Goal: Communication & Community: Answer question/provide support

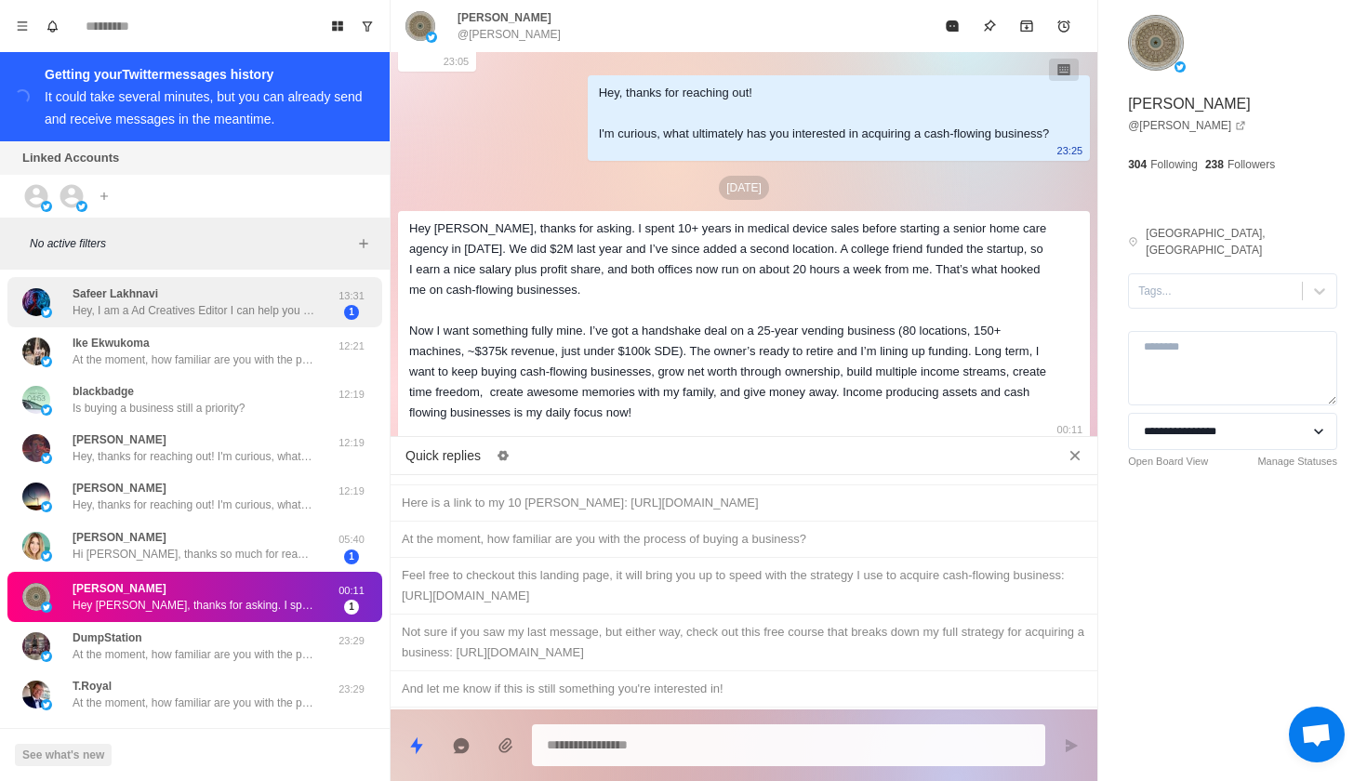
click at [266, 297] on div "Safeer Lakhnavi Hey, I am a Ad Creatives Editor I can help you creating image/v…" at bounding box center [194, 301] width 242 height 33
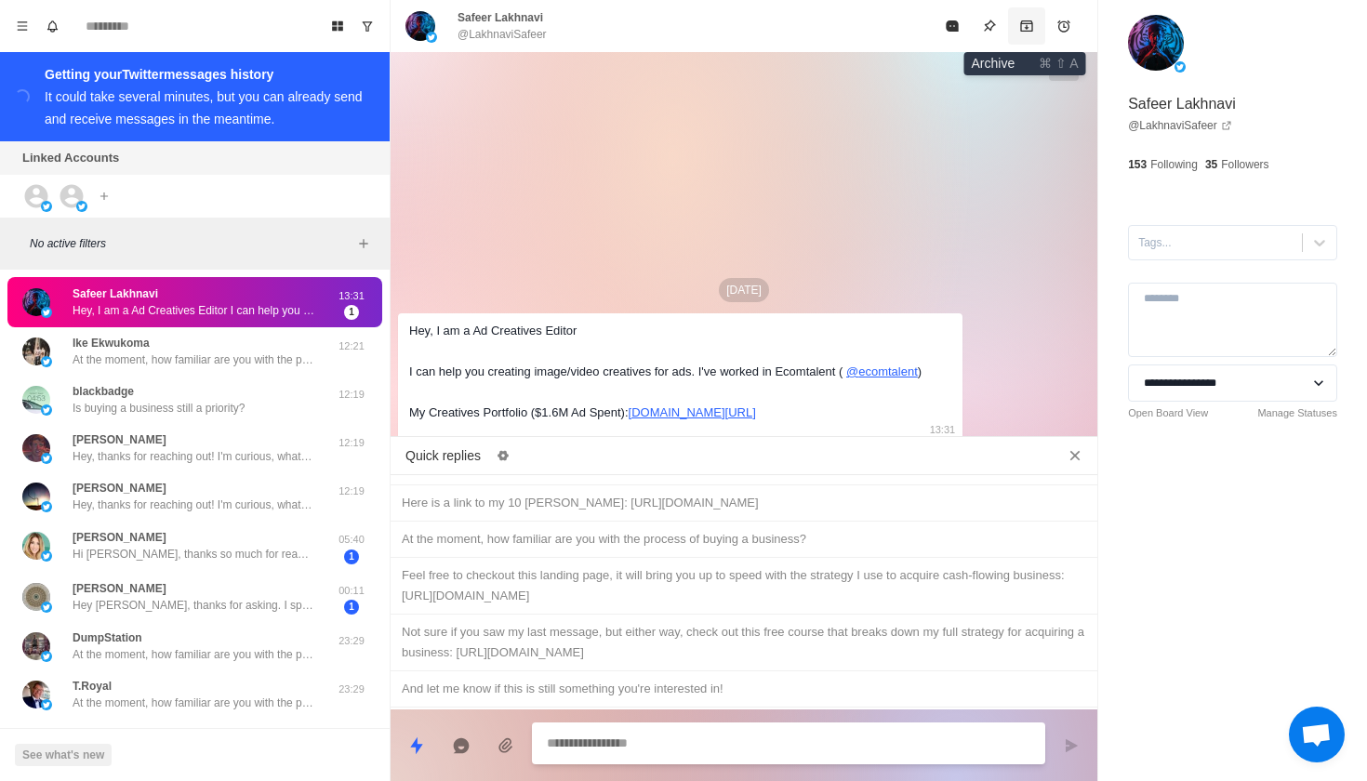
click at [1019, 32] on icon "Archive" at bounding box center [1026, 26] width 15 height 15
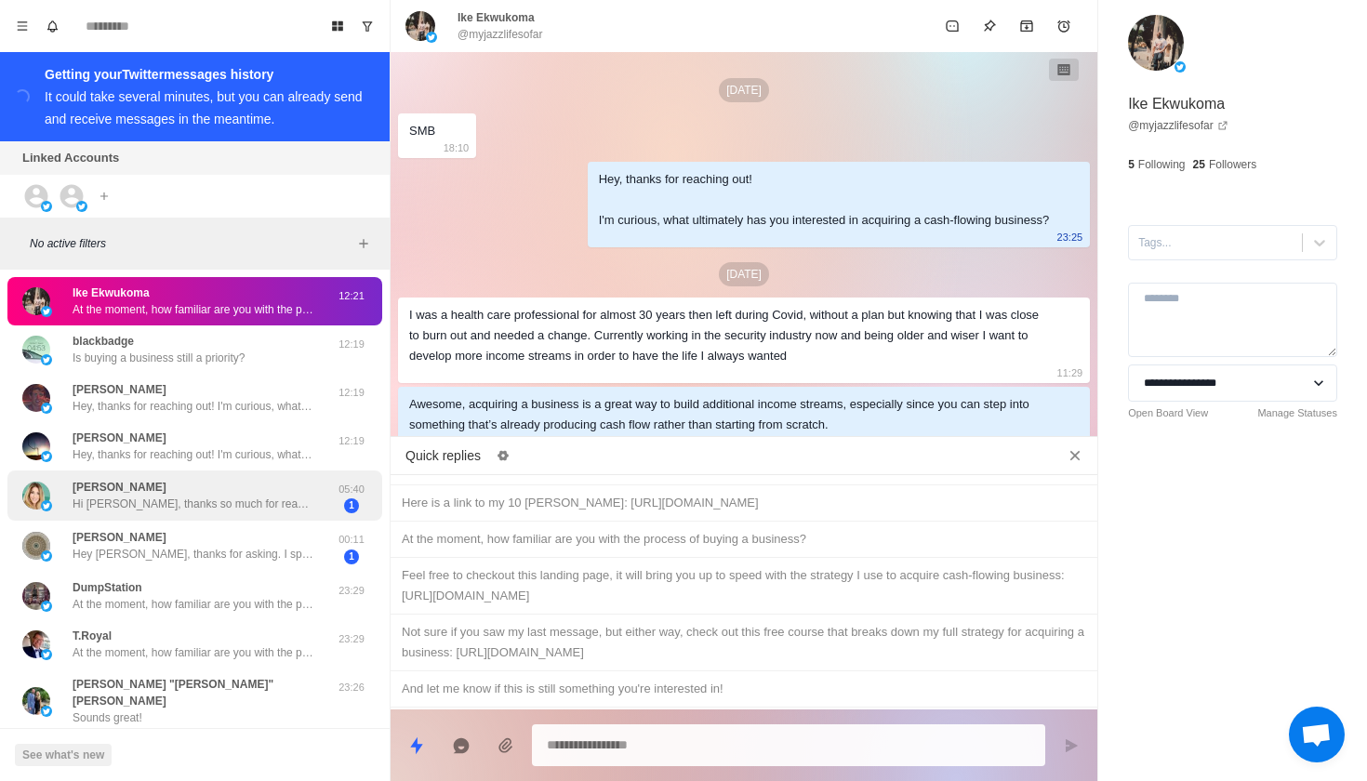
scroll to position [60, 0]
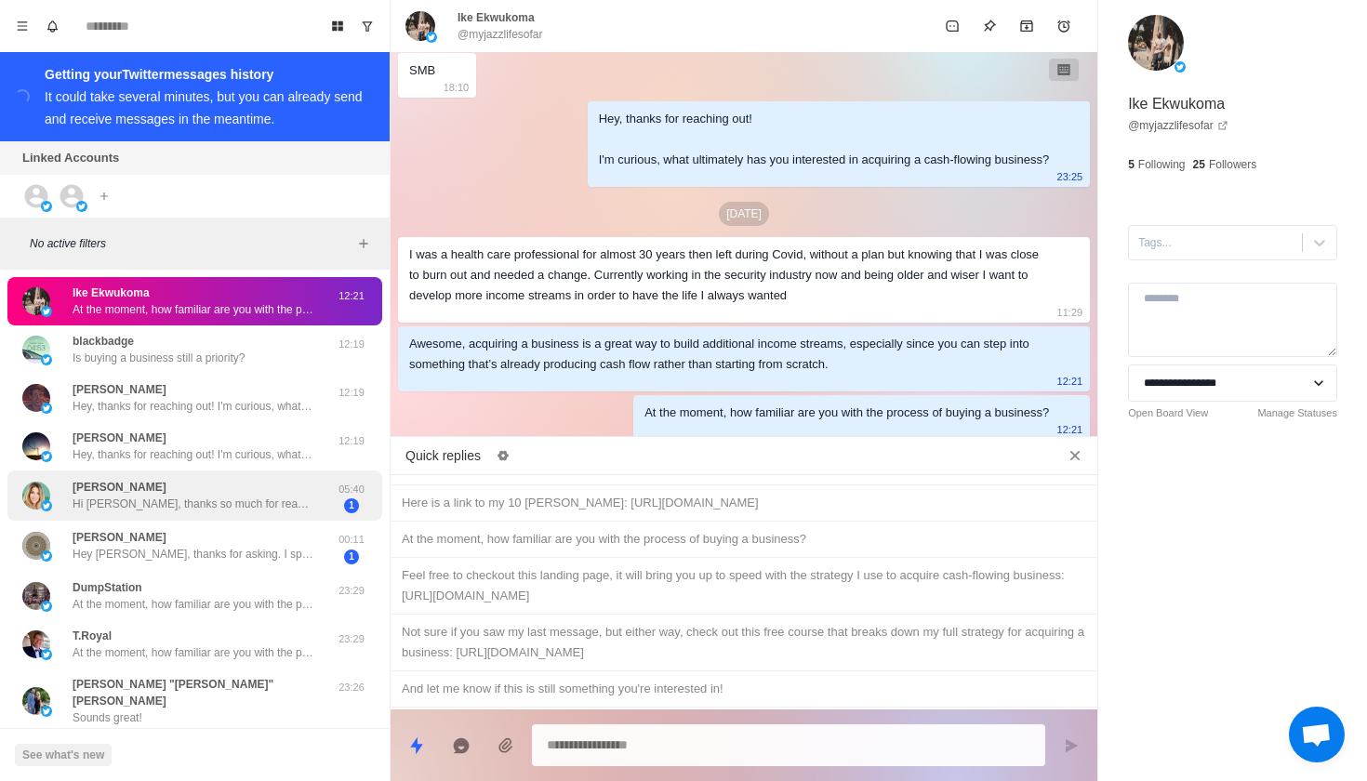
click at [287, 504] on p "Hi [PERSON_NAME], thanks so much for reaching out. I’ve been following your con…" at bounding box center [194, 504] width 242 height 17
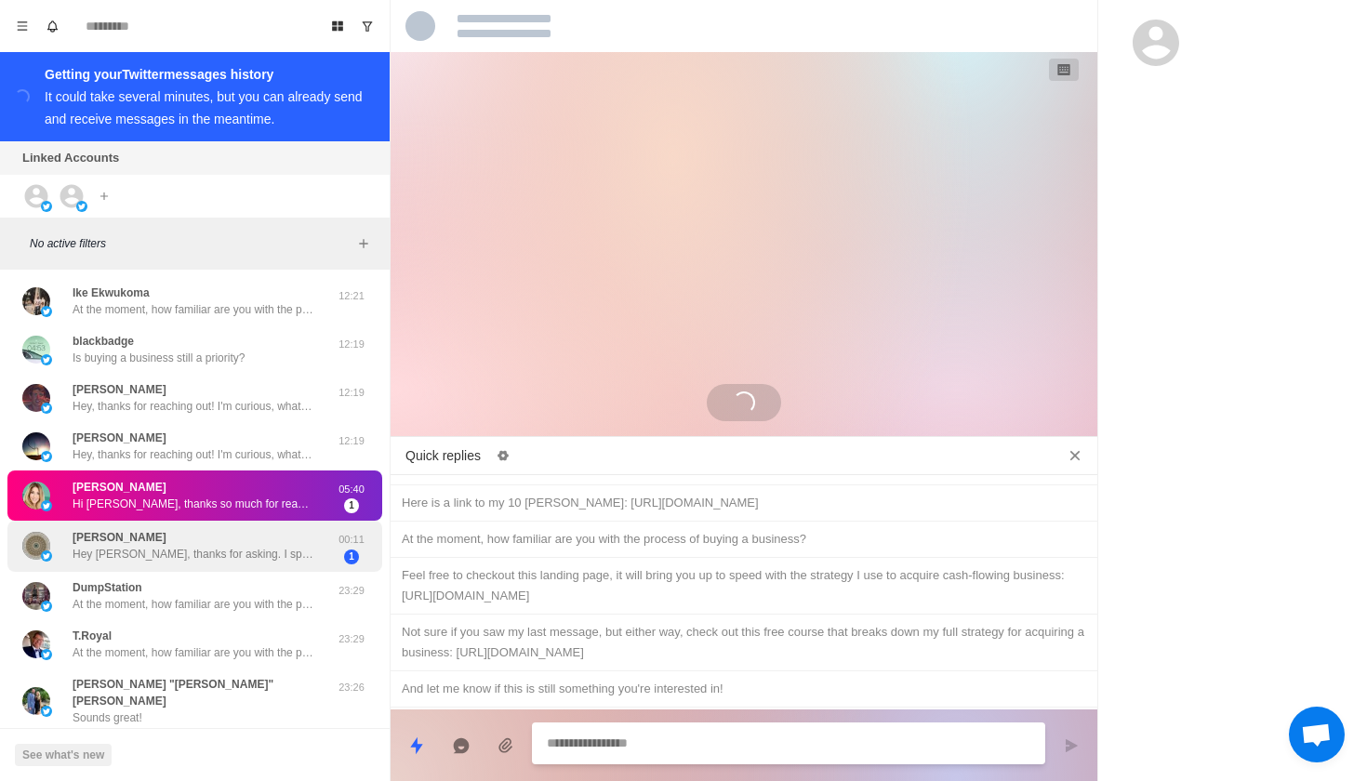
click at [287, 550] on p "Hey [PERSON_NAME], thanks for asking. I spent 10+ years in medical device sales…" at bounding box center [194, 554] width 242 height 17
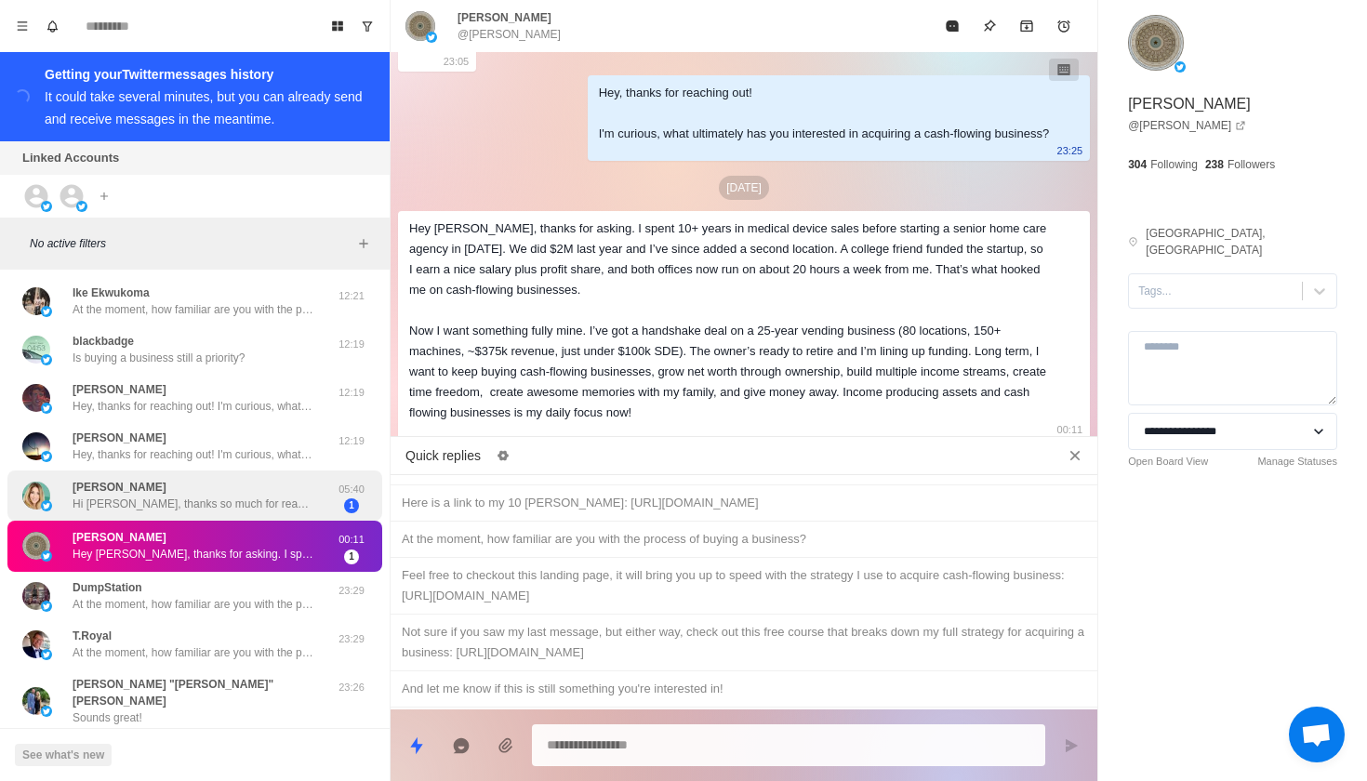
click at [285, 507] on p "Hi [PERSON_NAME], thanks so much for reaching out. I’ve been following your con…" at bounding box center [194, 504] width 242 height 17
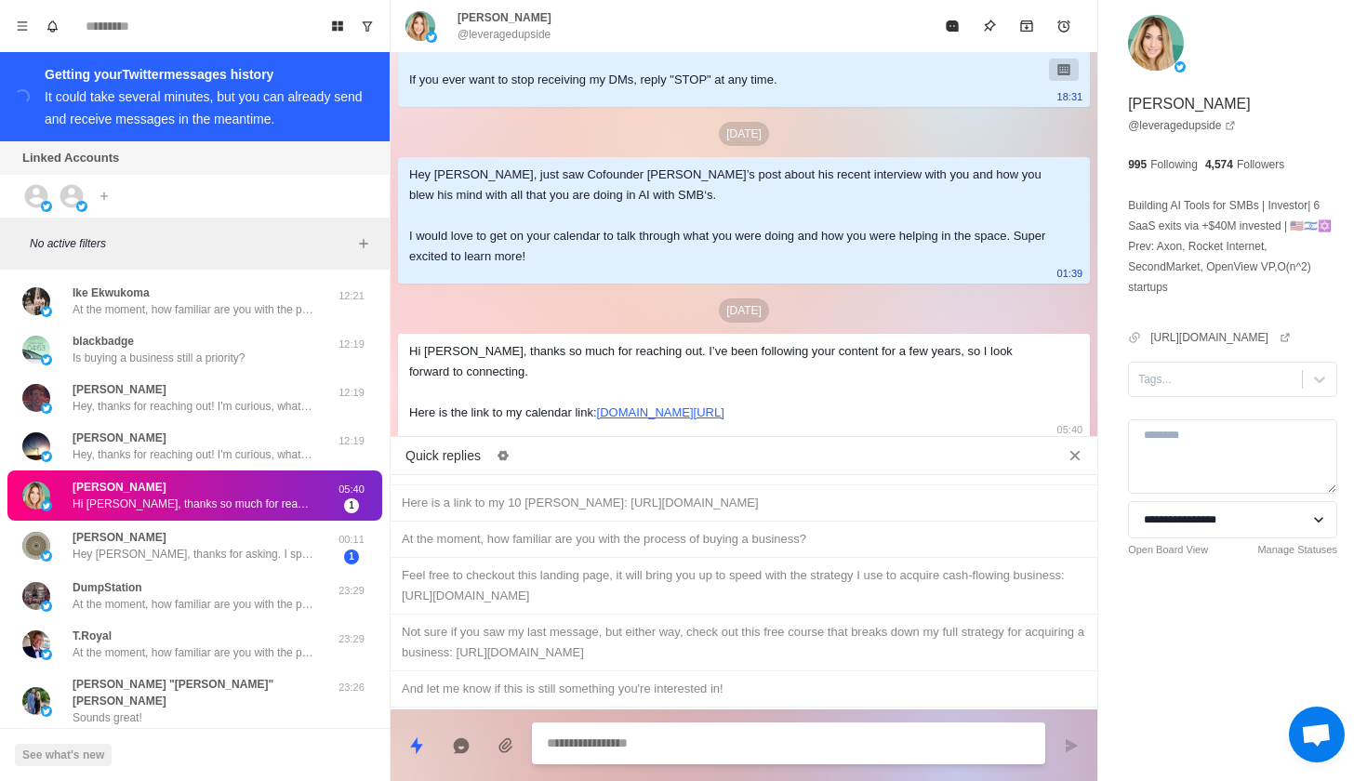
scroll to position [1248, 0]
click at [235, 552] on p "Hey [PERSON_NAME], thanks for asking. I spent 10+ years in medical device sales…" at bounding box center [194, 554] width 242 height 17
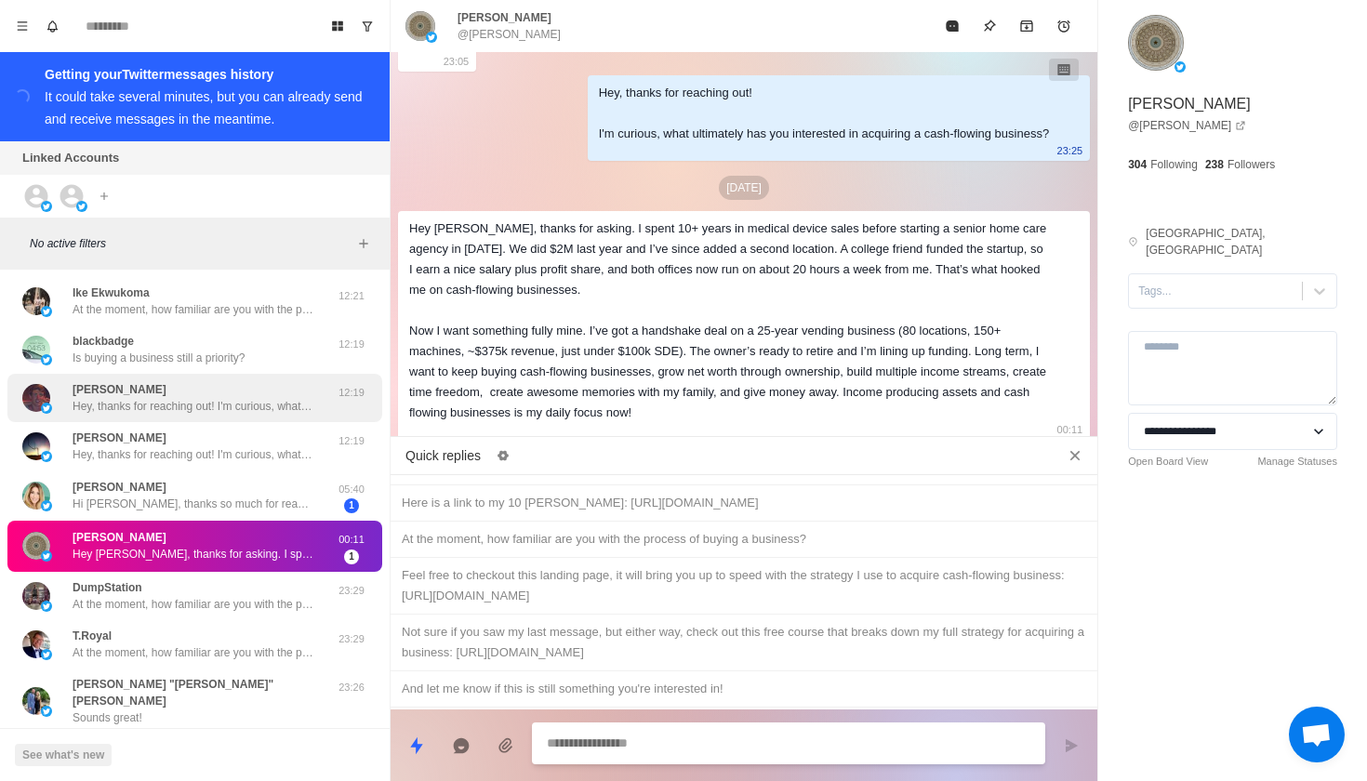
scroll to position [0, 0]
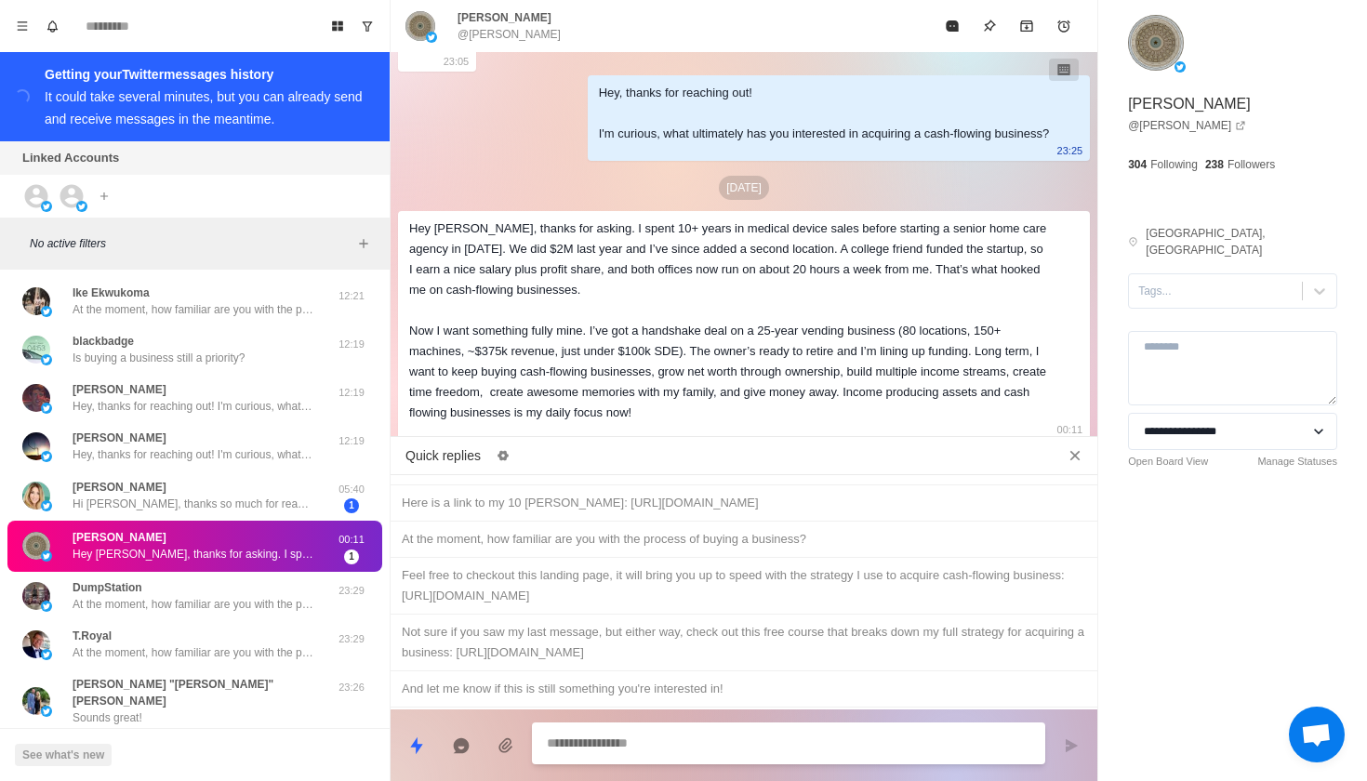
type textarea "*"
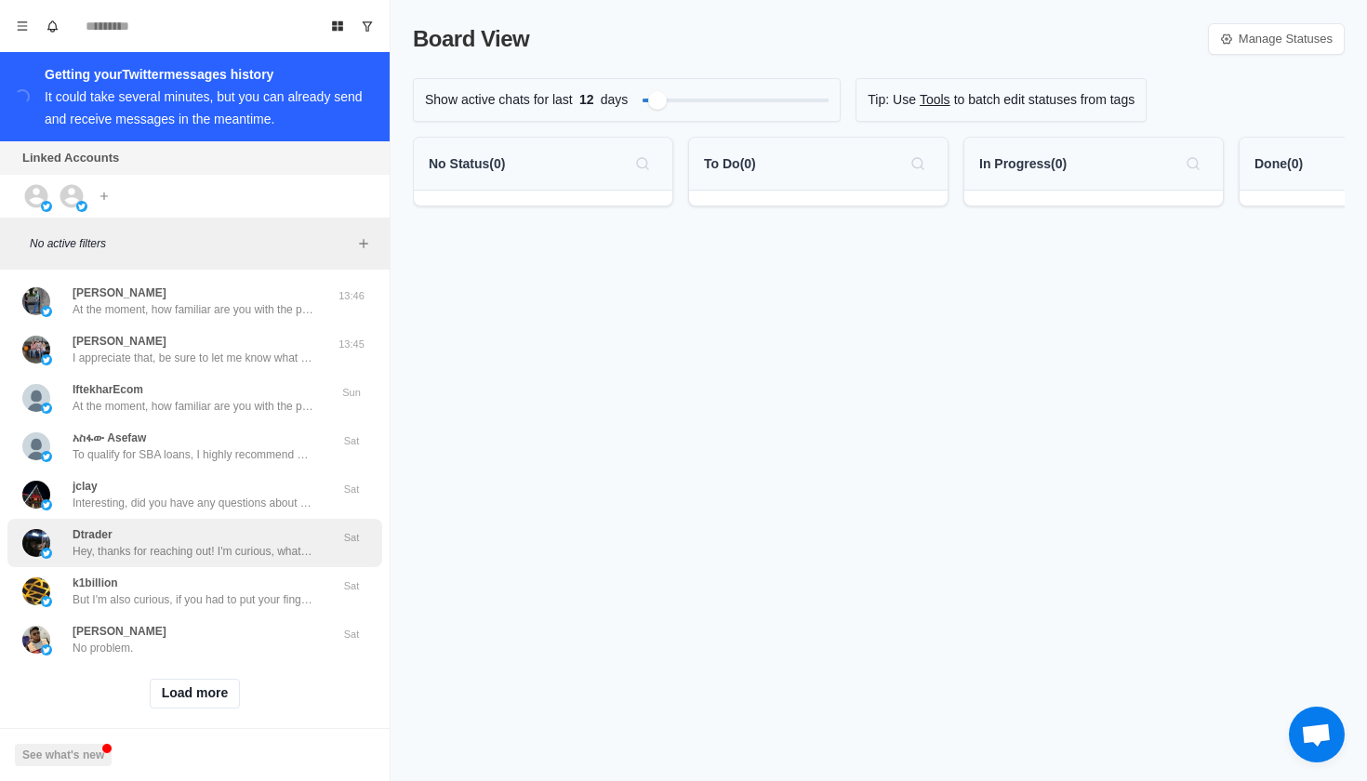
scroll to position [583, 0]
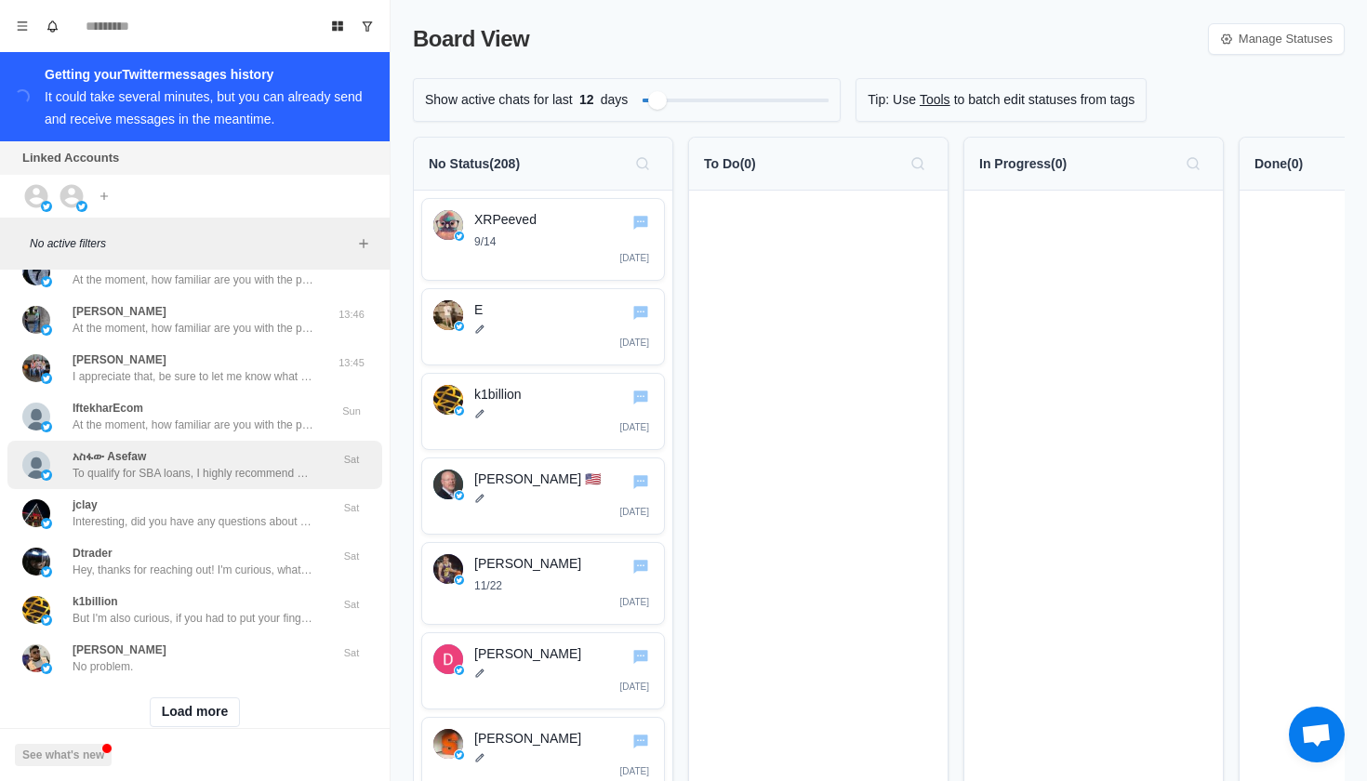
click at [227, 448] on div "አስፋው Asefaw To qualify for SBA loans, I highly recommend having a minimum of $2…" at bounding box center [194, 464] width 242 height 33
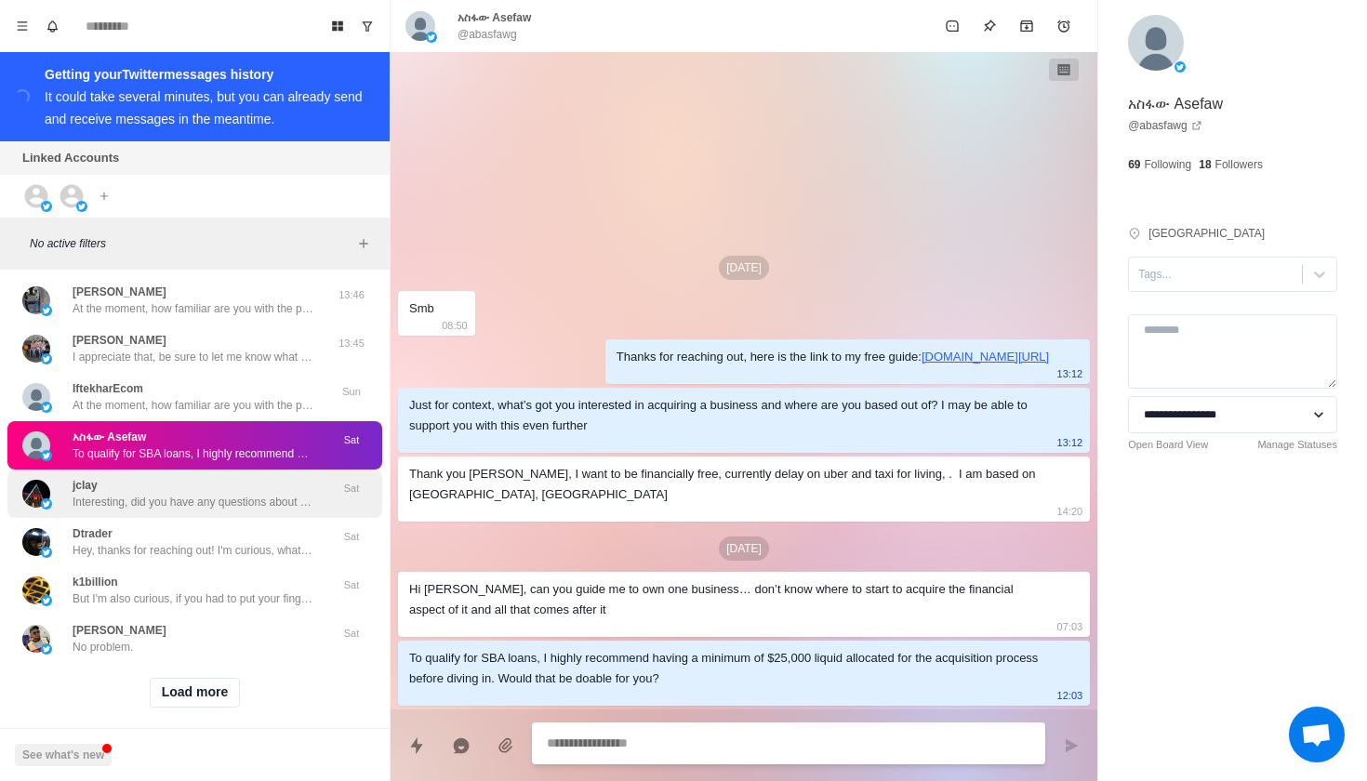
scroll to position [602, 0]
click at [227, 478] on div "jclay Interesting, did you have any questions about the business model?" at bounding box center [194, 494] width 242 height 33
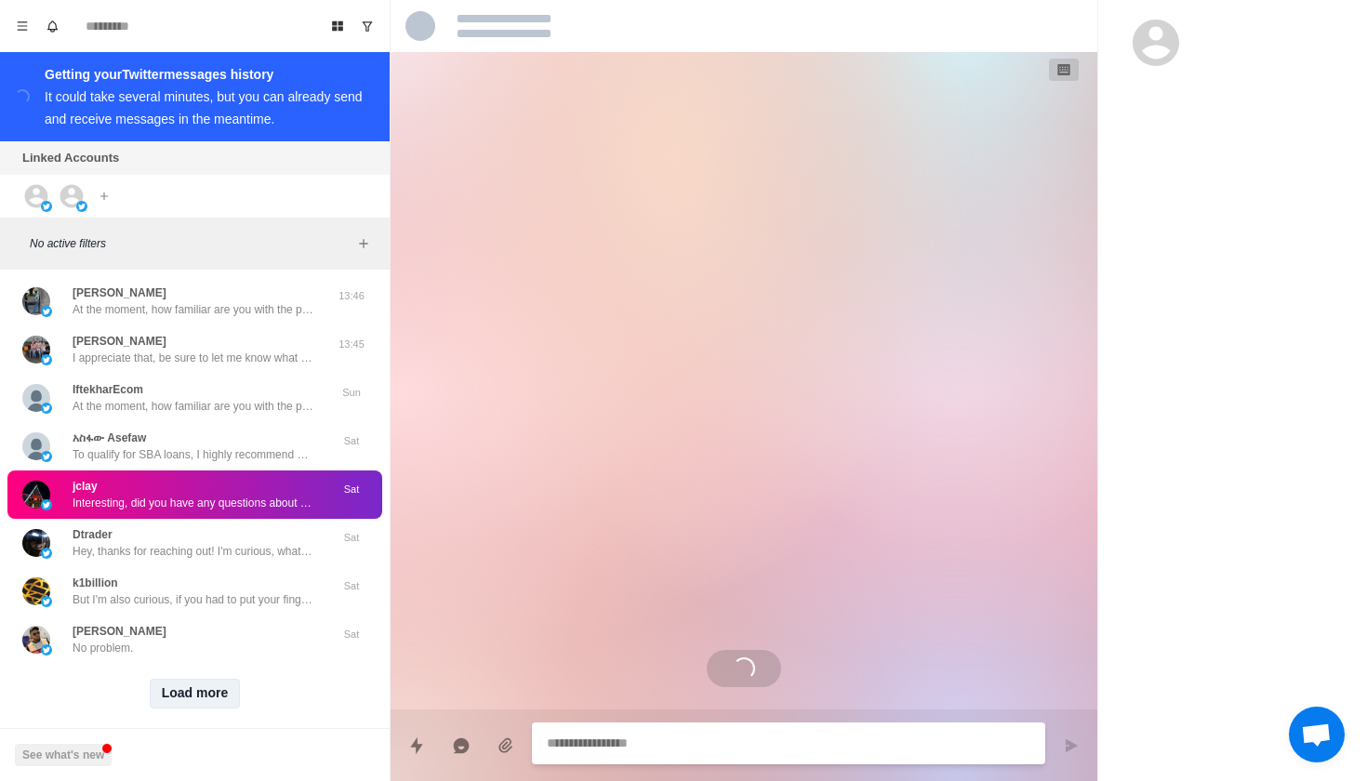
click at [198, 687] on button "Load more" at bounding box center [195, 694] width 91 height 30
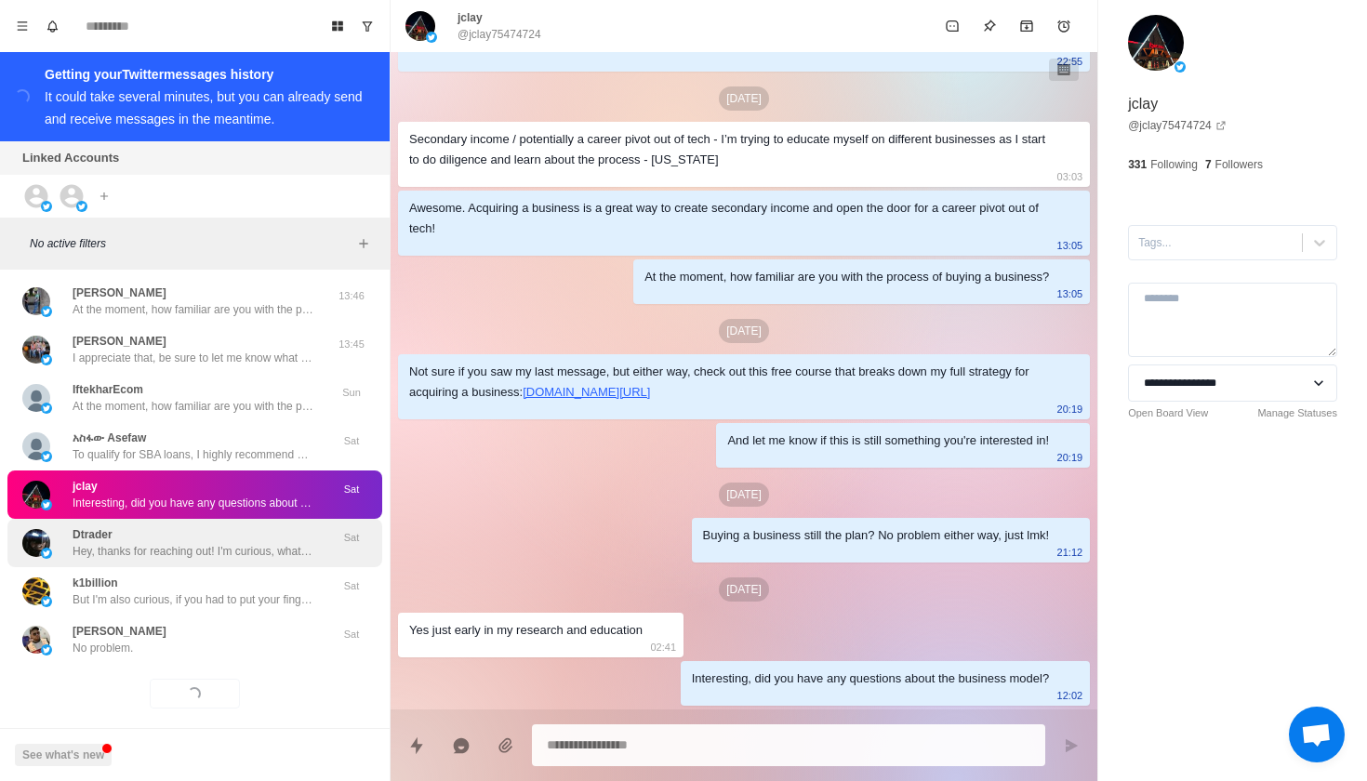
scroll to position [0, 0]
click at [245, 526] on div "Dtrader Hey, thanks for reaching out! I'm curious, what ultimately has you inte…" at bounding box center [194, 542] width 242 height 33
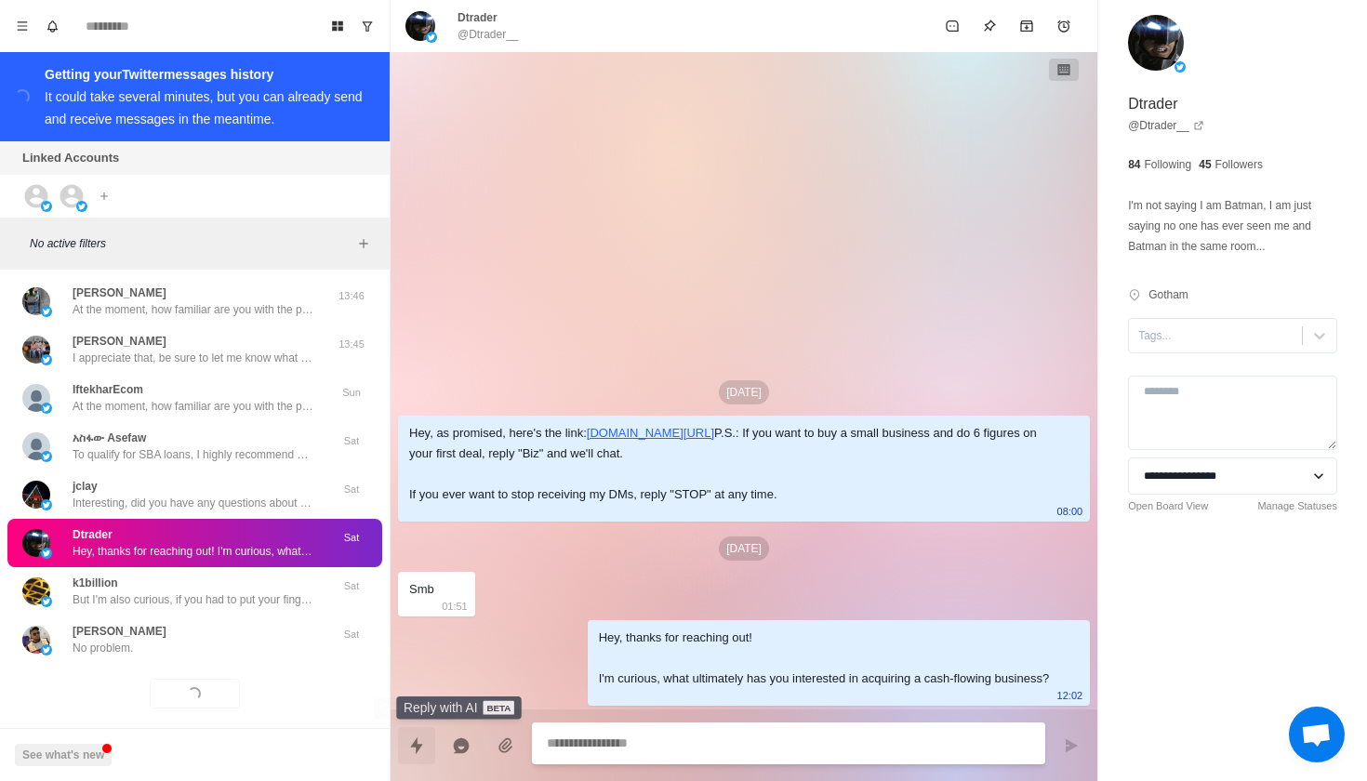
click at [421, 739] on icon "Quick replies" at bounding box center [416, 745] width 19 height 19
type textarea "*"
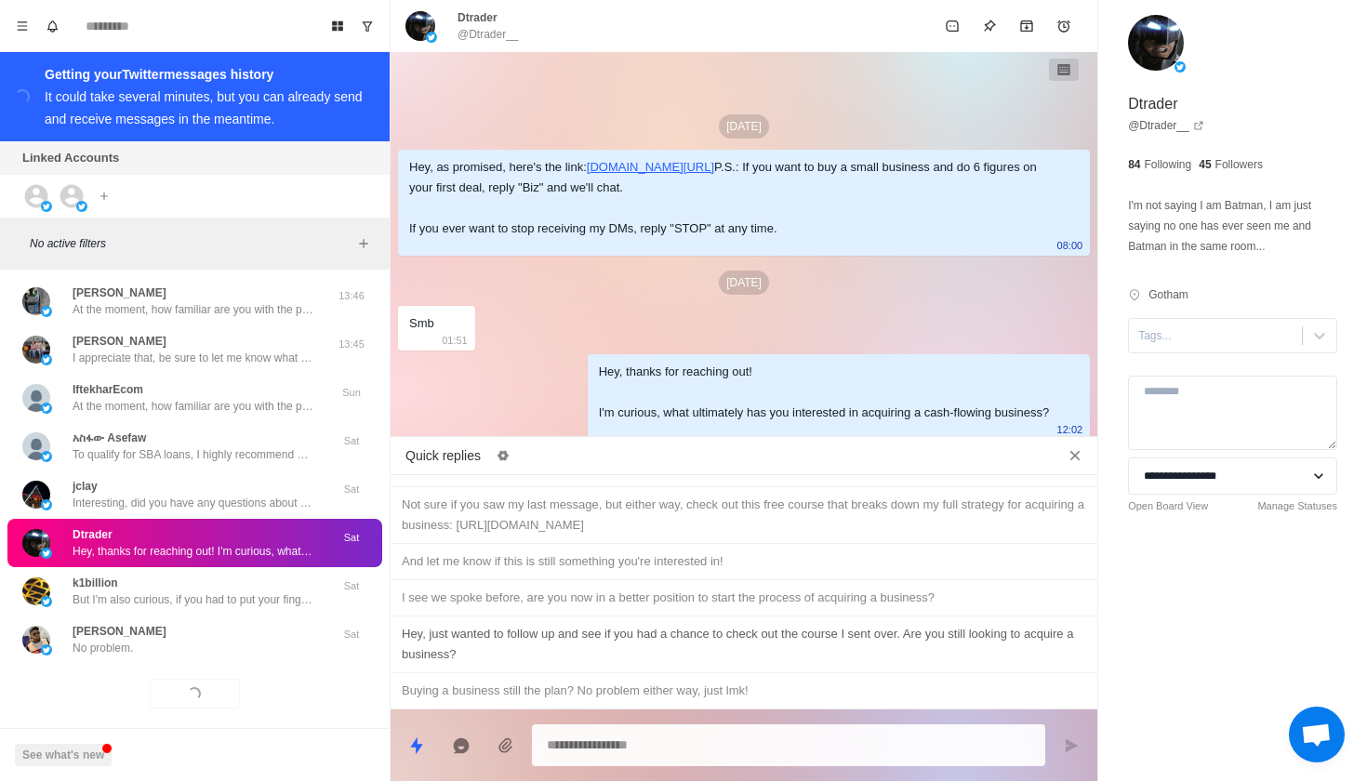
scroll to position [1288, 0]
click at [544, 519] on div "Not sure if you saw my last message, but either way, check out this free course…" at bounding box center [744, 515] width 684 height 41
type textarea "**********"
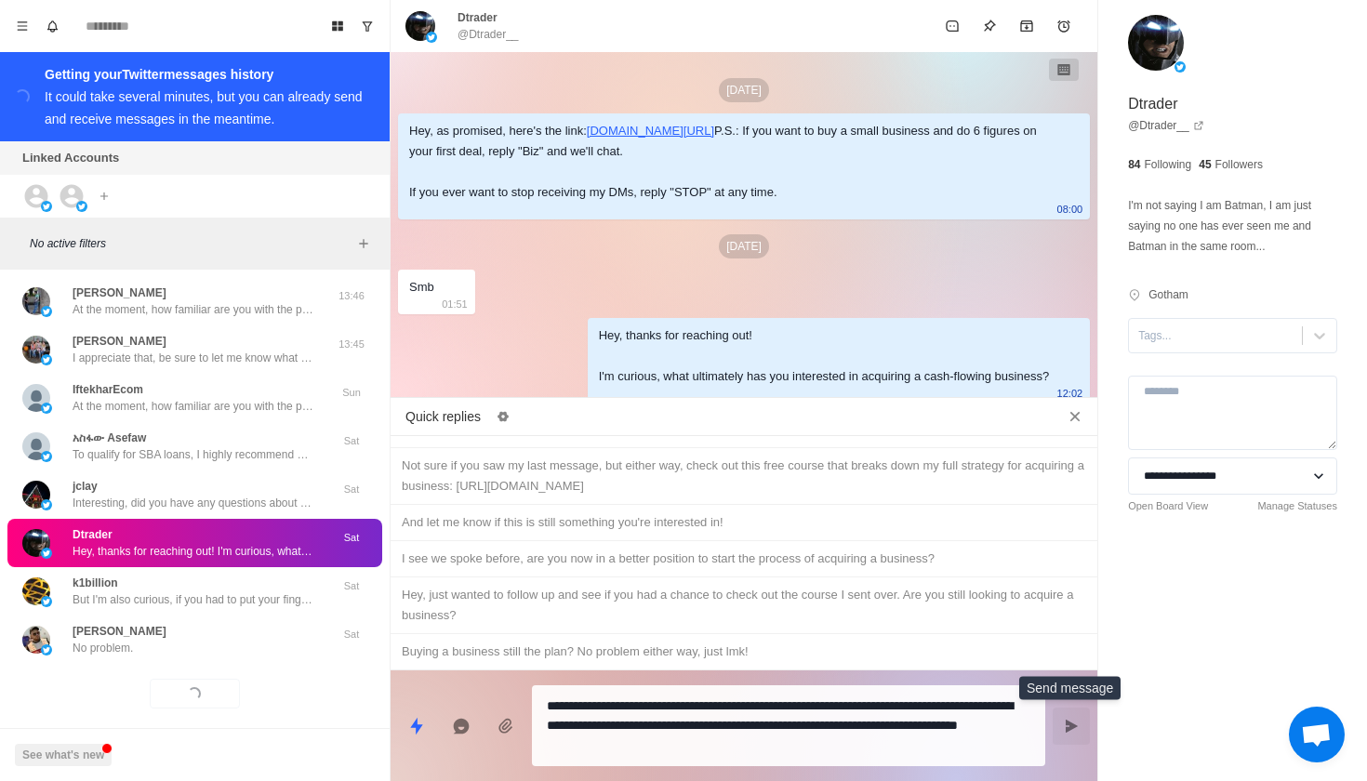
click at [1072, 730] on icon "Send message" at bounding box center [1071, 726] width 15 height 15
type textarea "*"
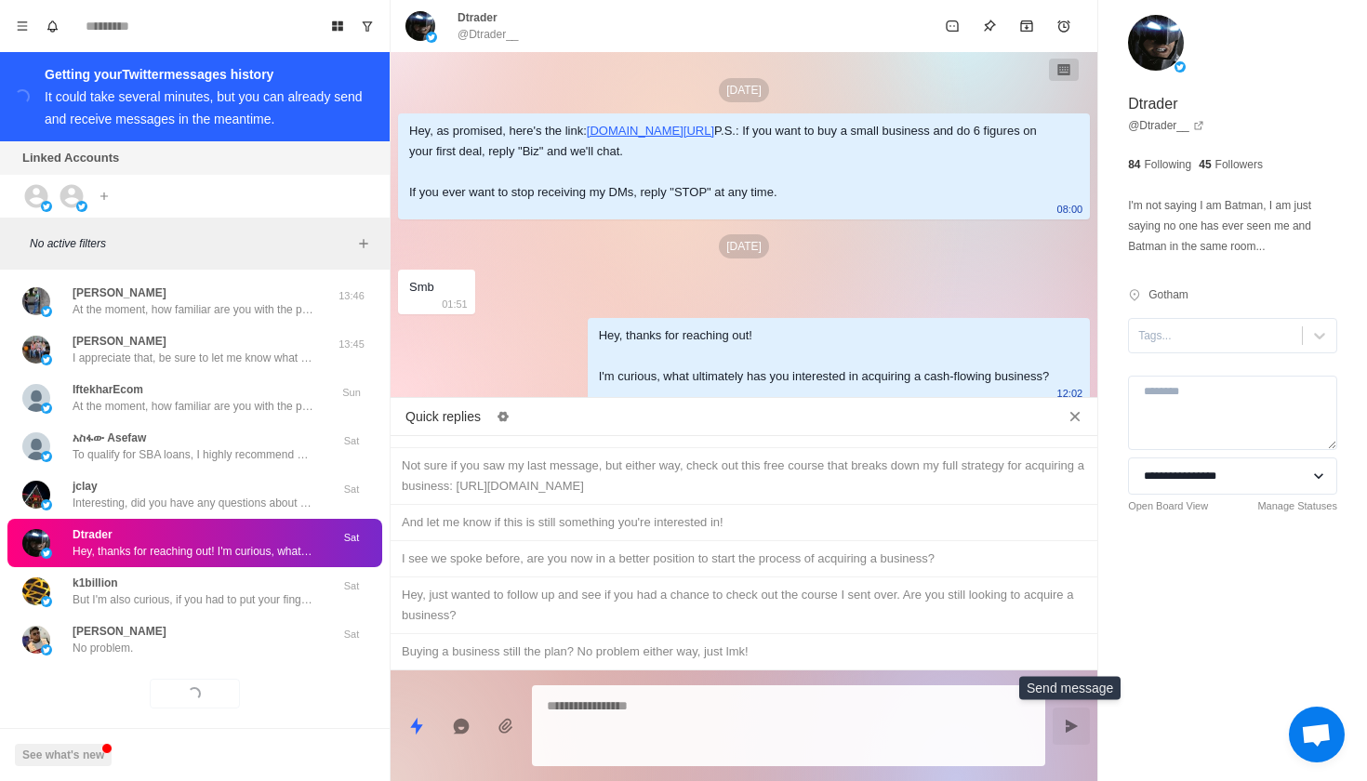
scroll to position [120, 0]
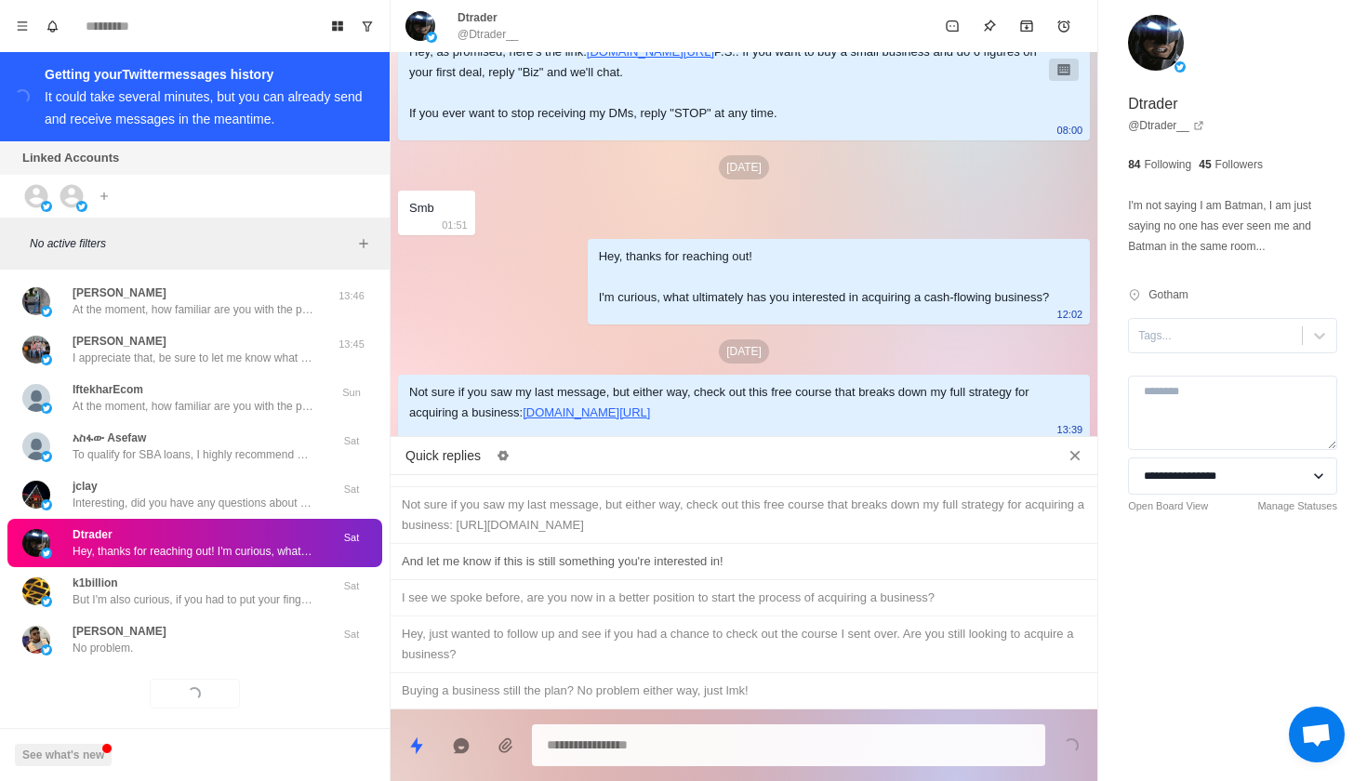
click at [707, 562] on div "And let me know if this is still something you're interested in!" at bounding box center [744, 561] width 684 height 20
type textarea "**********"
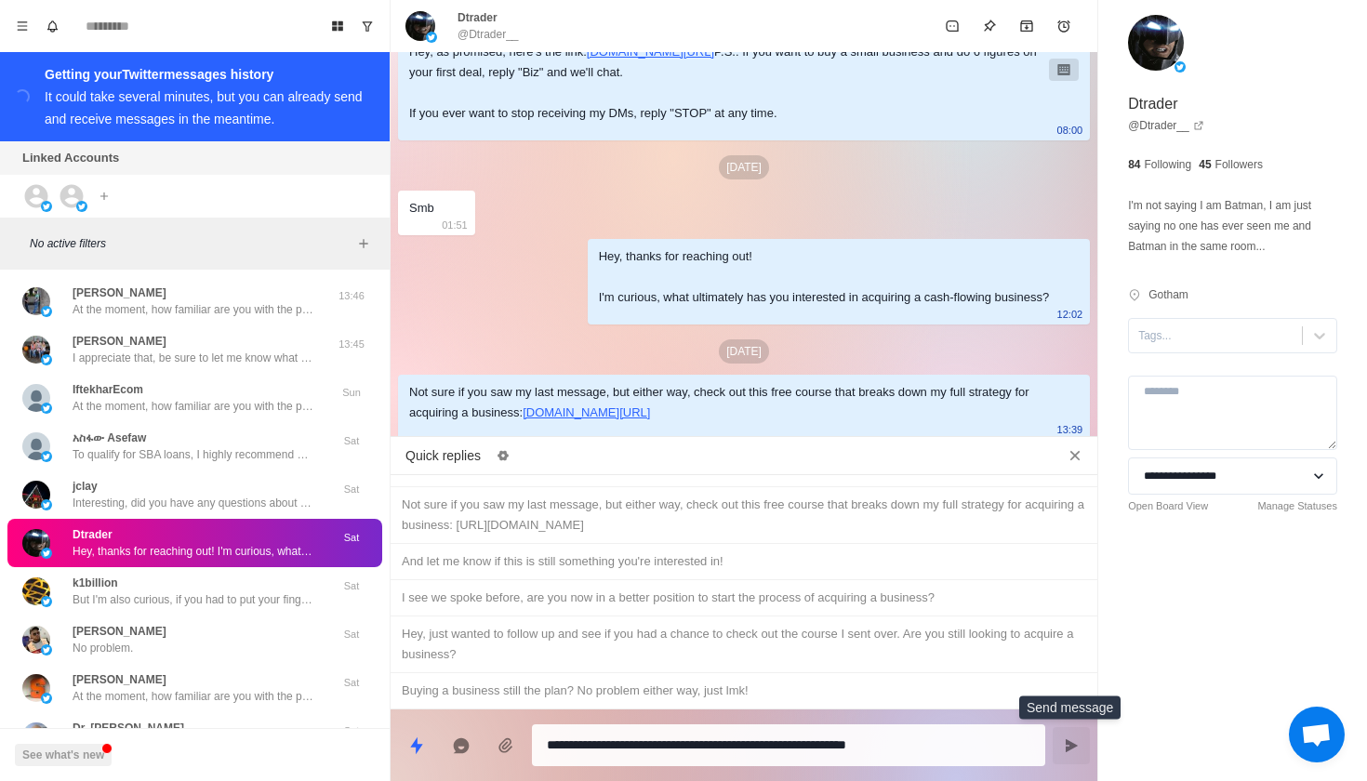
click at [1070, 742] on icon "Send message" at bounding box center [1071, 744] width 12 height 13
type textarea "*"
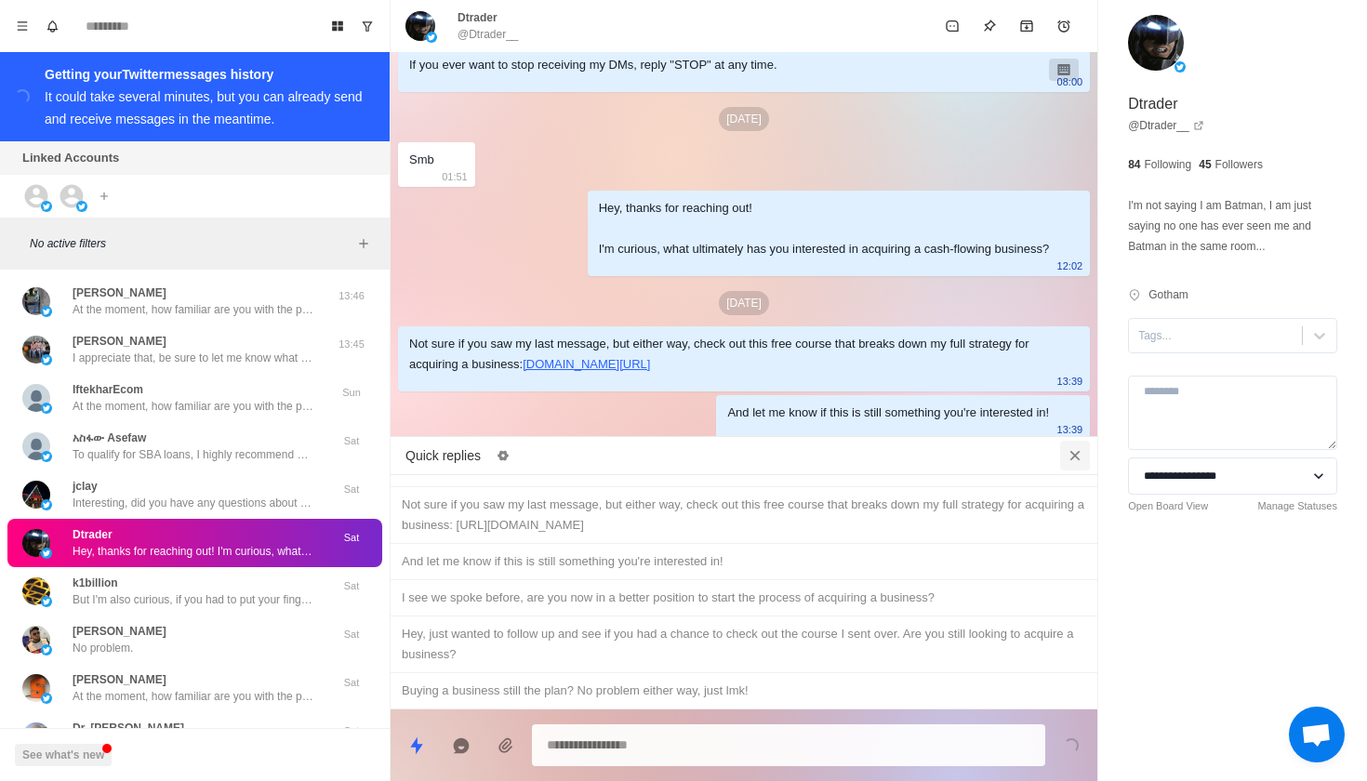
click at [1080, 449] on icon "Close quick replies" at bounding box center [1074, 455] width 19 height 19
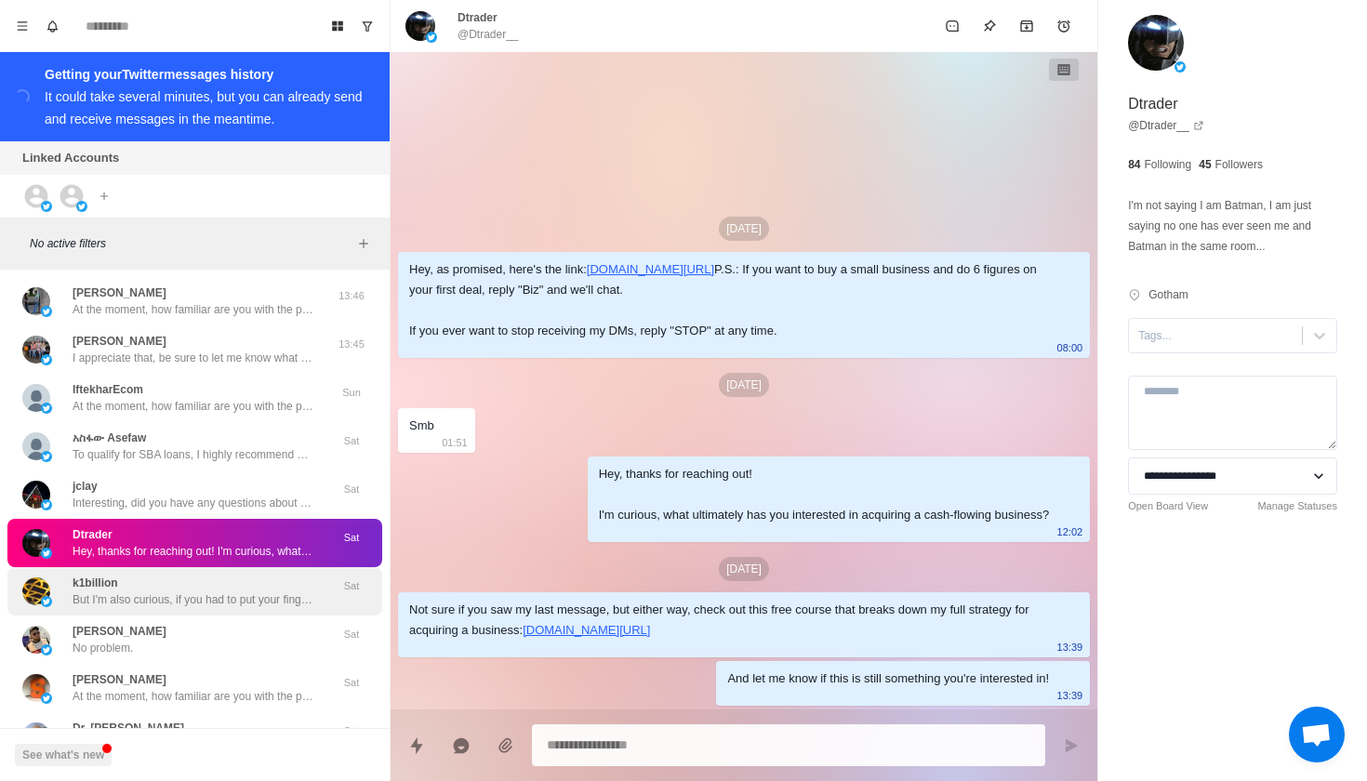
click at [299, 575] on div "k1billion But I'm also curious, if you had to put your finger on a specific par…" at bounding box center [194, 591] width 242 height 33
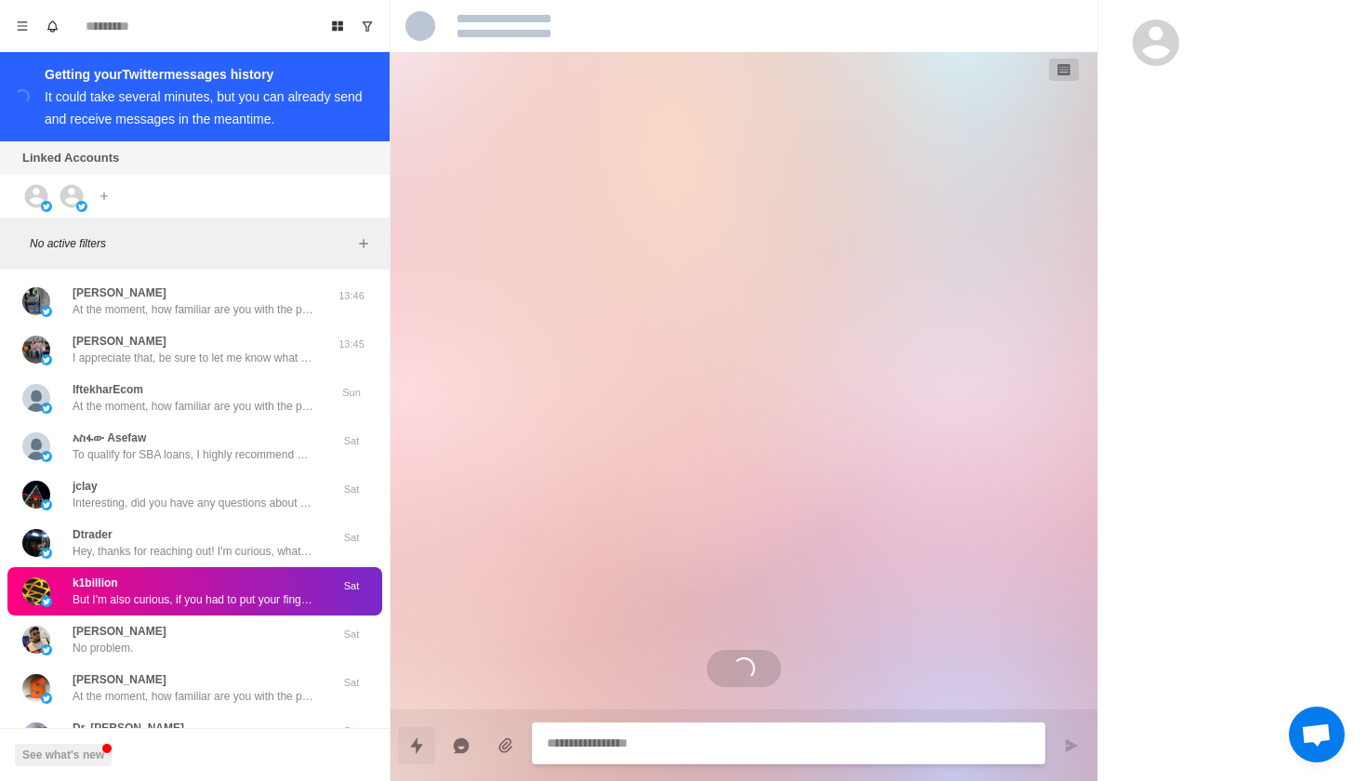
scroll to position [330, 0]
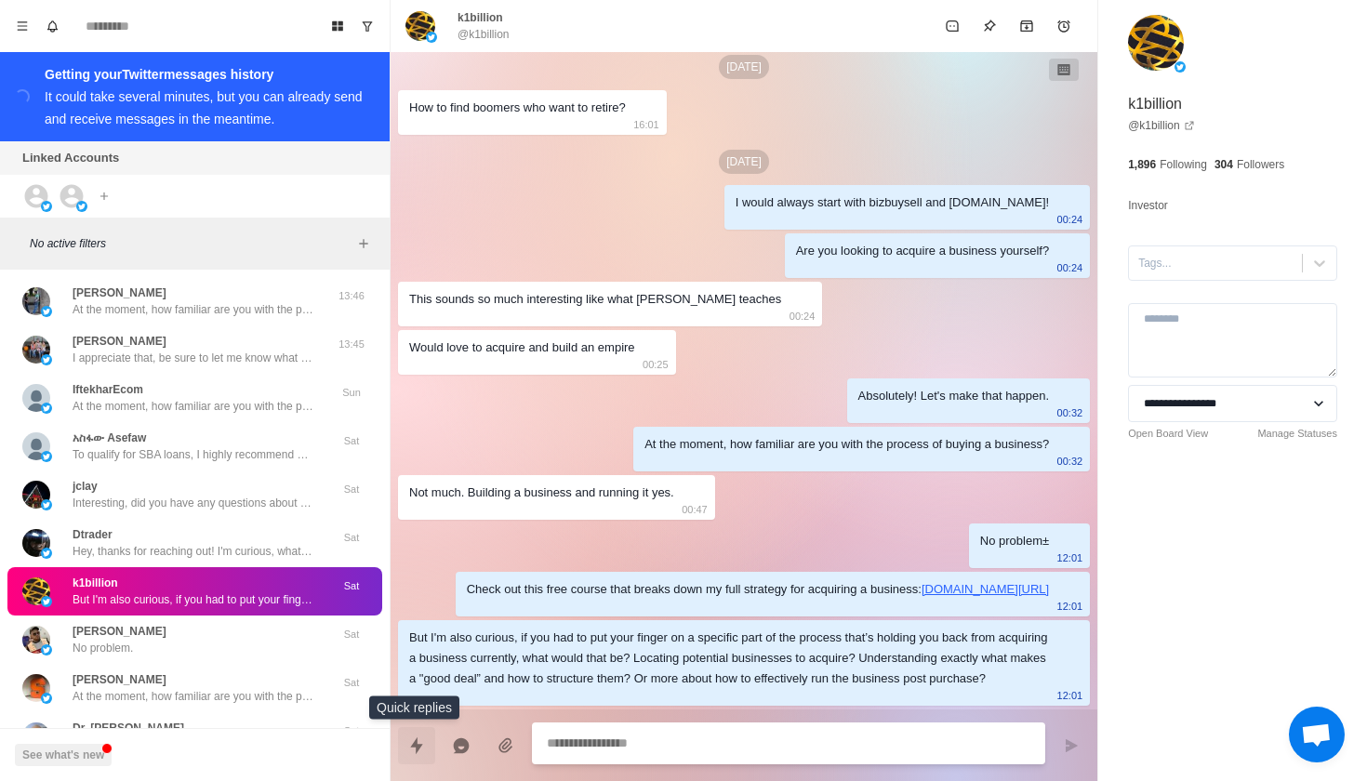
click at [415, 744] on icon "Quick replies" at bounding box center [416, 744] width 12 height 17
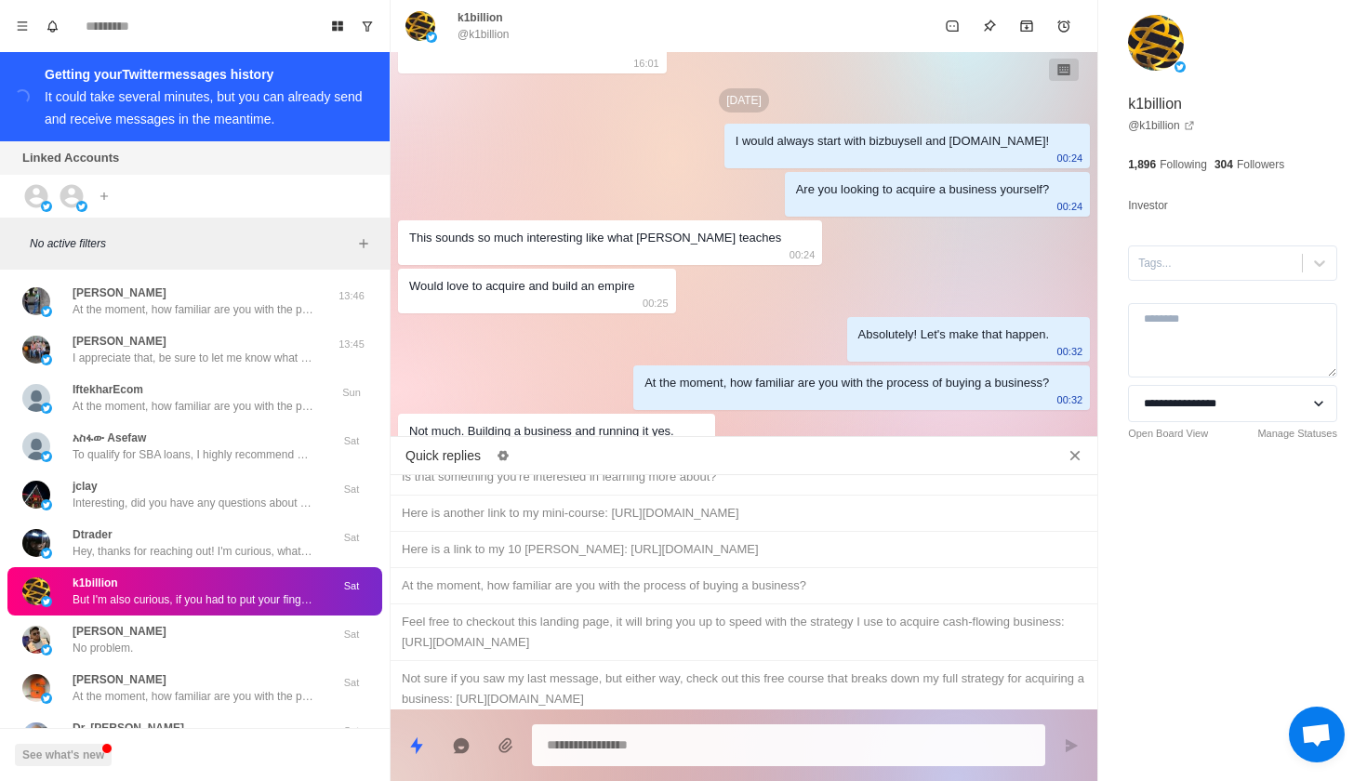
type textarea "*"
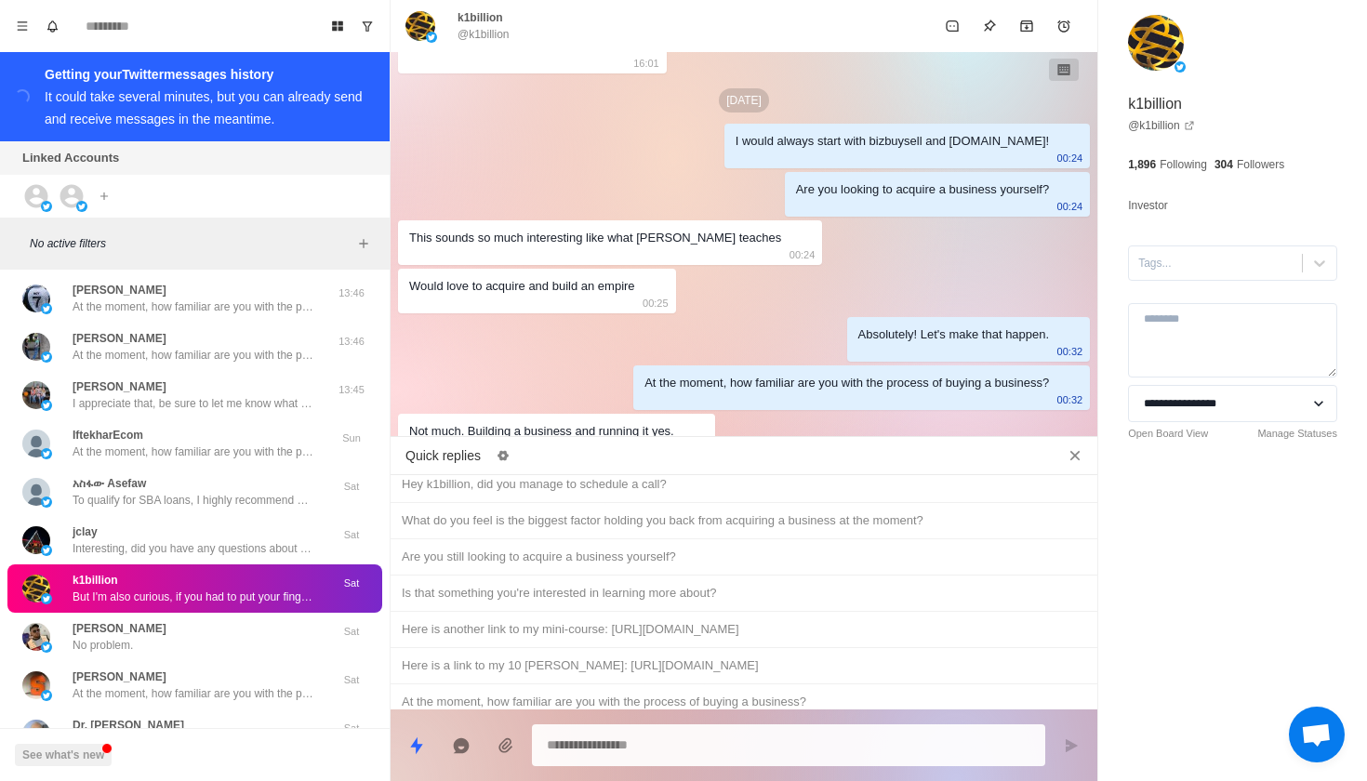
scroll to position [884, 0]
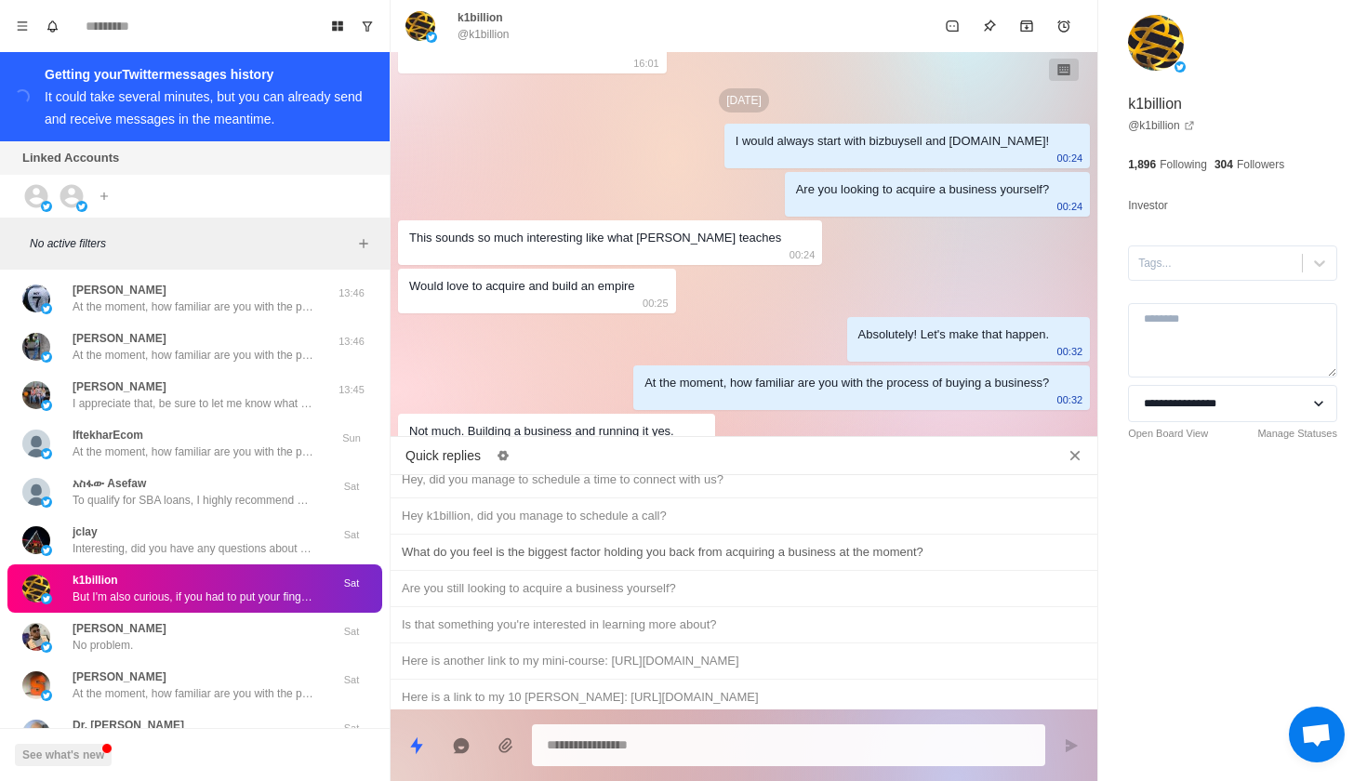
click at [778, 562] on div "What do you feel is the biggest factor holding you back from acquiring a busine…" at bounding box center [744, 552] width 684 height 20
type textarea "**********"
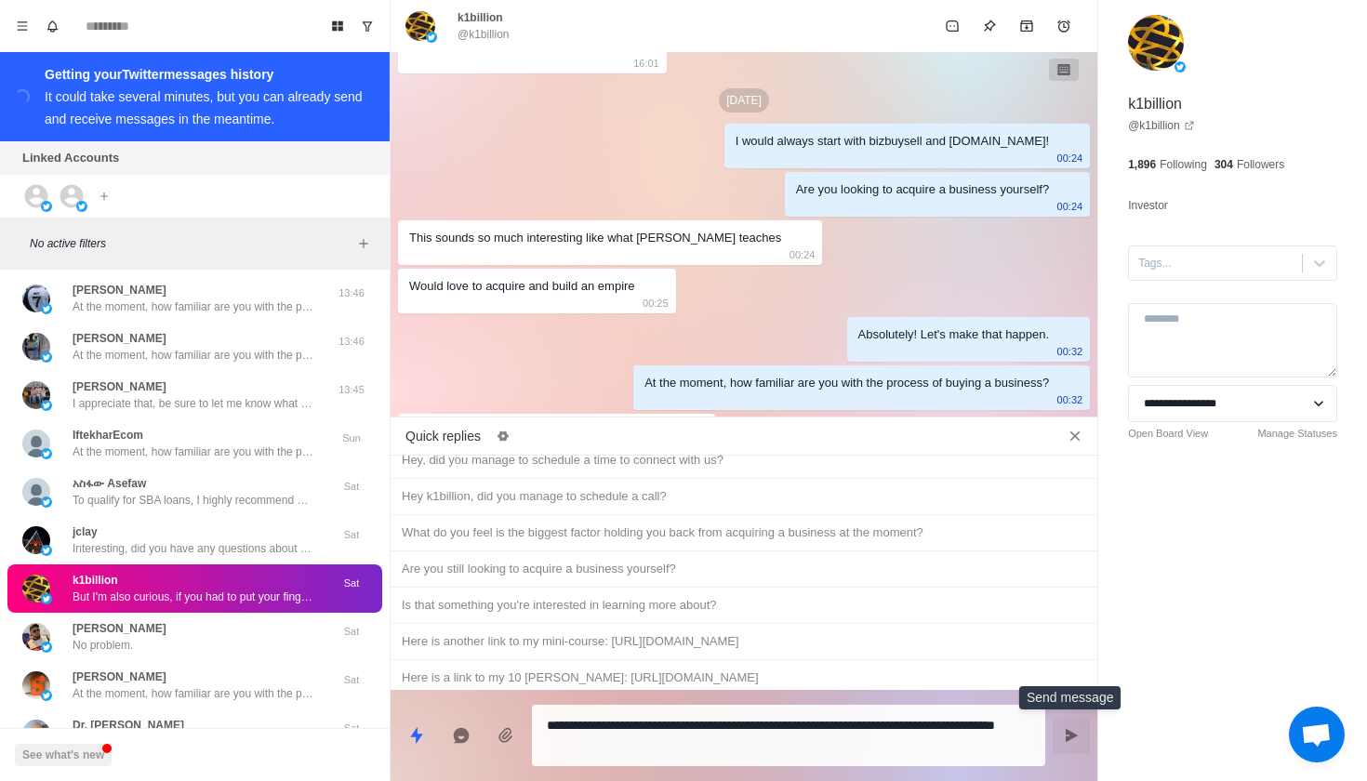
click at [1068, 737] on icon "Send message" at bounding box center [1071, 735] width 12 height 13
type textarea "*"
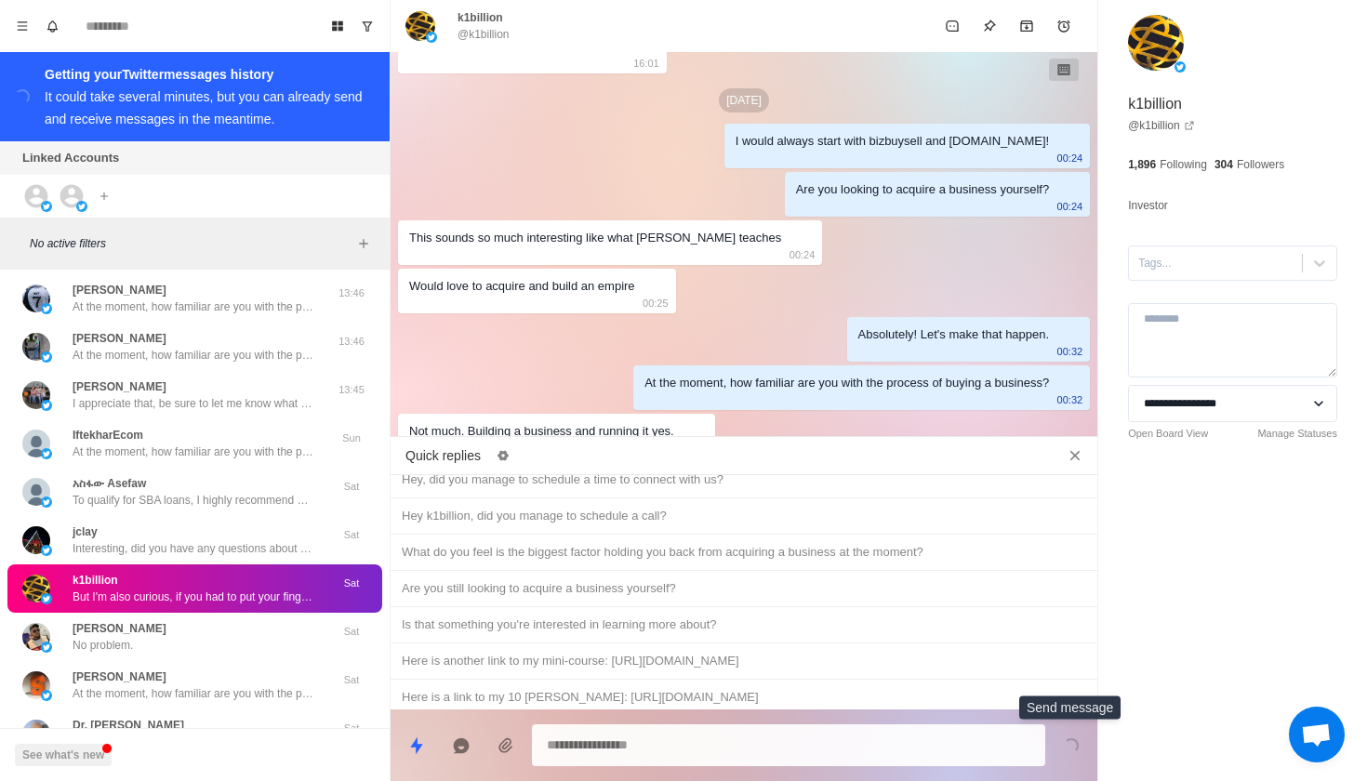
scroll to position [691, 0]
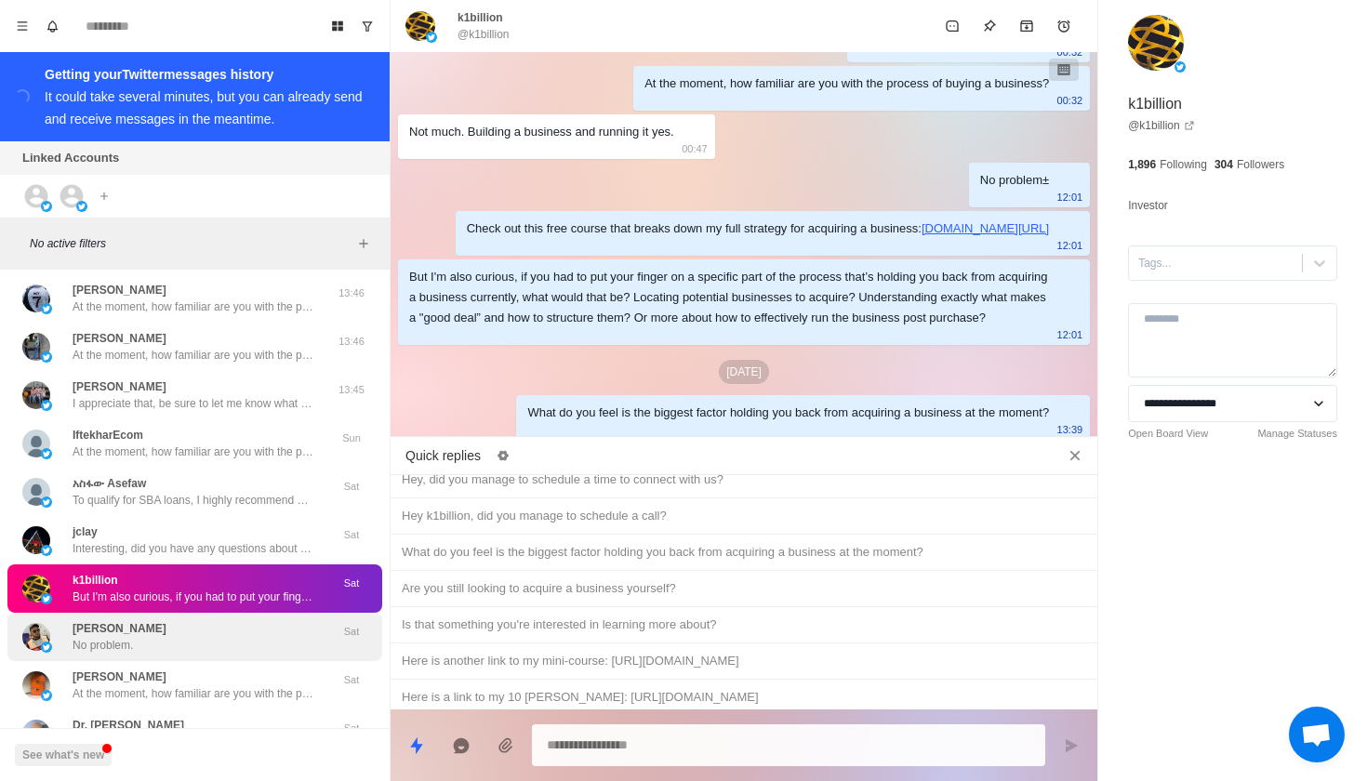
click at [172, 640] on div "[PERSON_NAME] No problem. Sat" at bounding box center [194, 637] width 375 height 48
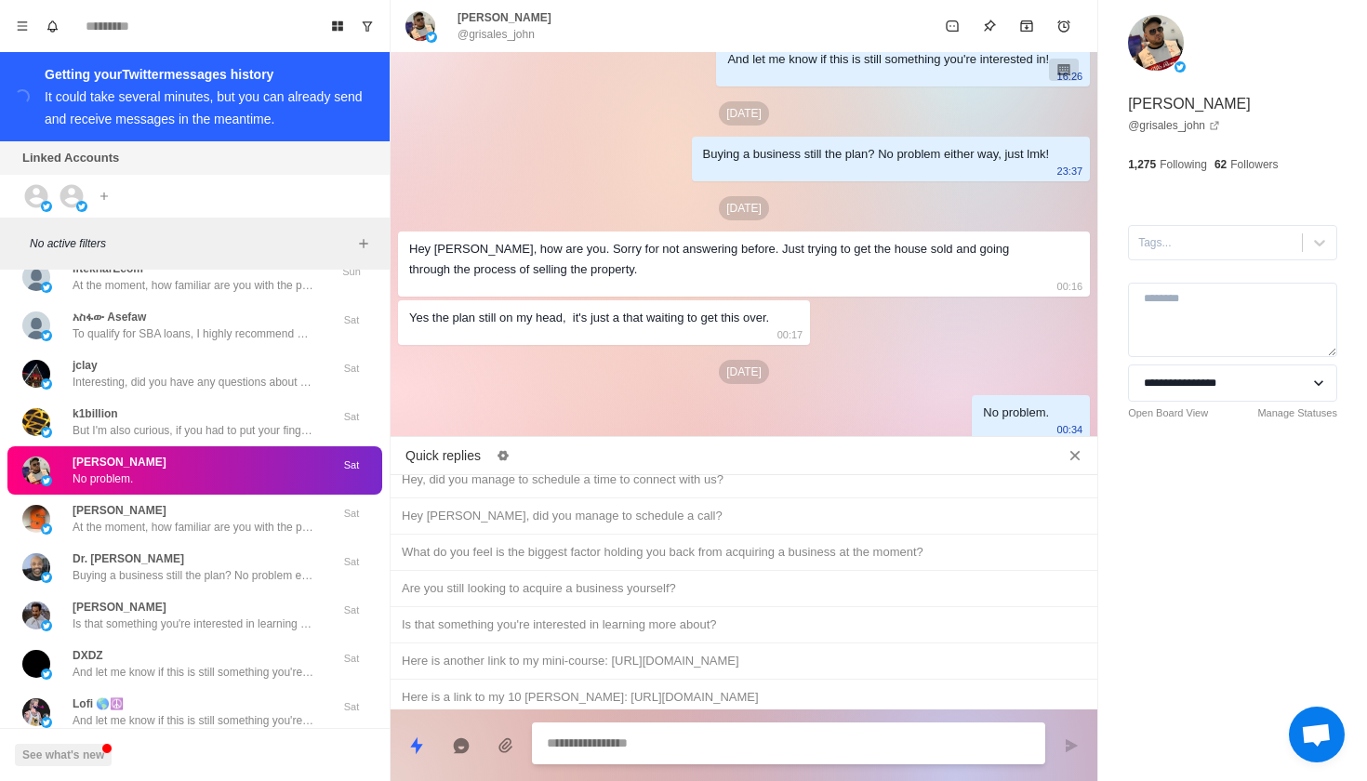
scroll to position [795, 0]
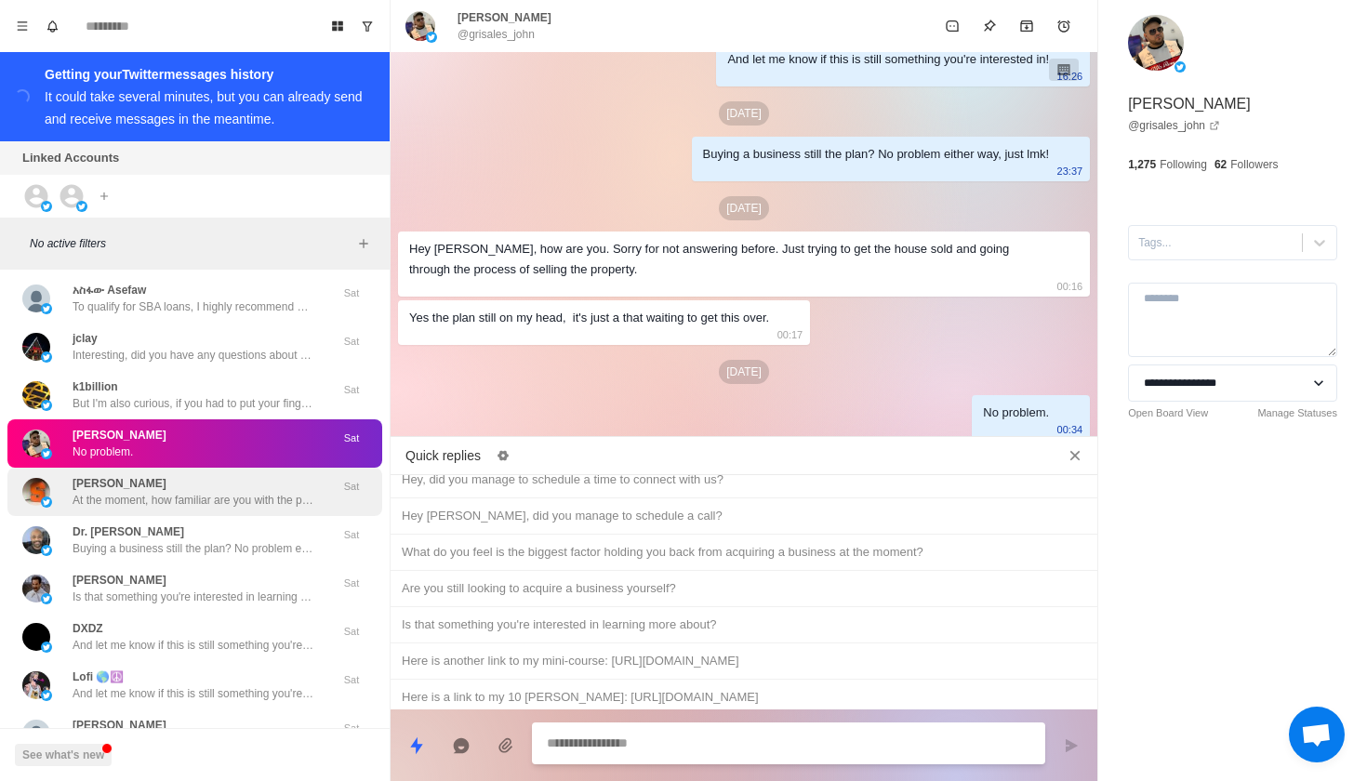
click at [161, 492] on p "At the moment, how familiar are you with the process of buying a business?" at bounding box center [194, 500] width 242 height 17
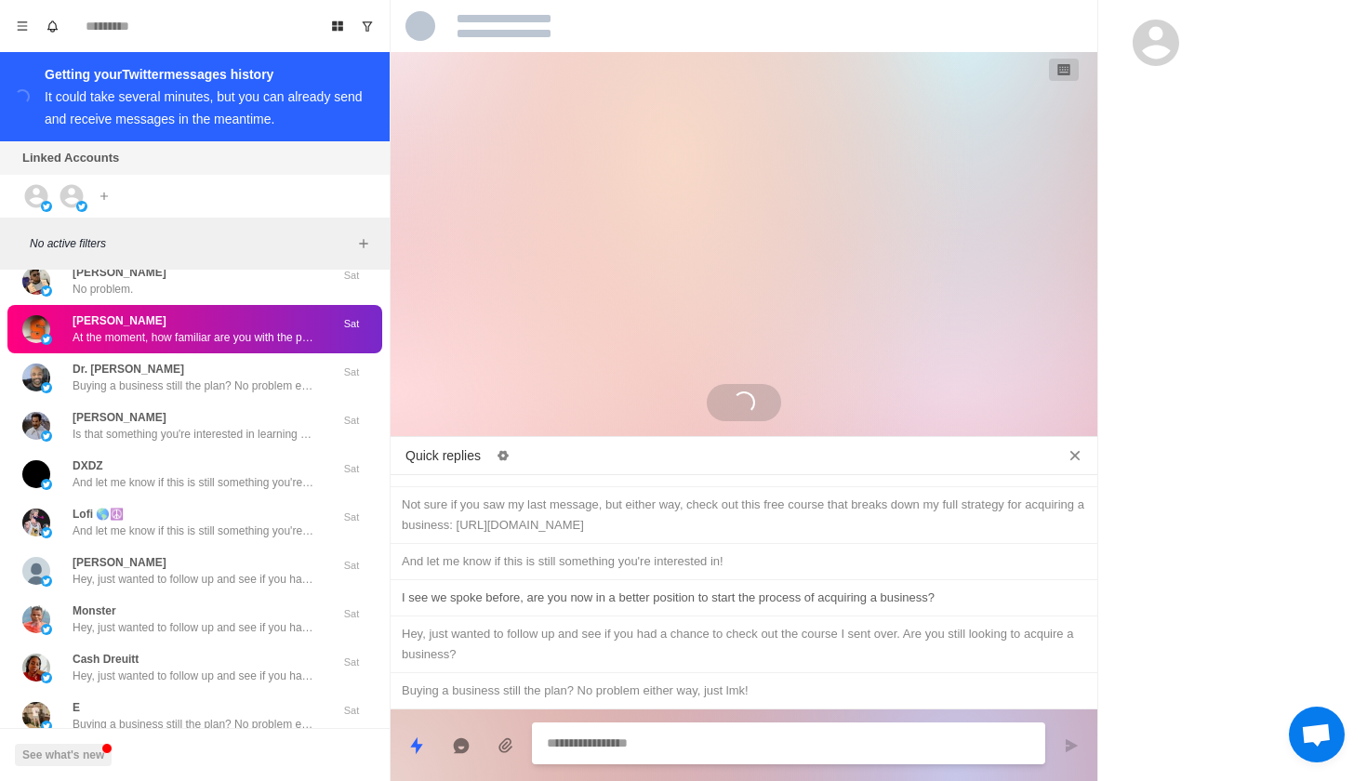
scroll to position [209, 0]
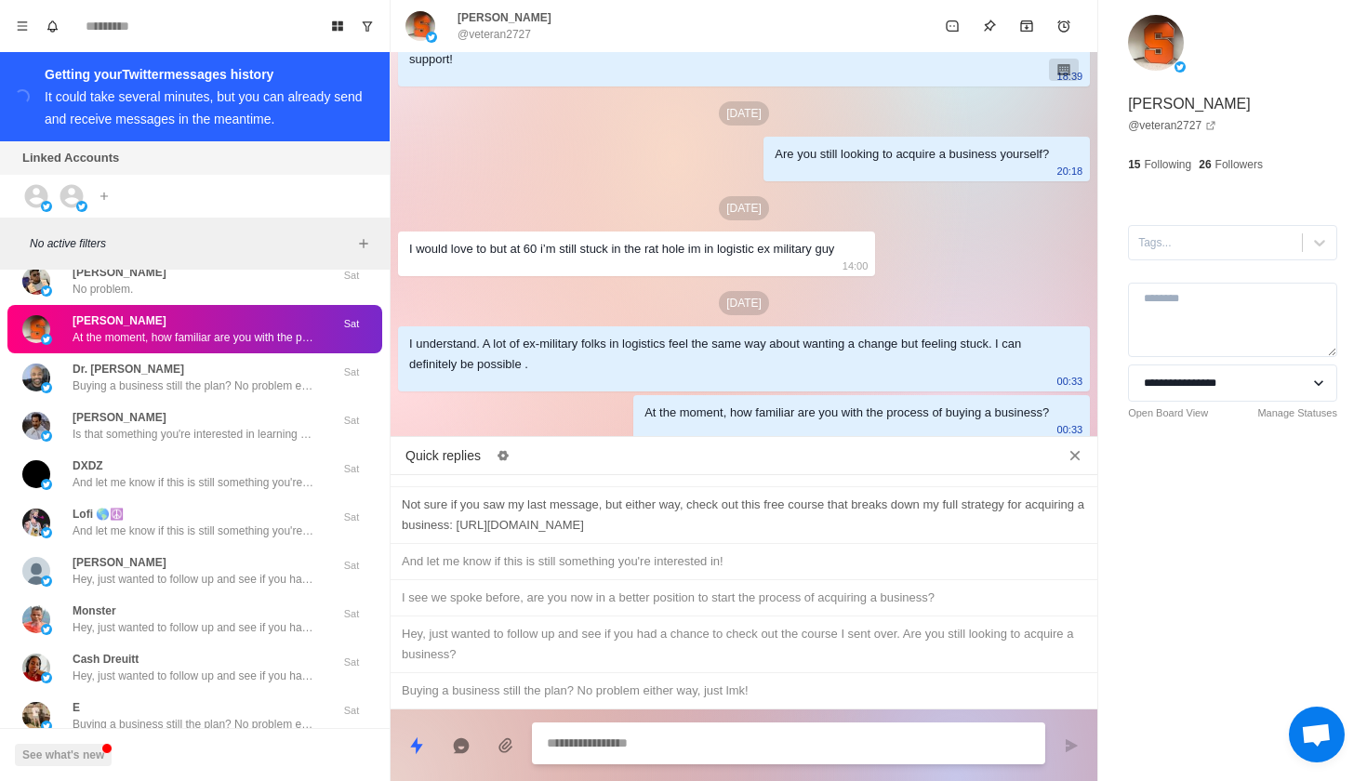
type textarea "*"
click at [652, 518] on div "Not sure if you saw my last message, but either way, check out this free course…" at bounding box center [744, 515] width 684 height 41
type textarea "**********"
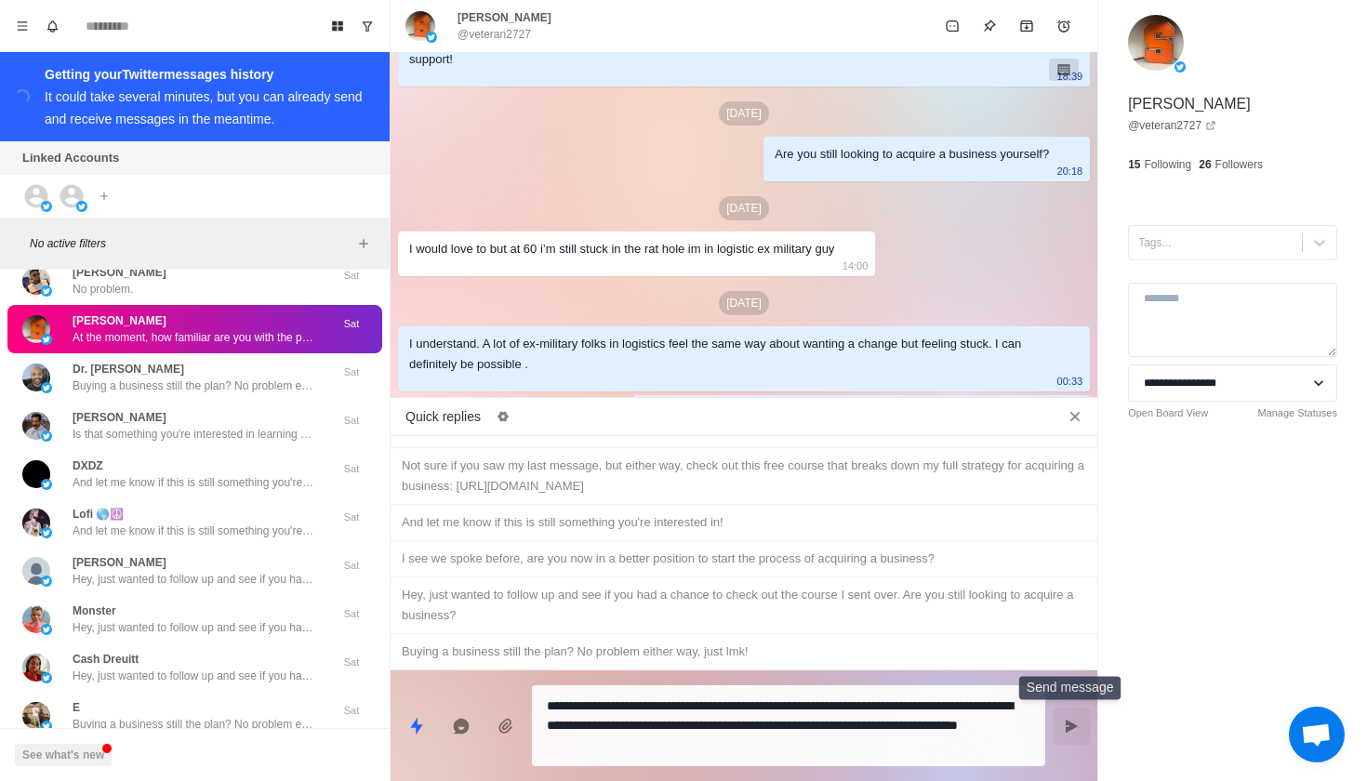
click at [1077, 723] on icon "Send message" at bounding box center [1071, 726] width 15 height 15
type textarea "*"
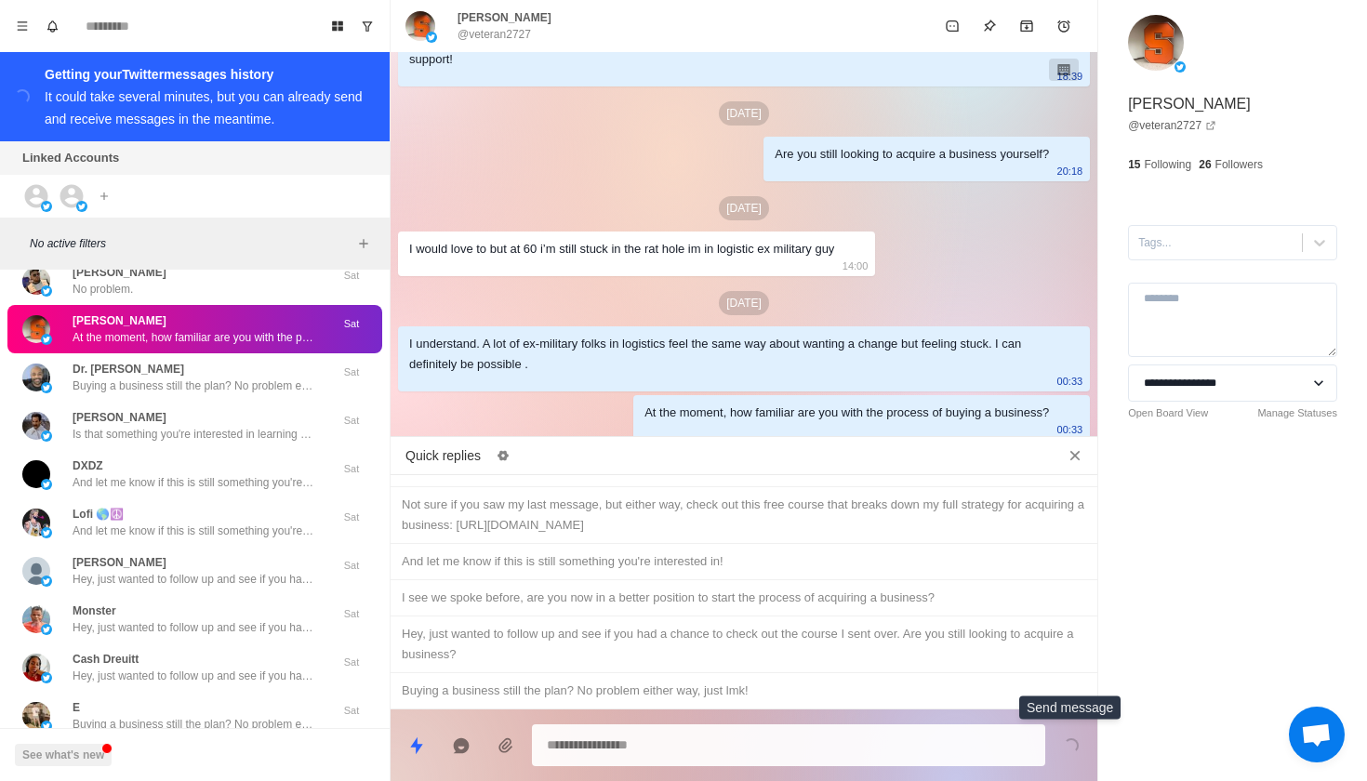
scroll to position [324, 0]
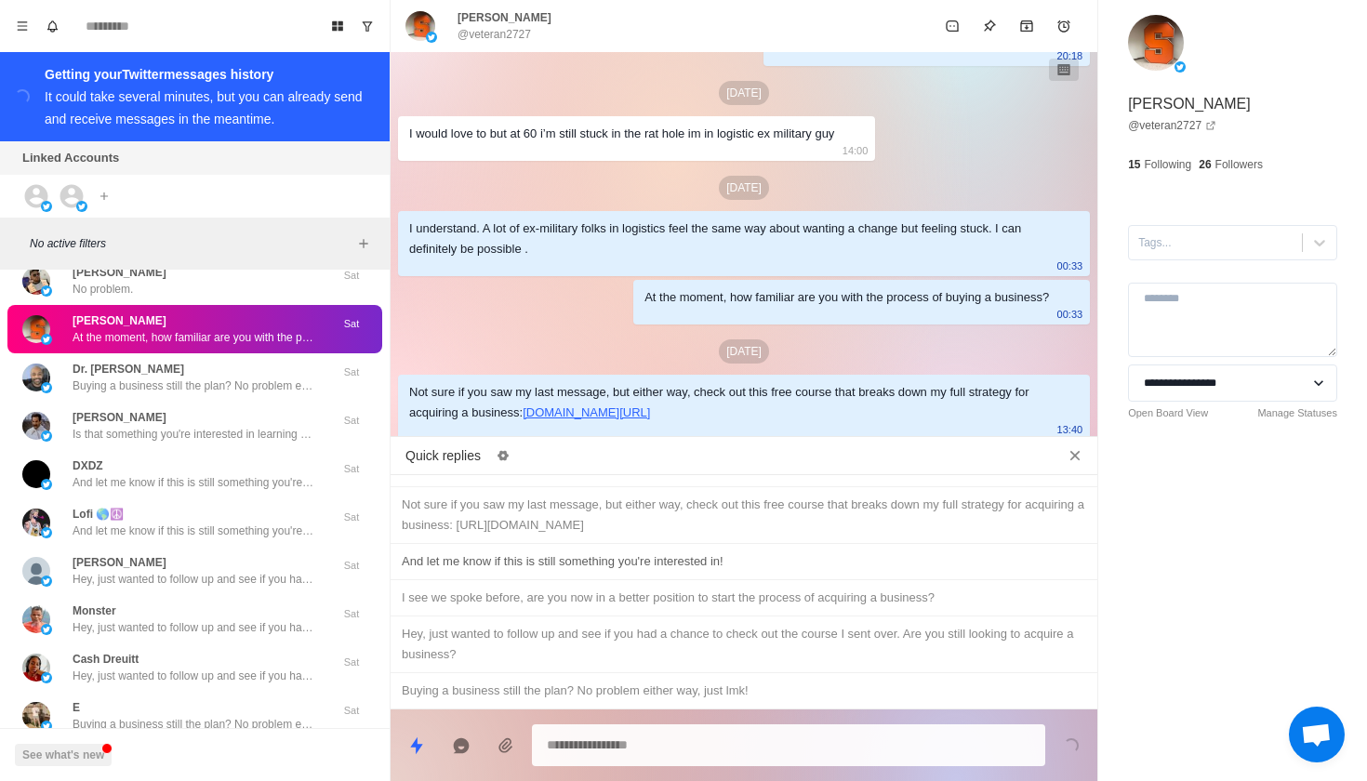
click at [722, 575] on div "And let me know if this is still something you're interested in!" at bounding box center [743, 562] width 707 height 36
type textarea "**********"
click at [1073, 742] on icon "Send message" at bounding box center [1071, 745] width 15 height 15
type textarea "*"
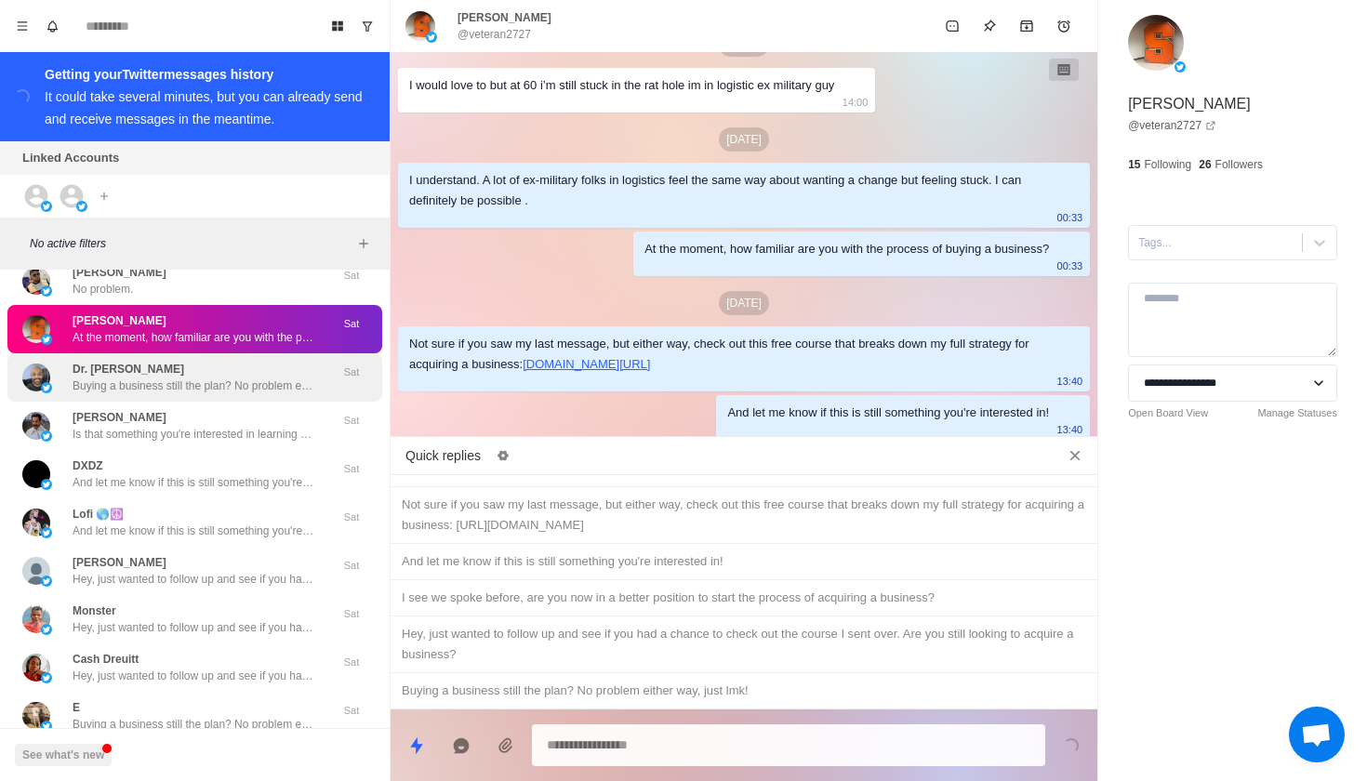
click at [278, 384] on div "Dr. [PERSON_NAME] Buying a business still the plan? No problem either way, just…" at bounding box center [194, 377] width 375 height 48
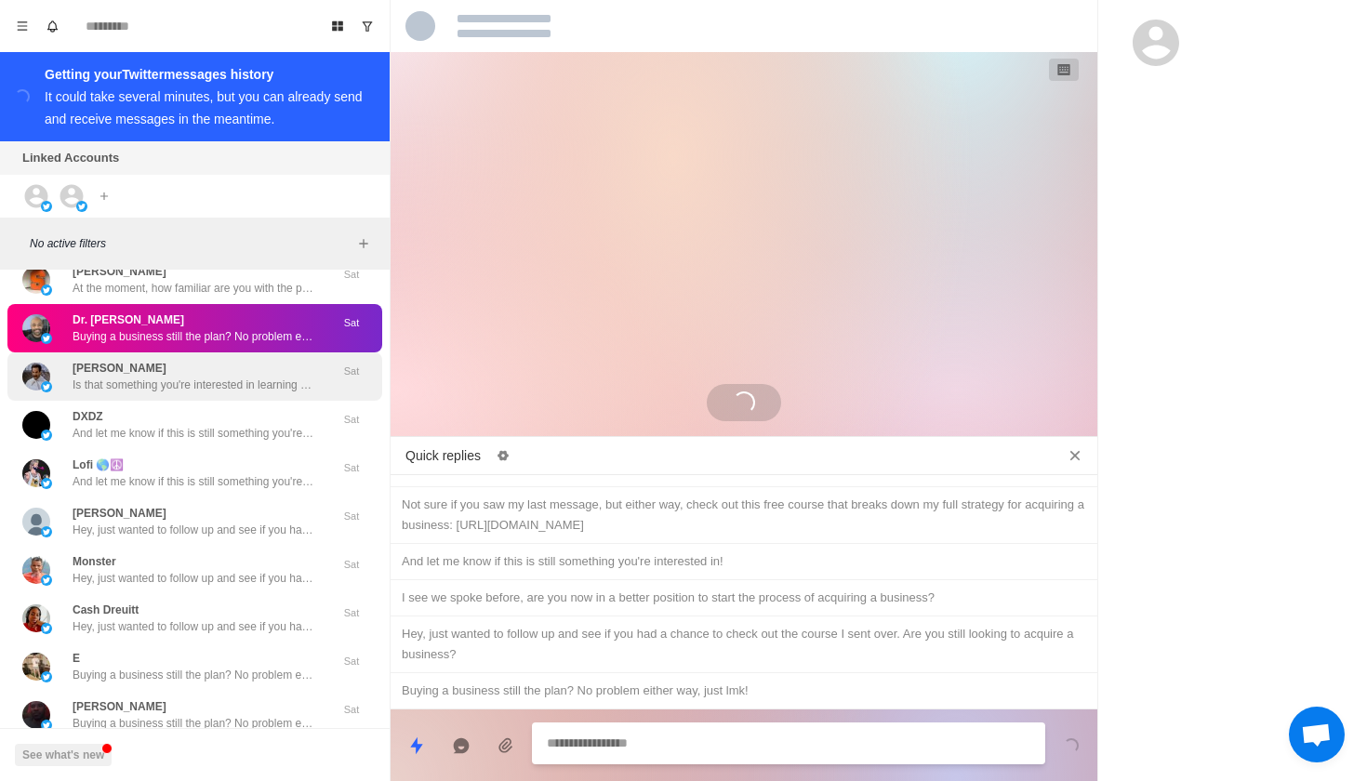
scroll to position [1048, 0]
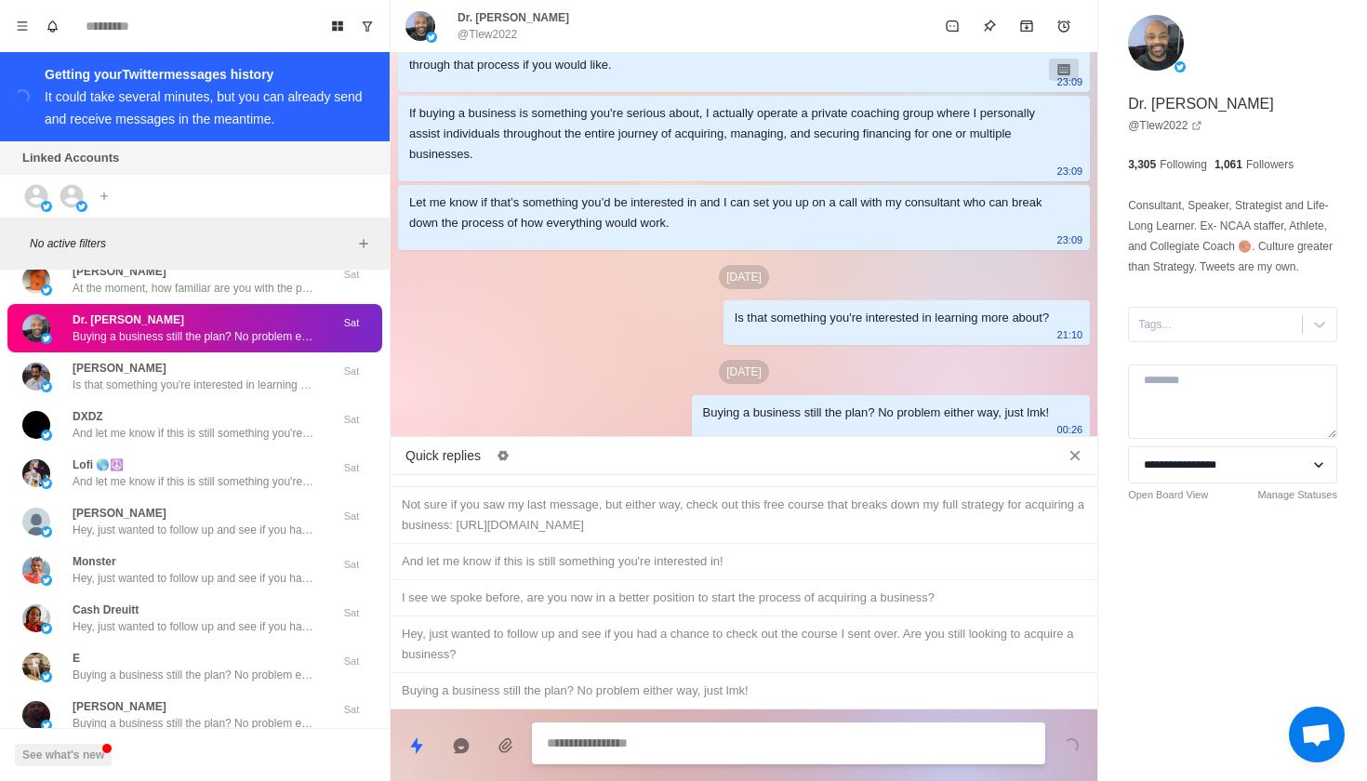
type textarea "*"
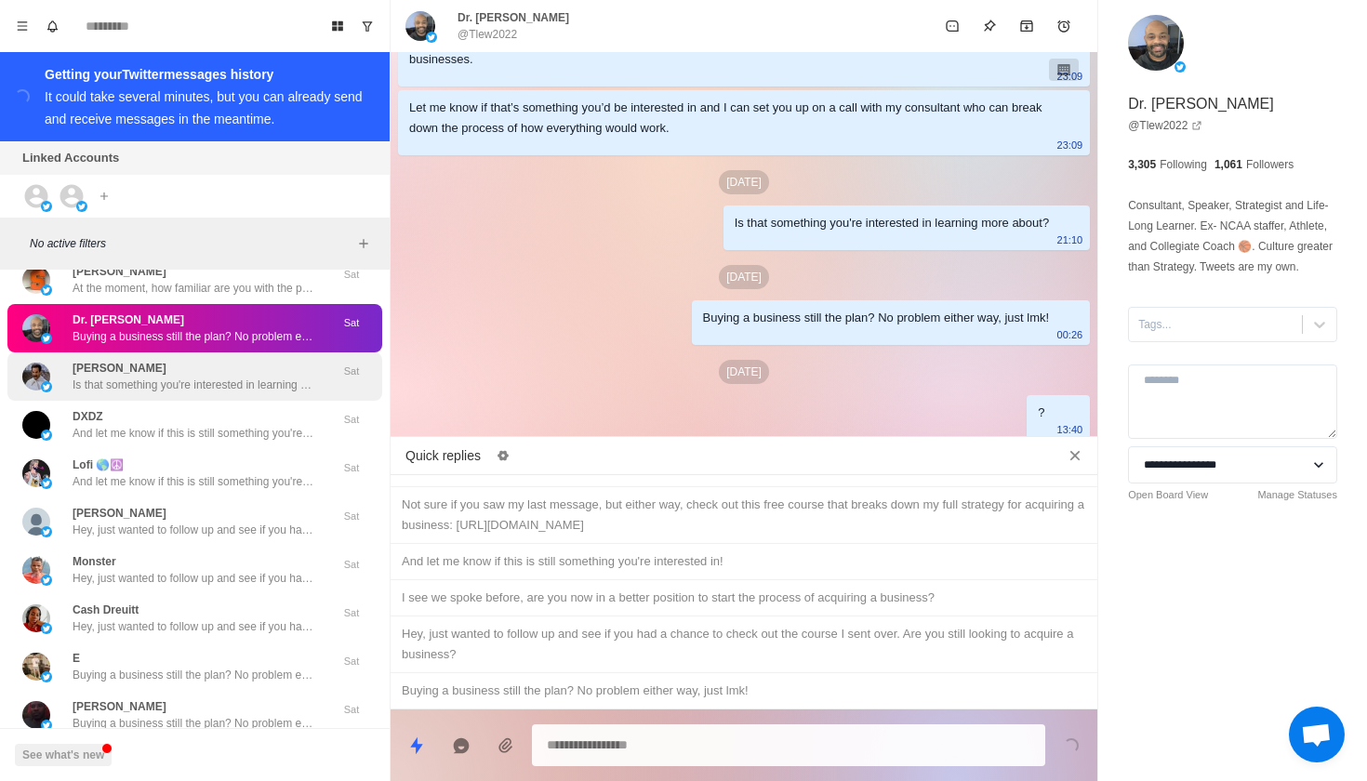
click at [222, 377] on p "Is that something you're interested in learning more about?" at bounding box center [194, 385] width 242 height 17
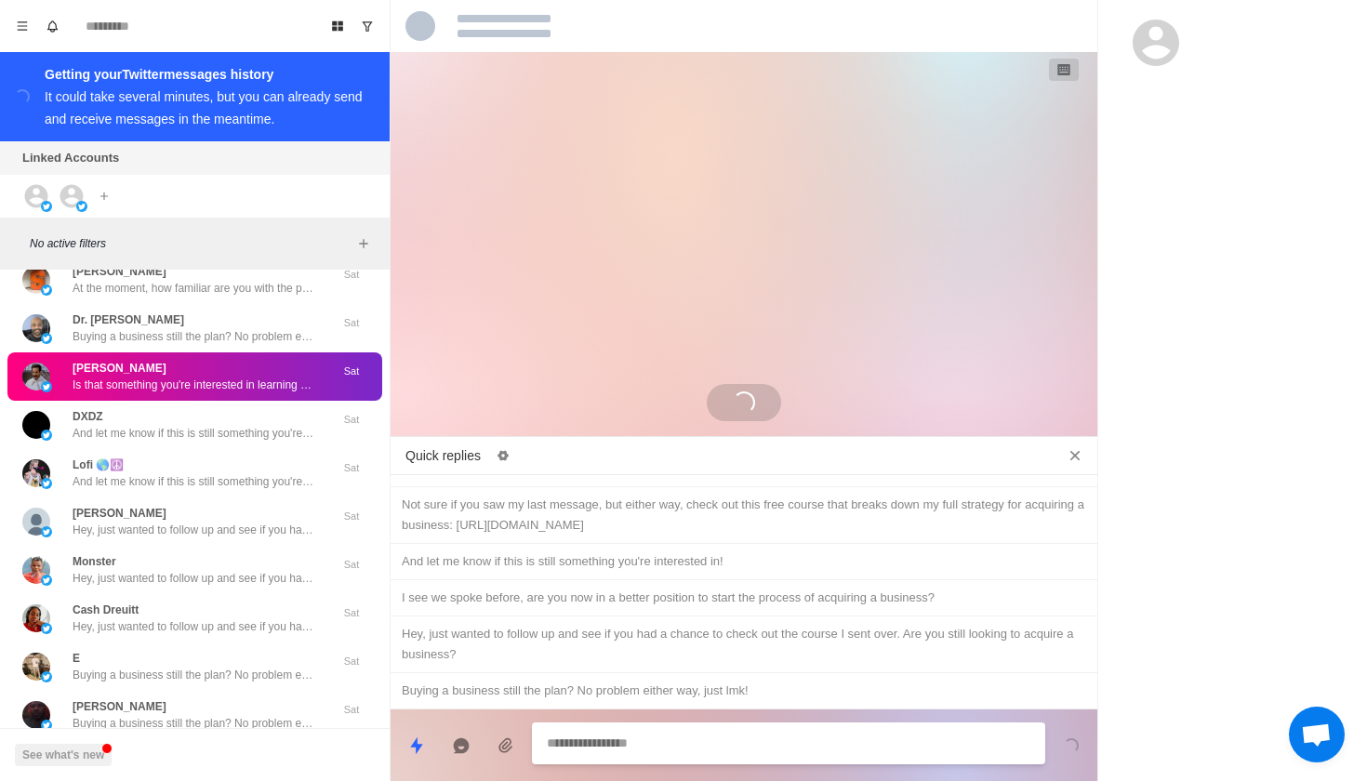
scroll to position [685, 0]
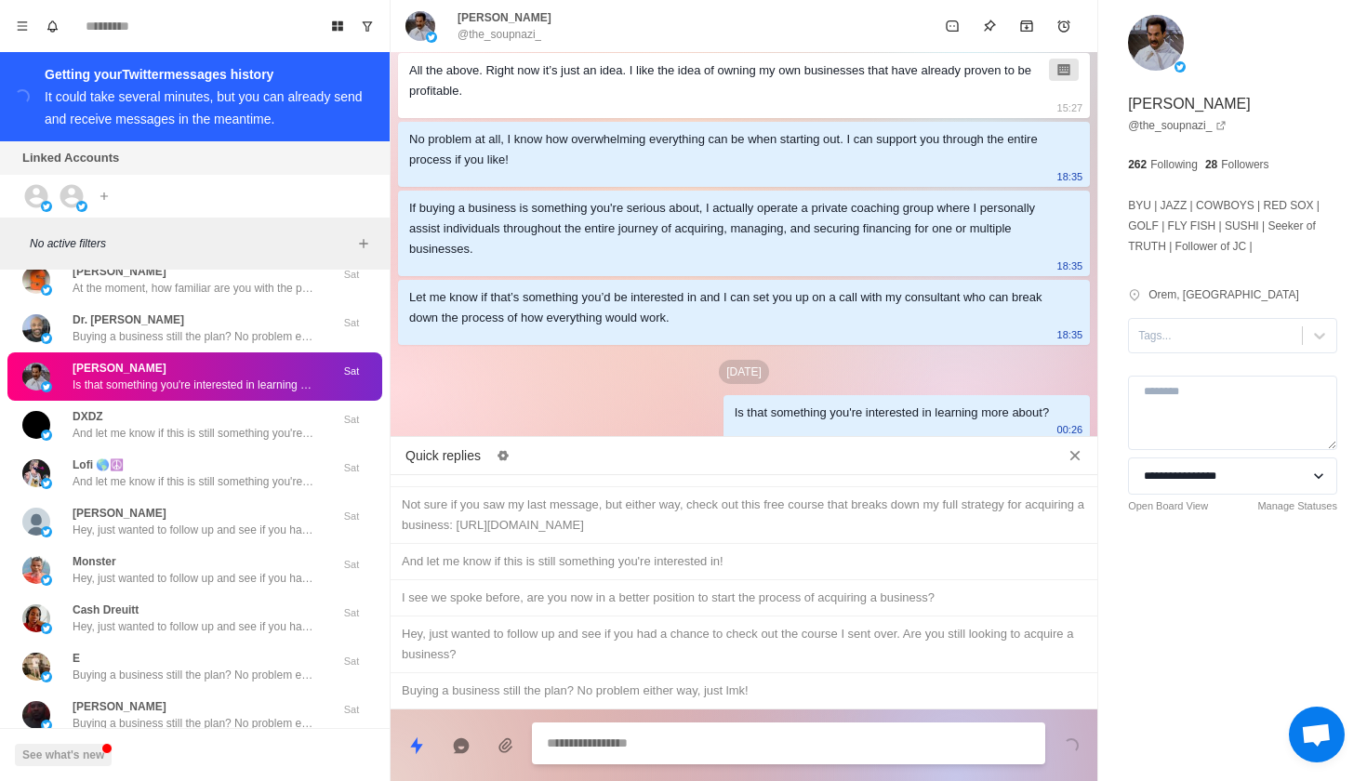
type textarea "*"
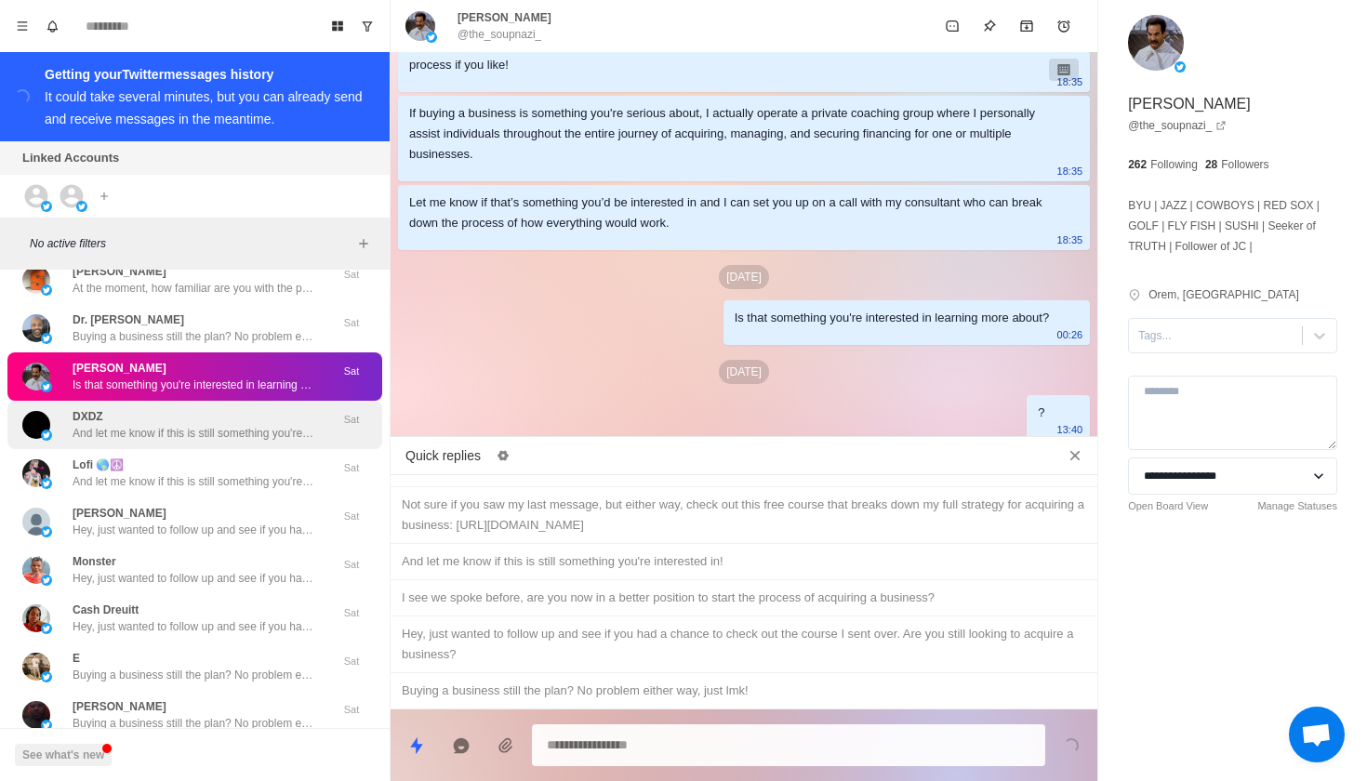
click at [242, 425] on p "And let me know if this is still something you're interested in!" at bounding box center [194, 433] width 242 height 17
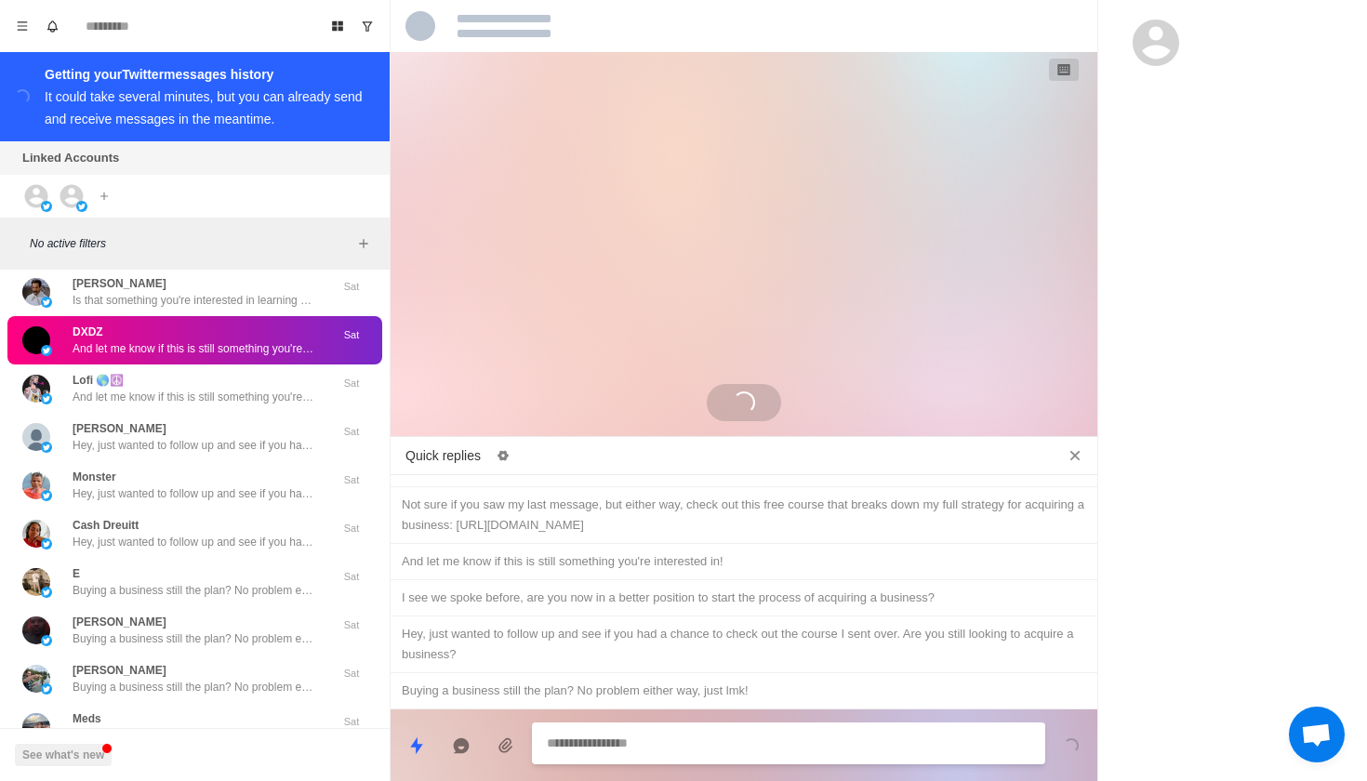
scroll to position [1094, 0]
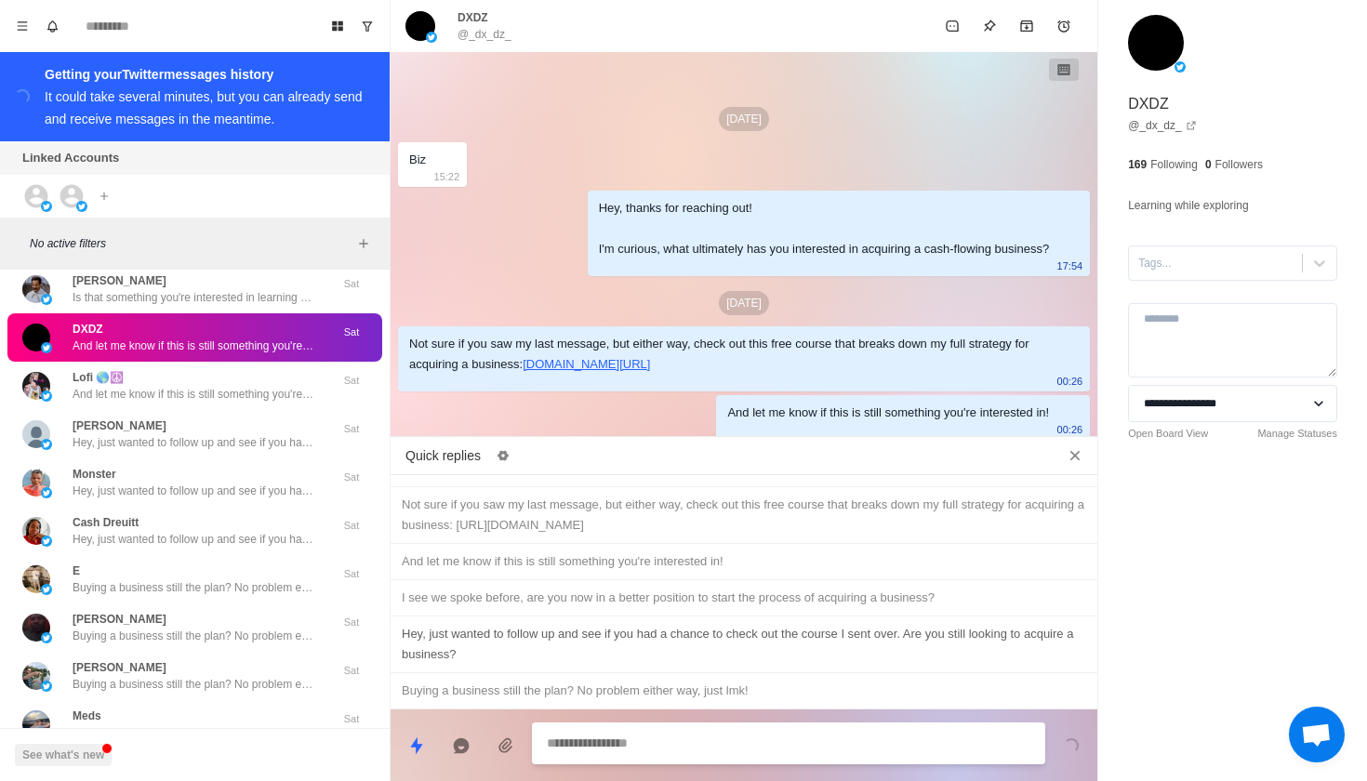
type textarea "*"
click at [598, 645] on div "Hey, just wanted to follow up and see if you had a chance to check out the cour…" at bounding box center [744, 644] width 684 height 41
type textarea "**********"
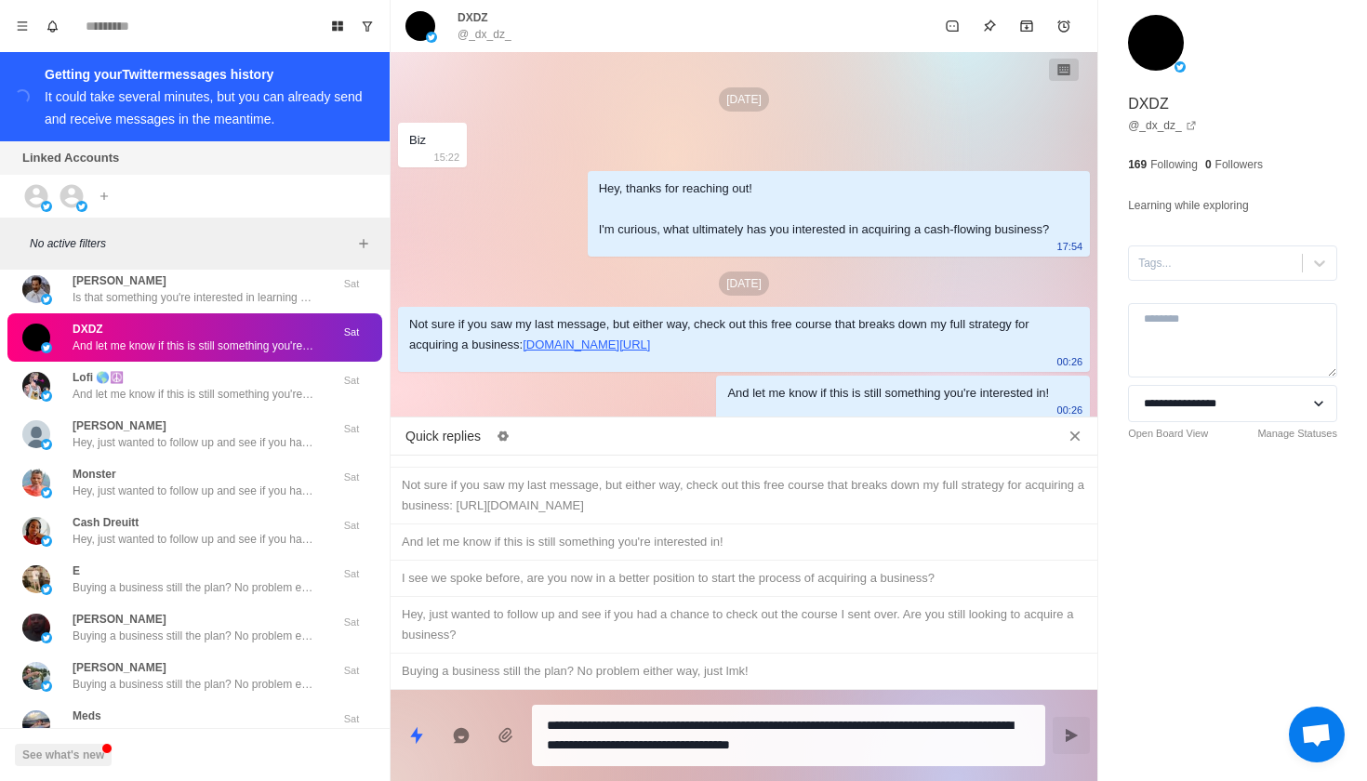
click at [1071, 733] on icon "Send message" at bounding box center [1071, 735] width 12 height 13
type textarea "*"
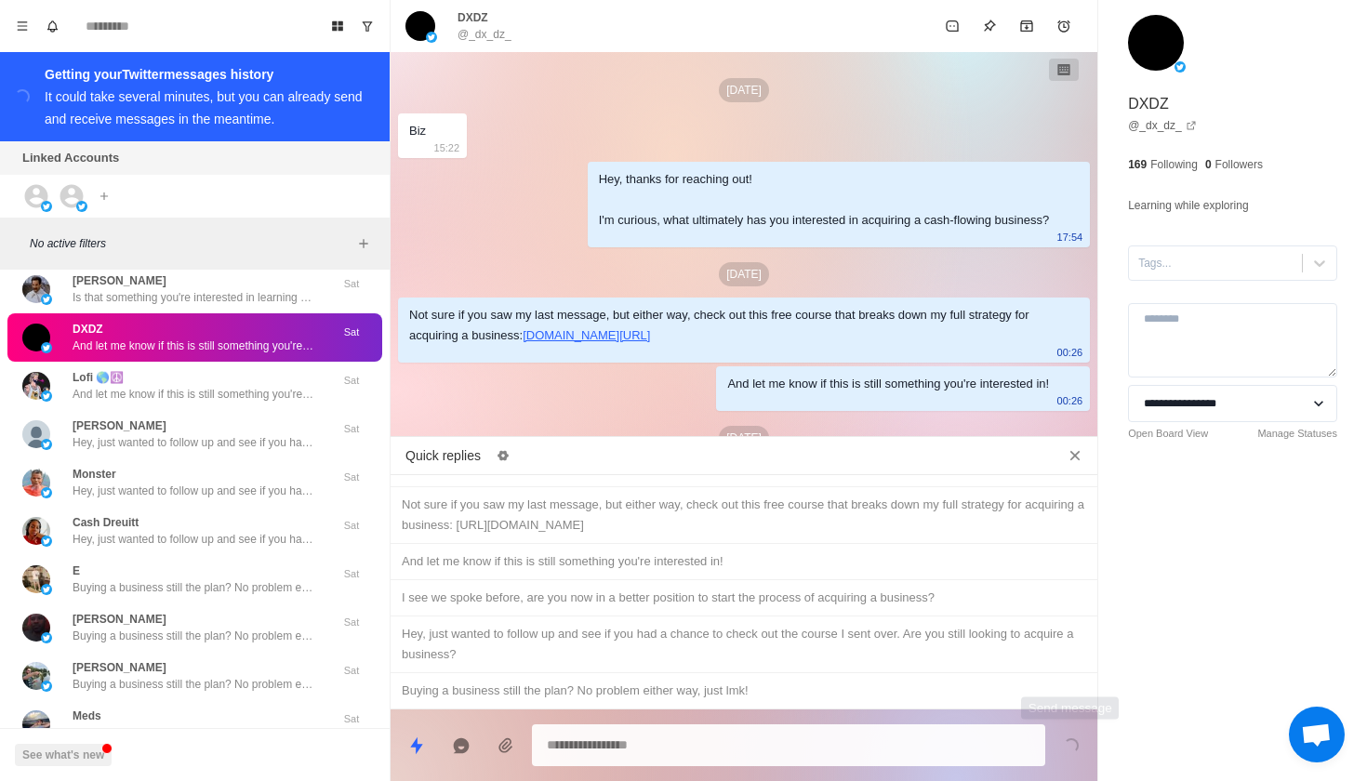
scroll to position [86, 0]
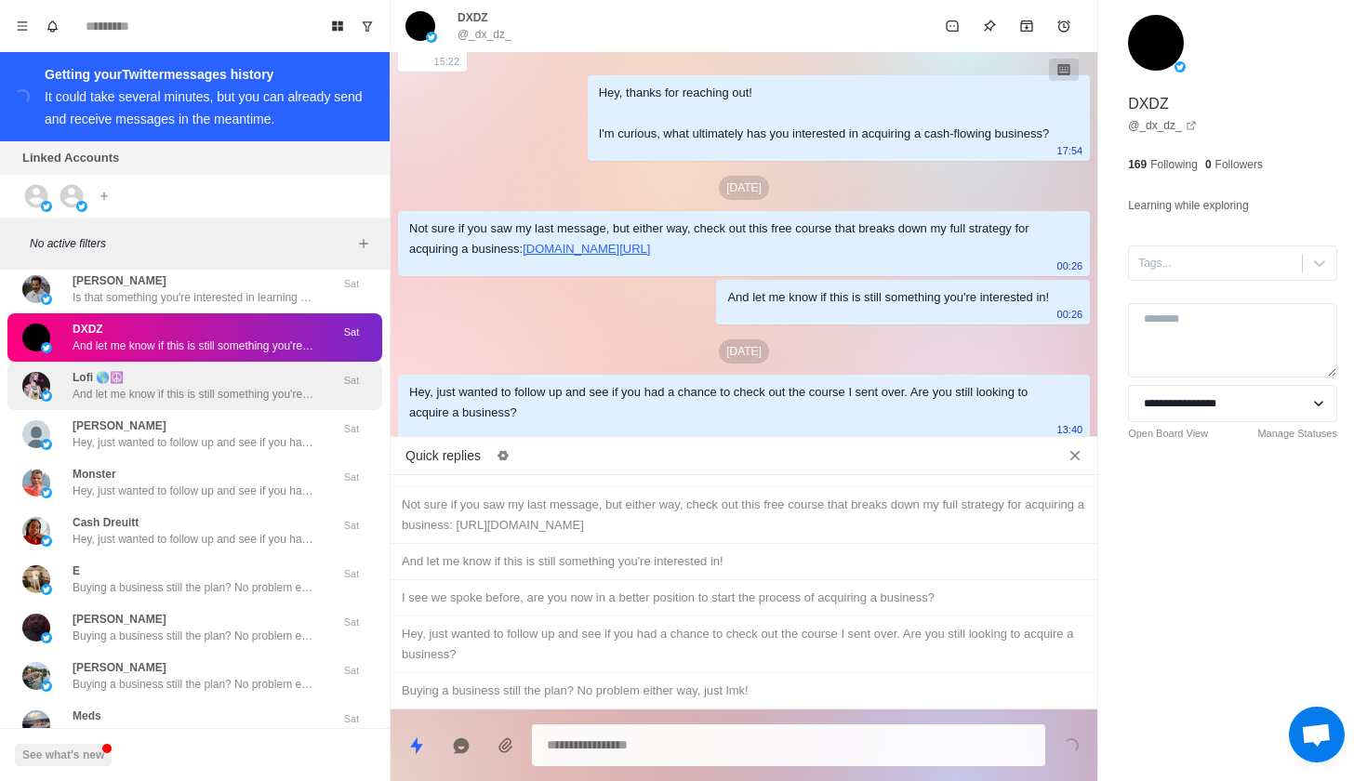
click at [279, 386] on p "And let me know if this is still something you're interested in!" at bounding box center [194, 394] width 242 height 17
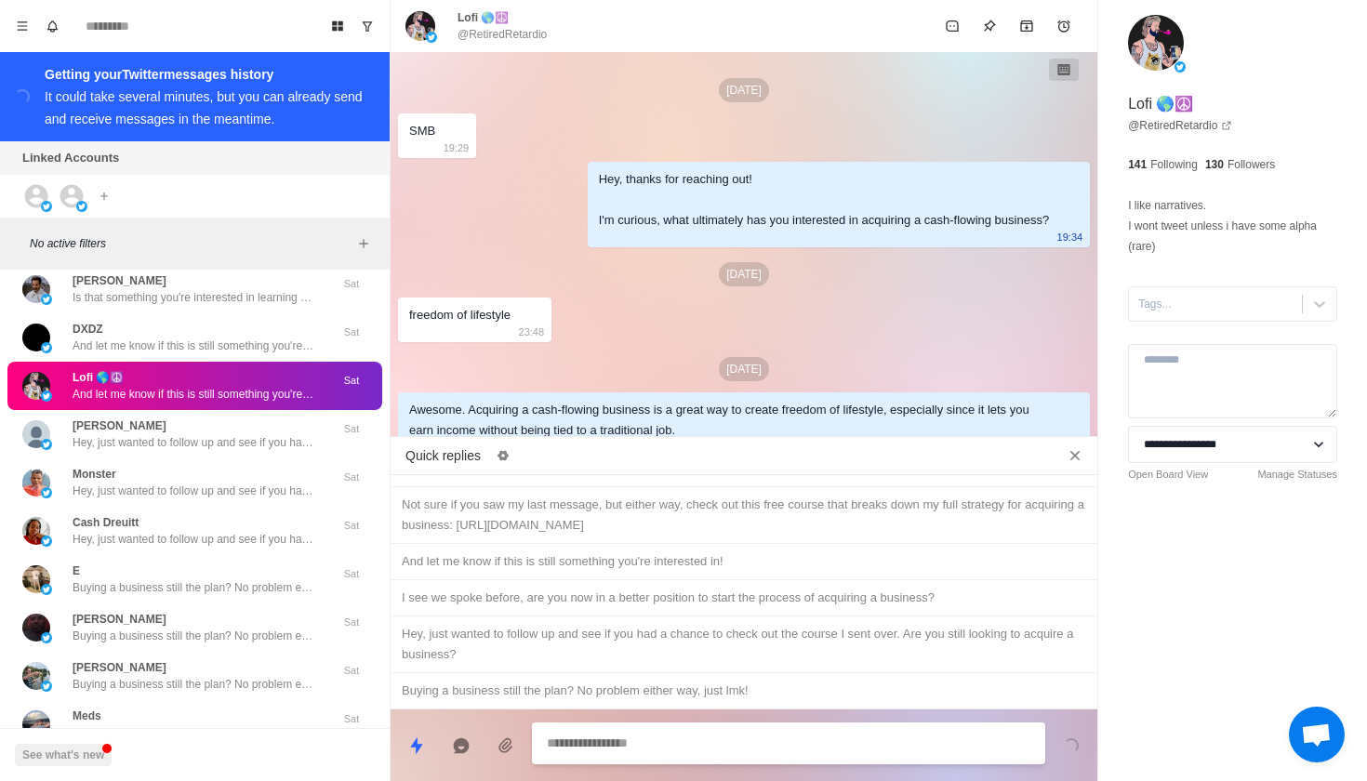
scroll to position [230, 0]
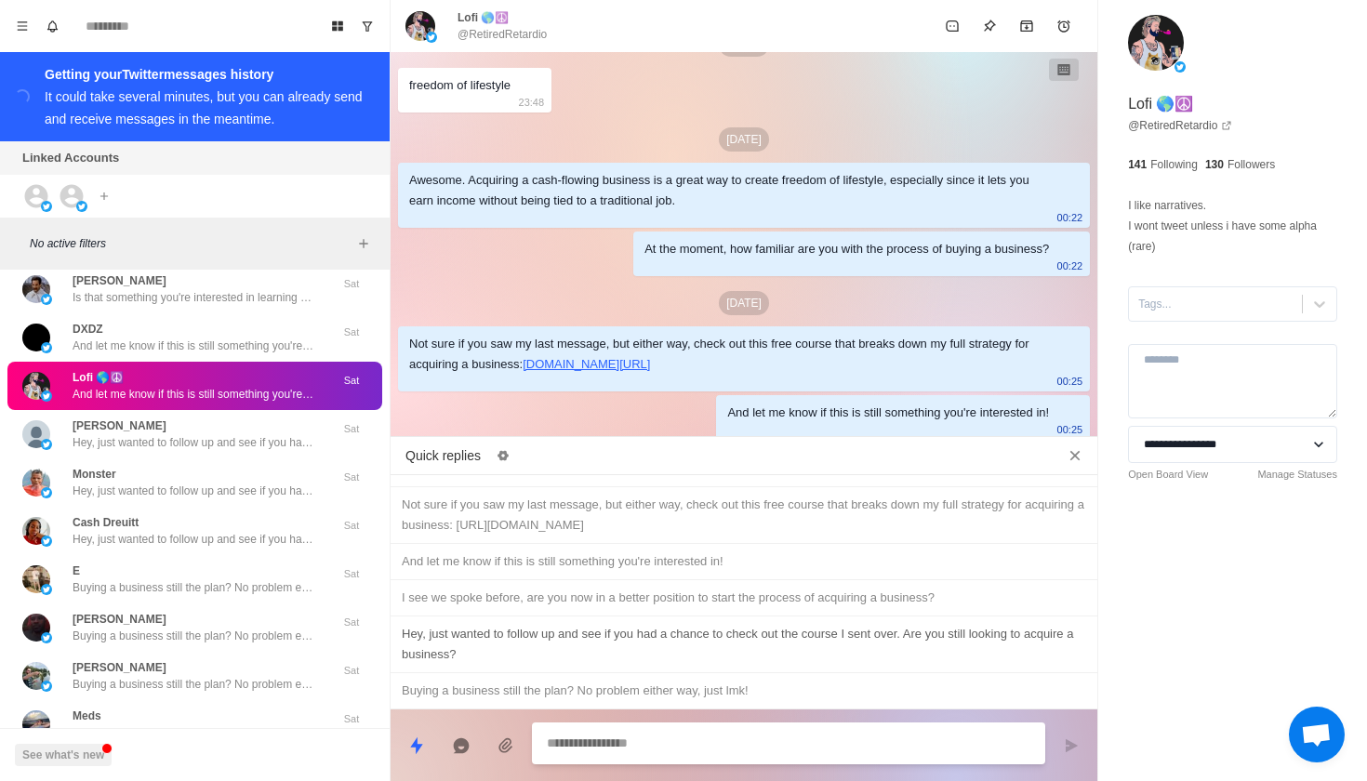
type textarea "*"
click at [836, 641] on div "Hey, just wanted to follow up and see if you had a chance to check out the cour…" at bounding box center [744, 644] width 684 height 41
type textarea "**********"
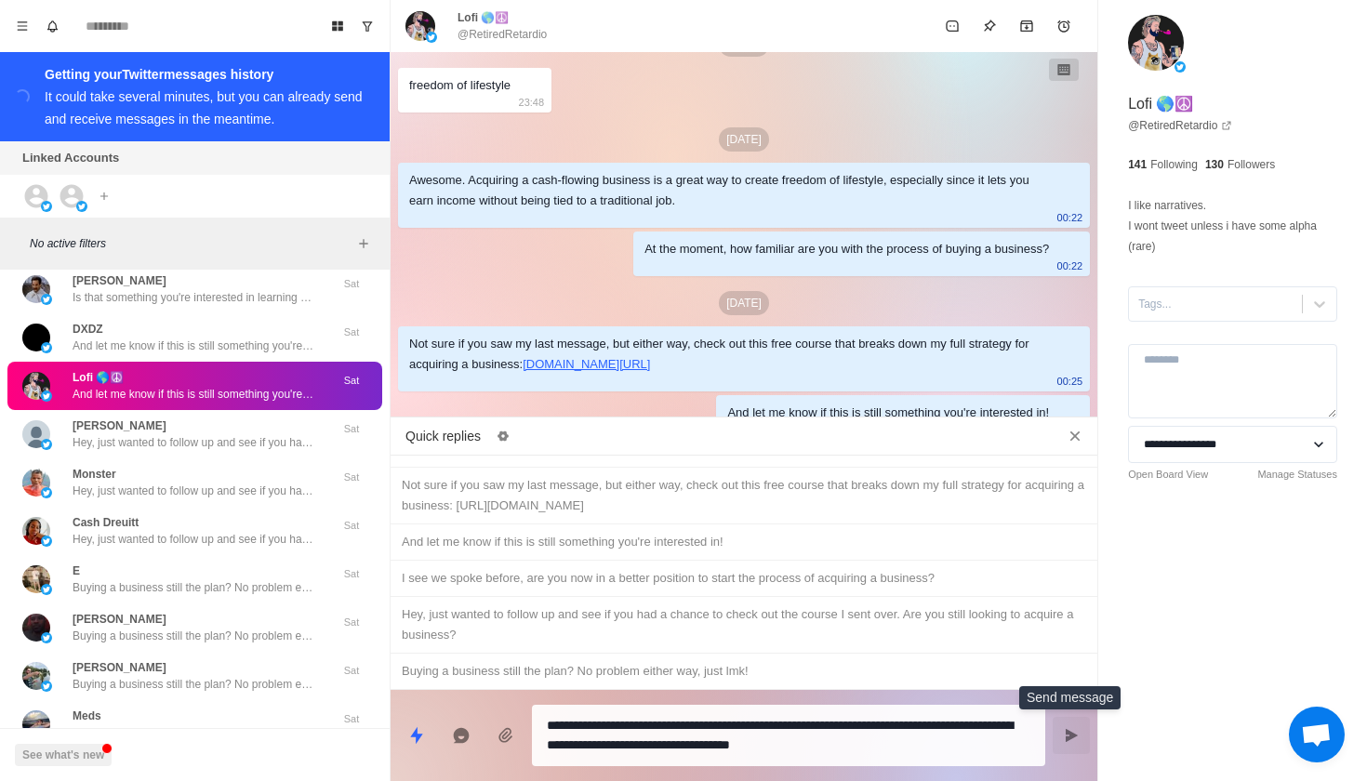
click at [1066, 727] on button "Send message" at bounding box center [1070, 735] width 37 height 37
type textarea "*"
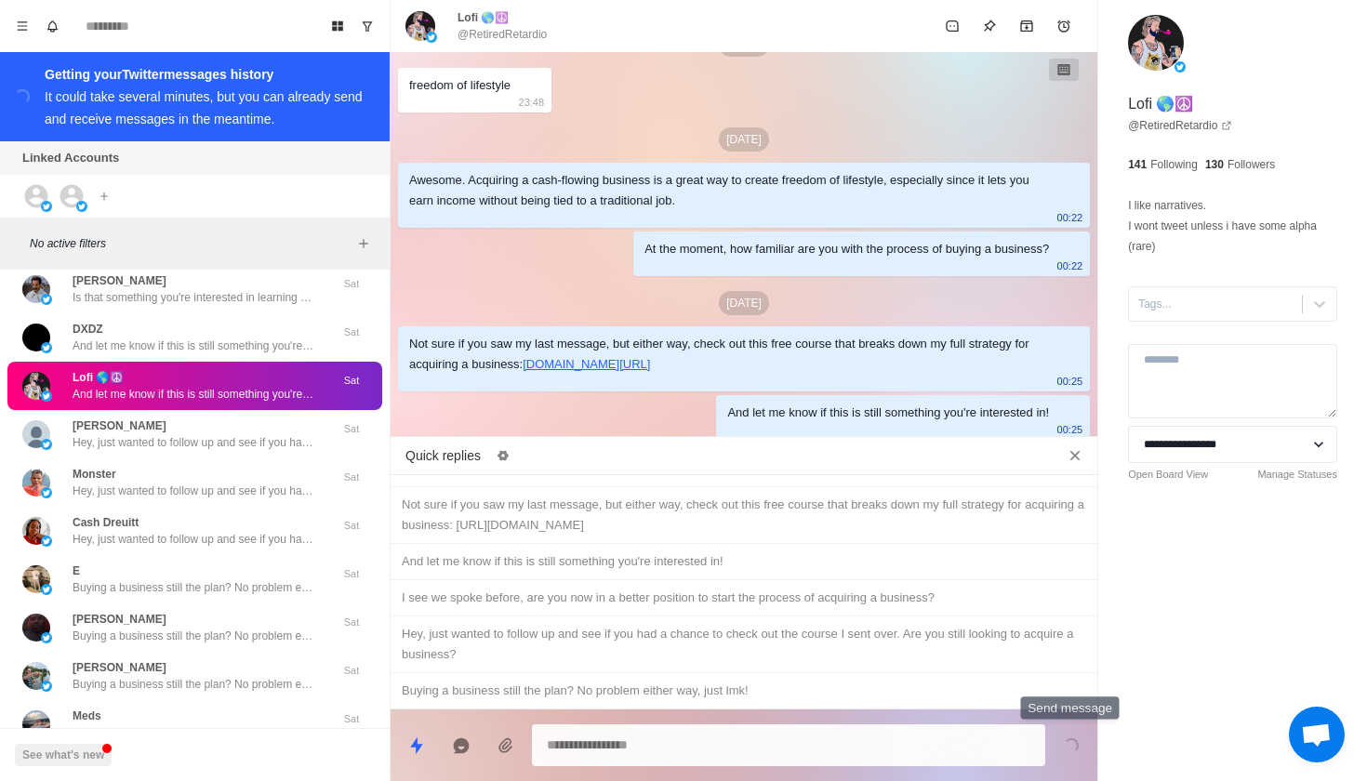
scroll to position [345, 0]
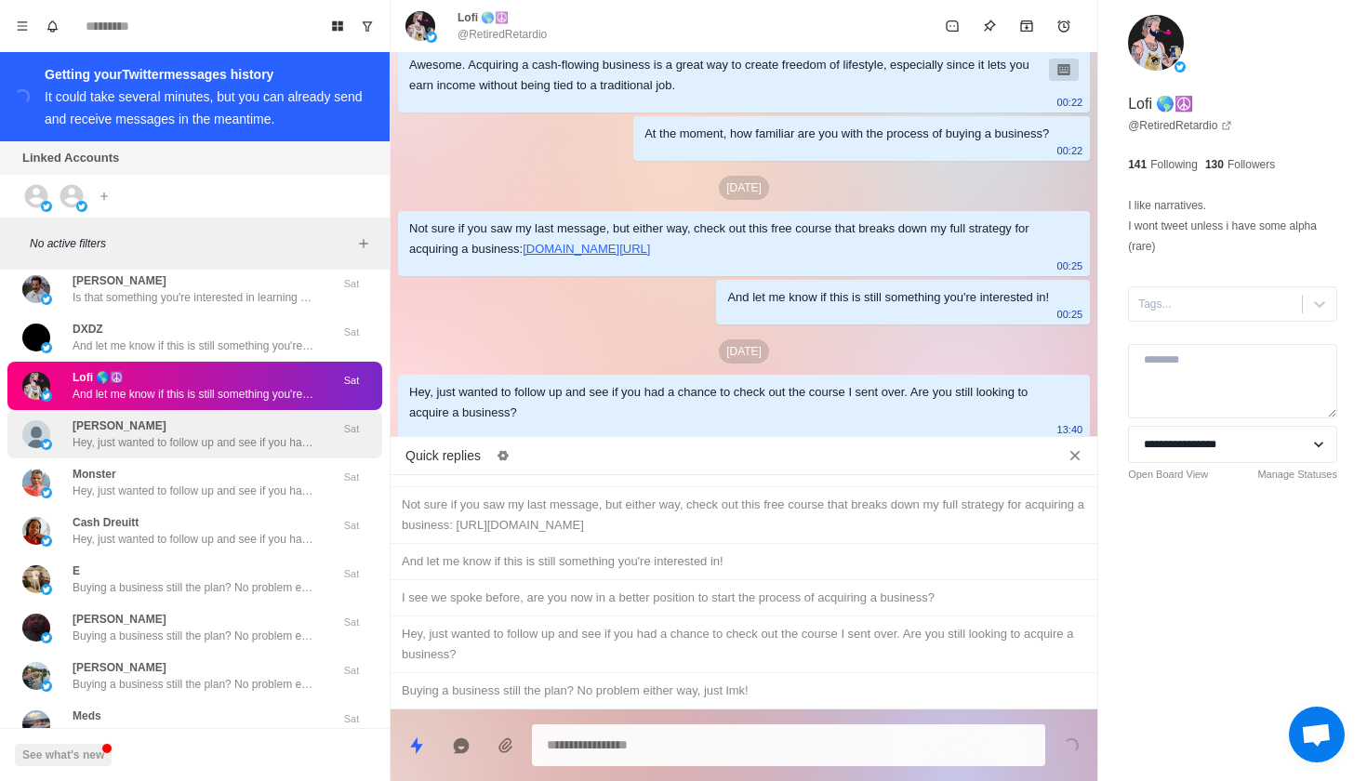
click at [251, 434] on p "Hey, just wanted to follow up and see if you had a chance to check out the cour…" at bounding box center [194, 442] width 242 height 17
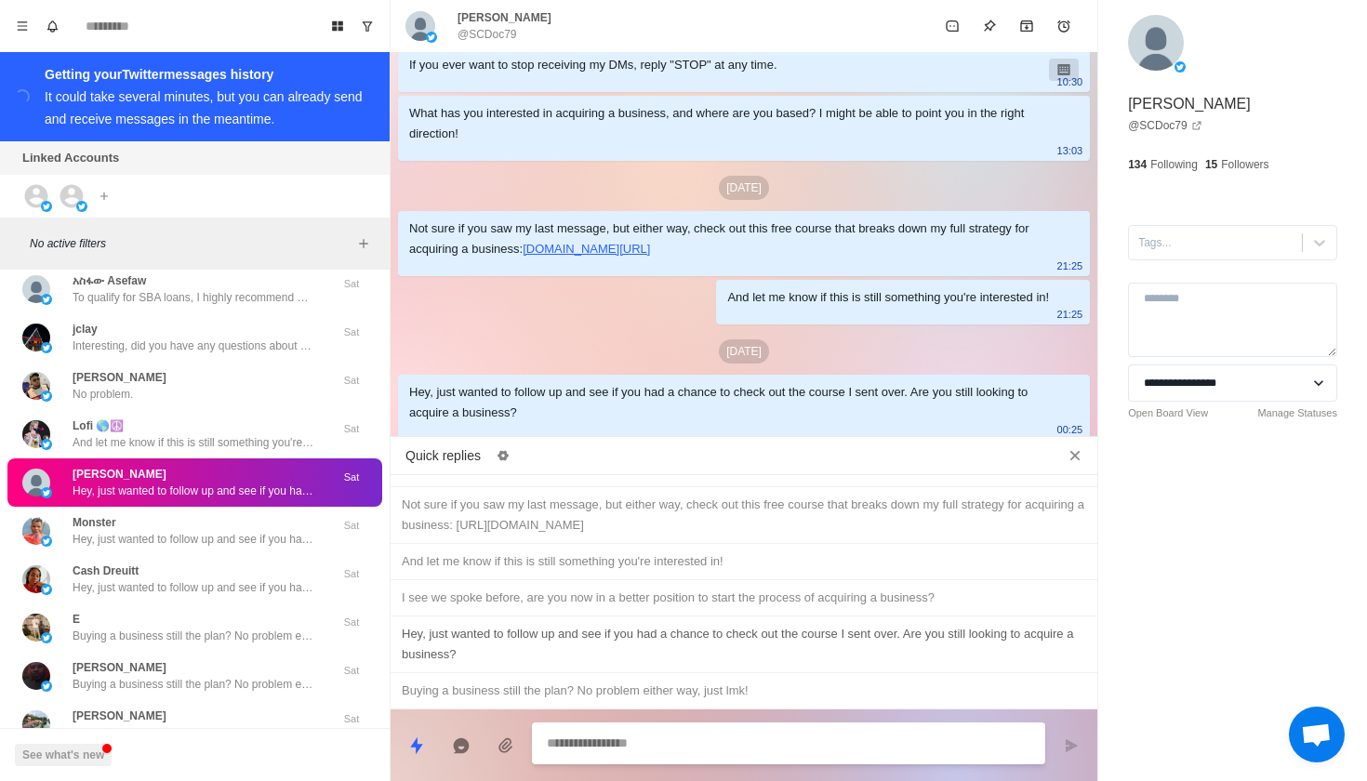
scroll to position [0, 0]
type textarea "*"
click at [762, 694] on div "Buying a business still the plan? No problem either way, just lmk!" at bounding box center [744, 691] width 684 height 20
type textarea "**********"
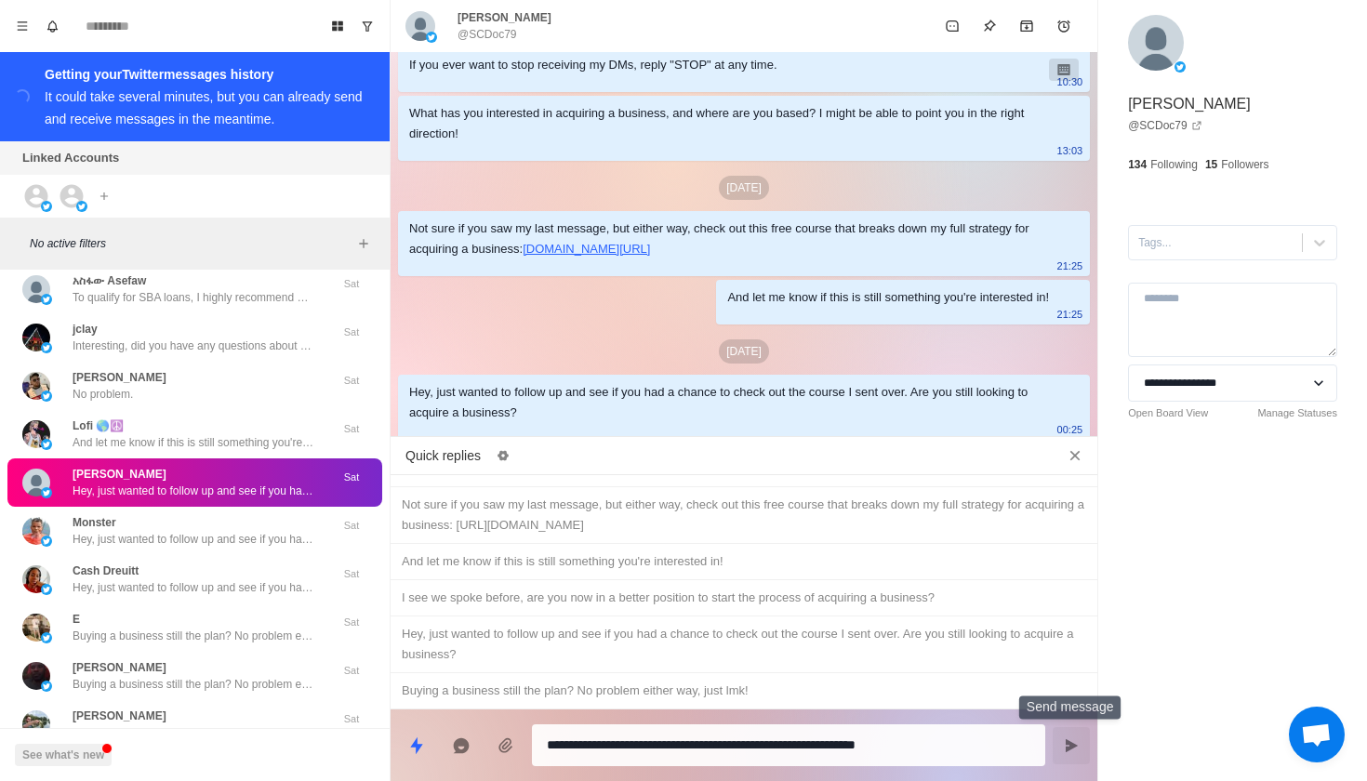
click at [1074, 749] on icon "Send message" at bounding box center [1071, 745] width 15 height 15
type textarea "*"
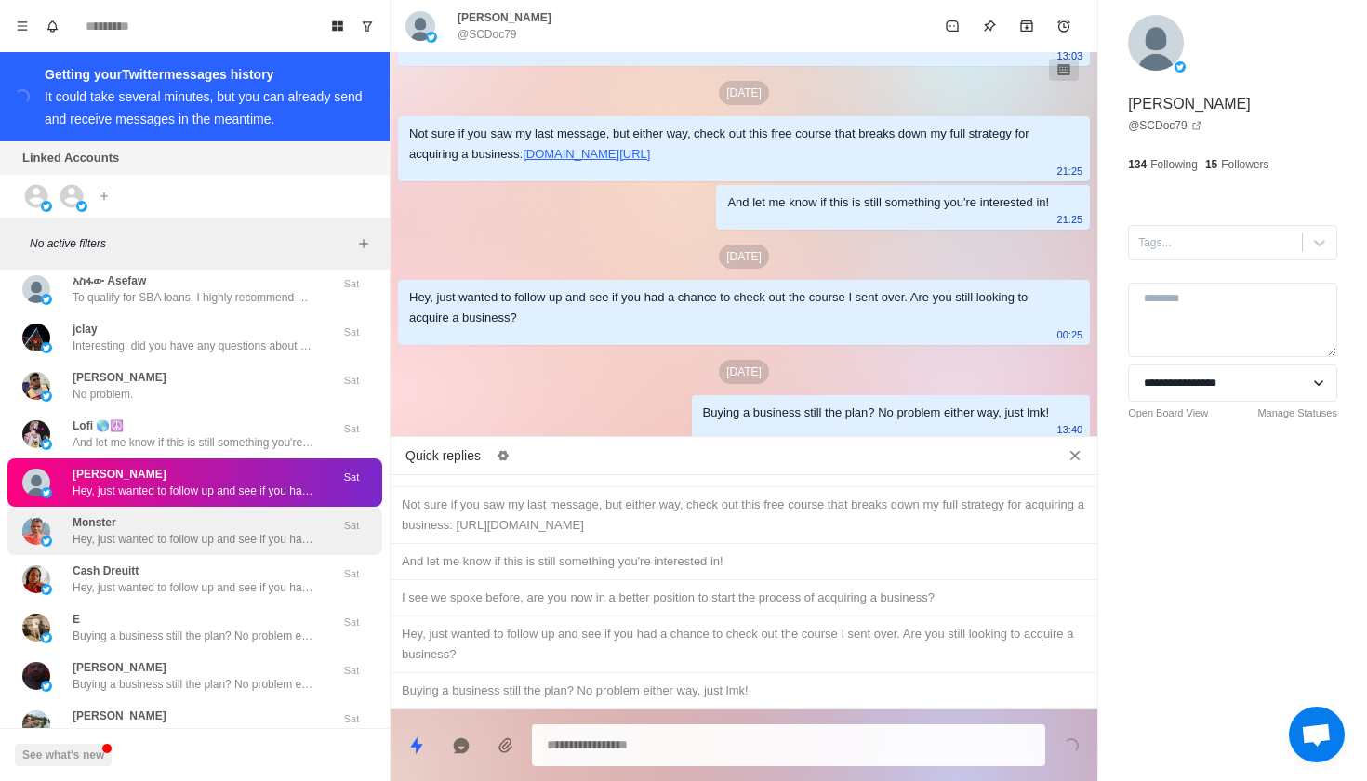
click at [159, 531] on p "Hey, just wanted to follow up and see if you had a chance to check out the cour…" at bounding box center [194, 539] width 242 height 17
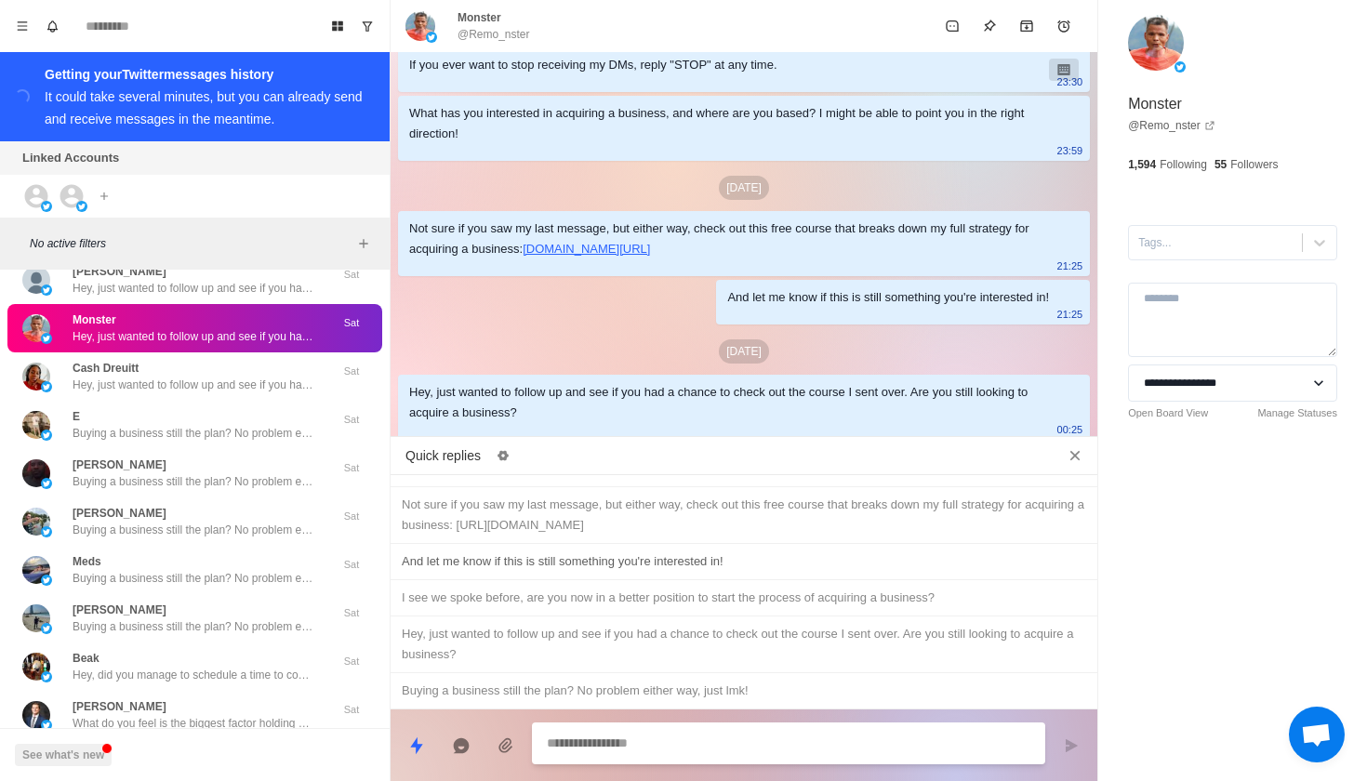
scroll to position [0, 0]
type textarea "*"
click at [667, 693] on div "Buying a business still the plan? No problem either way, just lmk!" at bounding box center [744, 691] width 684 height 20
type textarea "**********"
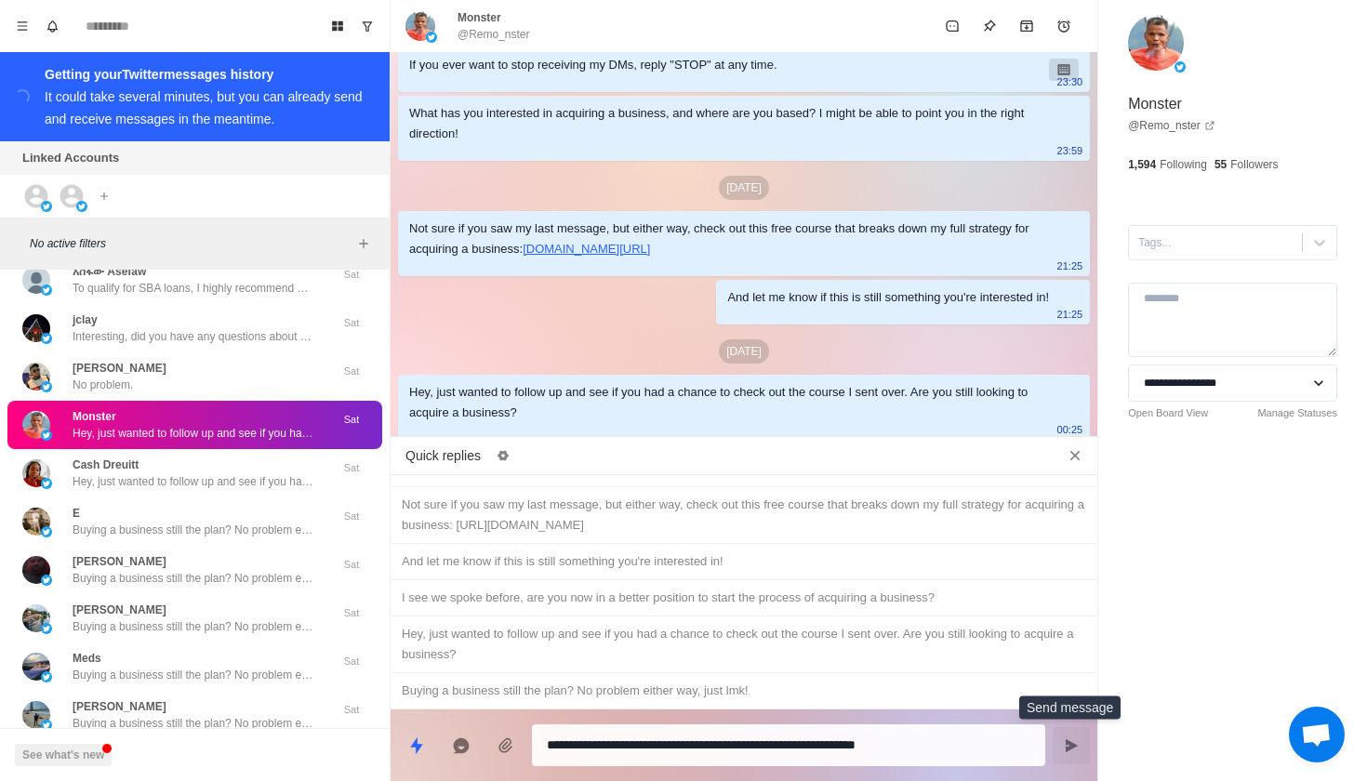
click at [1068, 744] on icon "Send message" at bounding box center [1071, 744] width 12 height 13
type textarea "*"
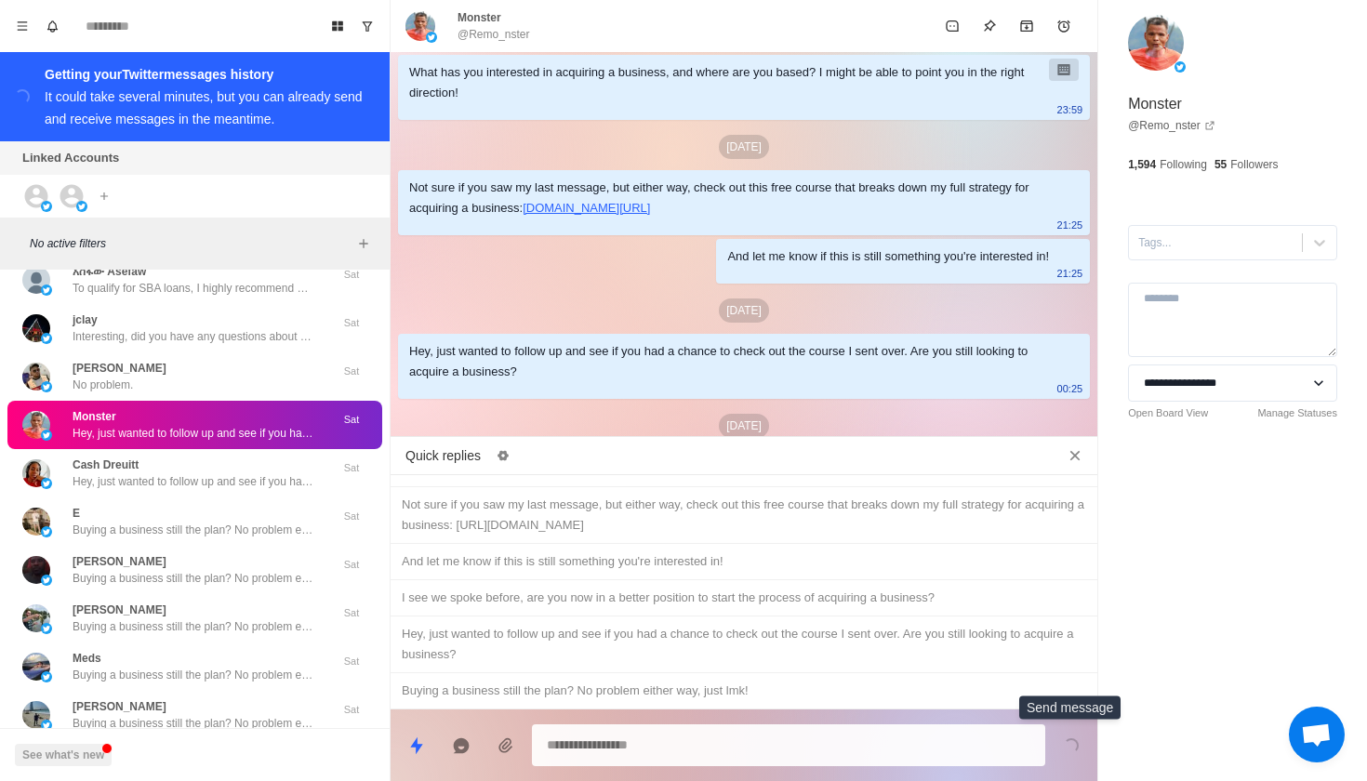
scroll to position [263, 0]
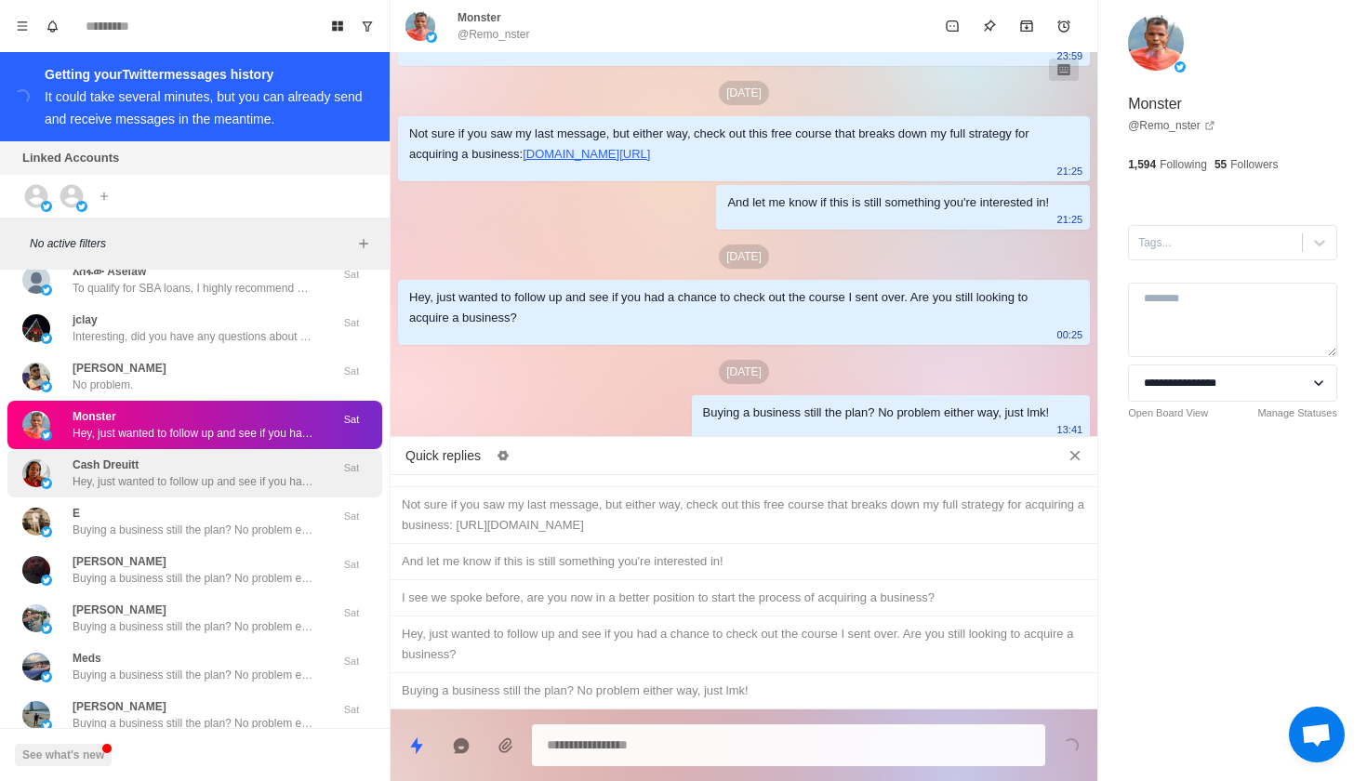
click at [237, 456] on div "Cash Dreuitt Hey, just wanted to follow up and see if you had a chance to check…" at bounding box center [194, 472] width 242 height 33
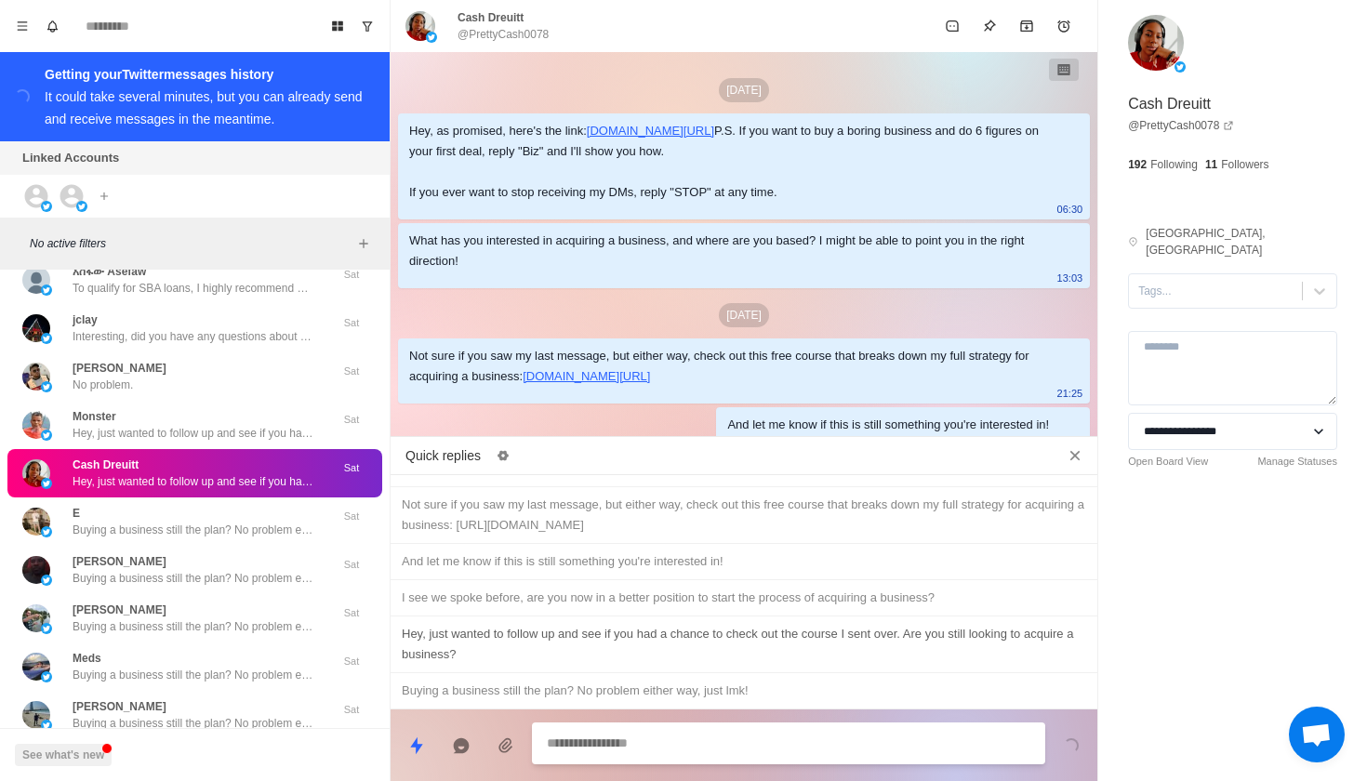
scroll to position [168, 0]
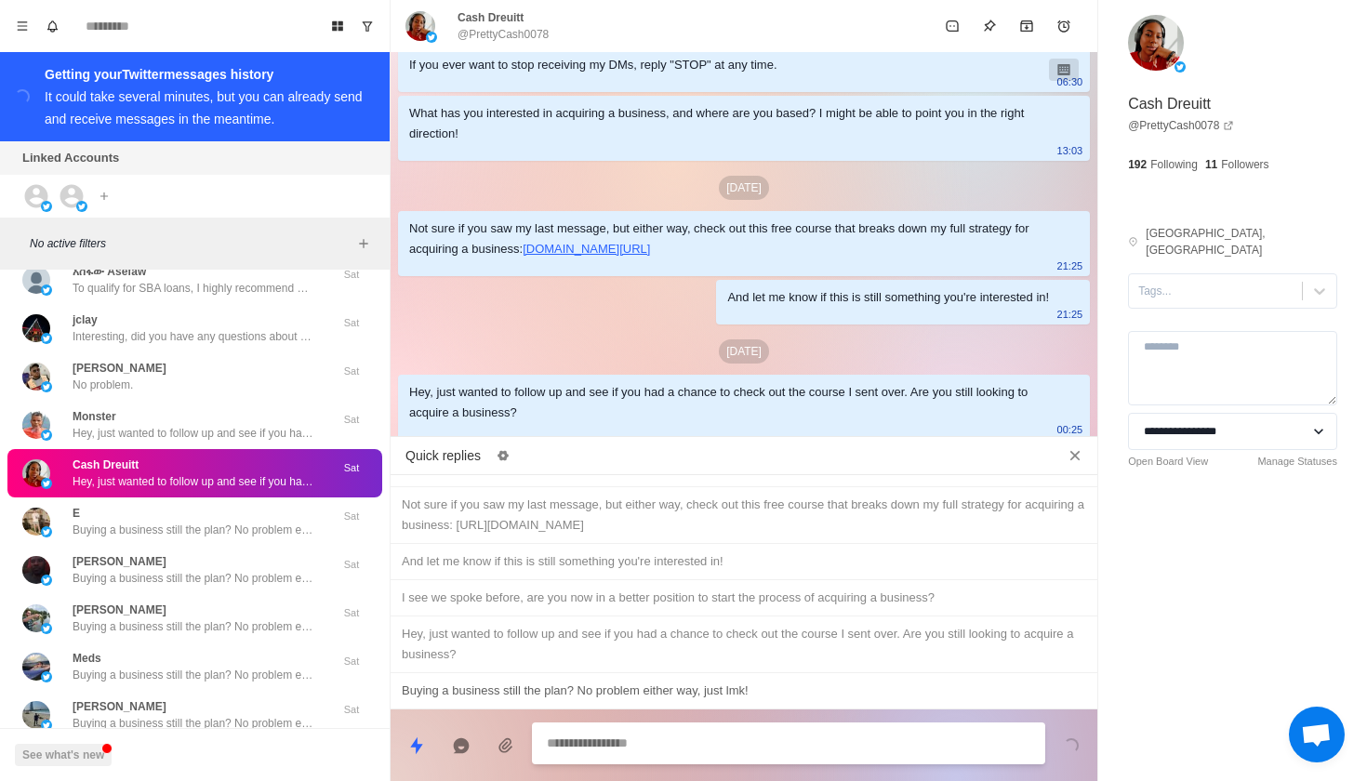
type textarea "*"
click at [798, 688] on div "Buying a business still the plan? No problem either way, just lmk!" at bounding box center [744, 691] width 684 height 20
type textarea "**********"
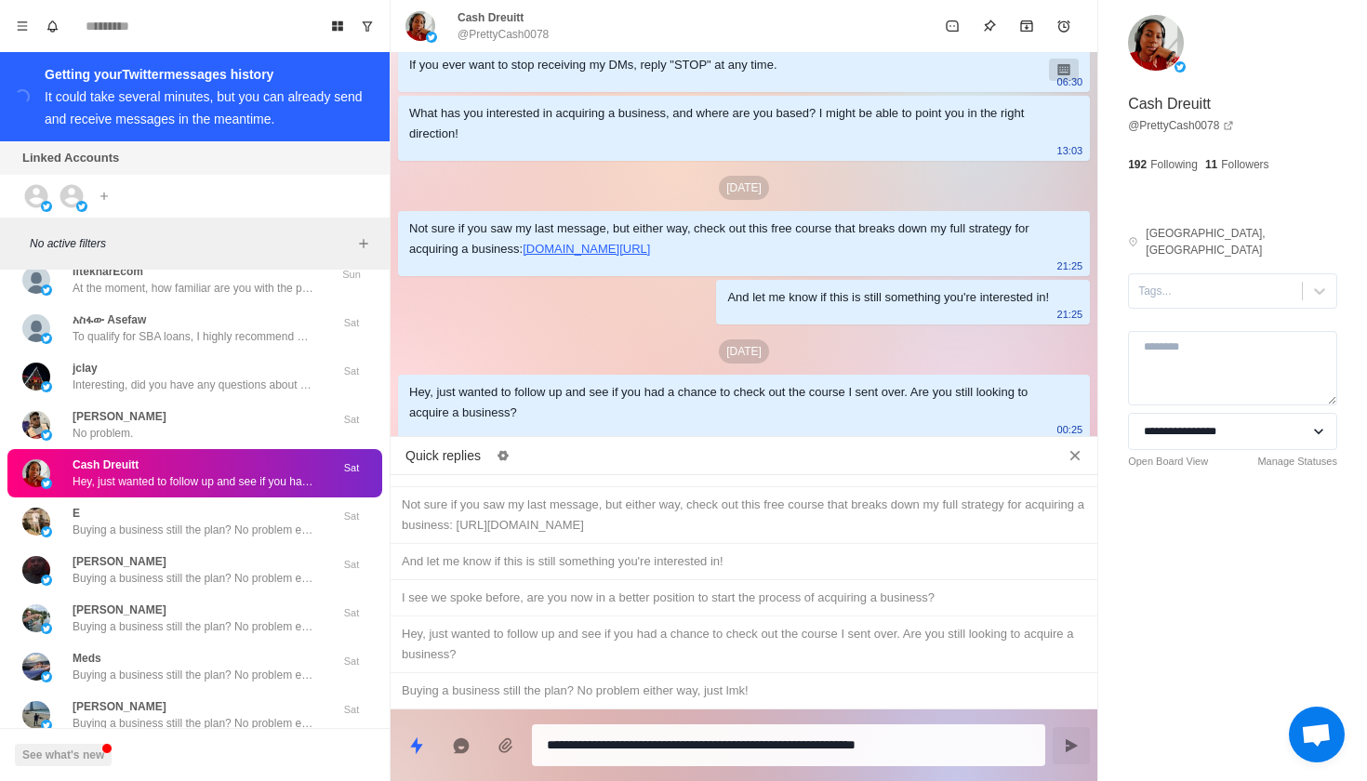
click at [1068, 747] on icon "Send message" at bounding box center [1071, 744] width 12 height 13
type textarea "*"
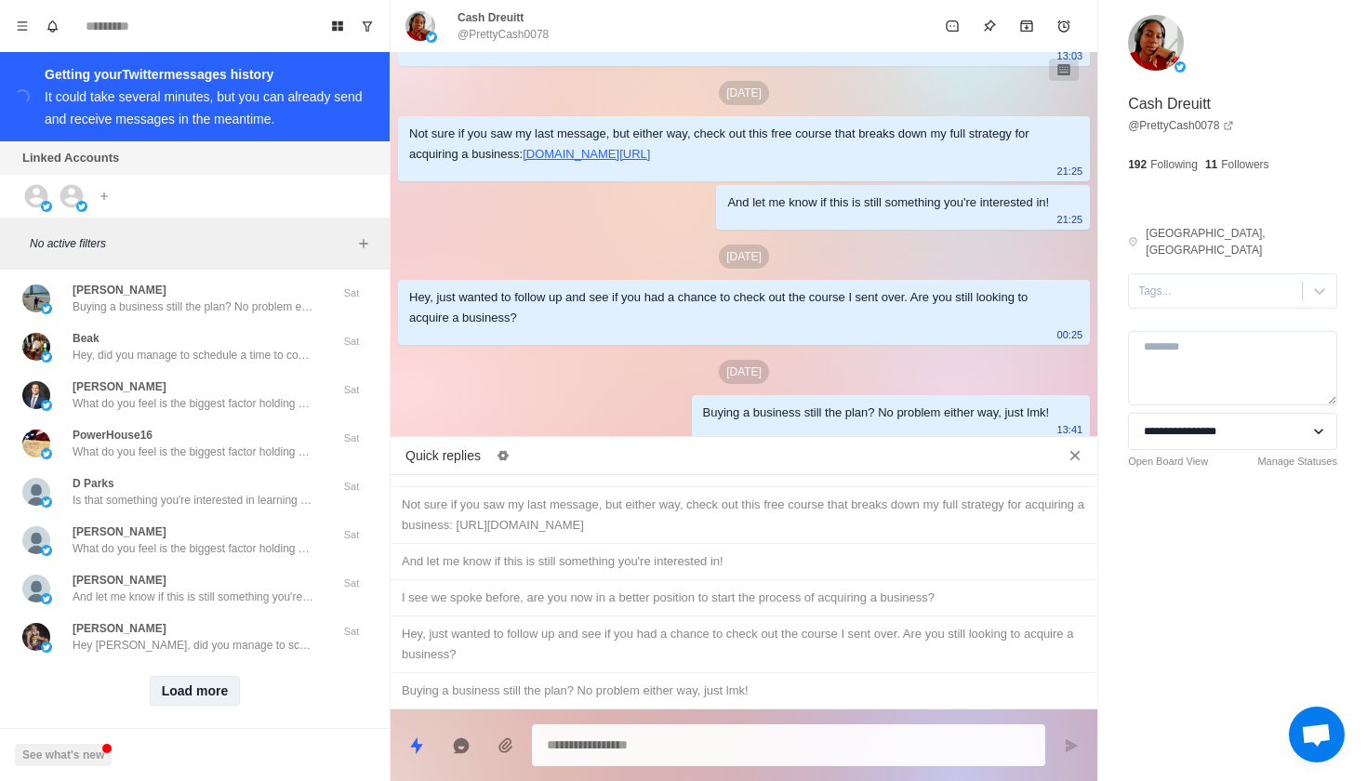
scroll to position [1712, 0]
click at [173, 678] on button "Load more" at bounding box center [195, 693] width 91 height 30
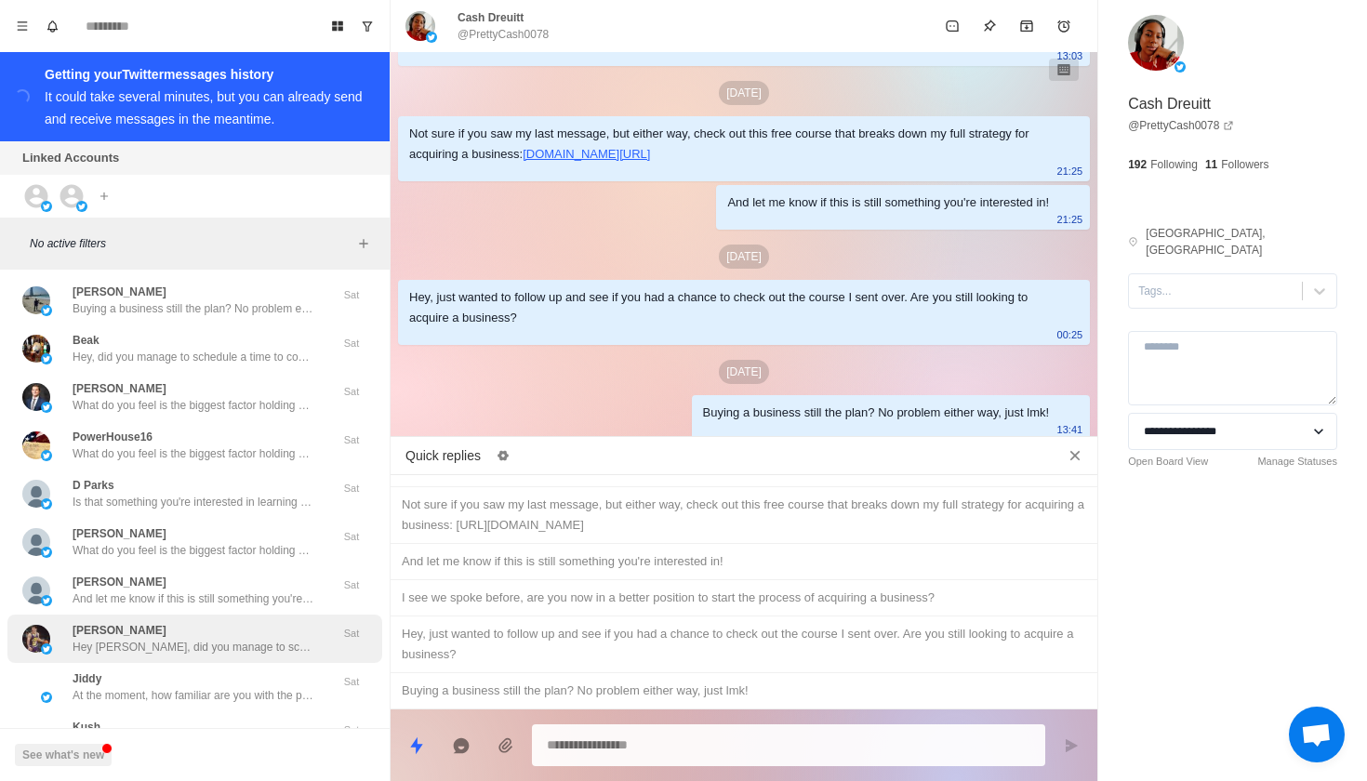
click at [185, 639] on p "Hey [PERSON_NAME], did you manage to schedule a call?" at bounding box center [194, 647] width 242 height 17
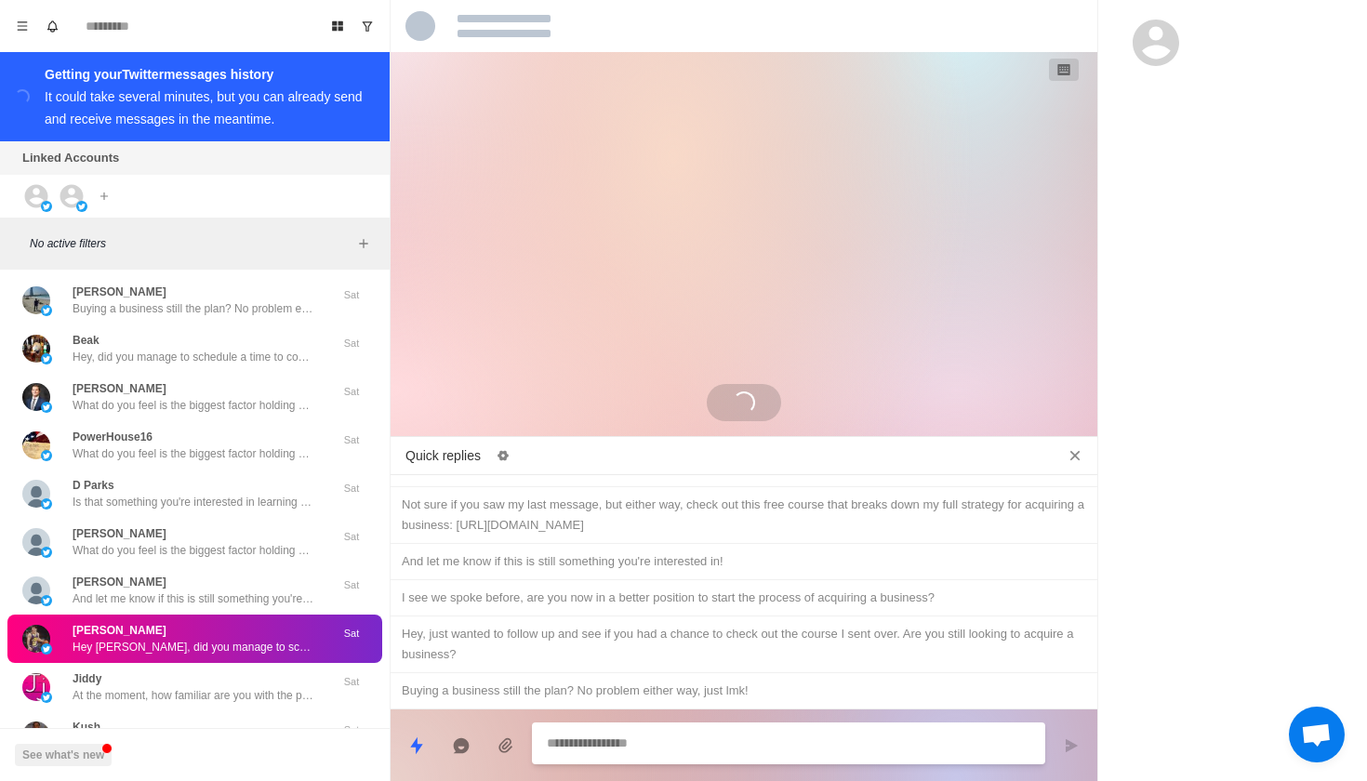
click at [611, 731] on textarea at bounding box center [788, 743] width 483 height 27
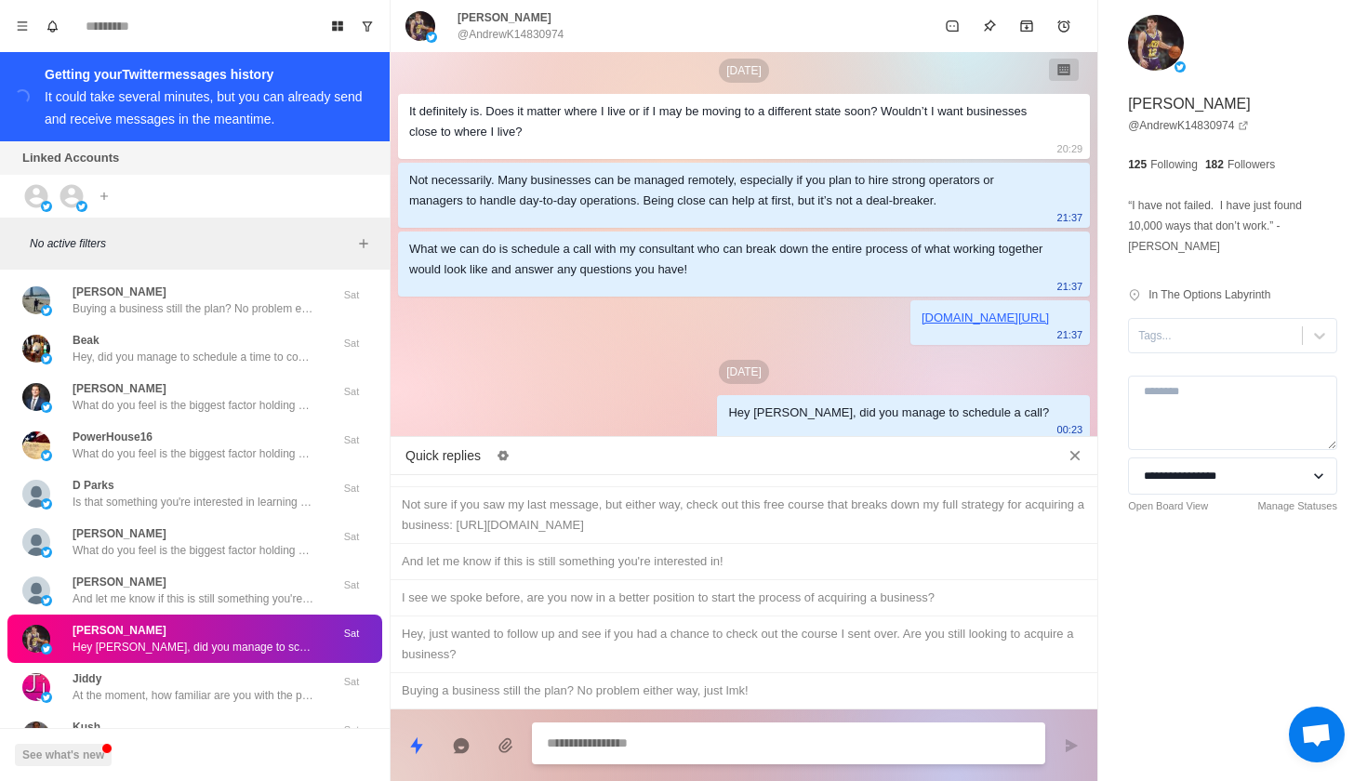
type textarea "*"
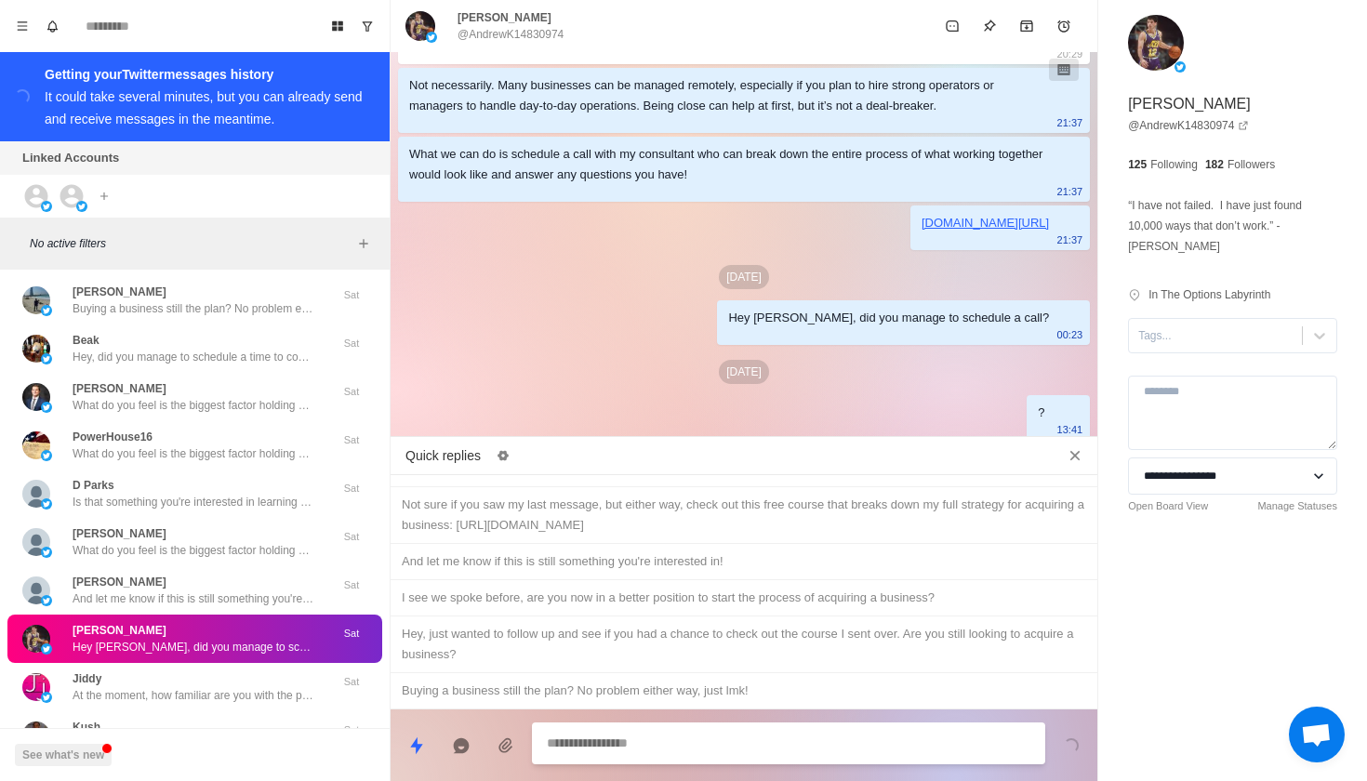
scroll to position [1909, 0]
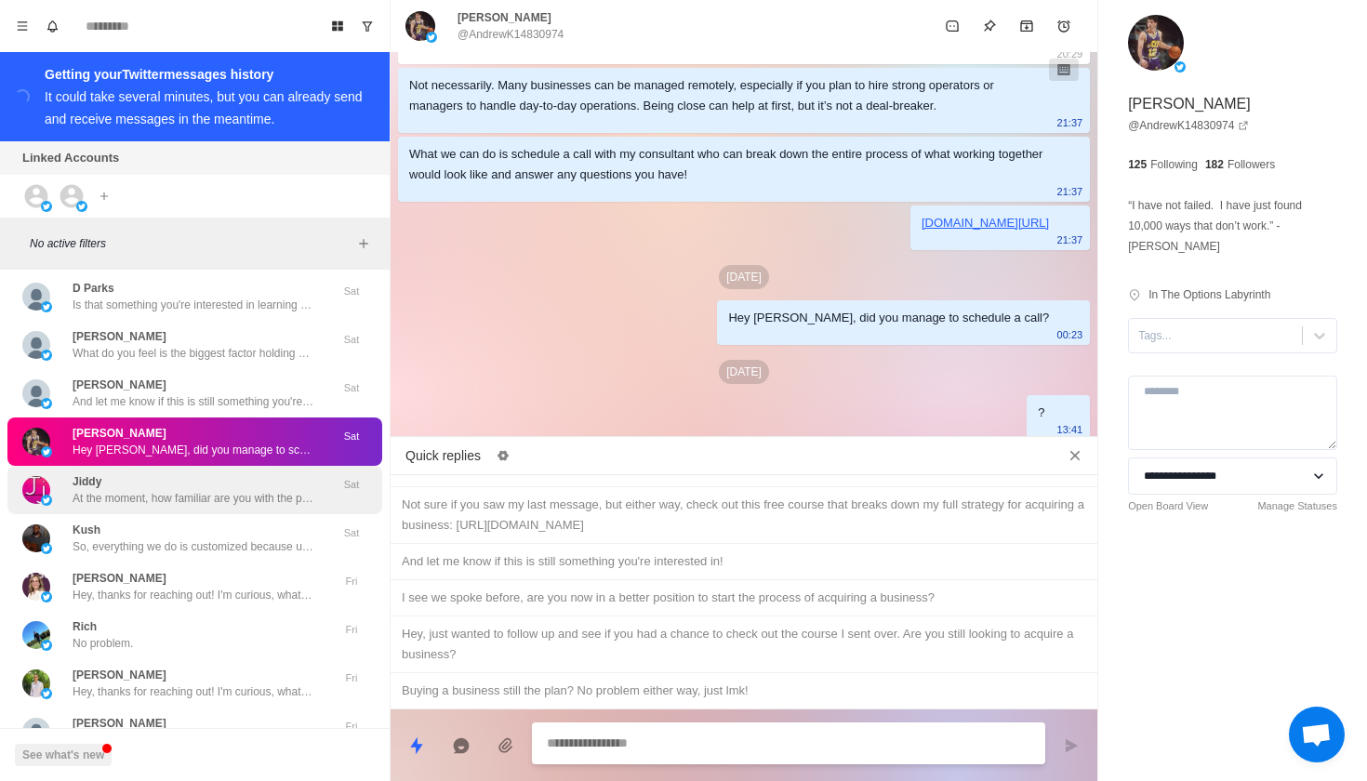
click at [220, 490] on p "At the moment, how familiar are you with the process of buying a business?" at bounding box center [194, 498] width 242 height 17
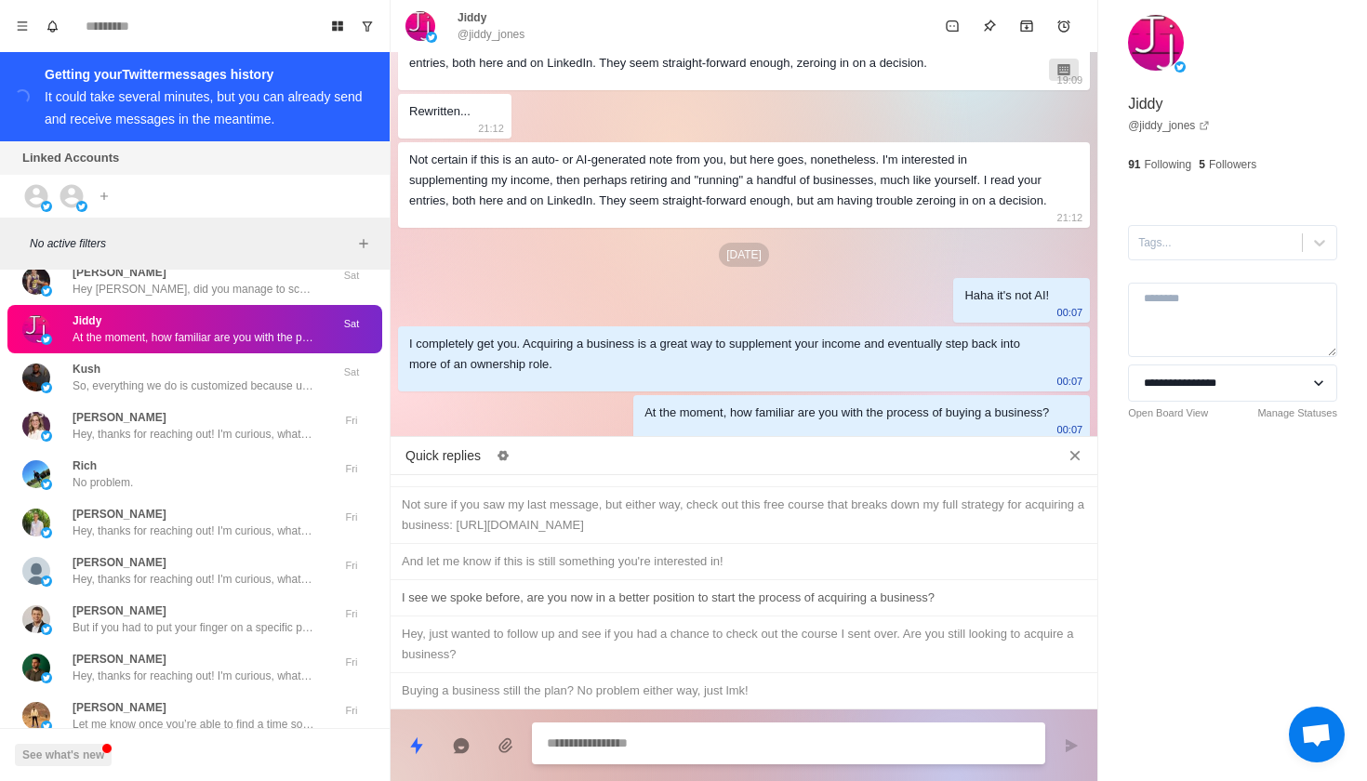
scroll to position [0, 0]
type textarea "*"
click at [692, 527] on div "Not sure if you saw my last message, but either way, check out this free course…" at bounding box center [744, 515] width 684 height 41
type textarea "**********"
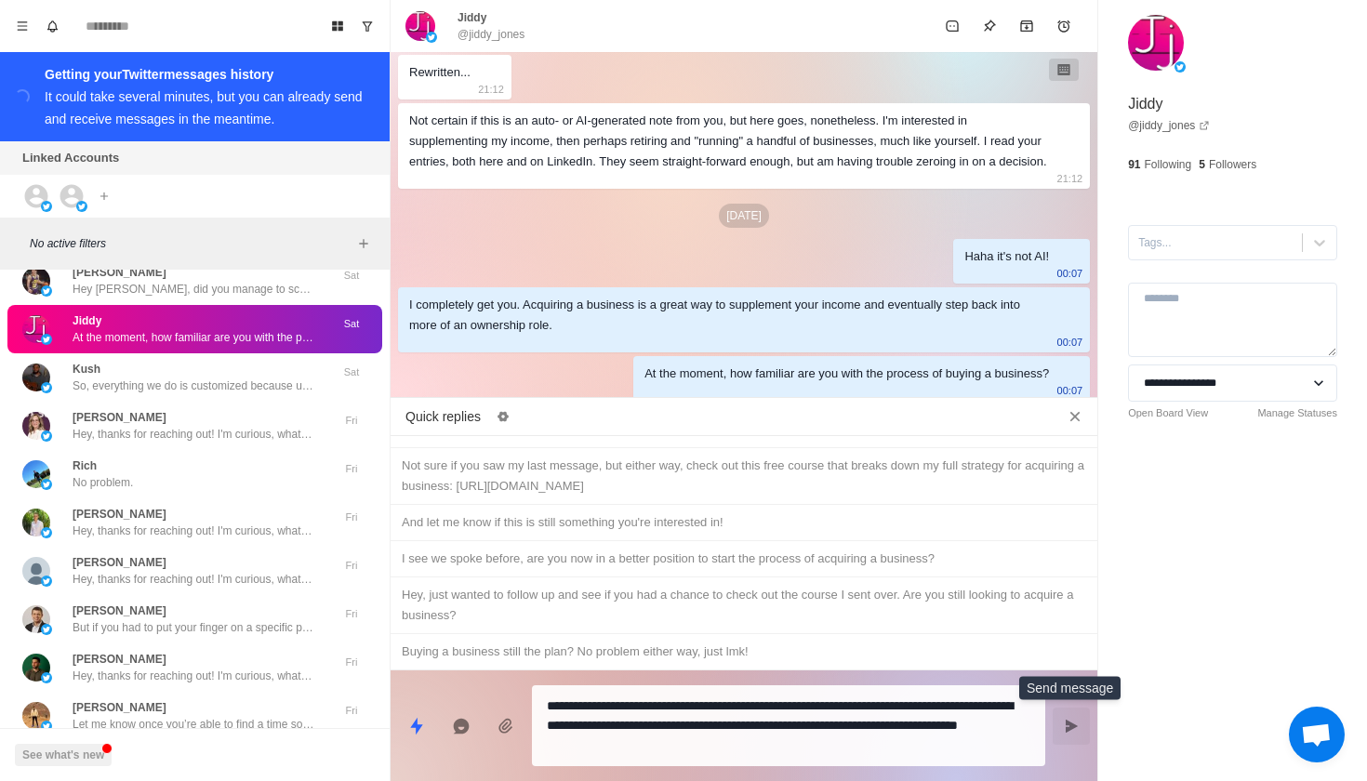
click at [1066, 726] on icon "Send message" at bounding box center [1071, 726] width 15 height 15
type textarea "*"
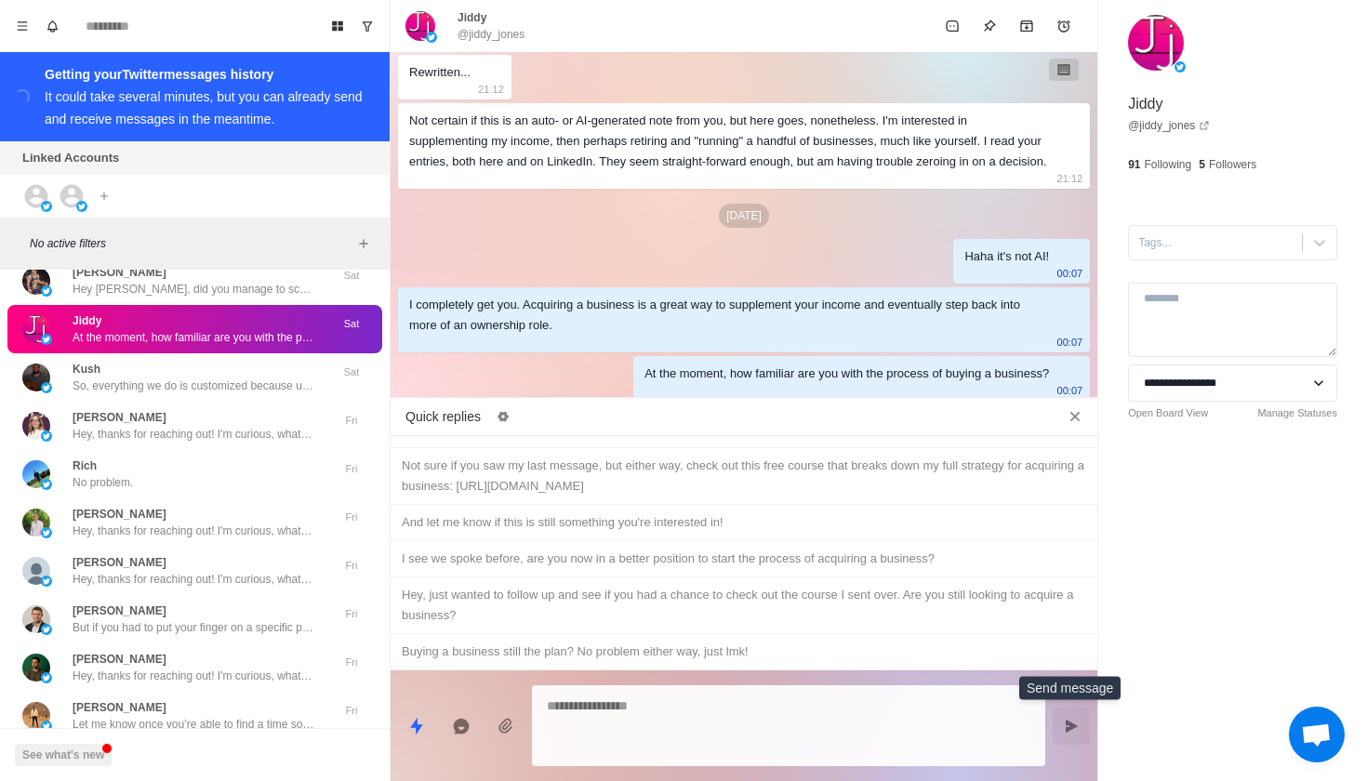
scroll to position [557, 0]
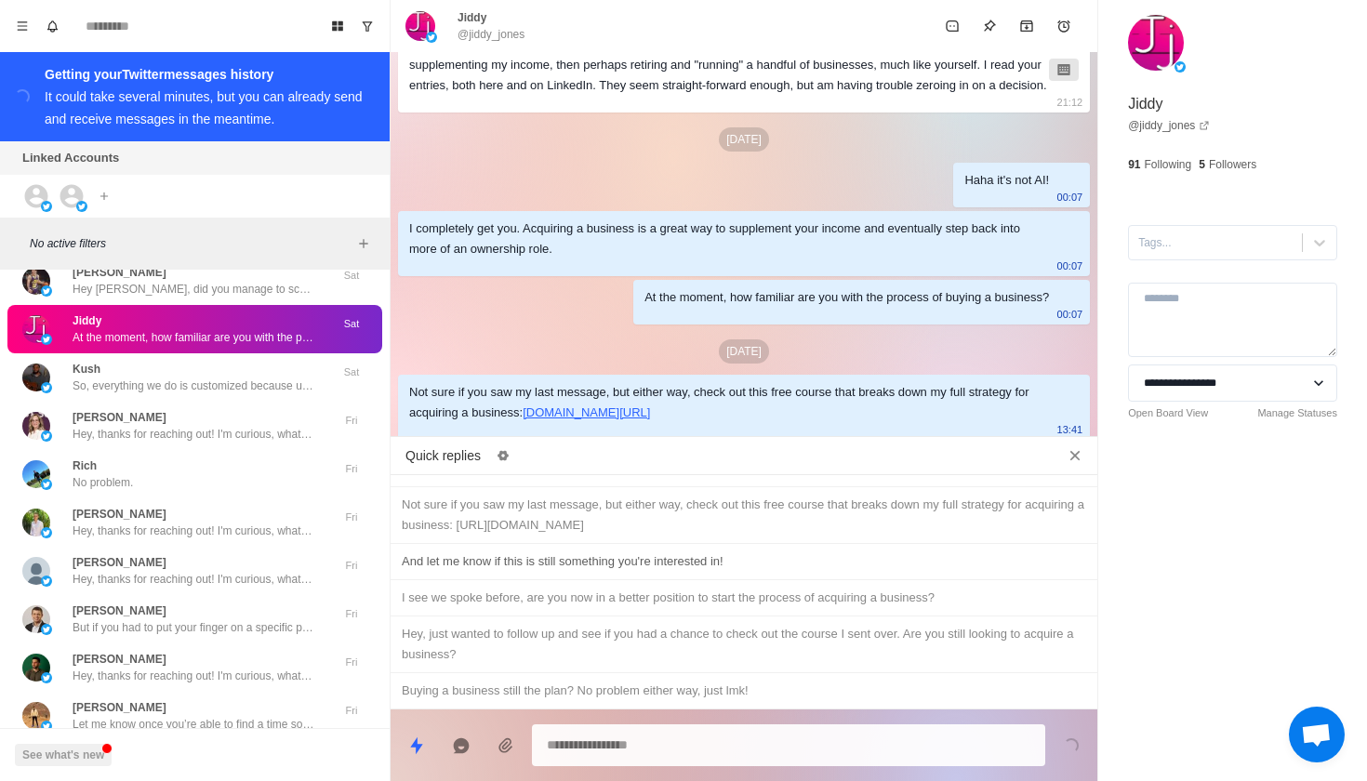
type textarea "*"
click at [733, 550] on div "And let me know if this is still something you're interested in!" at bounding box center [743, 562] width 707 height 36
type textarea "**********"
click at [1076, 742] on icon "Send message" at bounding box center [1071, 745] width 15 height 15
type textarea "*"
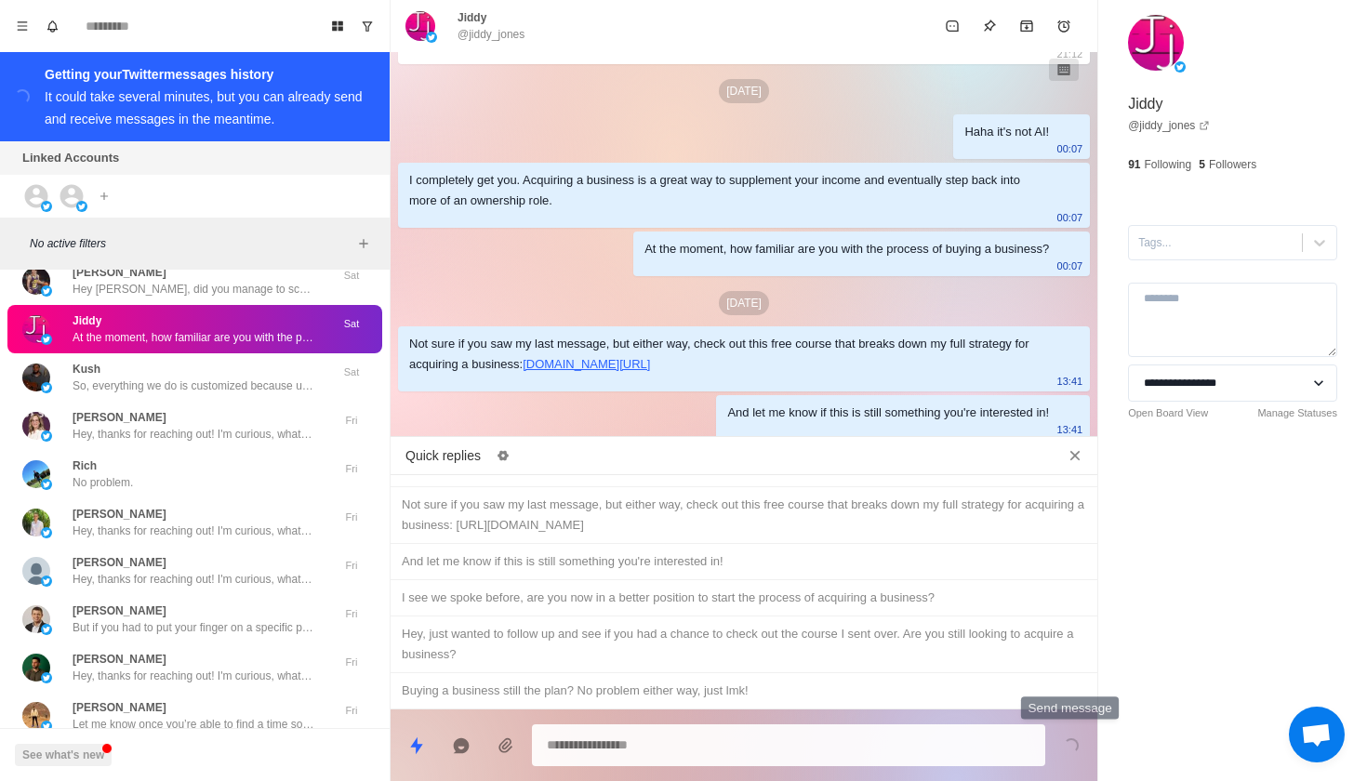
scroll to position [605, 0]
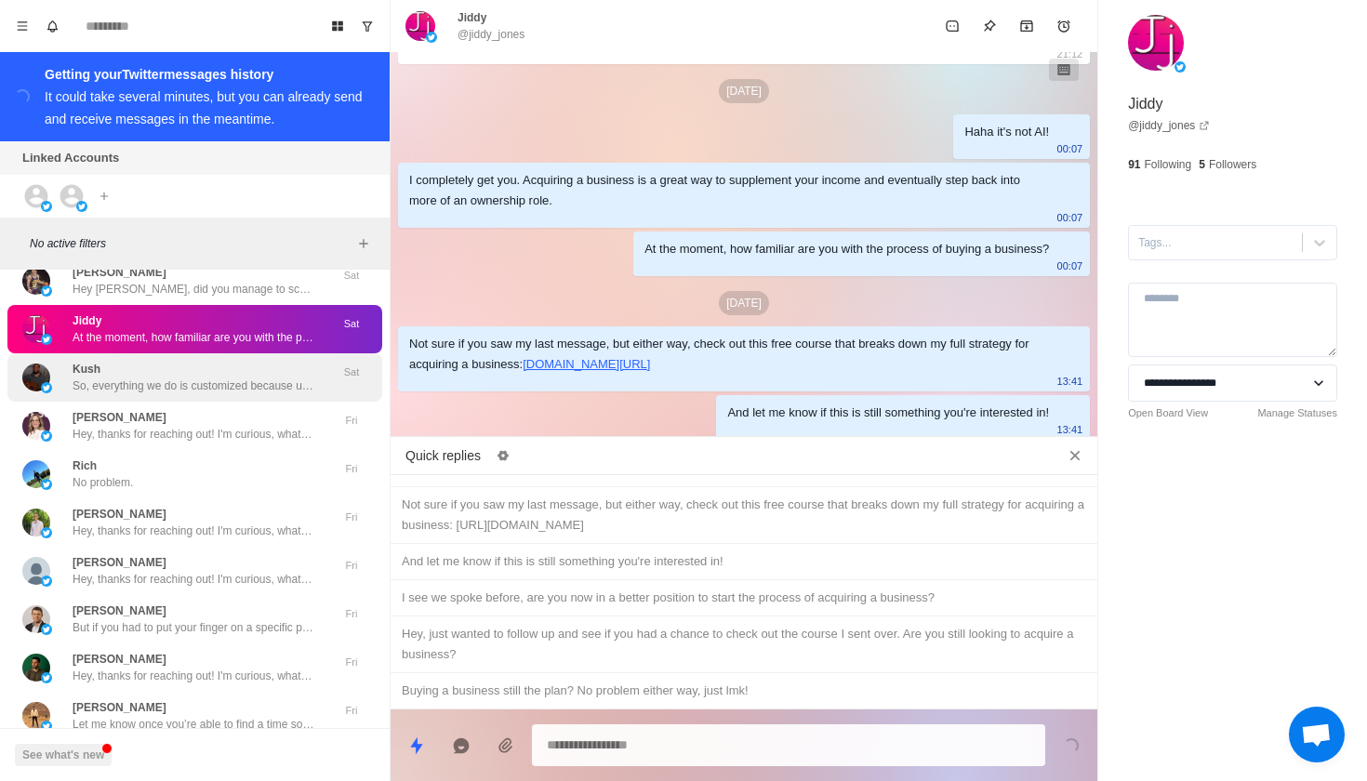
click at [261, 377] on p "So, everything we do is customized because ultimately everyone is in different …" at bounding box center [194, 385] width 242 height 17
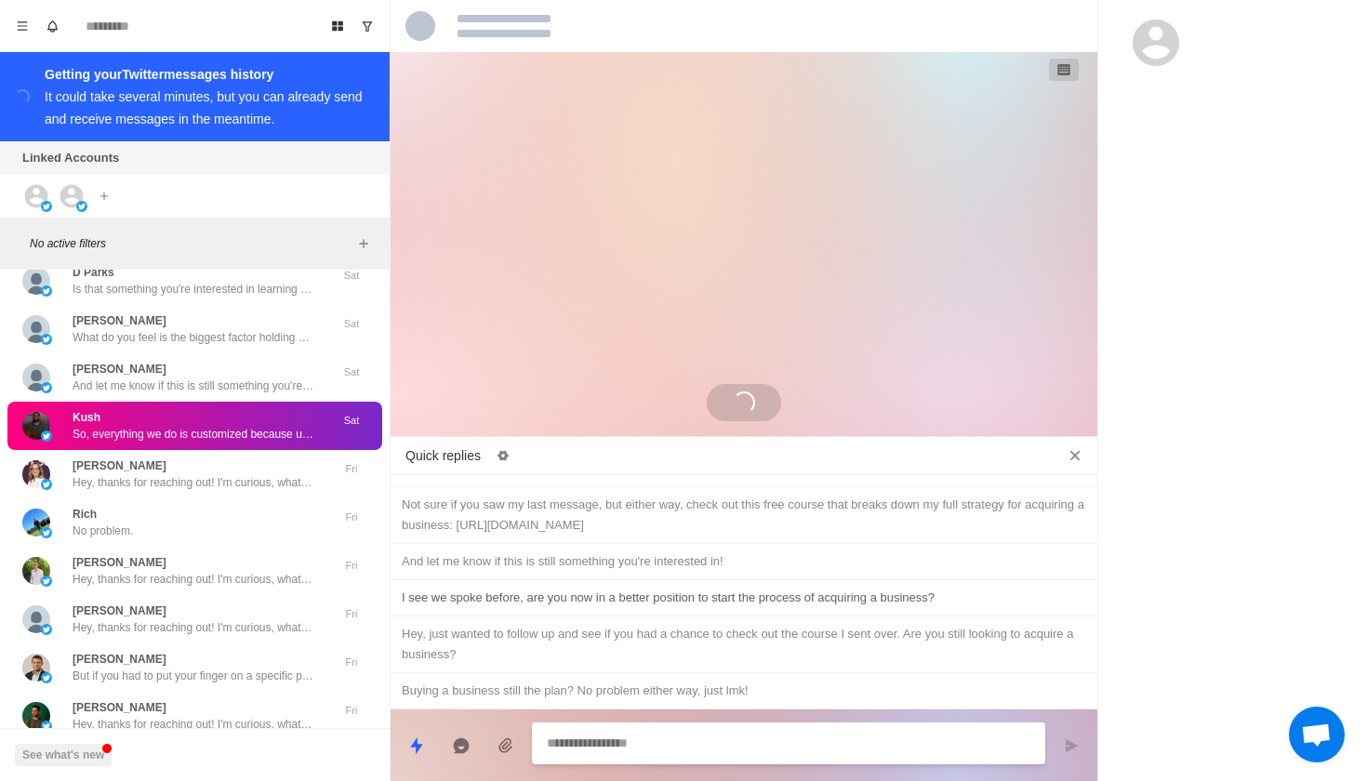
scroll to position [0, 0]
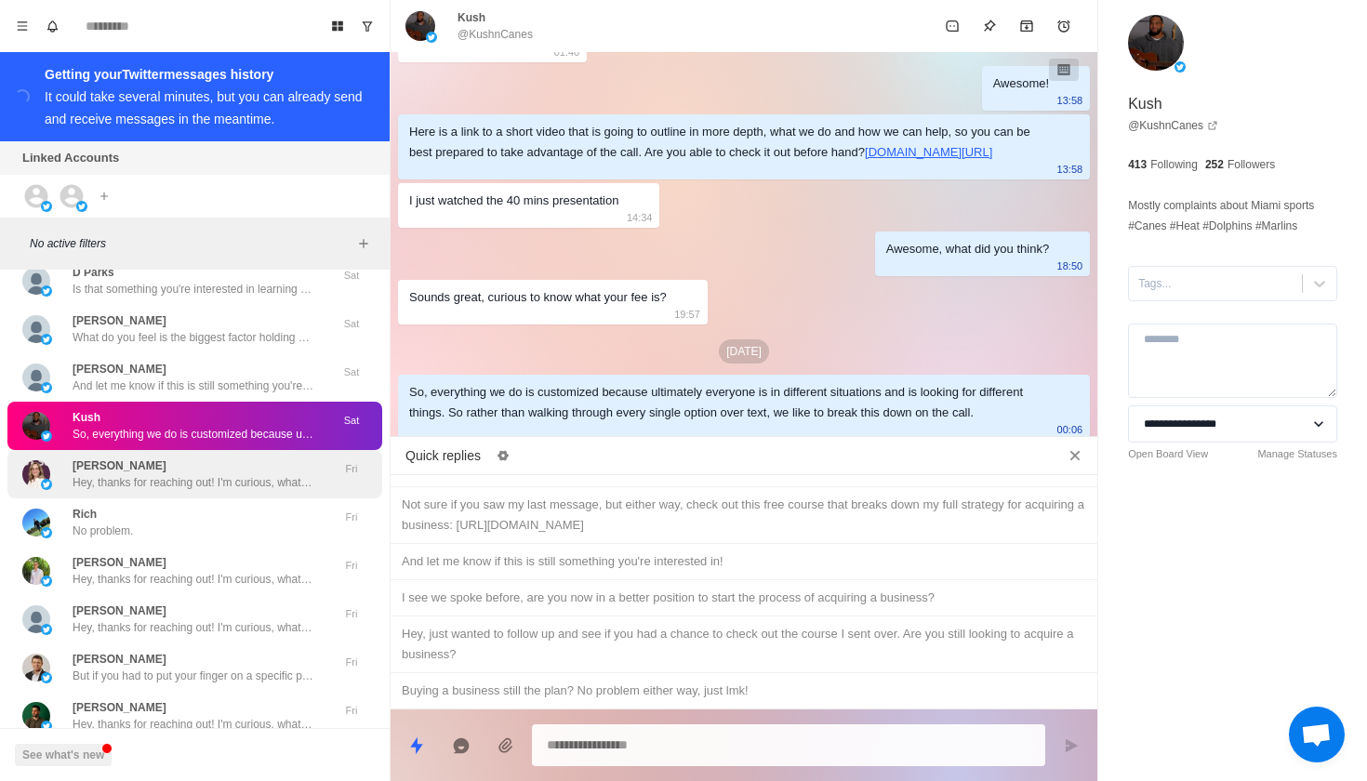
click at [233, 474] on p "Hey, thanks for reaching out! I'm curious, what ultimately has you interested i…" at bounding box center [194, 482] width 242 height 17
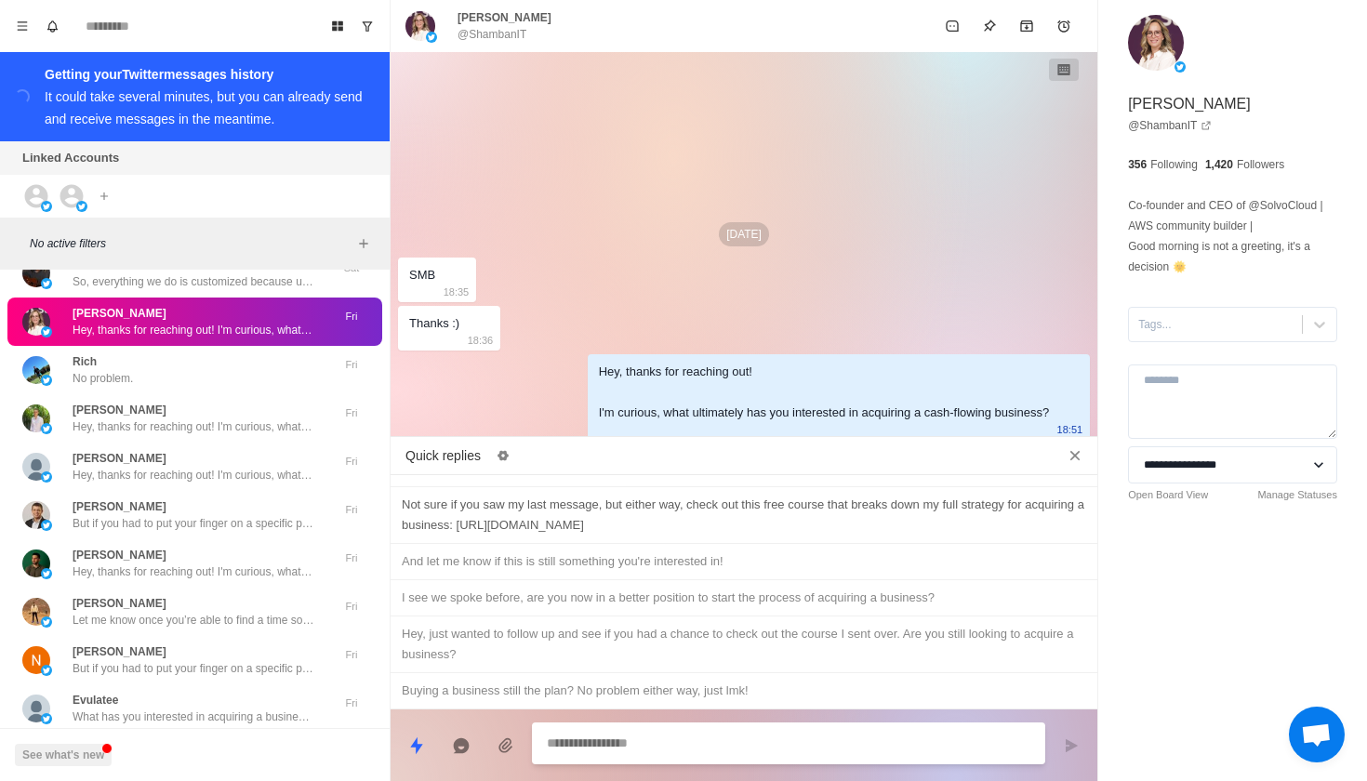
type textarea "*"
click at [632, 527] on div "Not sure if you saw my last message, but either way, check out this free course…" at bounding box center [744, 515] width 684 height 41
type textarea "**********"
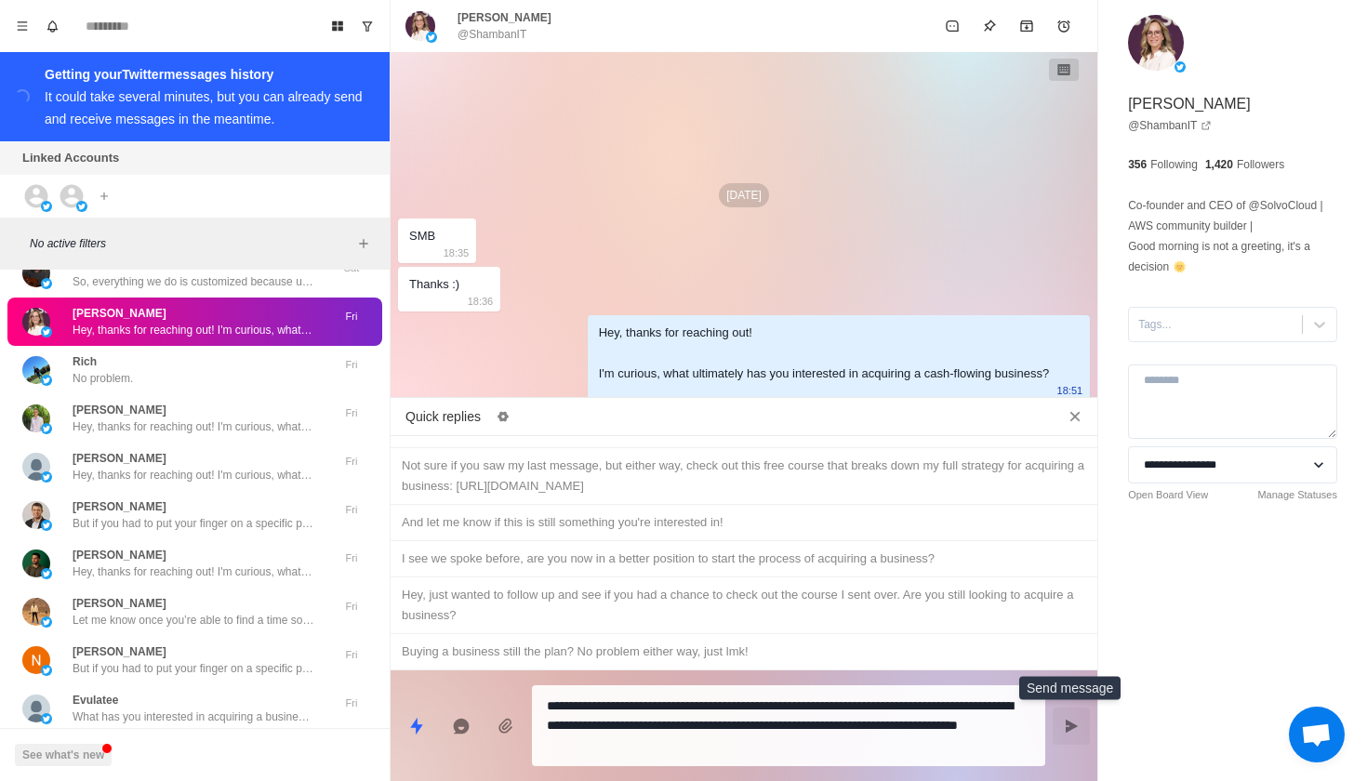
click at [1074, 727] on icon "Send message" at bounding box center [1071, 725] width 12 height 13
type textarea "*"
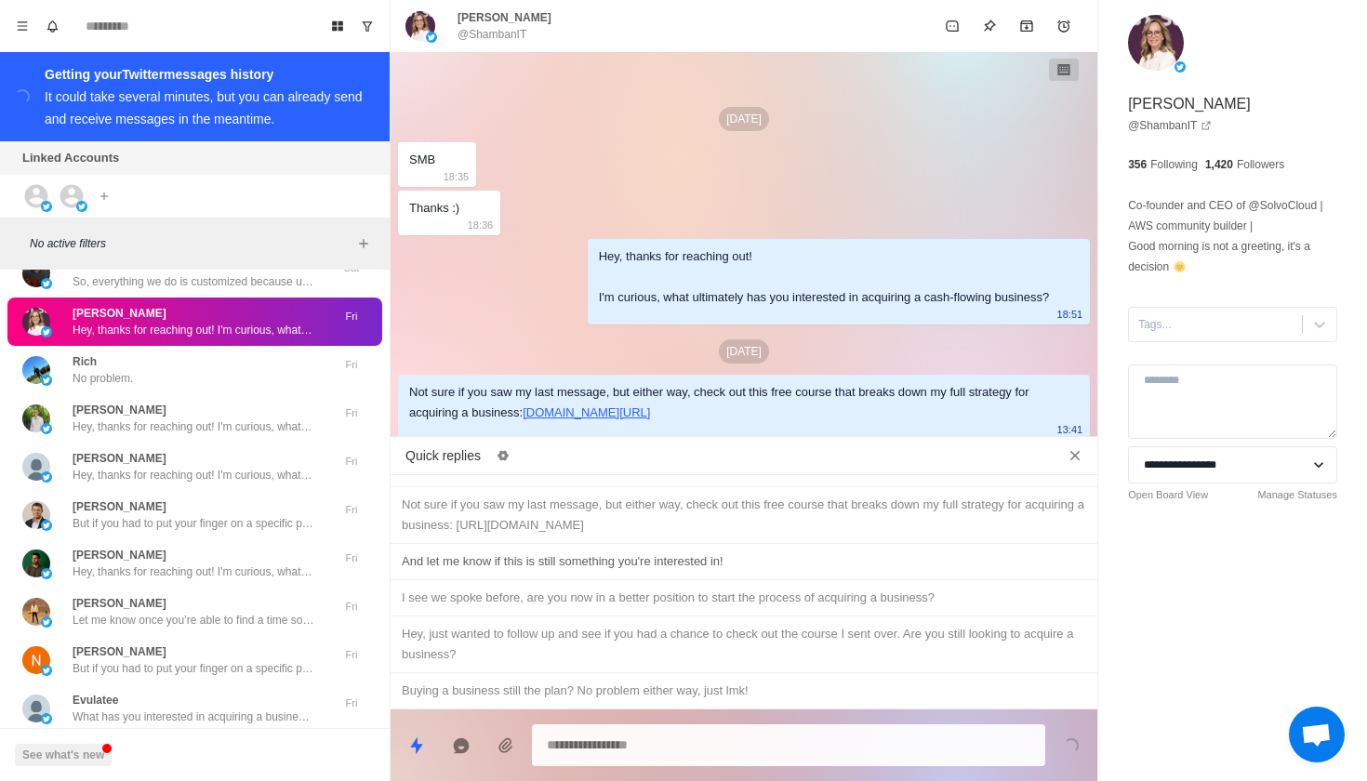
type textarea "*"
click at [749, 562] on div "And let me know if this is still something you're interested in!" at bounding box center [744, 561] width 684 height 20
type textarea "**********"
click at [1078, 738] on icon "Send message" at bounding box center [1071, 745] width 15 height 15
type textarea "*"
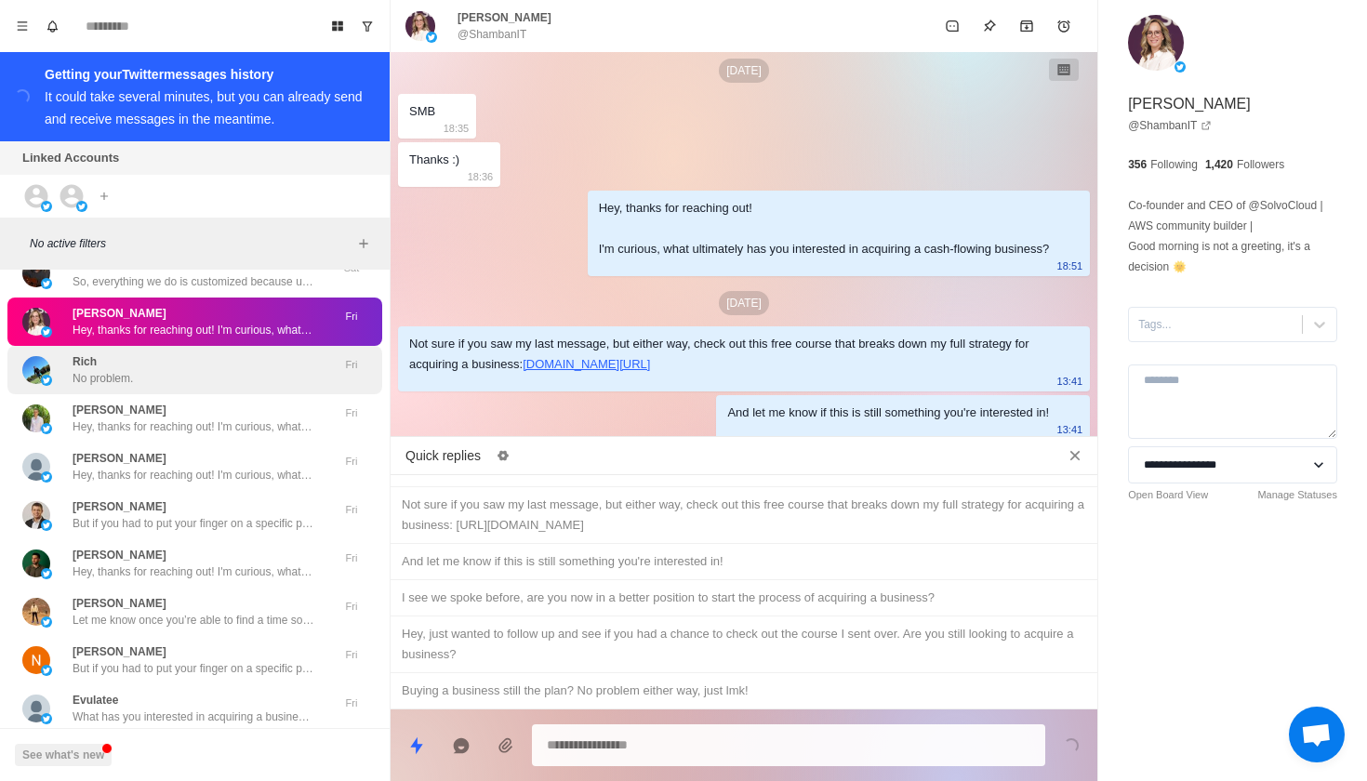
click at [253, 353] on div "Rich No problem." at bounding box center [175, 369] width 306 height 33
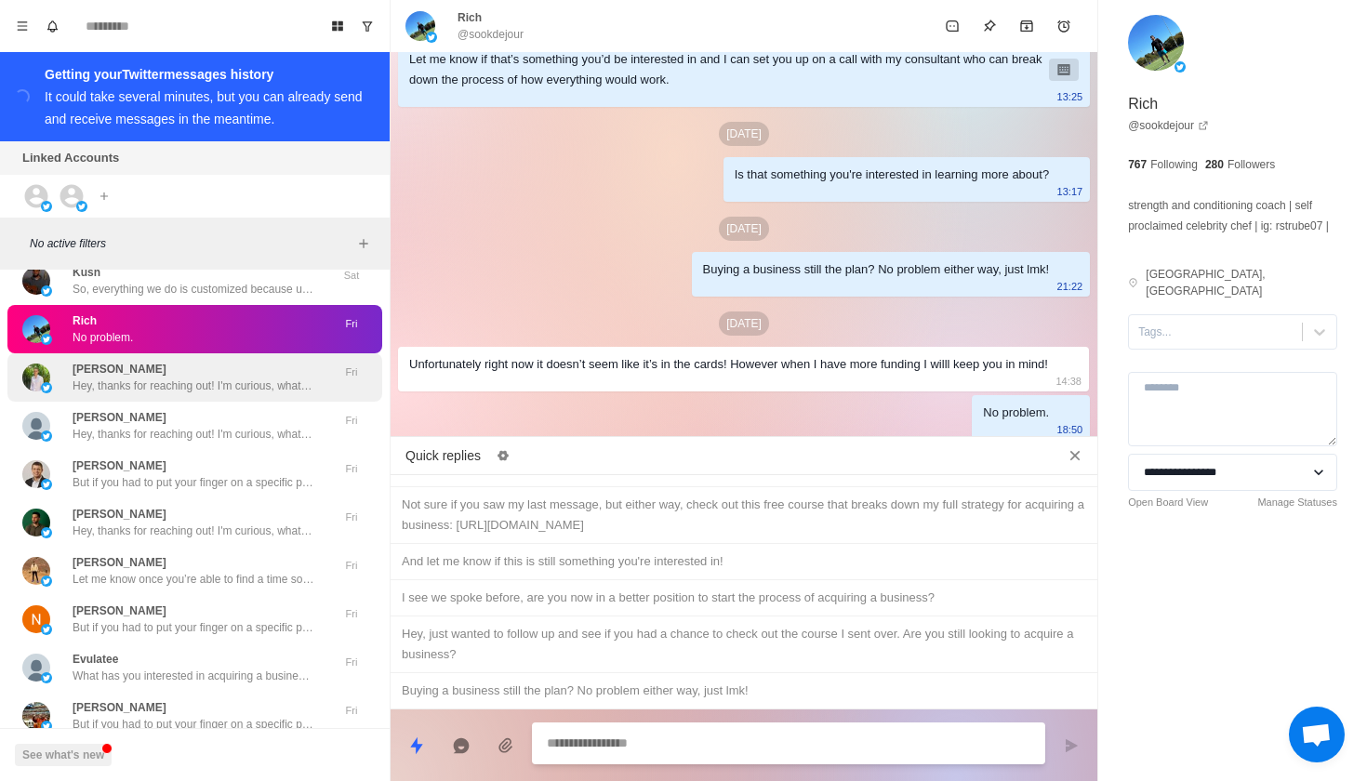
click at [253, 361] on div "[PERSON_NAME] Hey, thanks for reaching out! I'm curious, what ultimately has yo…" at bounding box center [194, 377] width 242 height 33
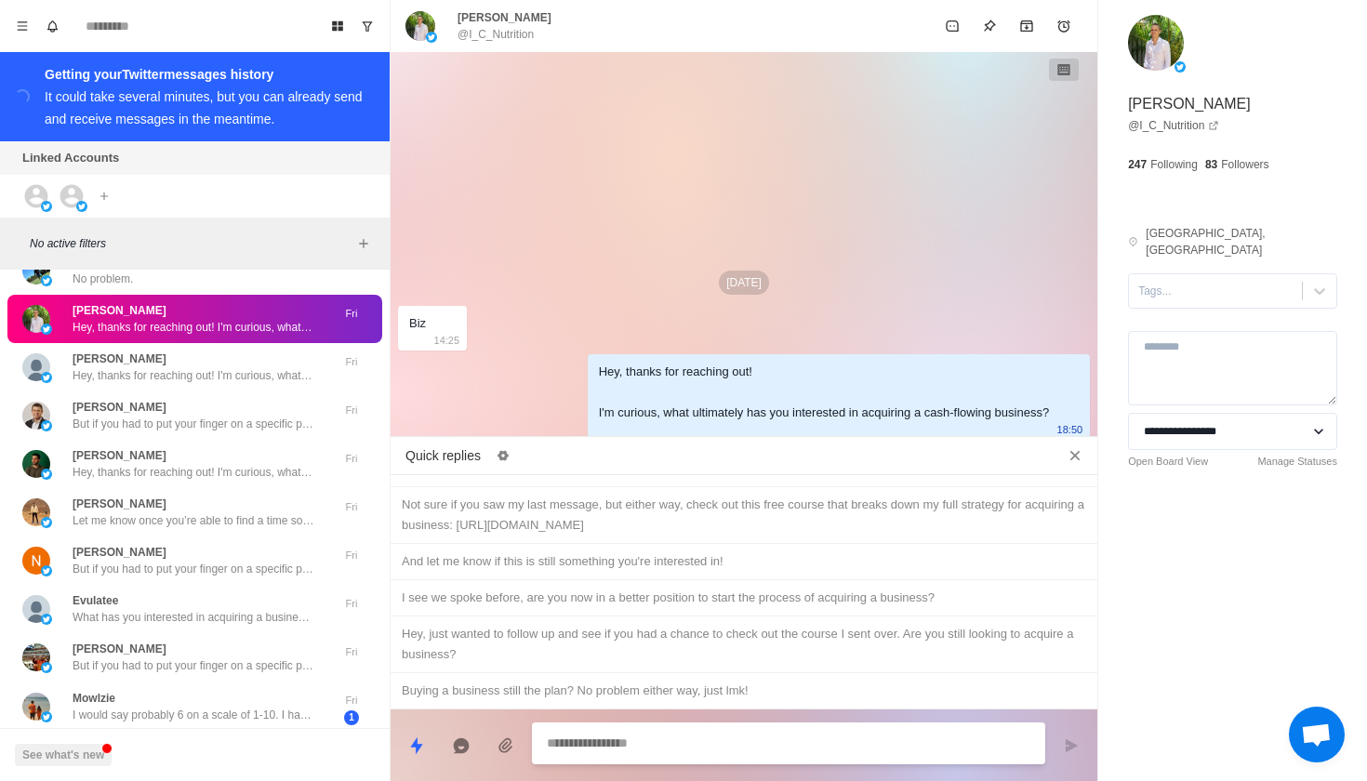
scroll to position [1, 0]
type textarea "*"
click at [604, 521] on div "Not sure if you saw my last message, but either way, check out this free course…" at bounding box center [744, 515] width 684 height 41
type textarea "**********"
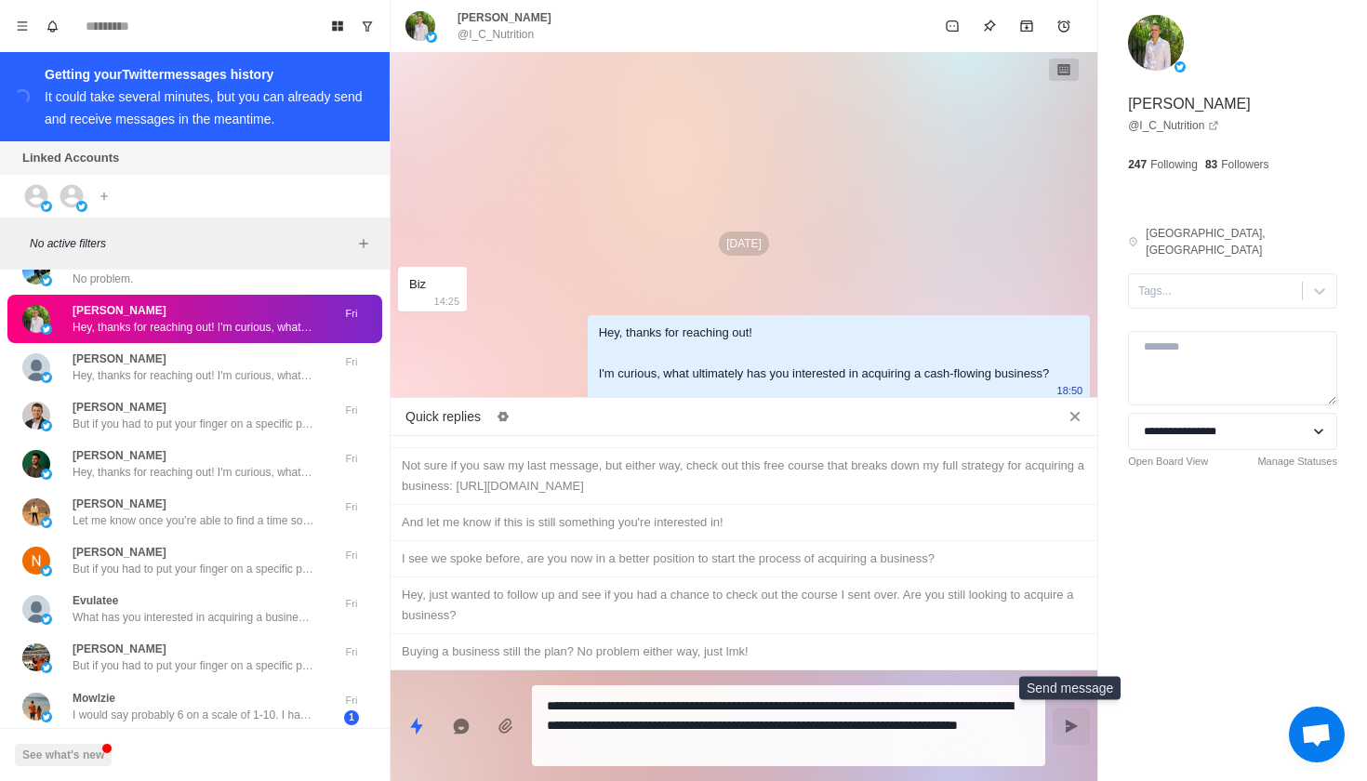
click at [1063, 724] on button "Send message" at bounding box center [1070, 725] width 37 height 37
type textarea "*"
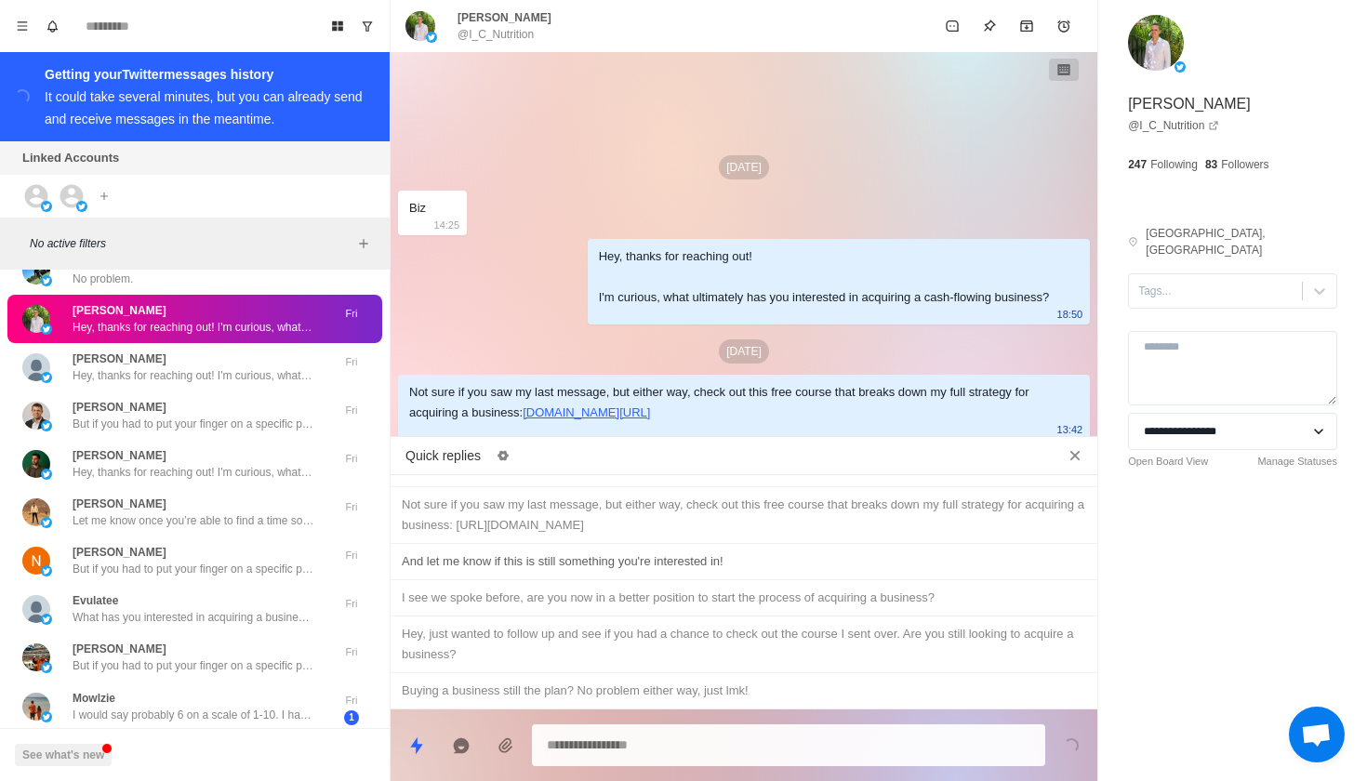
click at [893, 557] on div "And let me know if this is still something you're interested in!" at bounding box center [744, 561] width 684 height 20
type textarea "**********"
click at [1069, 749] on icon "Send message" at bounding box center [1071, 744] width 12 height 13
type textarea "*"
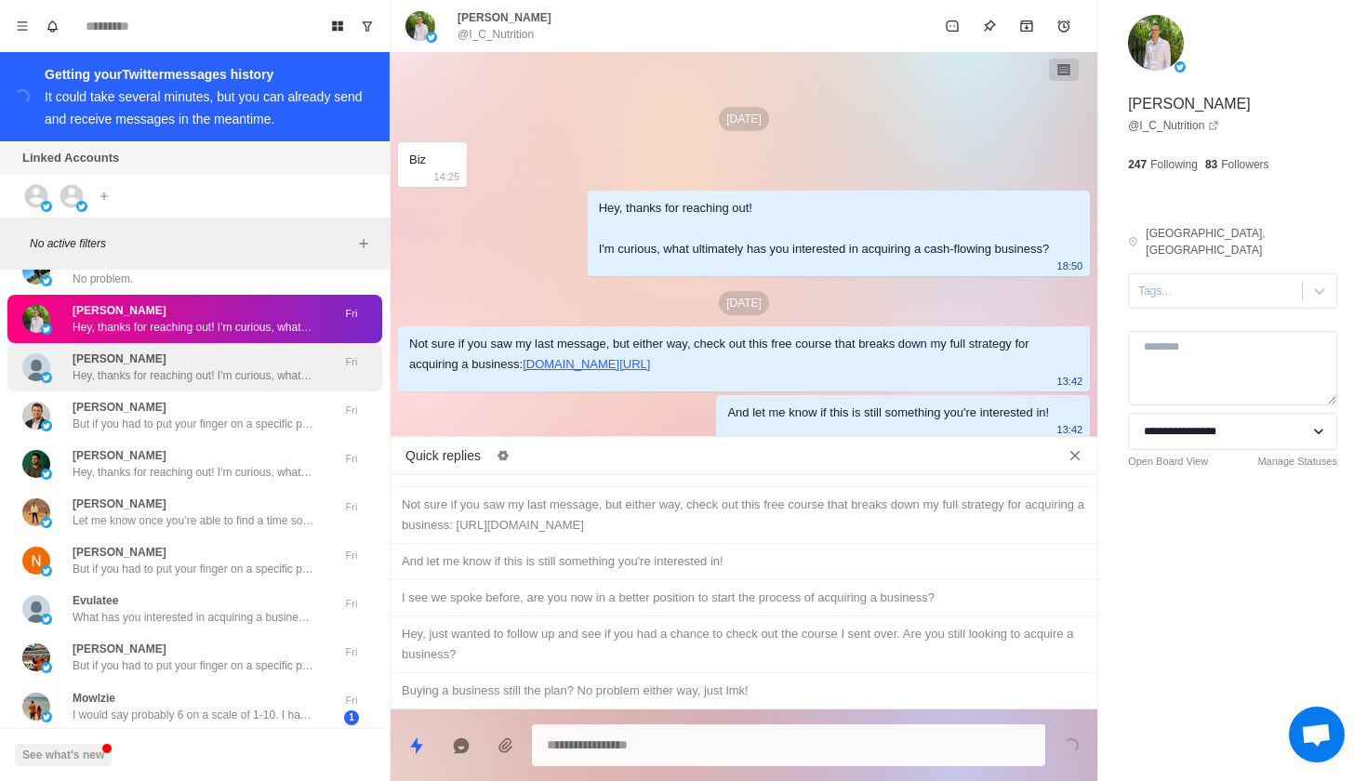
click at [245, 367] on p "Hey, thanks for reaching out! I'm curious, what ultimately has you interested i…" at bounding box center [194, 375] width 242 height 17
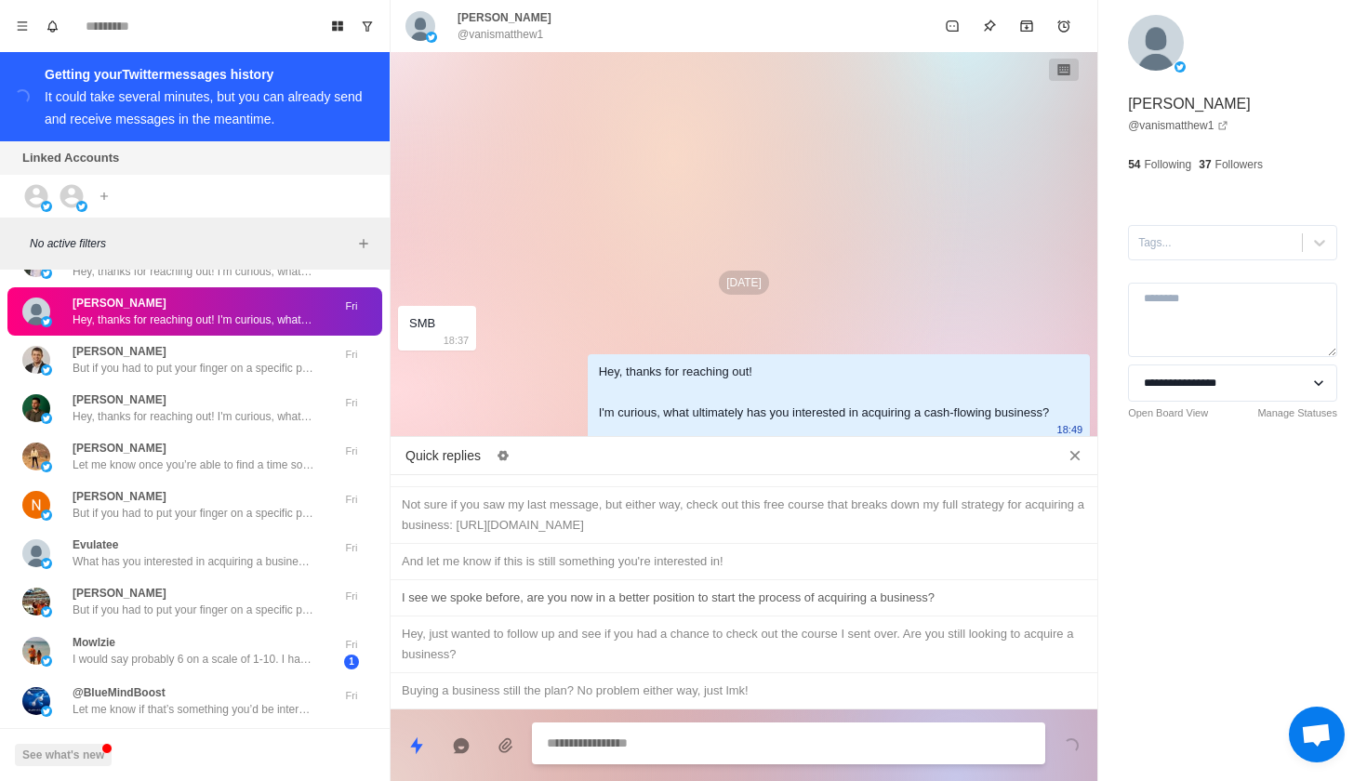
scroll to position [0, 0]
type textarea "*"
click at [658, 523] on div "Not sure if you saw my last message, but either way, check out this free course…" at bounding box center [744, 515] width 684 height 41
type textarea "**********"
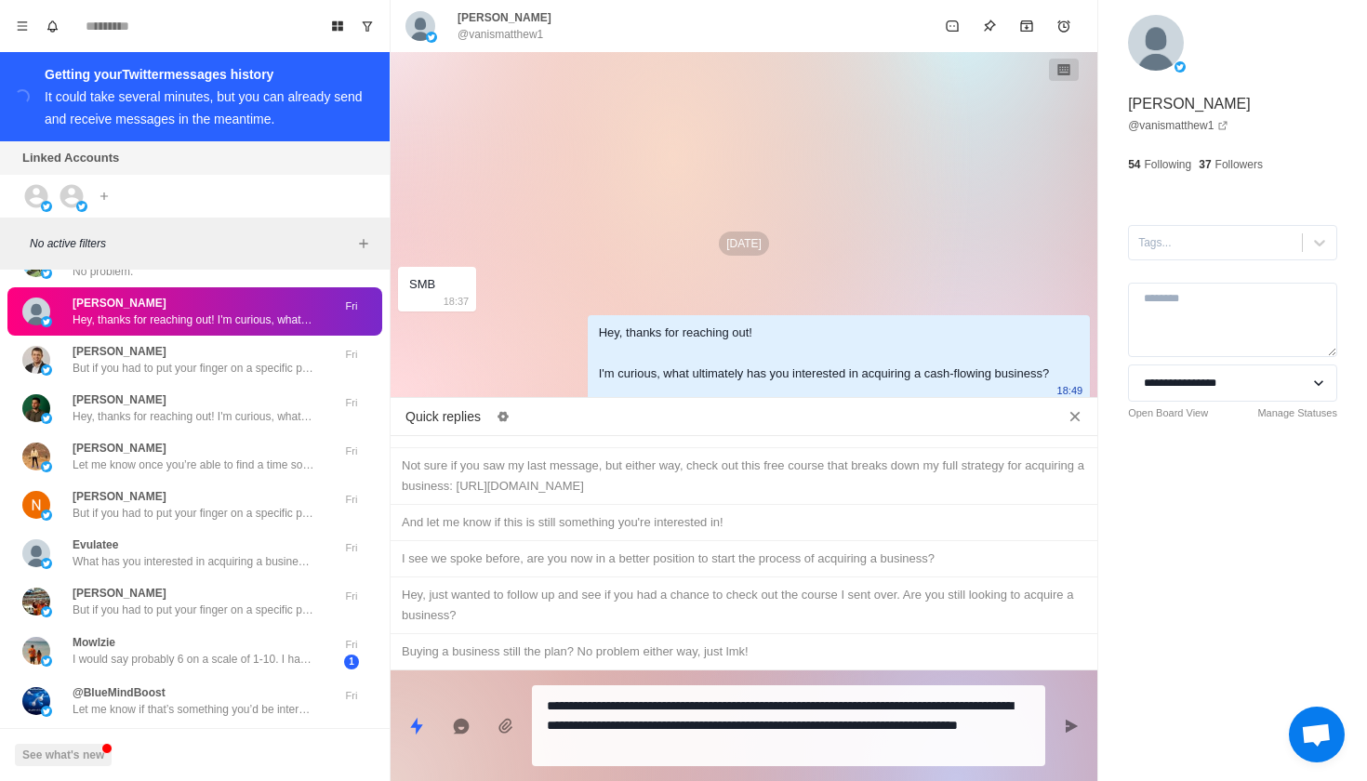
click at [1075, 730] on icon "Send message" at bounding box center [1071, 726] width 15 height 15
type textarea "*"
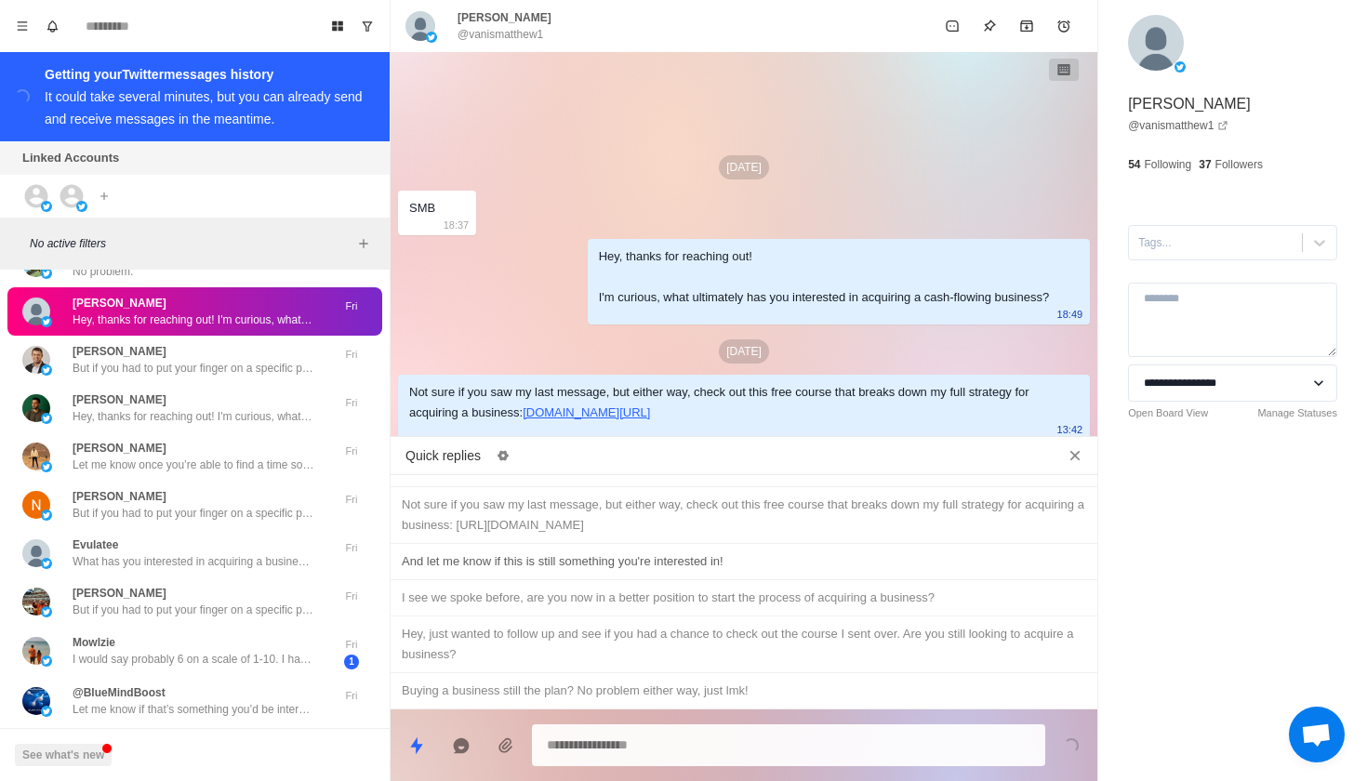
click at [687, 563] on div "And let me know if this is still something you're interested in!" at bounding box center [744, 561] width 684 height 20
type textarea "**********"
click at [1070, 744] on icon "Send message" at bounding box center [1071, 744] width 12 height 13
type textarea "*"
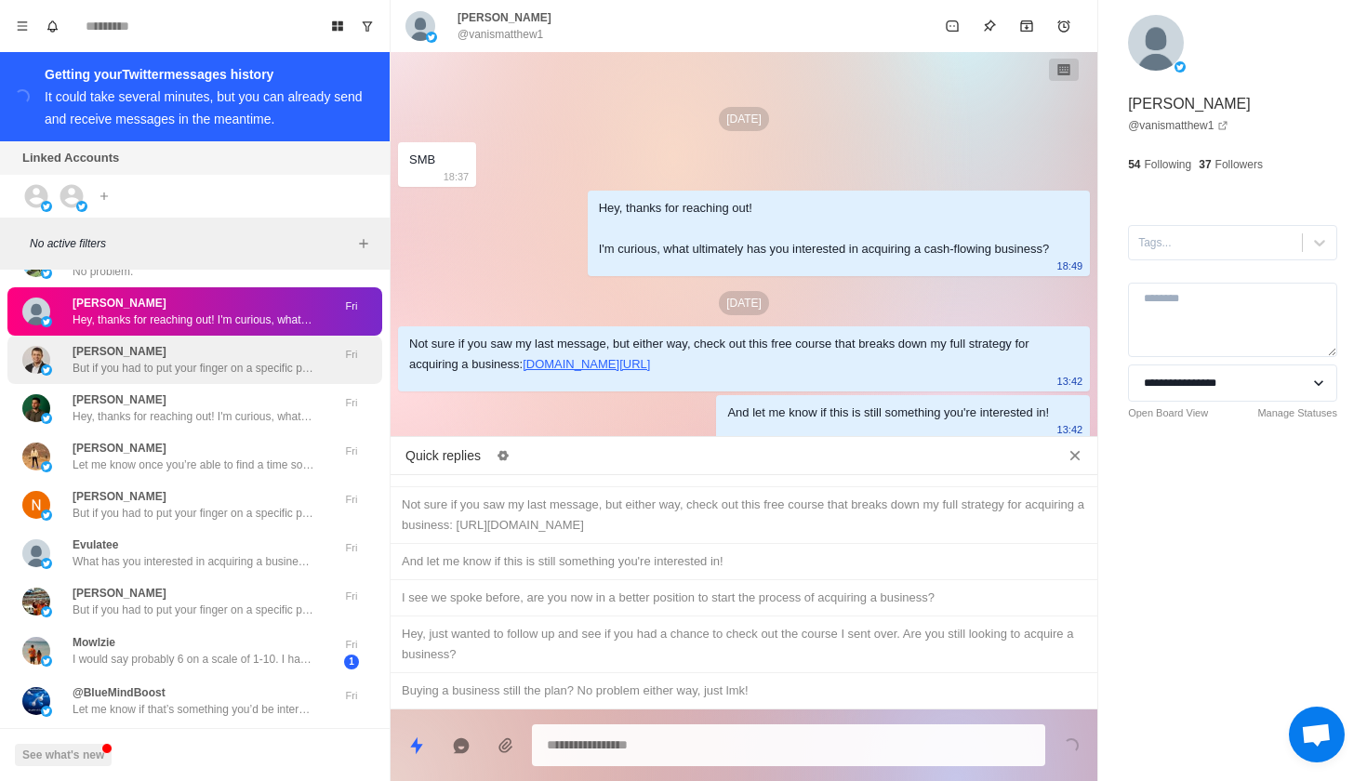
click at [258, 360] on p "But if you had to put your finger on a specific part of the process that’s hold…" at bounding box center [194, 368] width 242 height 17
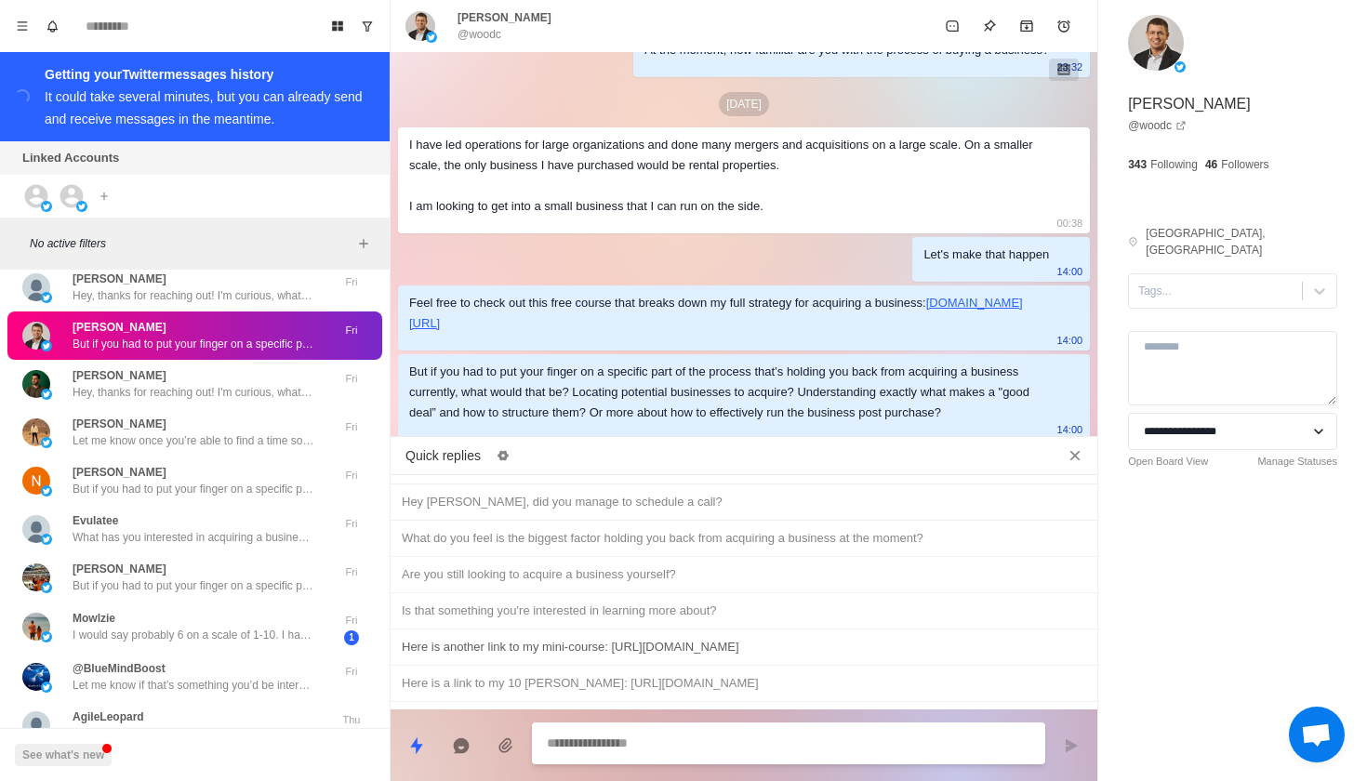
scroll to position [869, 0]
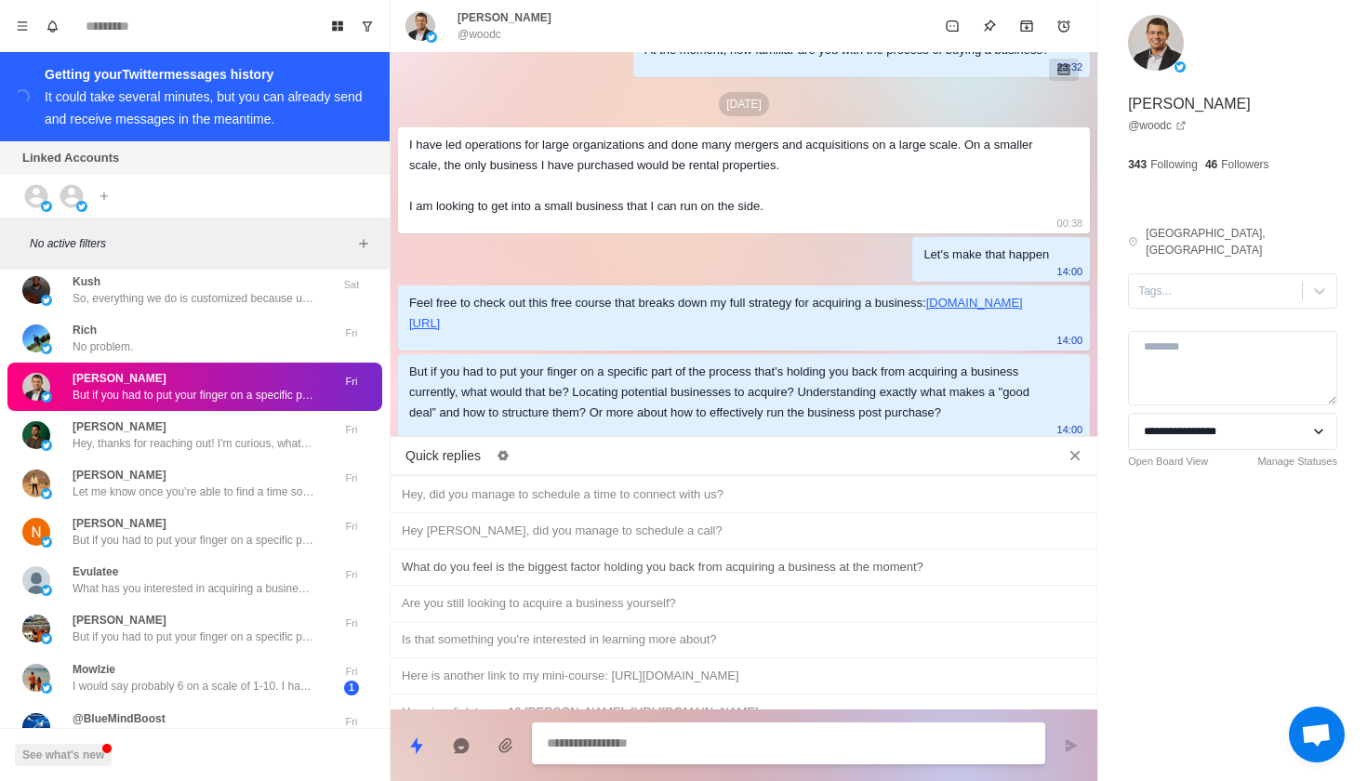
type textarea "*"
click at [767, 577] on div "What do you feel is the biggest factor holding you back from acquiring a busine…" at bounding box center [744, 567] width 684 height 20
type textarea "**********"
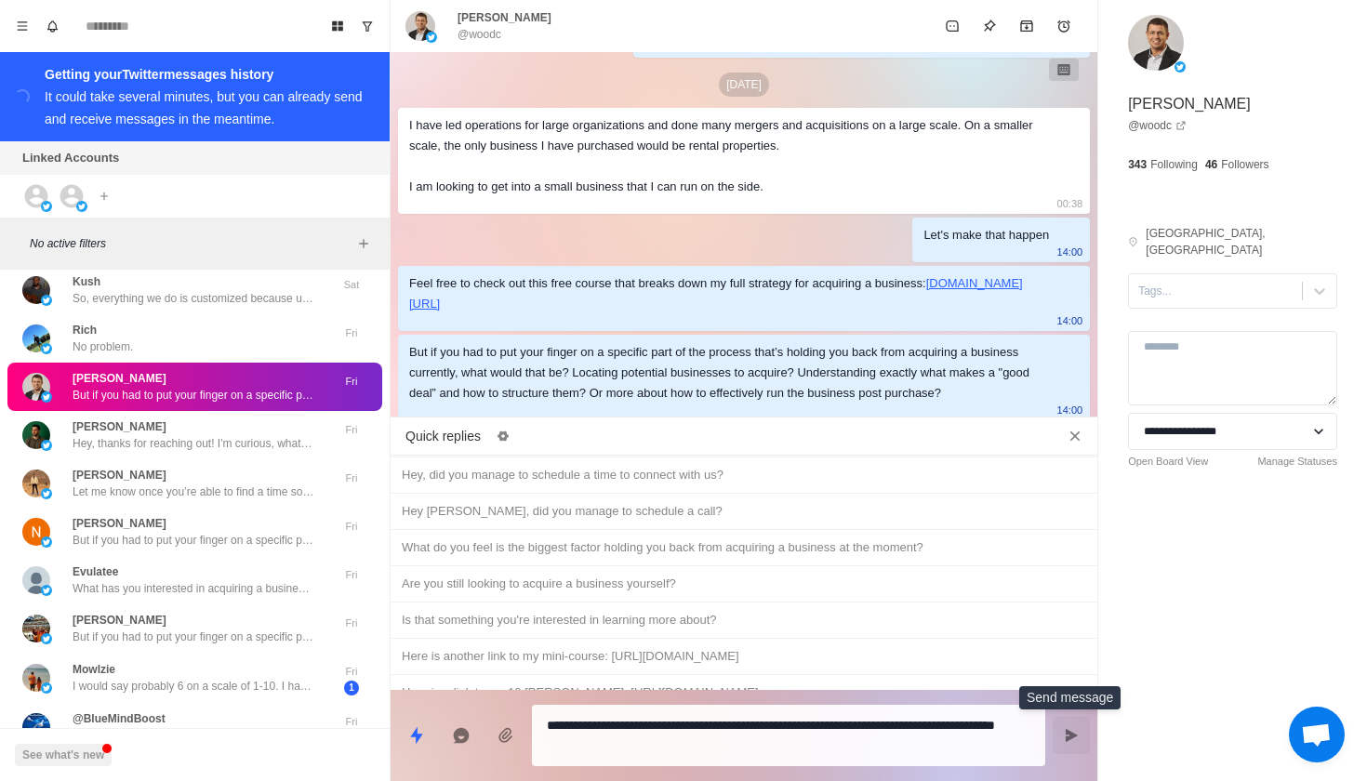
click at [1065, 725] on button "Send message" at bounding box center [1070, 735] width 37 height 37
type textarea "*"
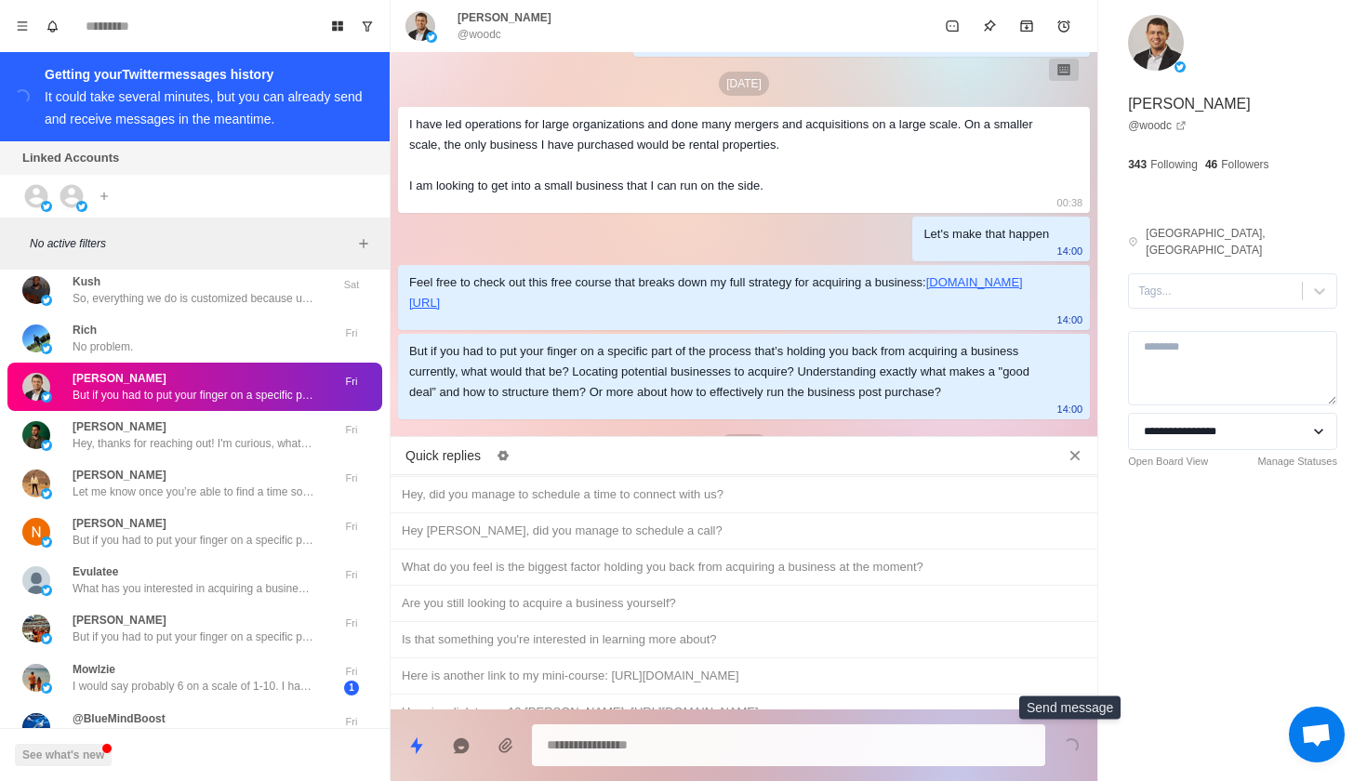
scroll to position [430, 0]
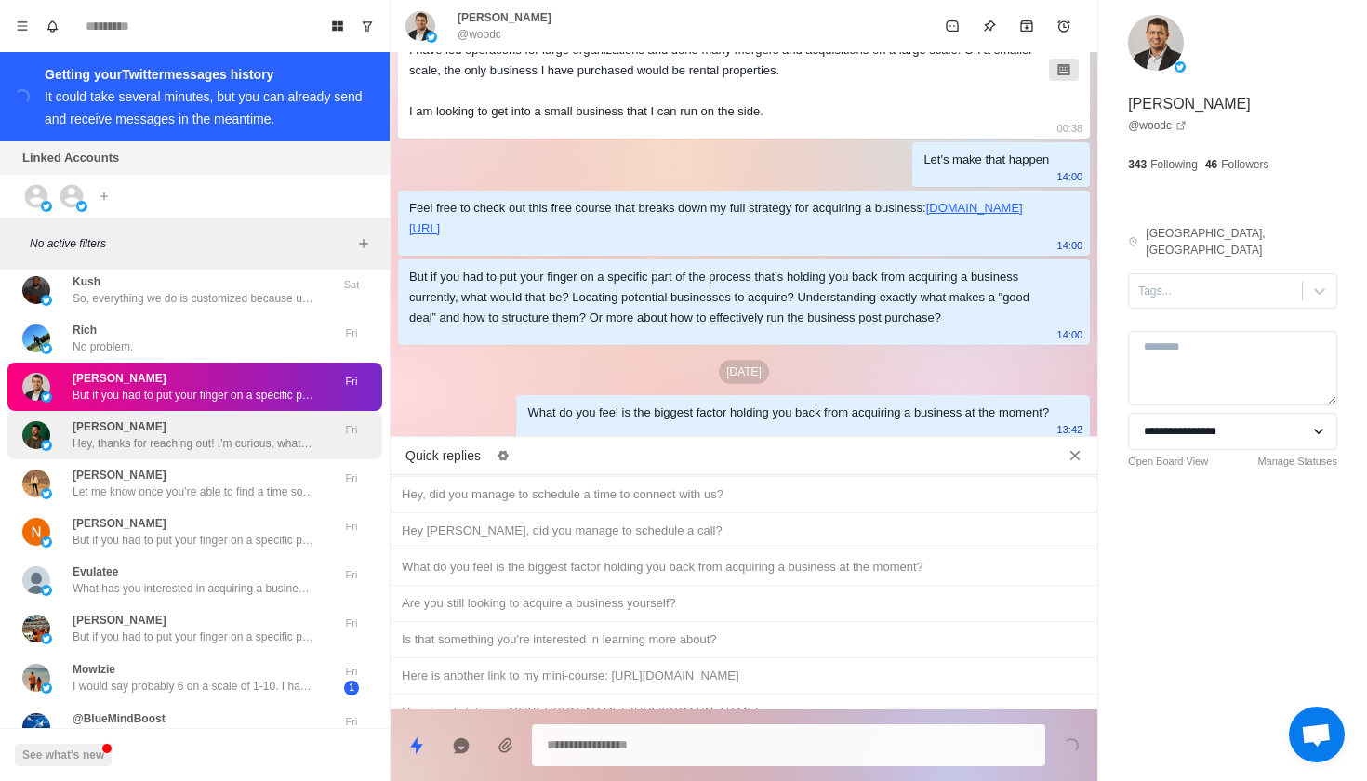
click at [254, 435] on p "Hey, thanks for reaching out! I'm curious, what ultimately has you interested i…" at bounding box center [194, 443] width 242 height 17
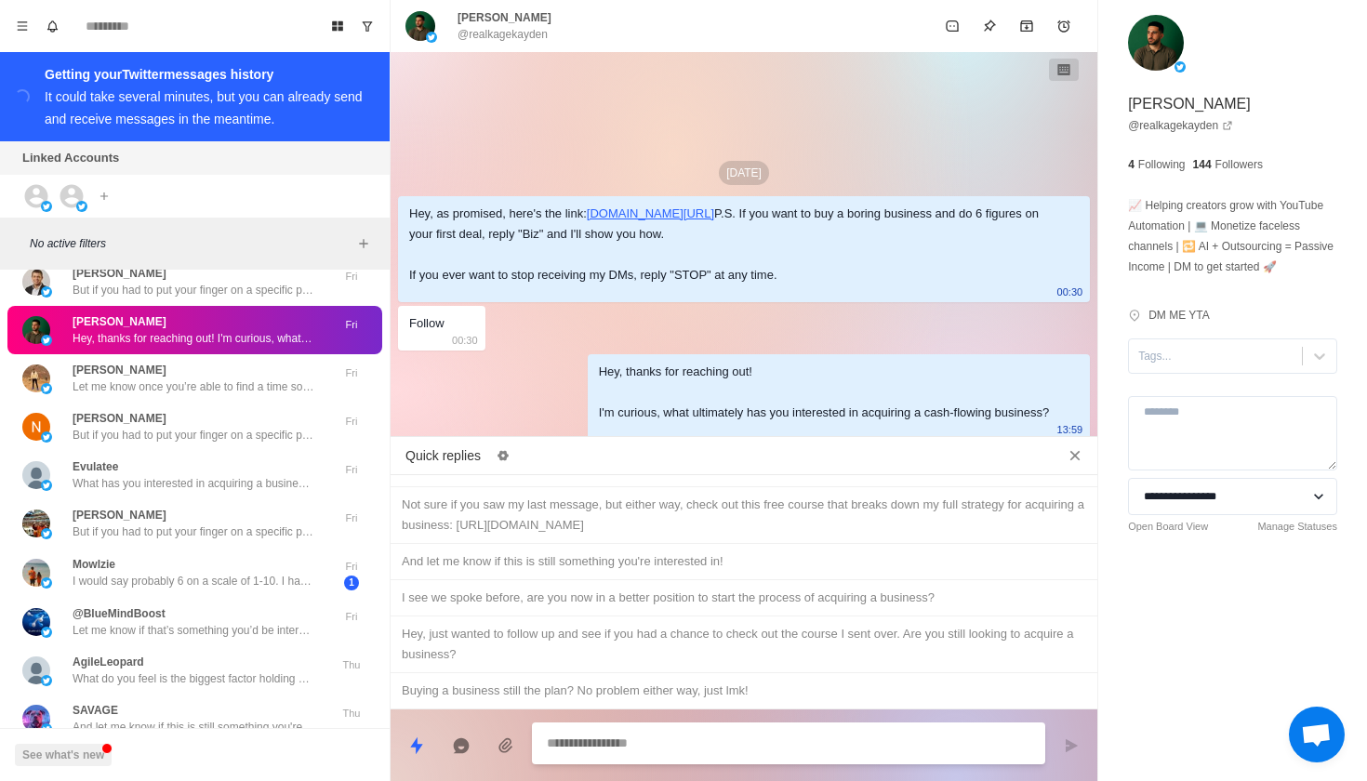
scroll to position [1219, 0]
type textarea "*"
click at [537, 536] on div "Not sure if you saw my last message, but either way, check out this free course…" at bounding box center [744, 515] width 684 height 41
type textarea "**********"
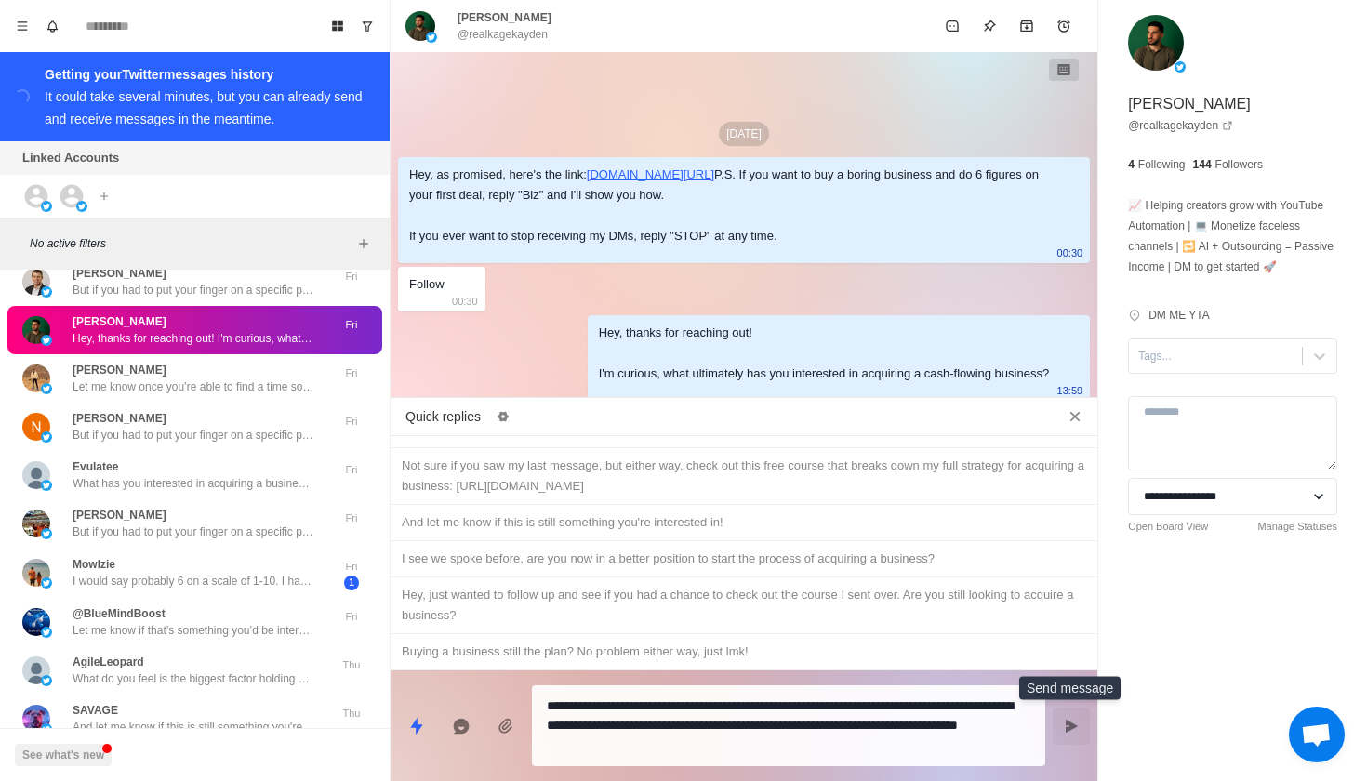
click at [1069, 735] on button "Send message" at bounding box center [1070, 725] width 37 height 37
type textarea "*"
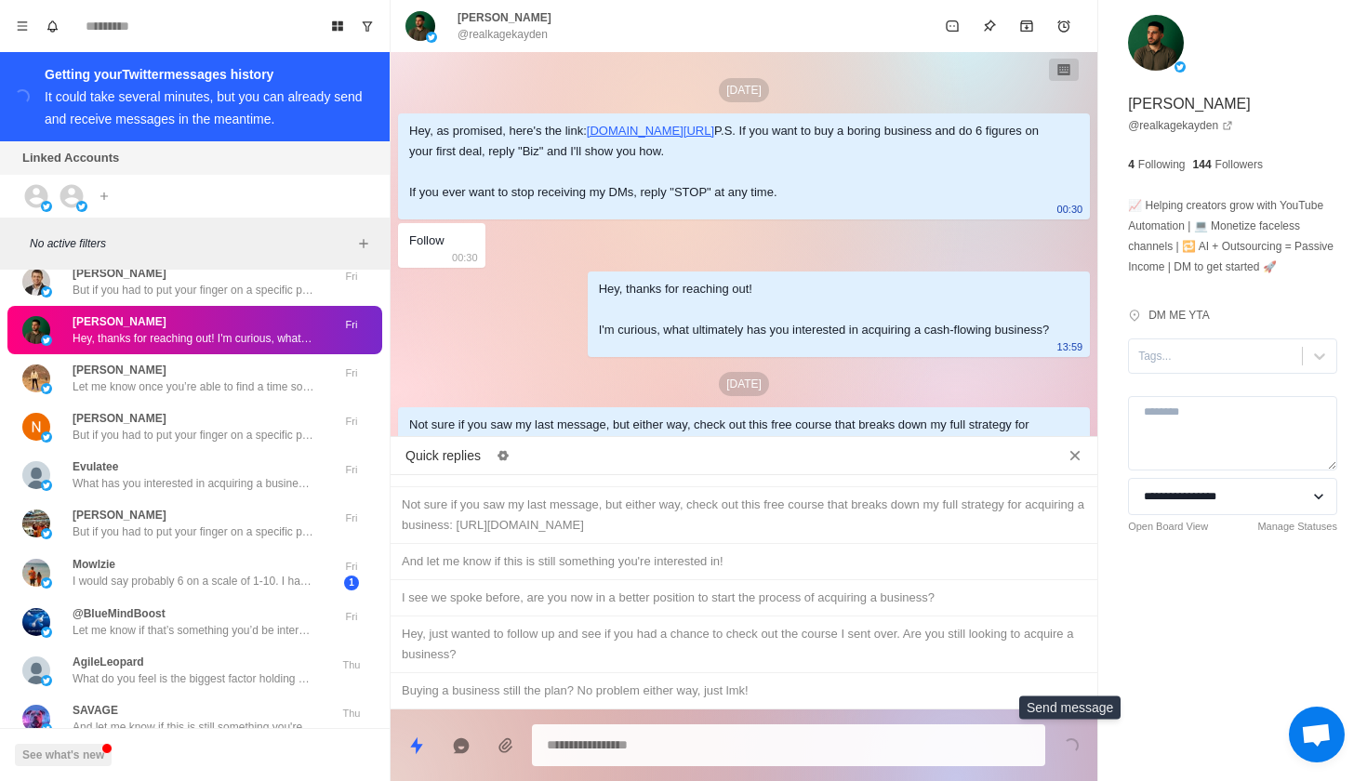
scroll to position [73, 0]
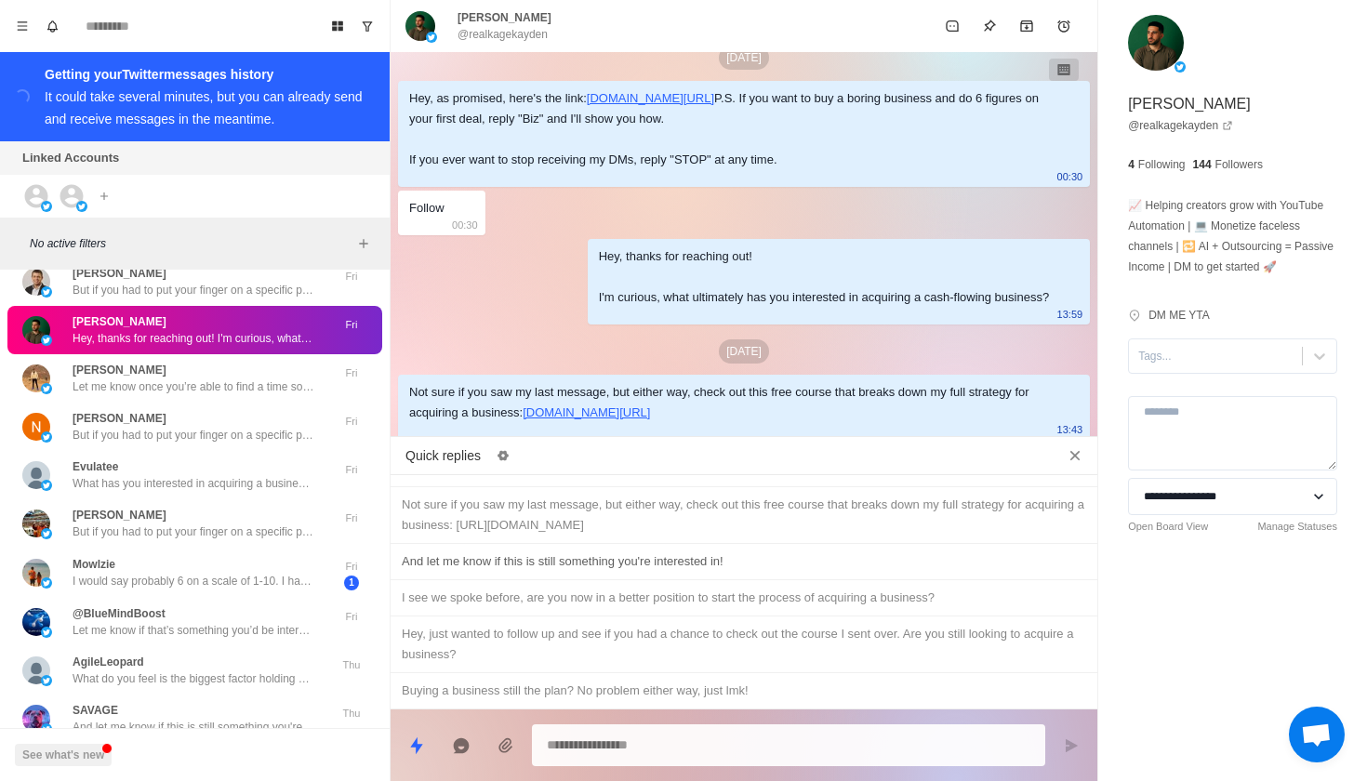
type textarea "*"
click at [718, 572] on div "And let me know if this is still something you're interested in!" at bounding box center [744, 561] width 684 height 20
type textarea "**********"
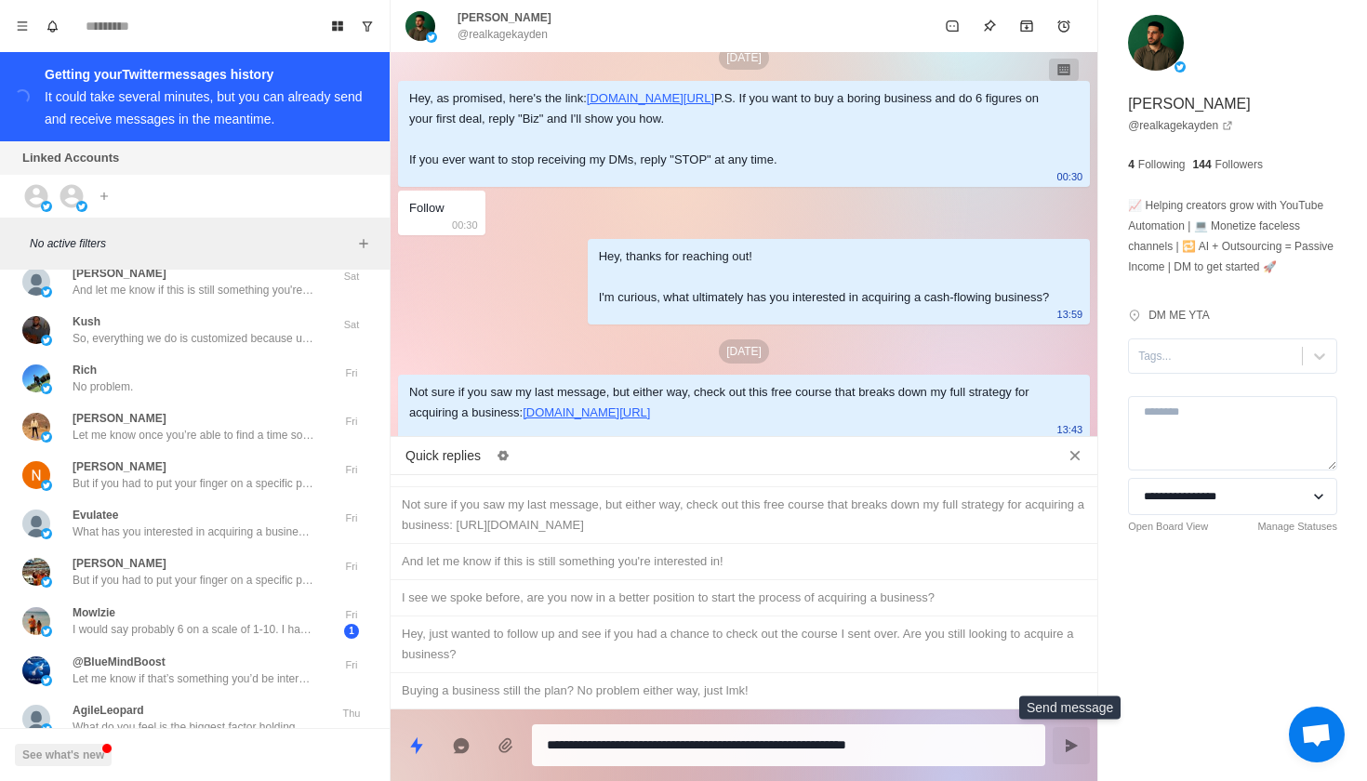
click at [1080, 744] on button "Send message" at bounding box center [1070, 745] width 37 height 37
type textarea "*"
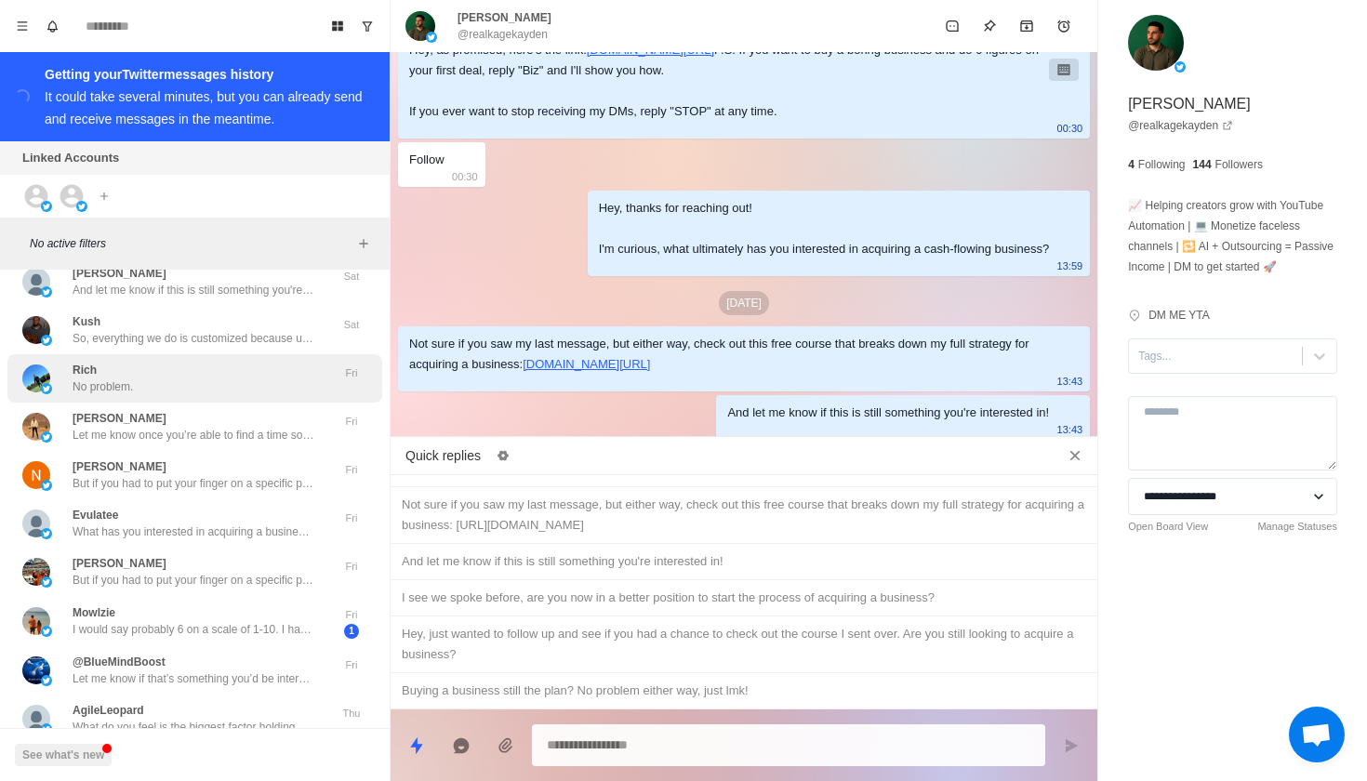
click at [229, 365] on div "Rich No problem." at bounding box center [175, 378] width 306 height 33
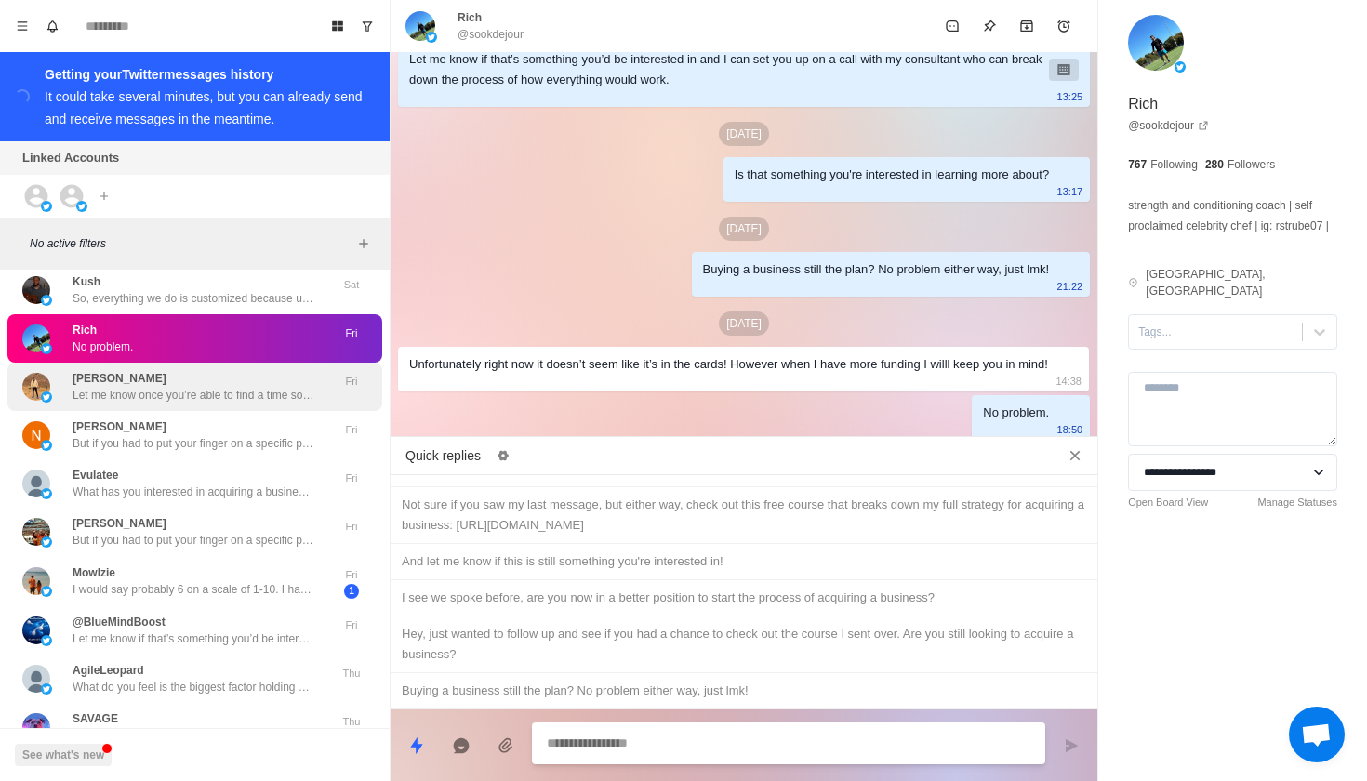
scroll to position [2550, 0]
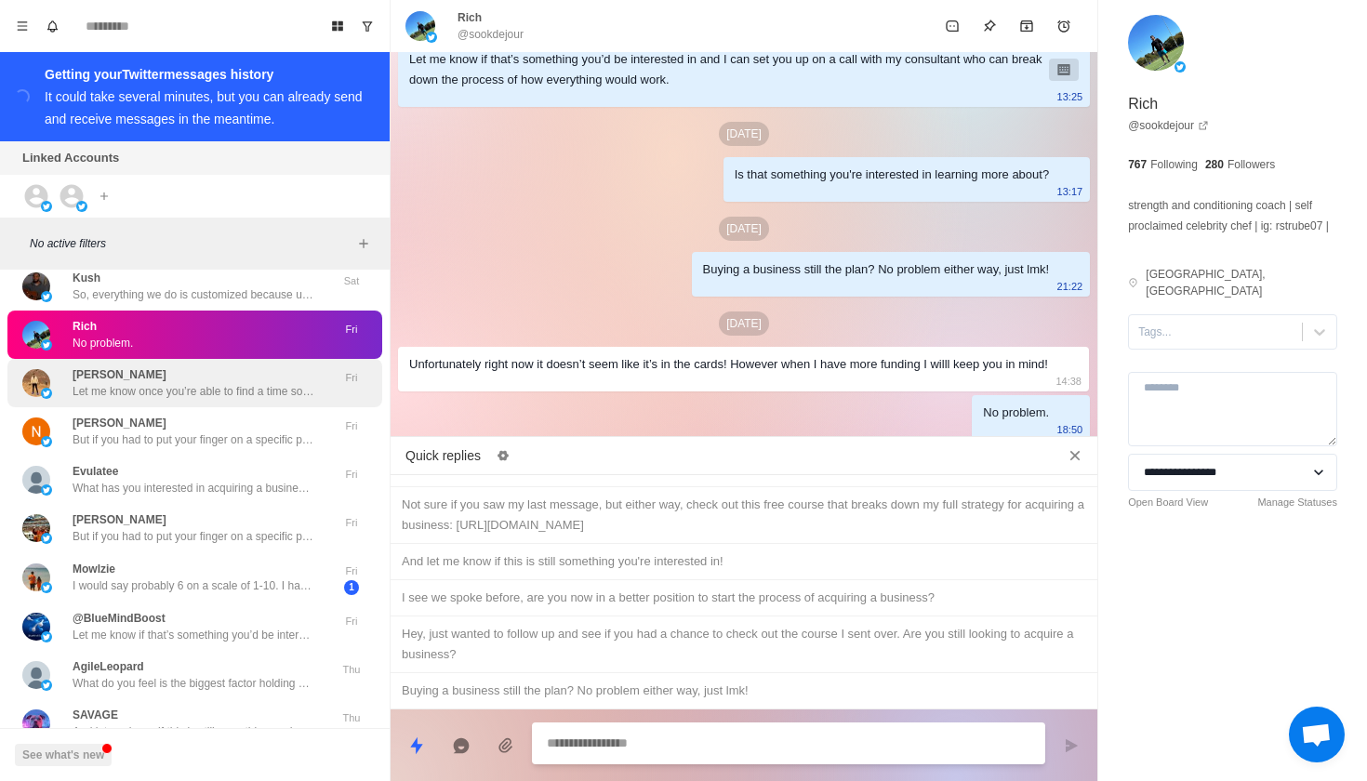
click at [228, 366] on div "[PERSON_NAME] Let me know once you’re able to find a time so I can confirm that…" at bounding box center [194, 382] width 242 height 33
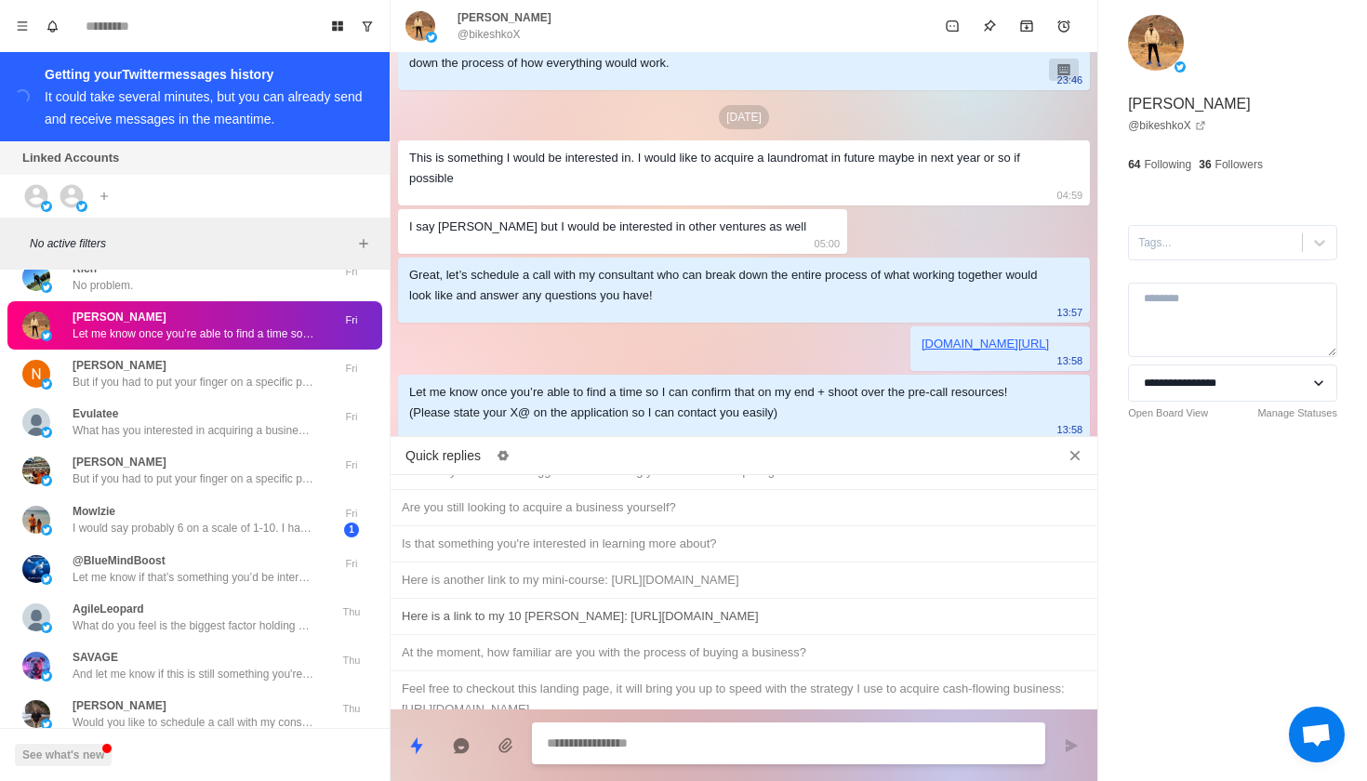
scroll to position [862, 0]
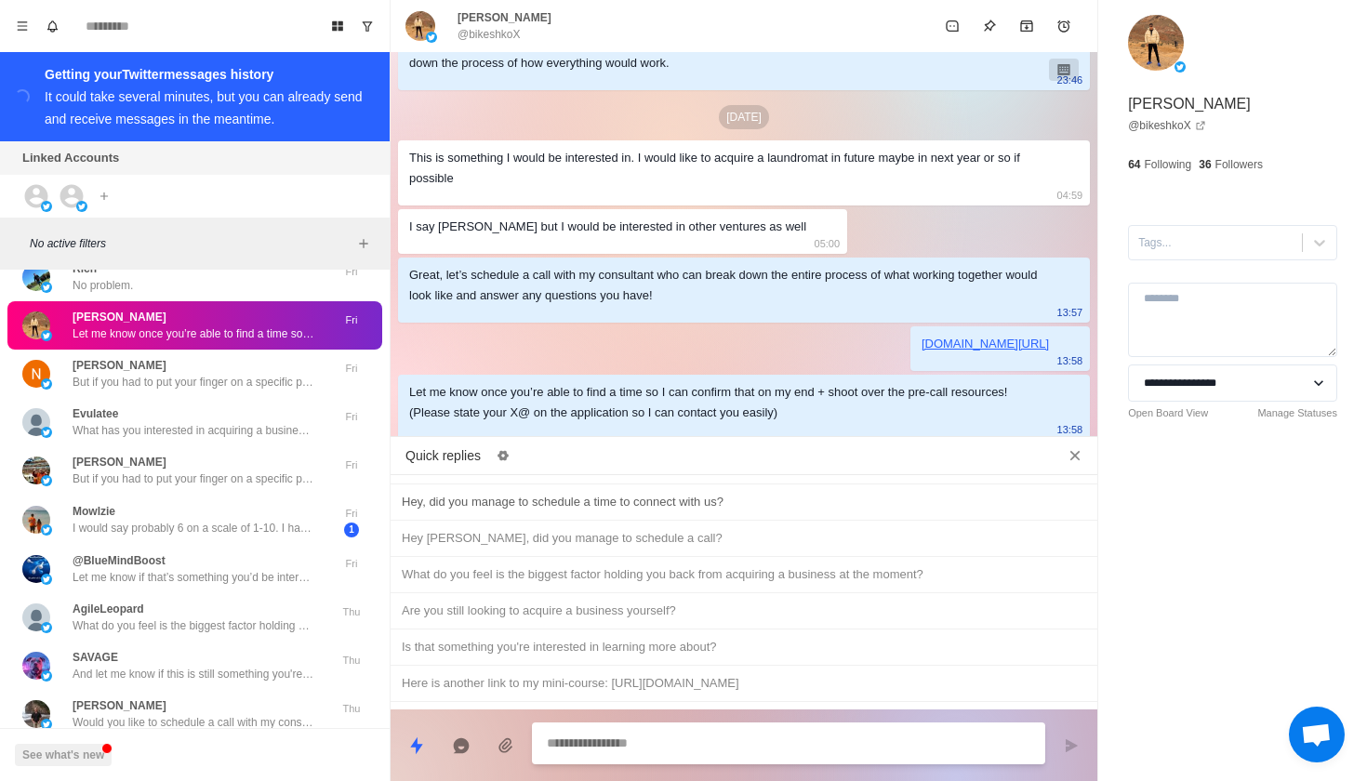
type textarea "*"
click at [671, 521] on div "Hey, did you manage to schedule a time to connect with us?" at bounding box center [743, 502] width 707 height 36
type textarea "**********"
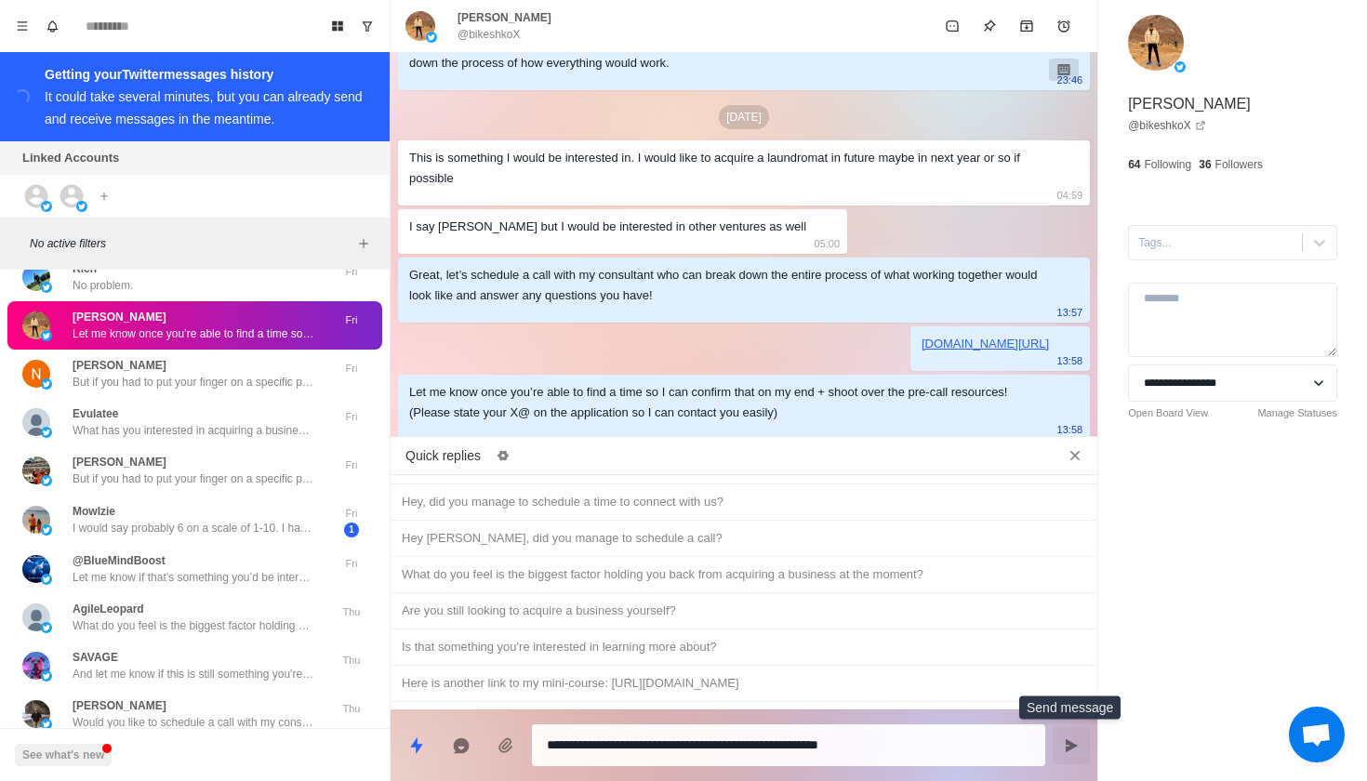
click at [1074, 748] on icon "Send message" at bounding box center [1071, 745] width 15 height 15
type textarea "*"
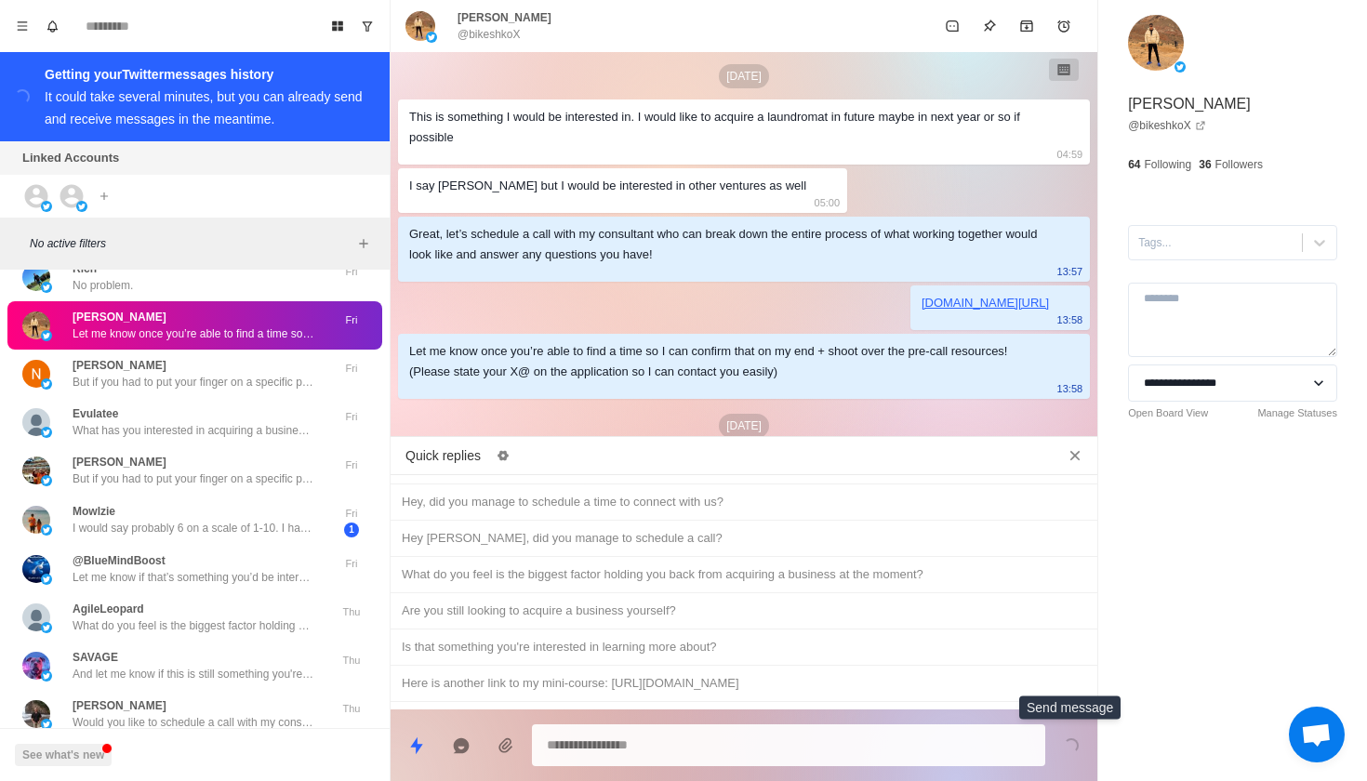
scroll to position [1857, 0]
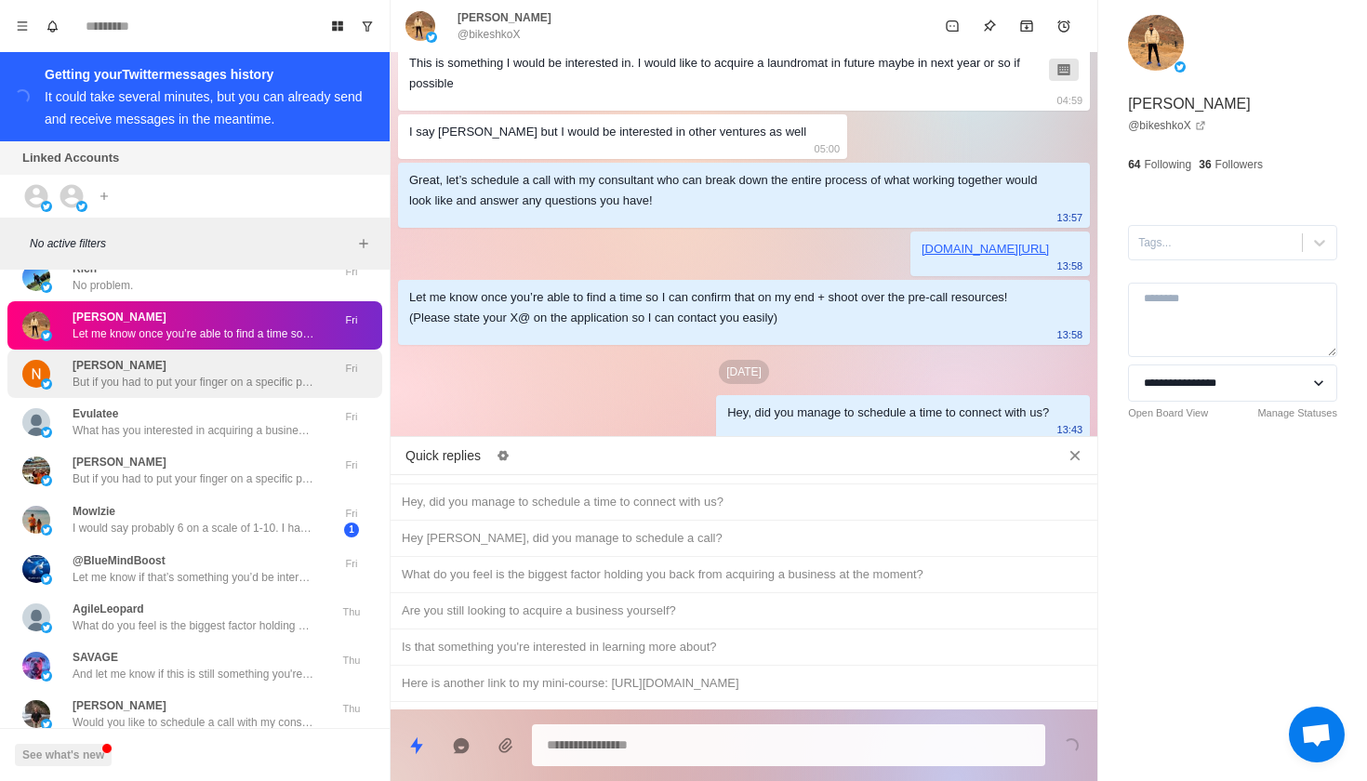
click at [258, 374] on p "But if you had to put your finger on a specific part of the process that’s hold…" at bounding box center [194, 382] width 242 height 17
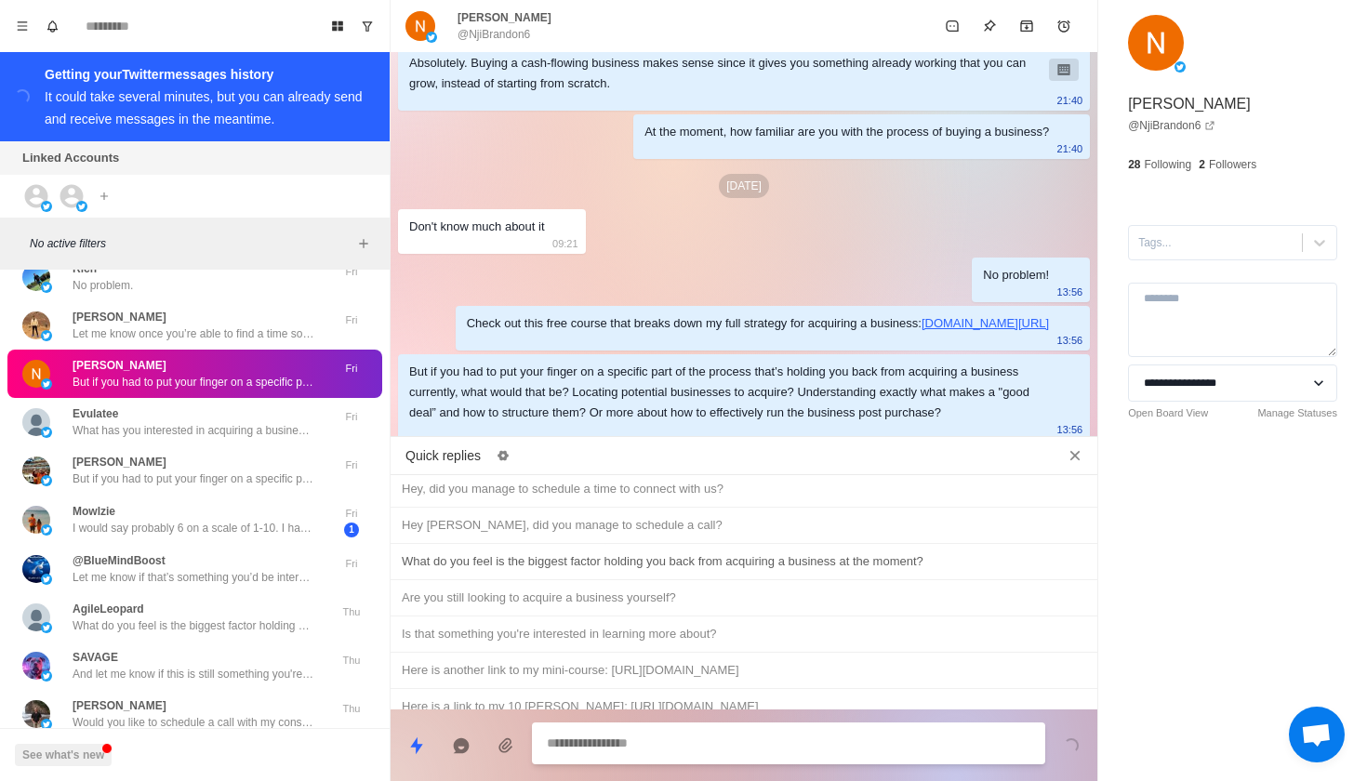
scroll to position [879, 0]
type textarea "*"
click at [612, 568] on div "What do you feel is the biggest factor holding you back from acquiring a busine…" at bounding box center [744, 558] width 684 height 20
type textarea "**********"
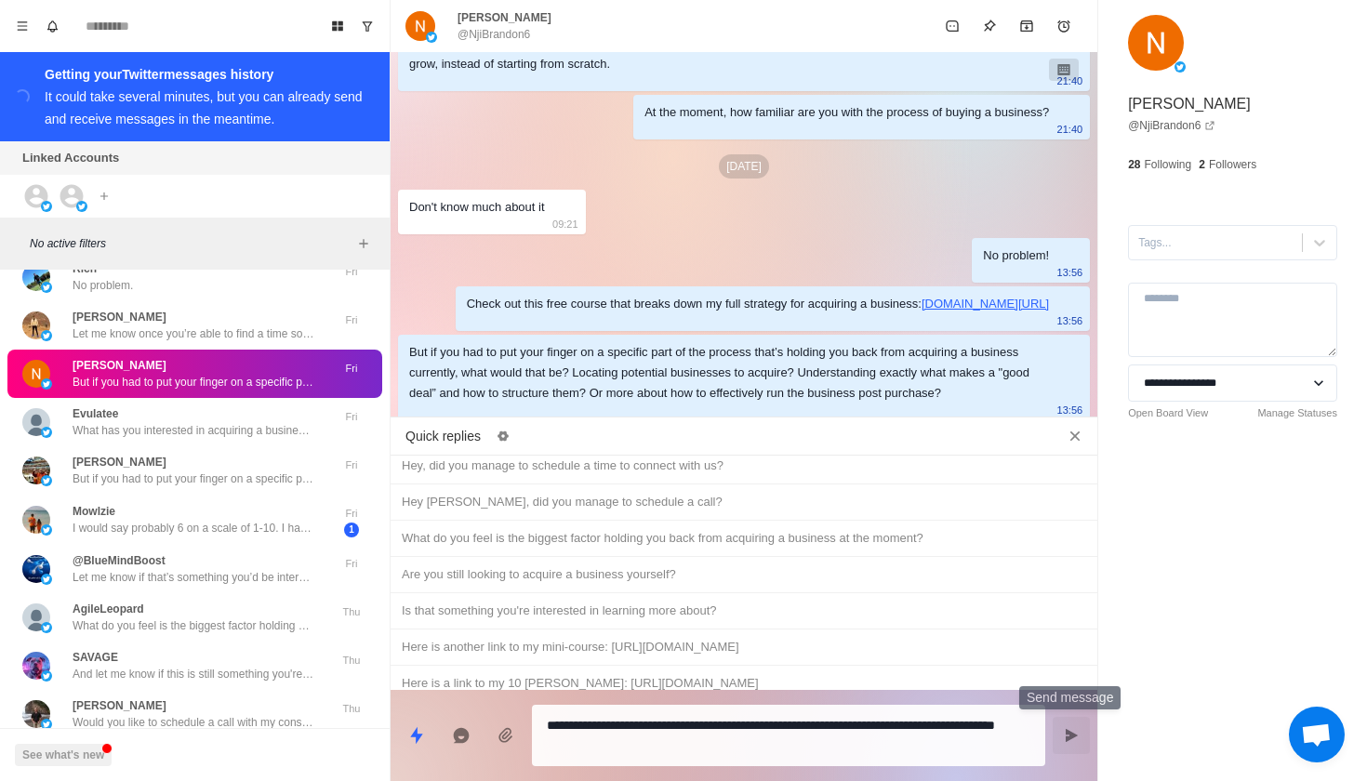
click at [1081, 736] on button "Send message" at bounding box center [1070, 735] width 37 height 37
type textarea "*"
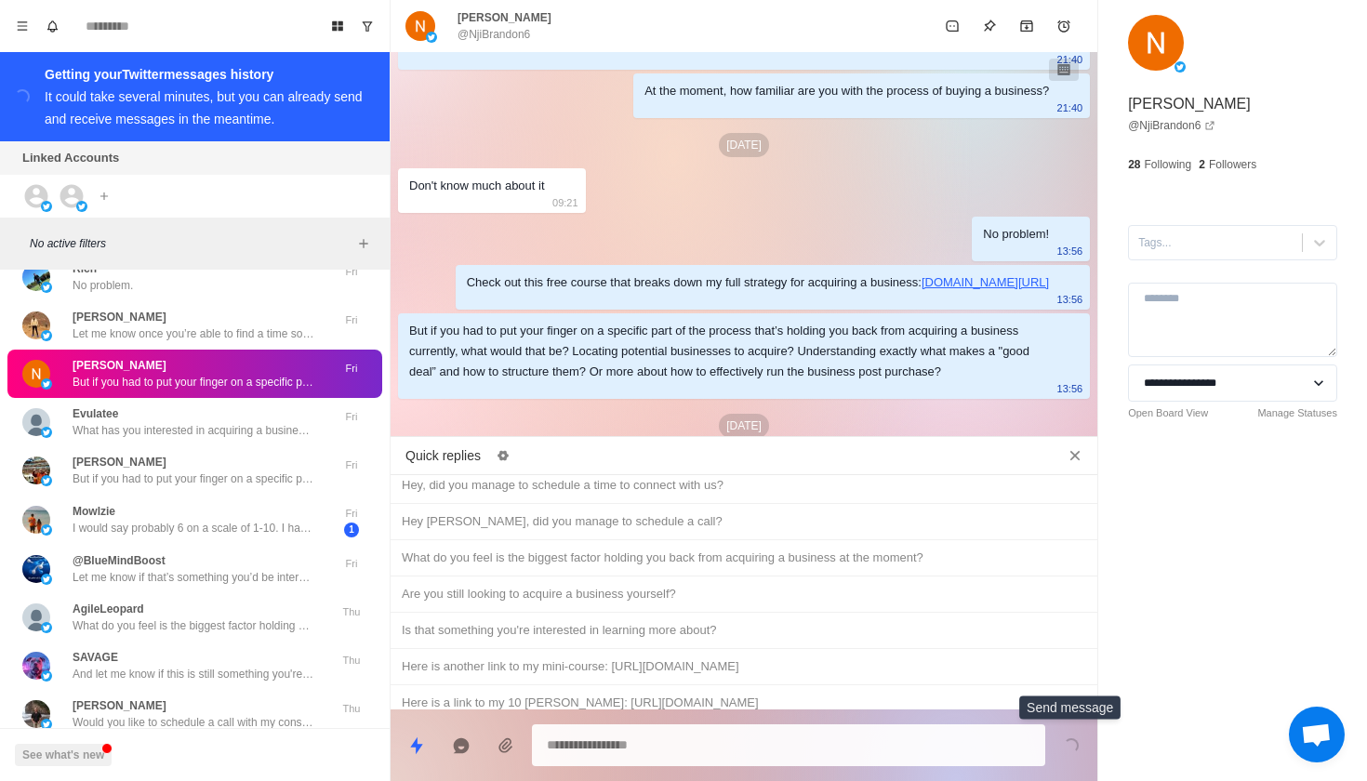
scroll to position [410, 0]
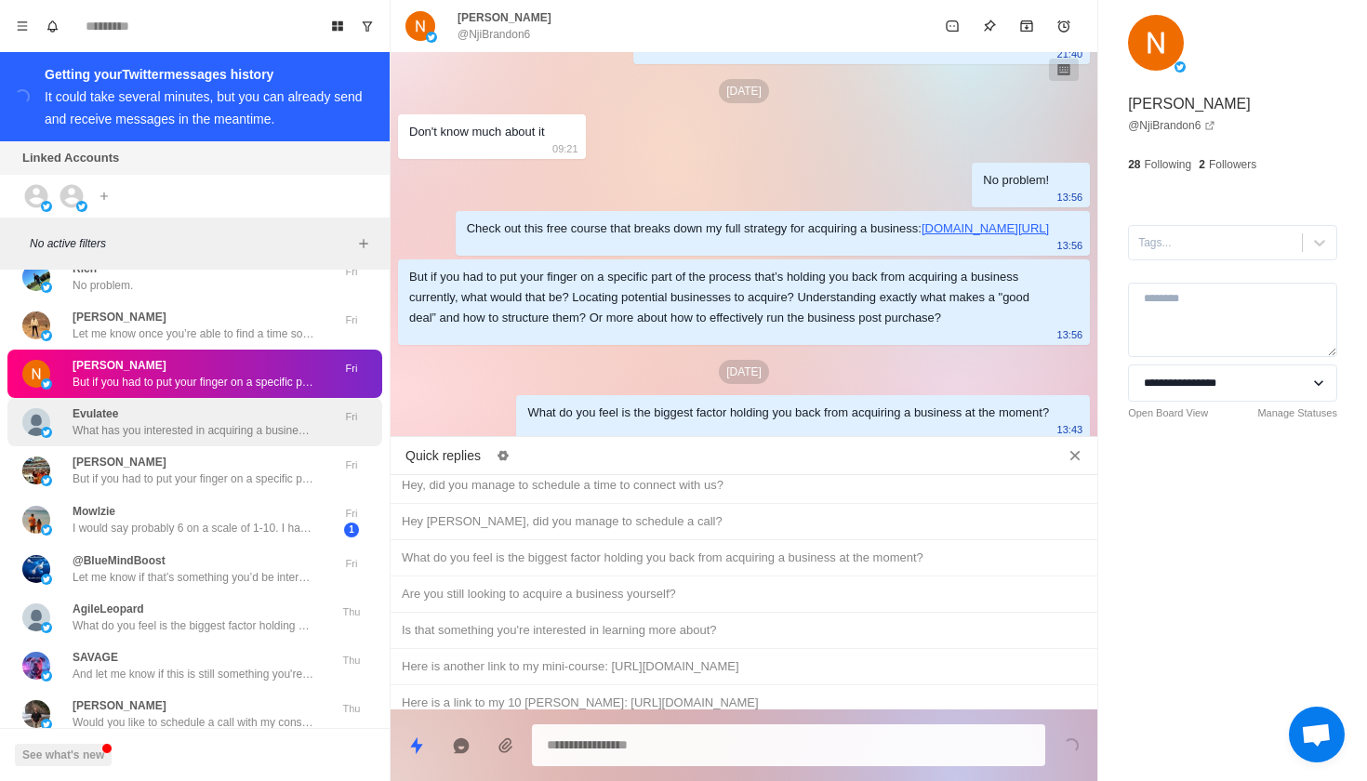
click at [271, 422] on p "What has you interested in acquiring a business, and where are you based? I mig…" at bounding box center [194, 430] width 242 height 17
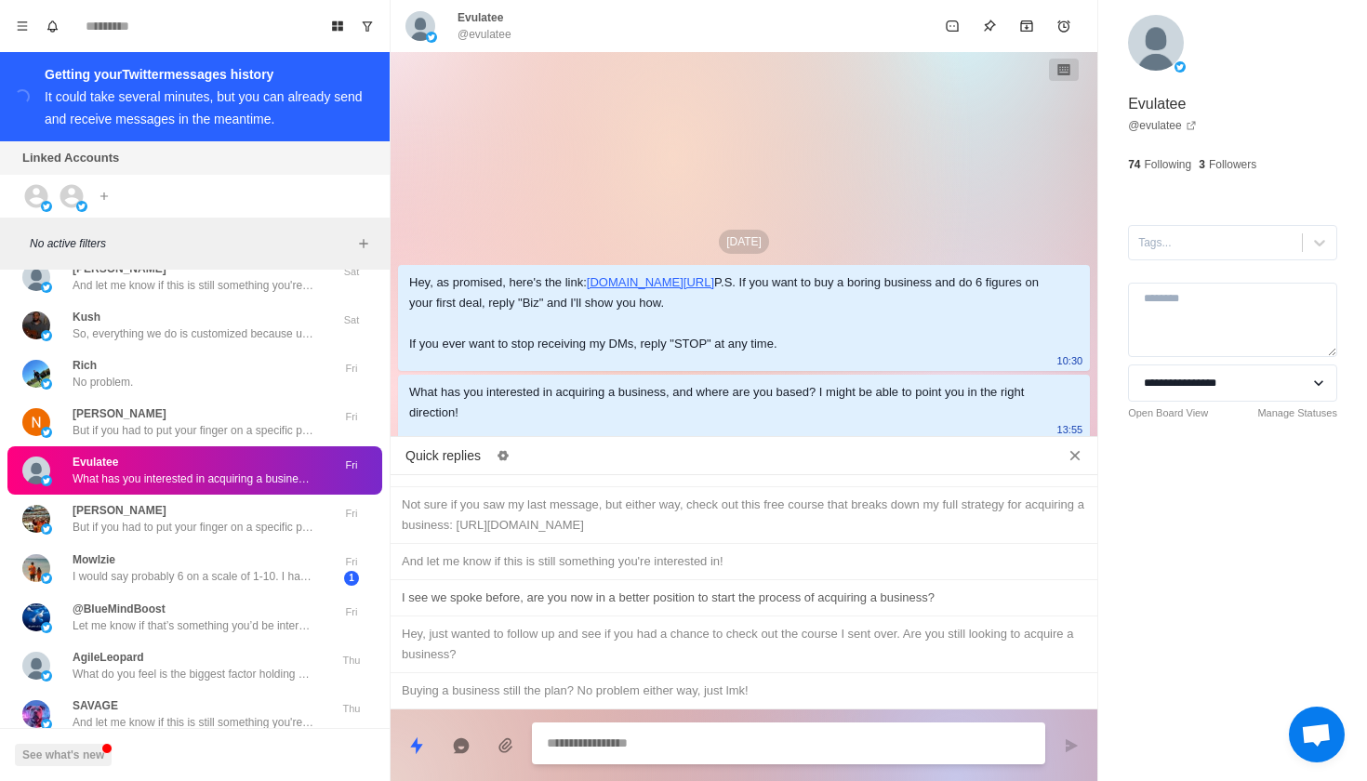
scroll to position [1225, 0]
type textarea "*"
click at [819, 536] on div "Not sure if you saw my last message, but either way, check out this free course…" at bounding box center [744, 515] width 684 height 41
type textarea "**********"
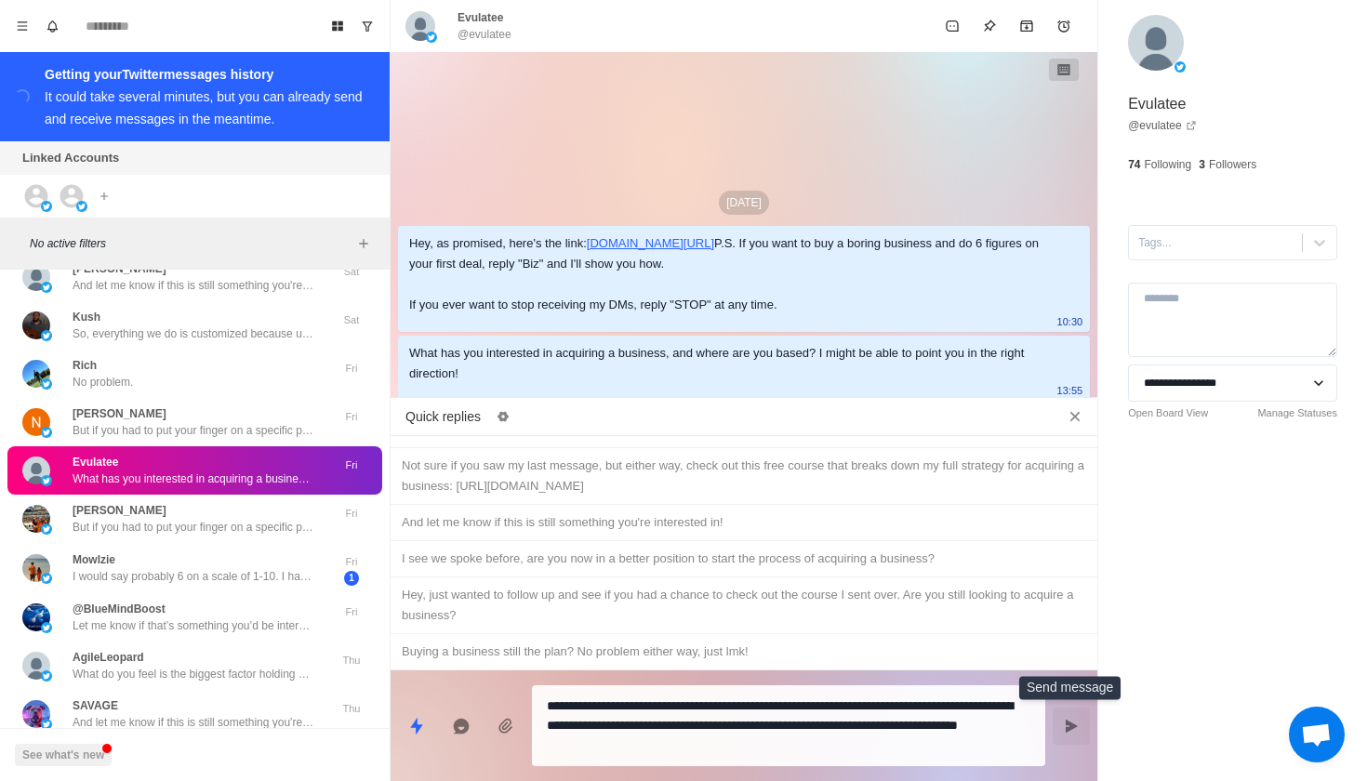
click at [1075, 723] on icon "Send message" at bounding box center [1071, 726] width 15 height 15
type textarea "*"
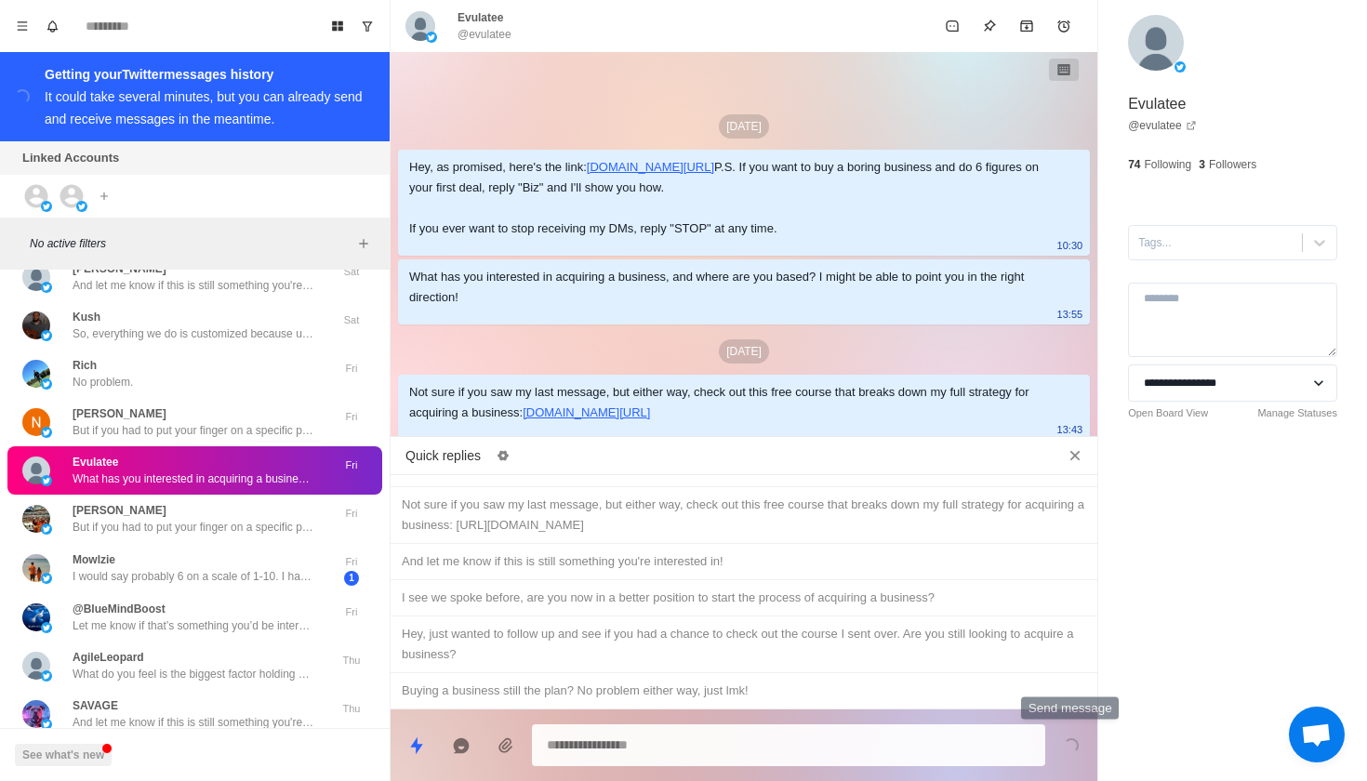
scroll to position [5, 0]
click at [844, 572] on div "And let me know if this is still something you're interested in!" at bounding box center [744, 561] width 684 height 20
type textarea "**********"
click at [1064, 744] on icon "Send message" at bounding box center [1071, 745] width 15 height 15
type textarea "*"
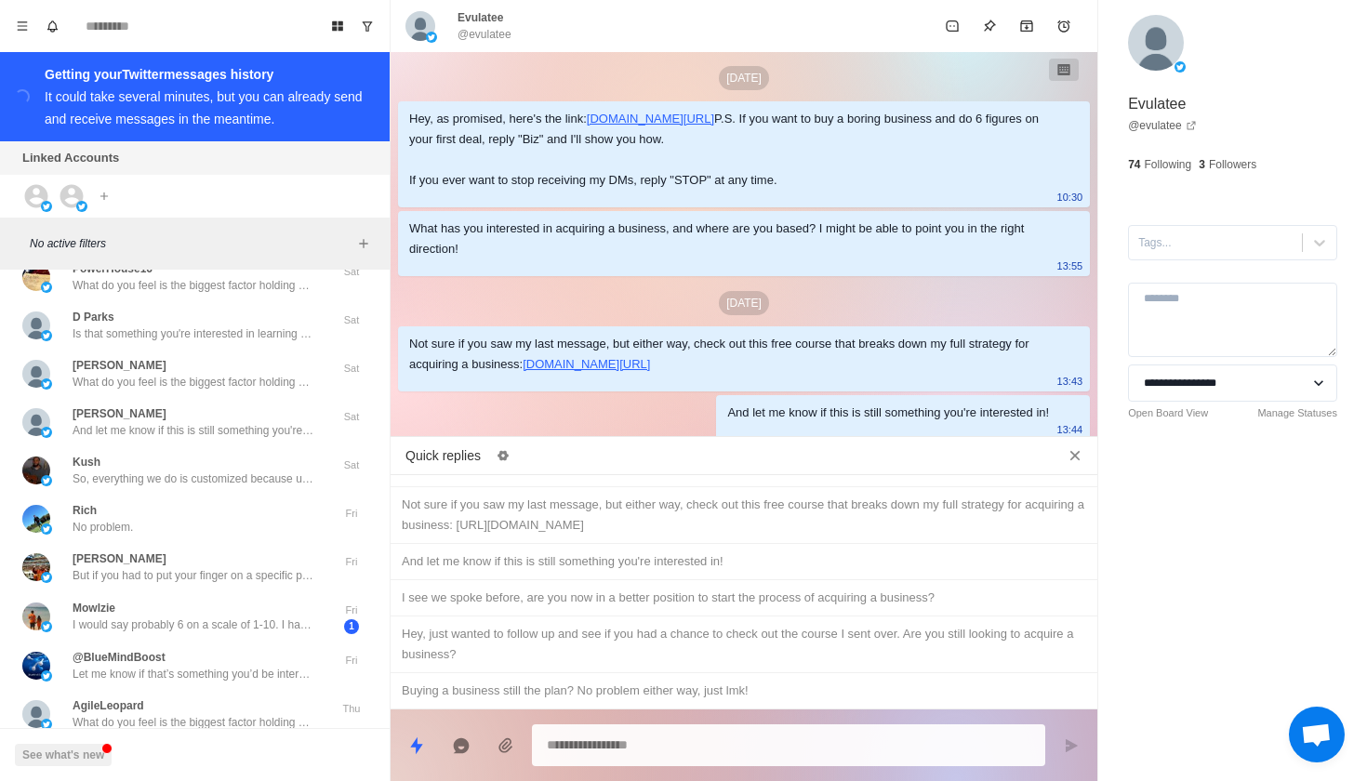
click at [290, 502] on div "Rich No problem." at bounding box center [175, 518] width 306 height 33
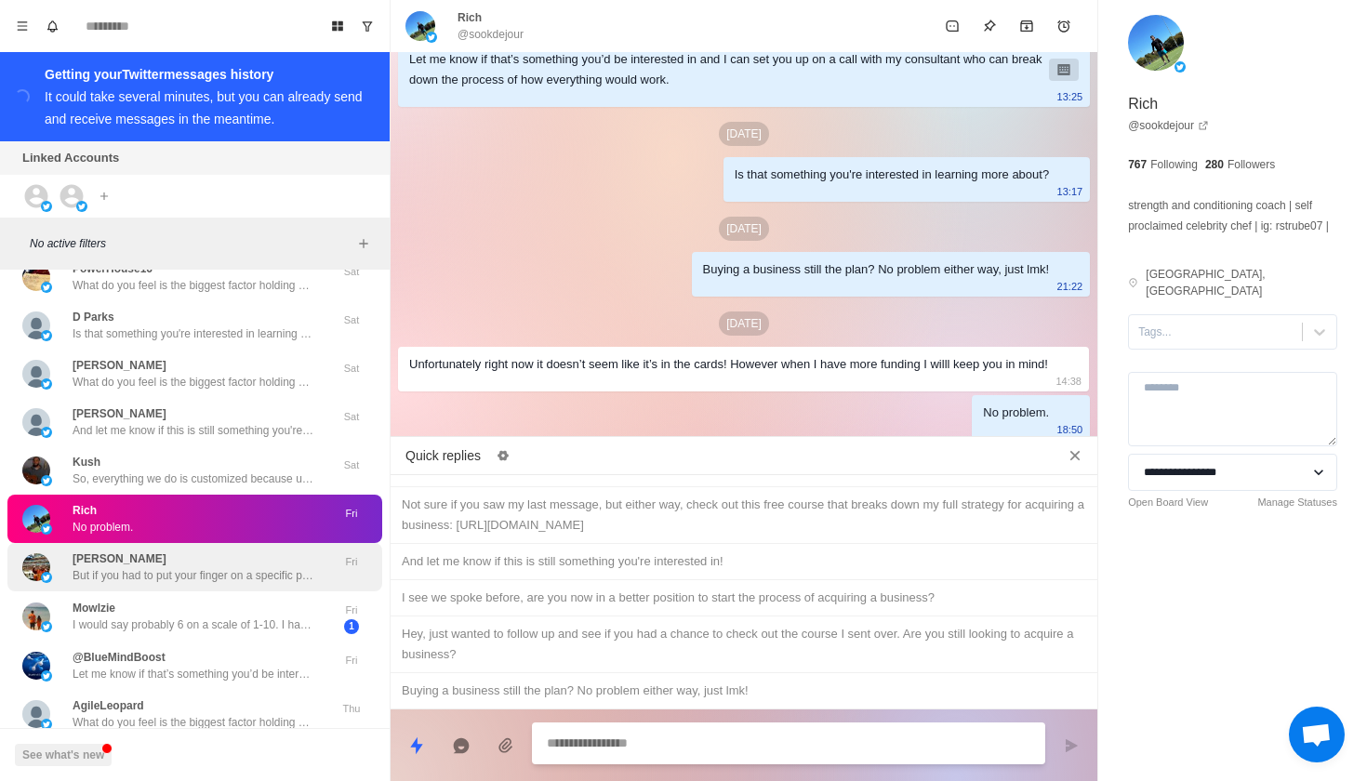
click at [289, 550] on div "[PERSON_NAME] But if you had to put your finger on a specific part of the proce…" at bounding box center [194, 566] width 242 height 33
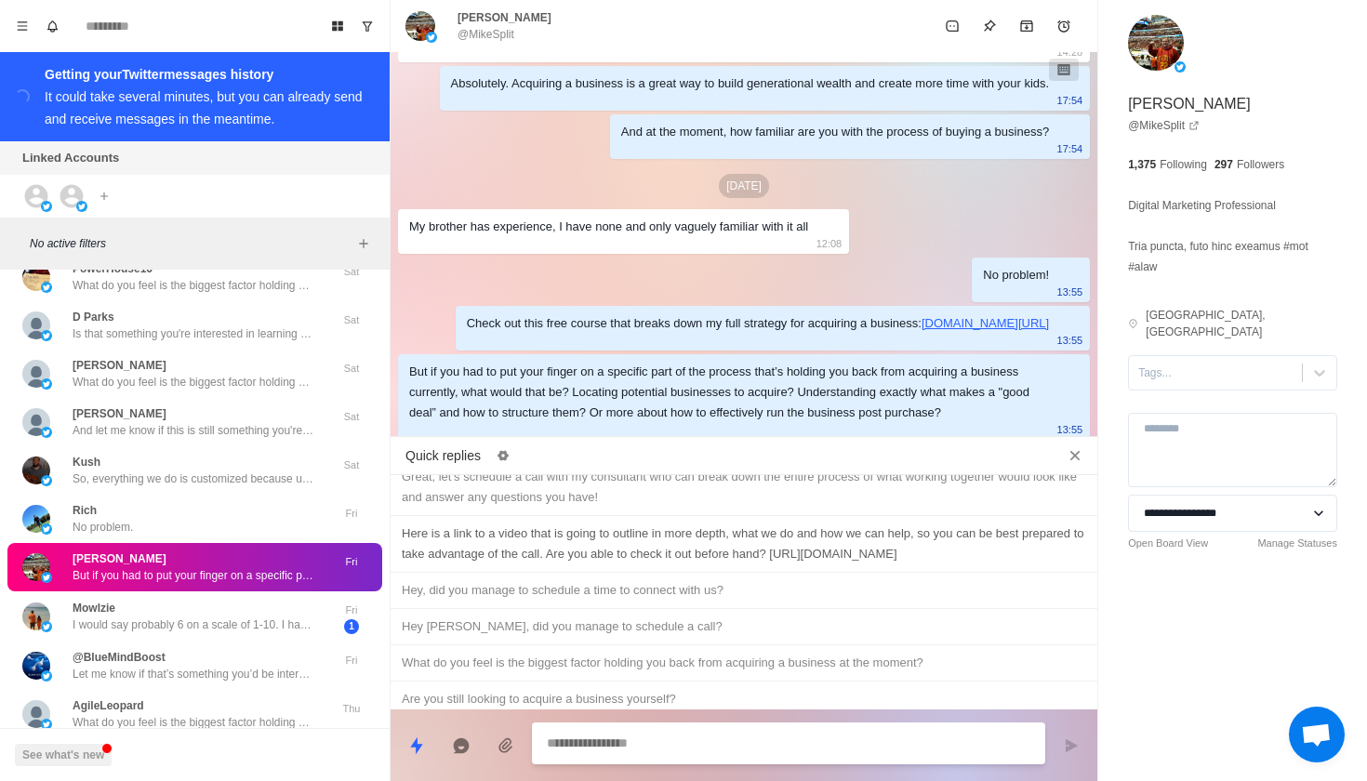
scroll to position [782, 0]
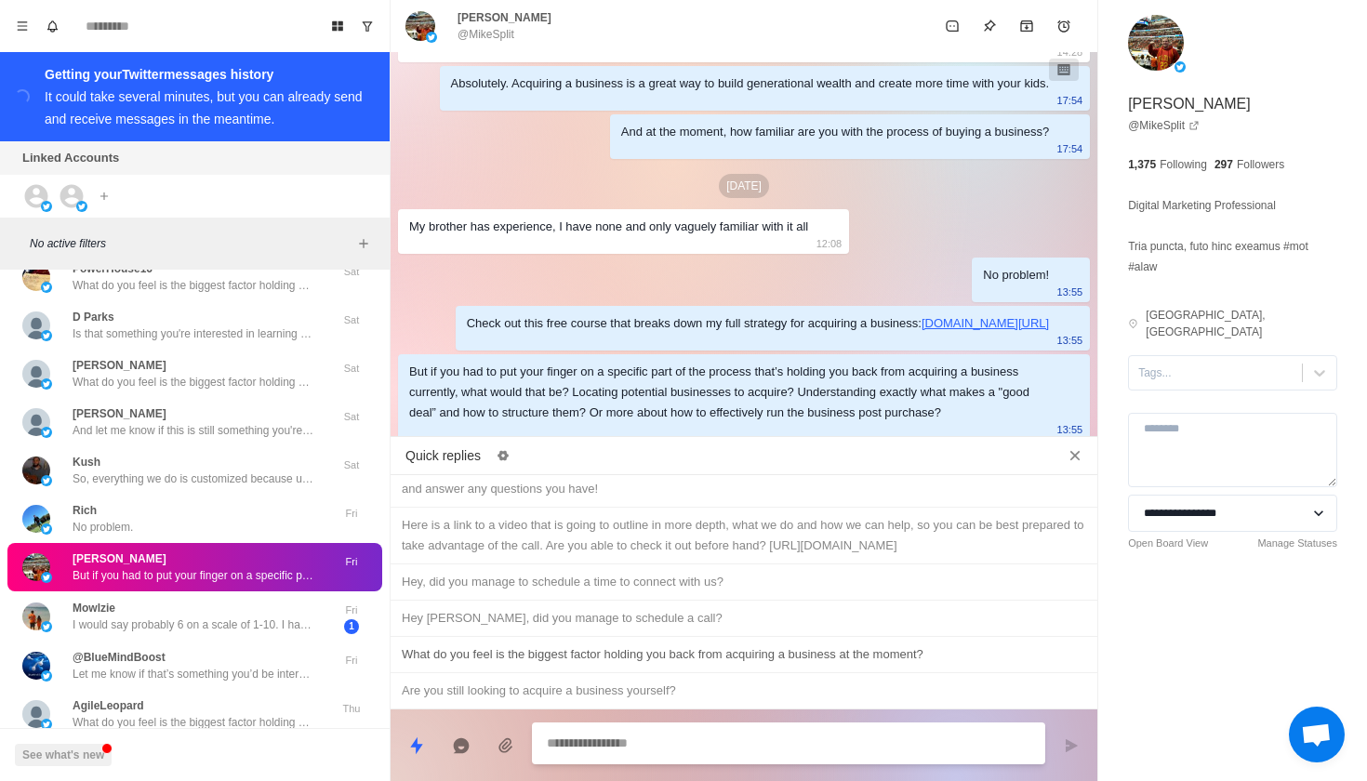
type textarea "*"
click at [830, 665] on div "What do you feel is the biggest factor holding you back from acquiring a busine…" at bounding box center [744, 654] width 684 height 20
type textarea "**********"
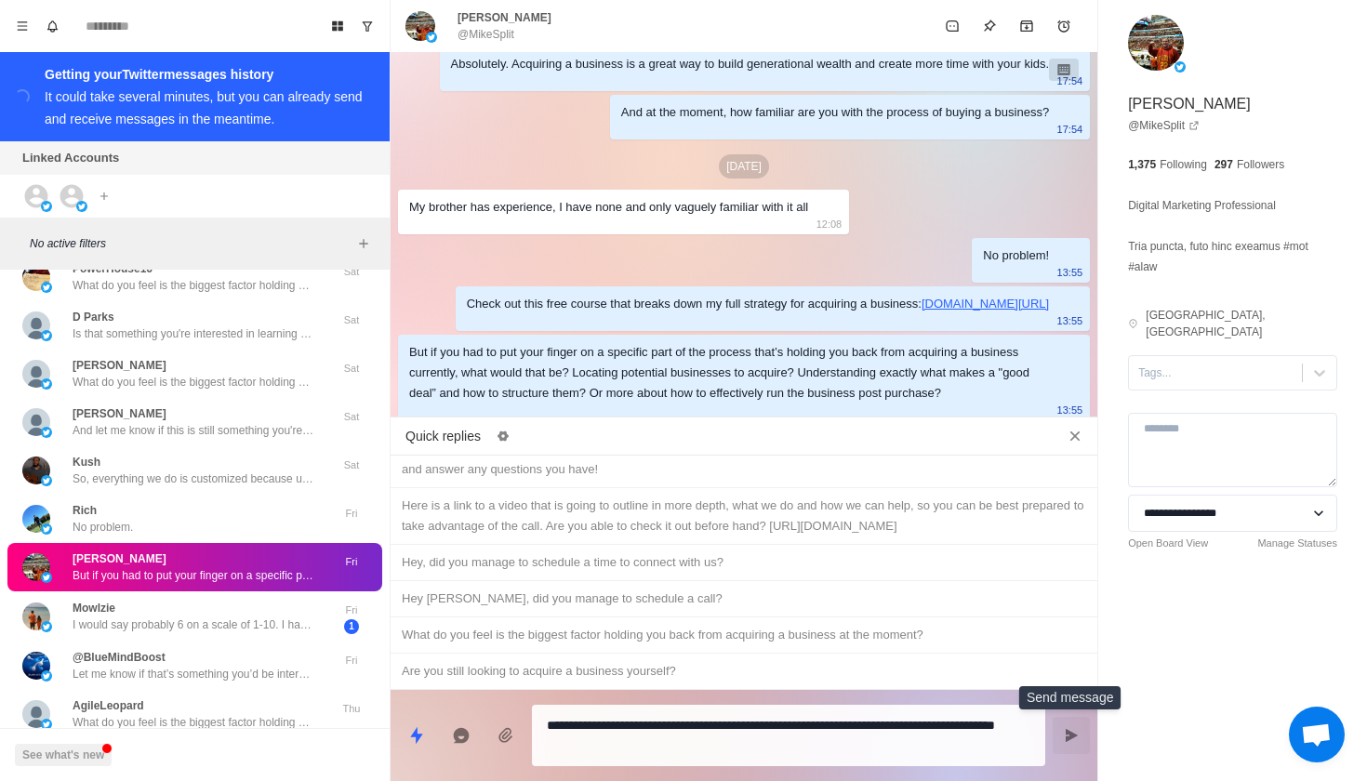
click at [1068, 726] on button "Send message" at bounding box center [1070, 735] width 37 height 37
type textarea "*"
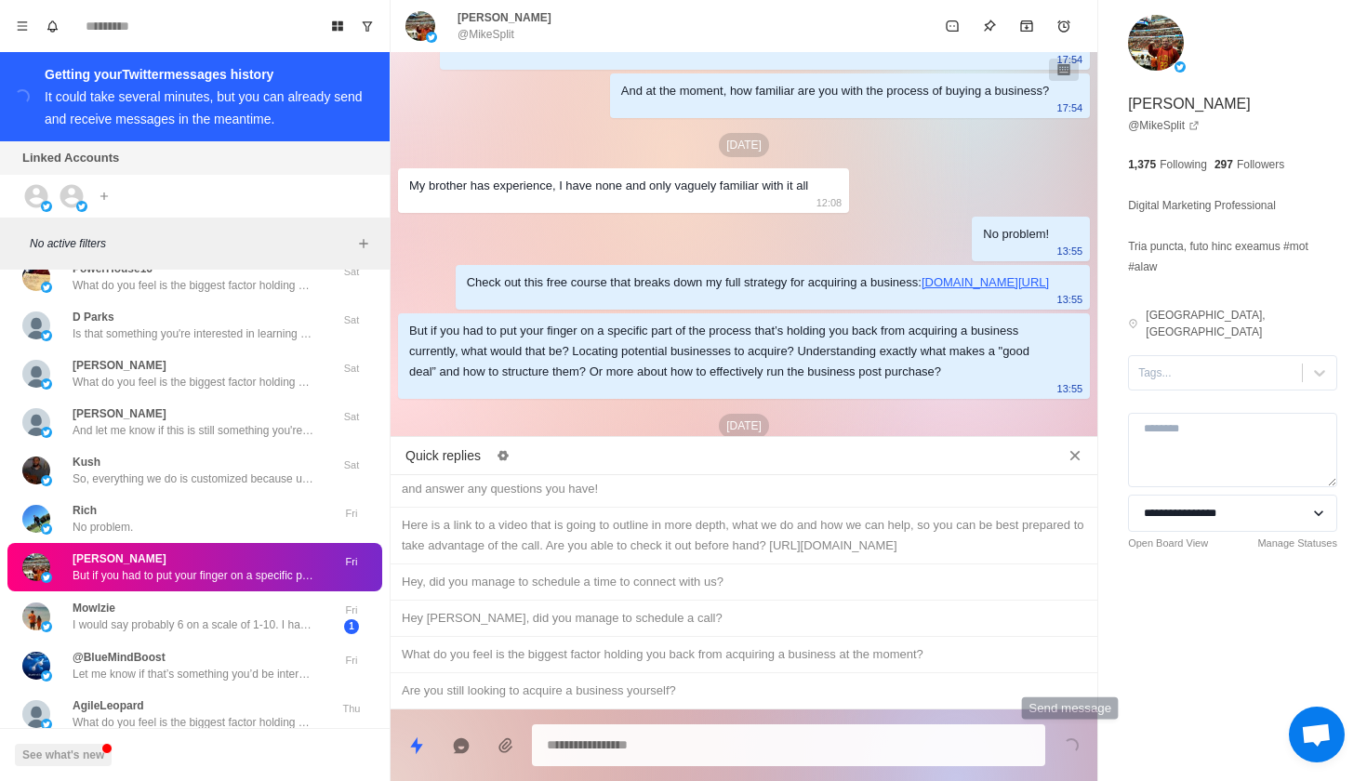
scroll to position [451, 0]
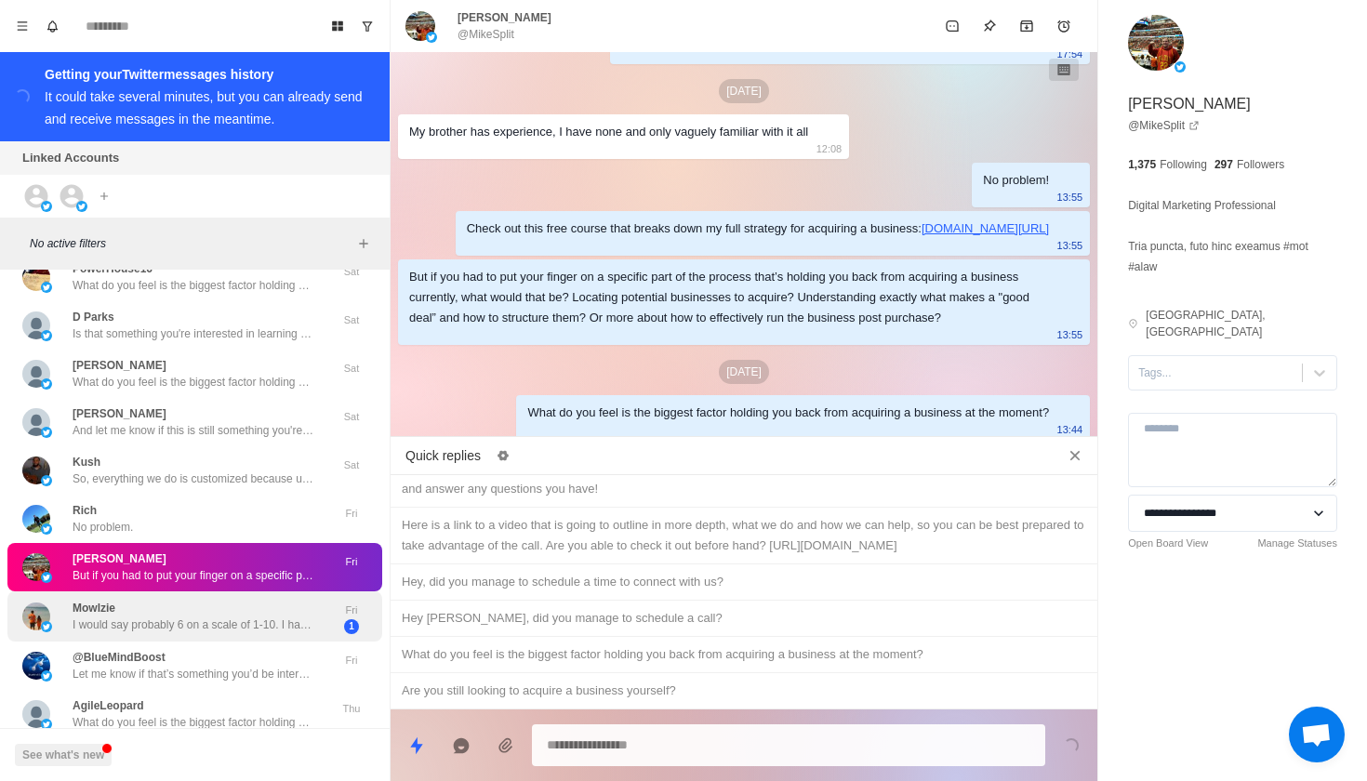
click at [212, 616] on p "I would say probably 6 on a scale of 1-10. I have talked to a bunch of brokers,…" at bounding box center [194, 624] width 242 height 17
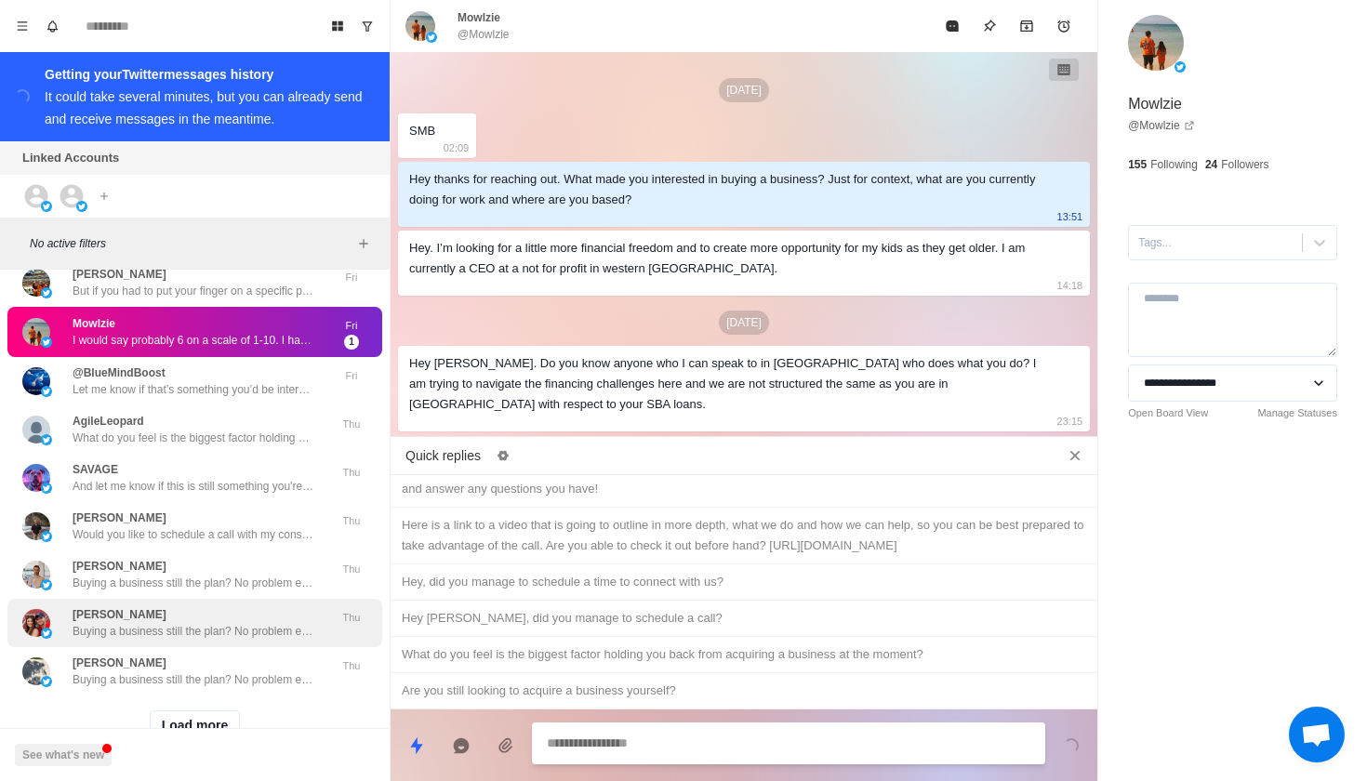
scroll to position [654, 0]
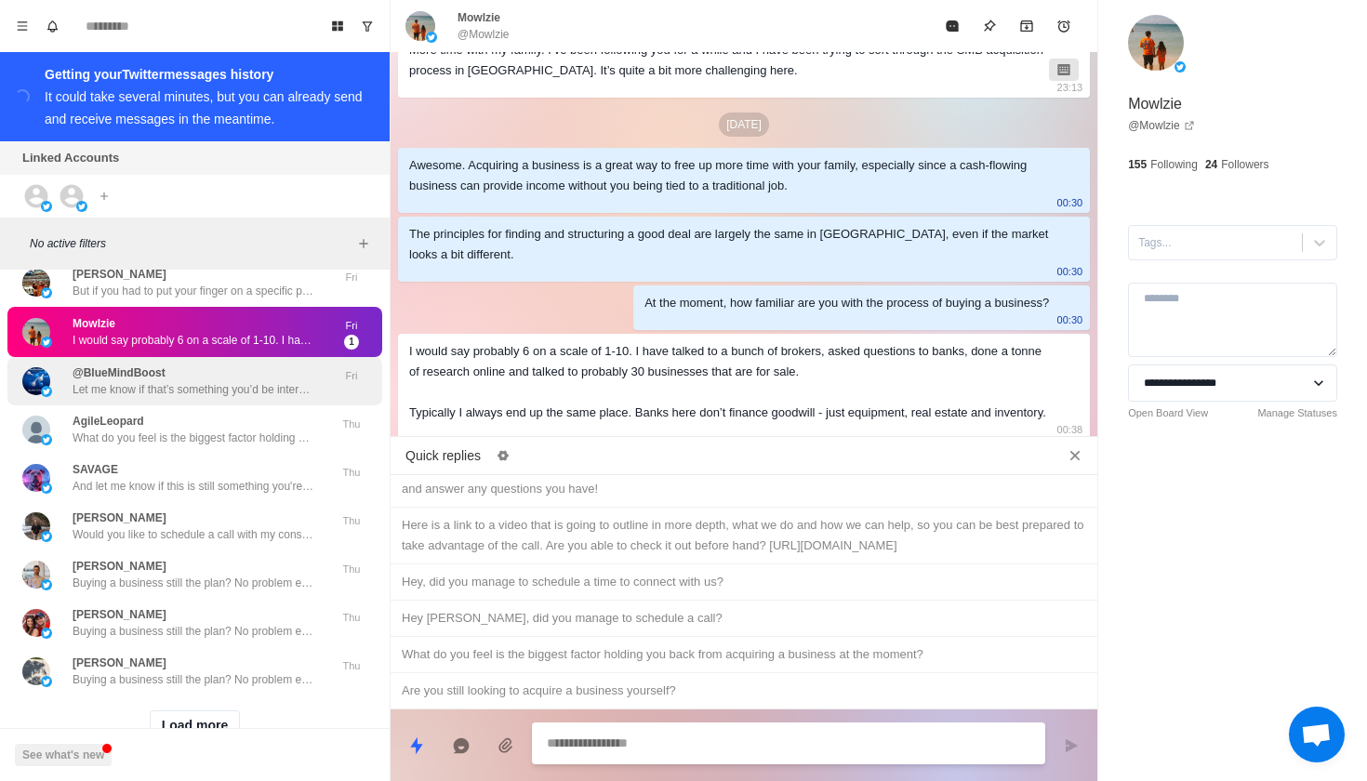
click at [210, 364] on div "@BlueMindBoost Let me know if that’s something you’d be interested in!" at bounding box center [194, 380] width 242 height 33
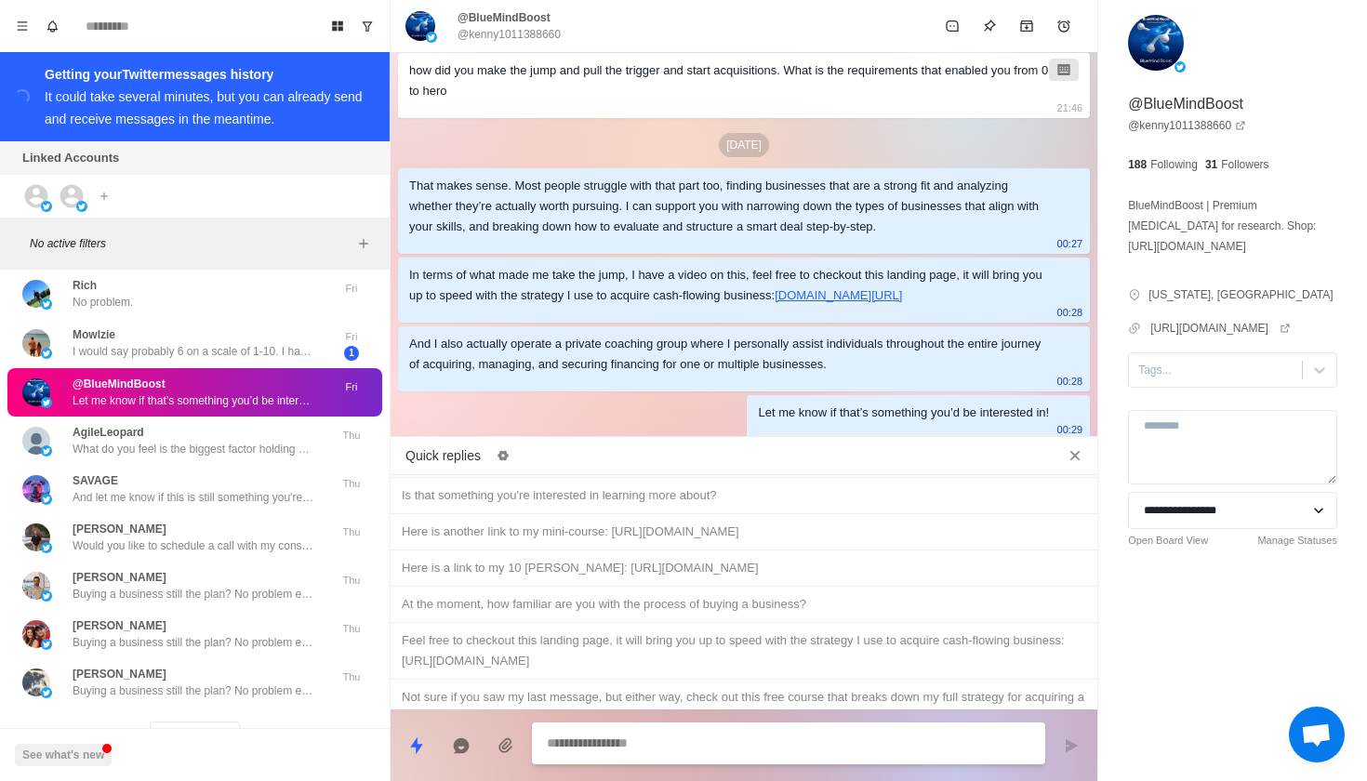
scroll to position [952, 0]
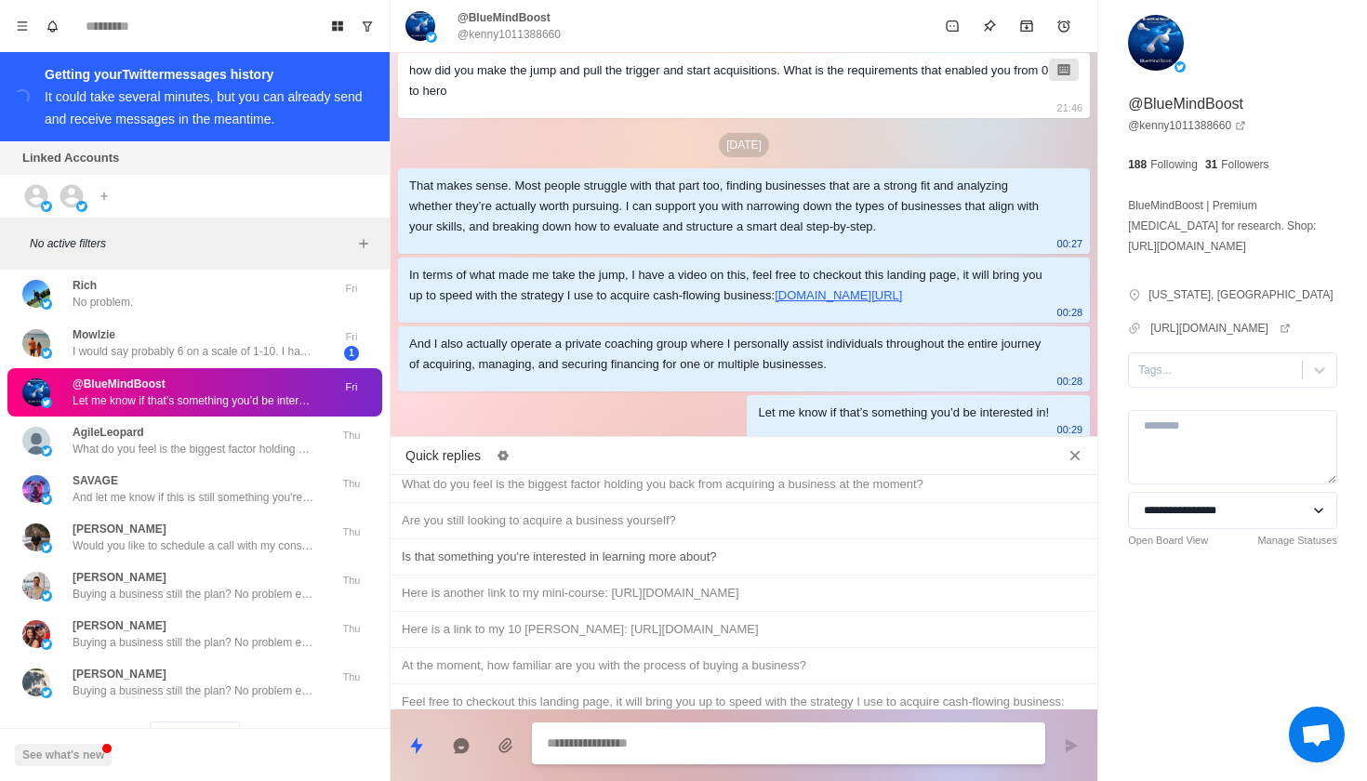
type textarea "*"
click at [644, 567] on div "Is that something you're interested in learning more about?" at bounding box center [744, 557] width 684 height 20
type textarea "**********"
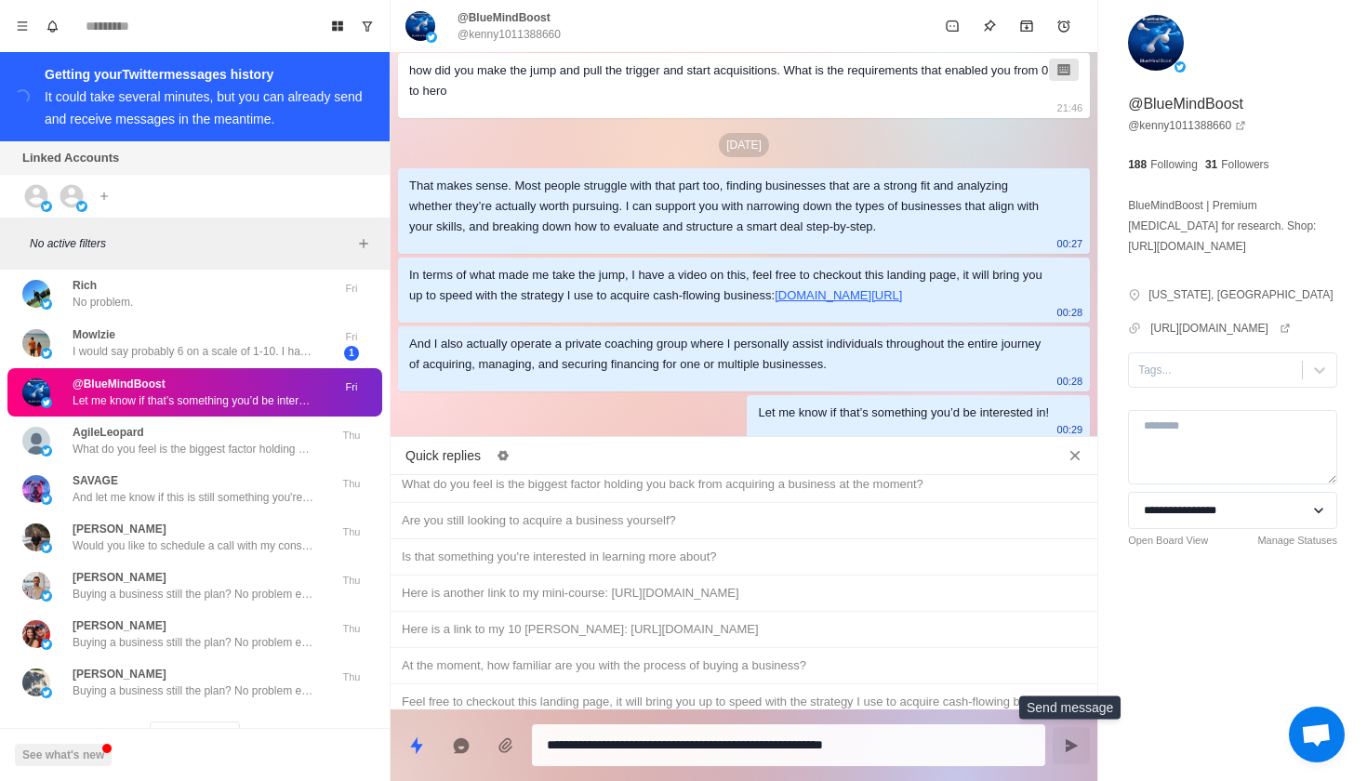
click at [1075, 749] on icon "Send message" at bounding box center [1071, 745] width 15 height 15
type textarea "*"
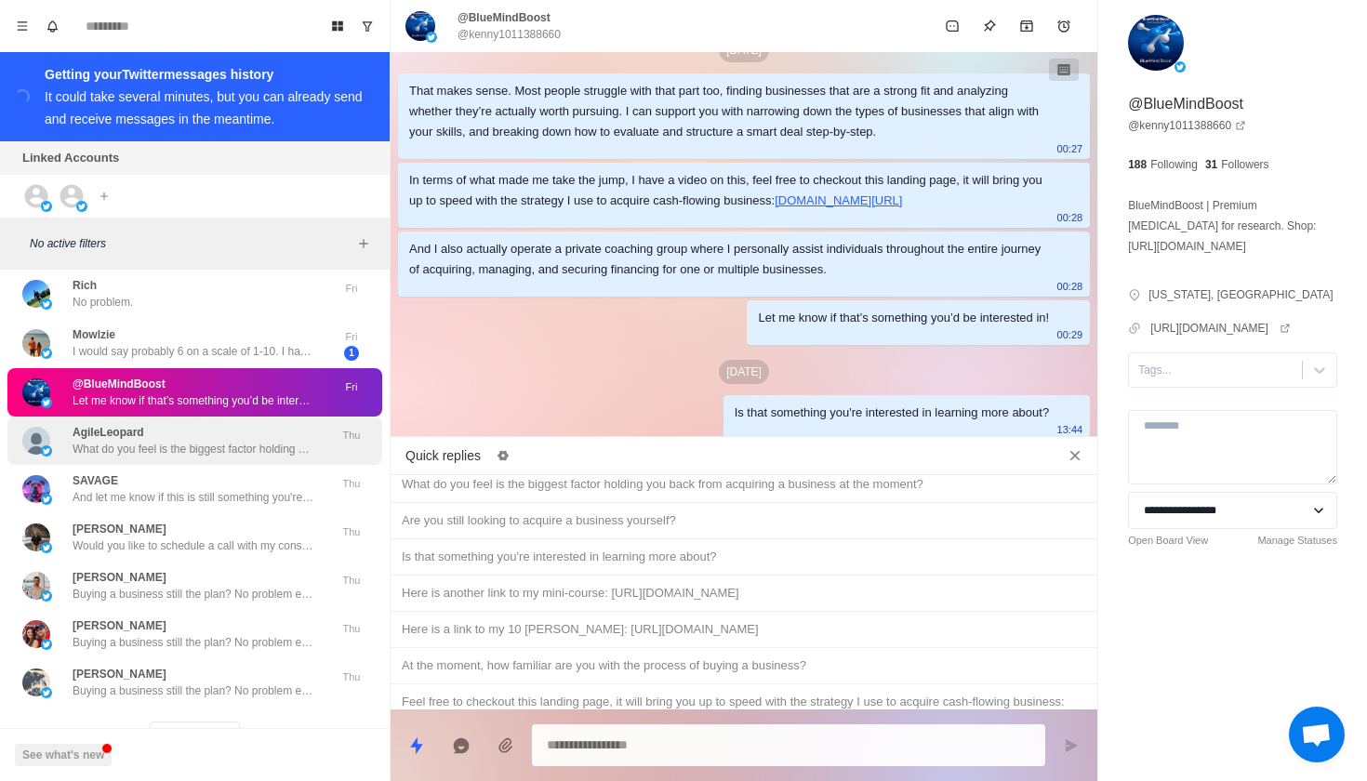
click at [256, 424] on div "AgileLeopard What do you feel is the biggest factor holding you back from acqui…" at bounding box center [194, 440] width 242 height 33
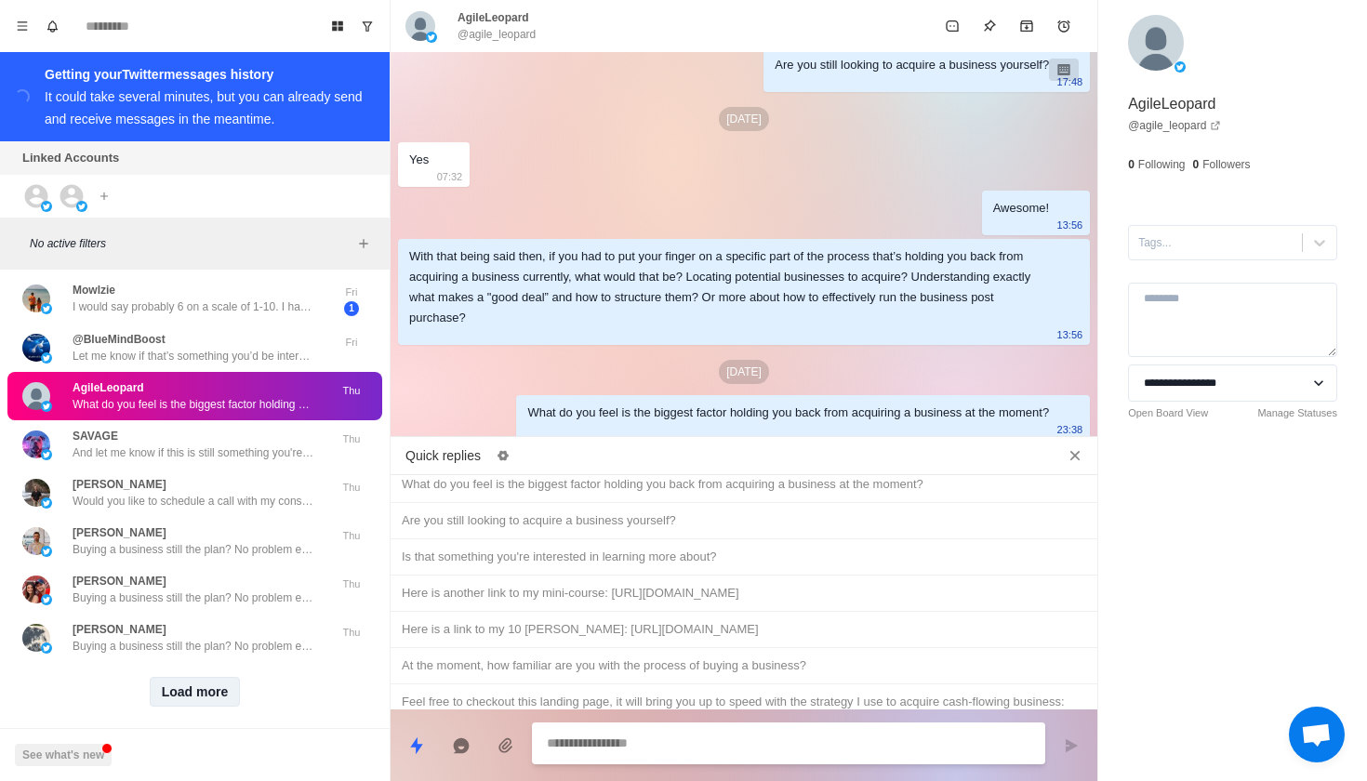
scroll to position [2972, 0]
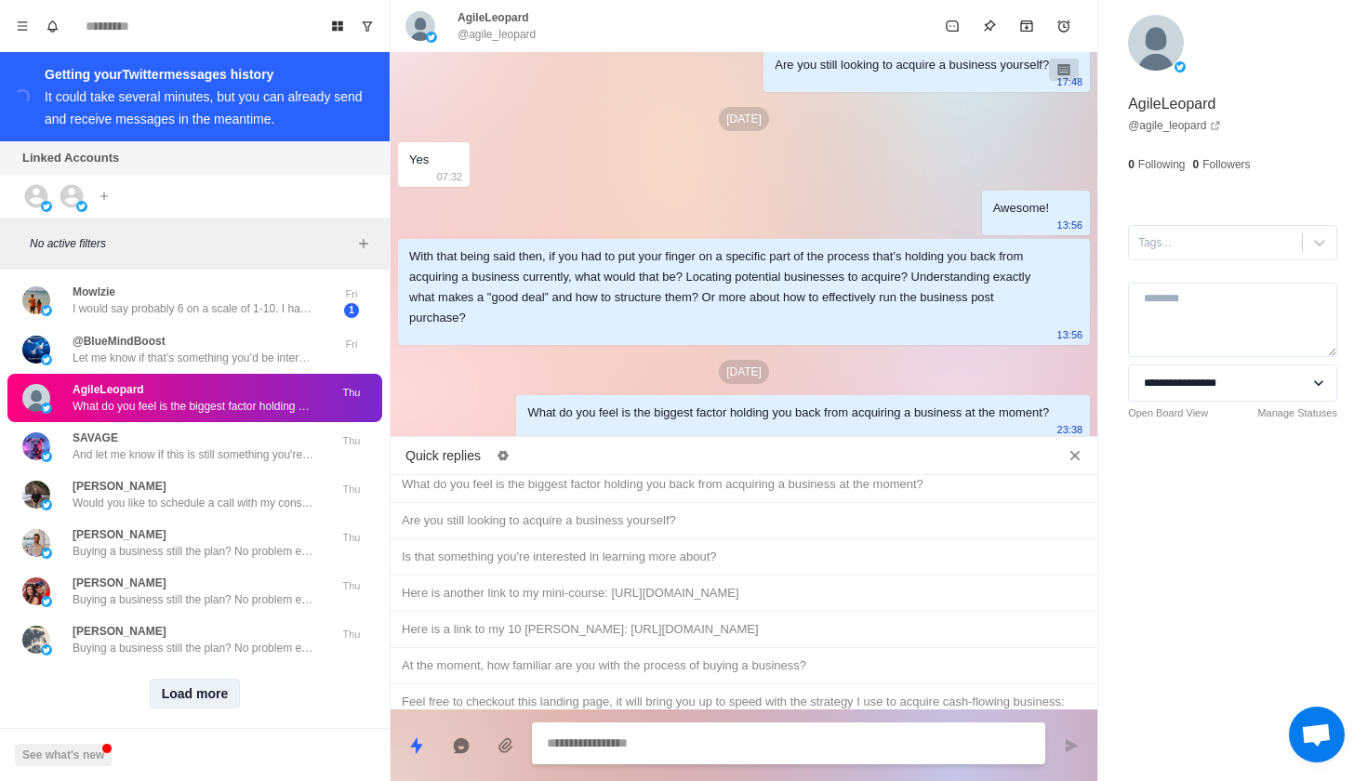
click at [191, 681] on button "Load more" at bounding box center [195, 694] width 91 height 30
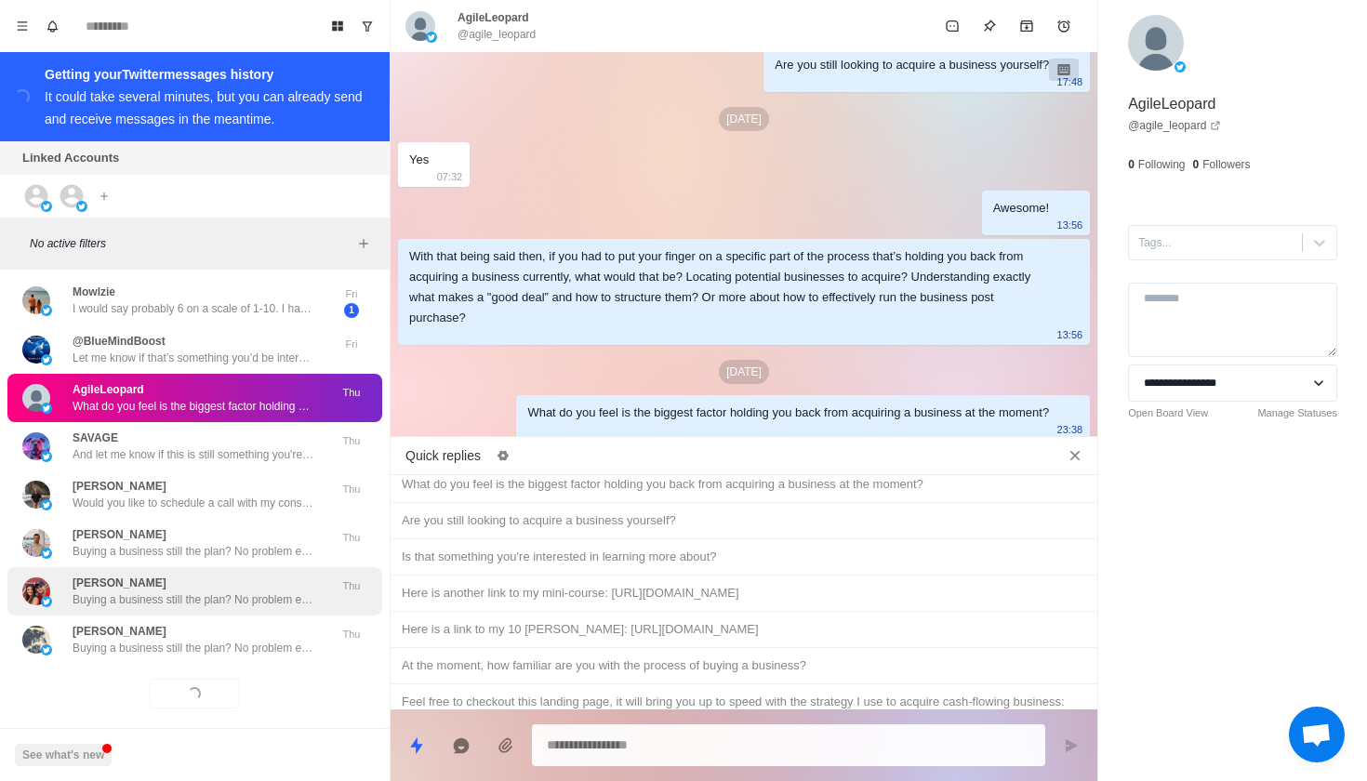
scroll to position [0, 0]
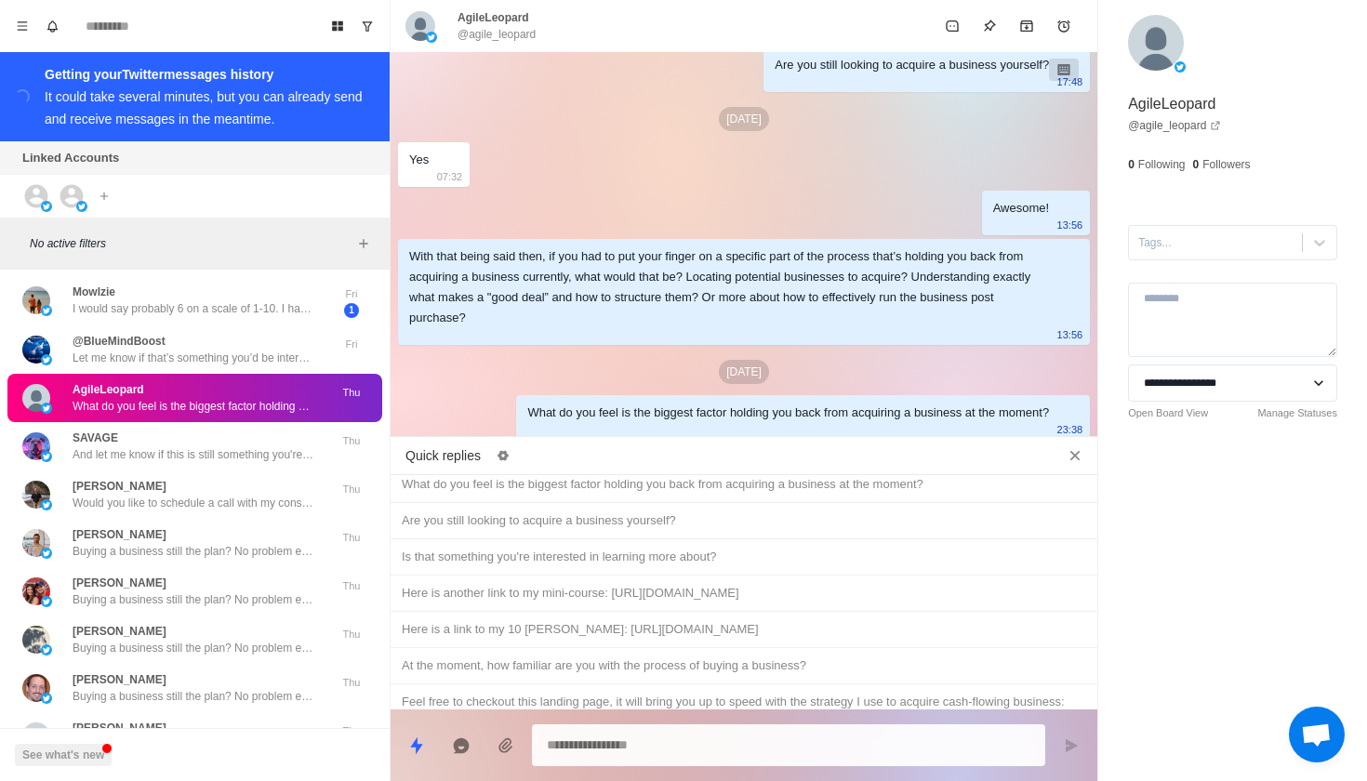
type textarea "*"
